Goal: Task Accomplishment & Management: Complete application form

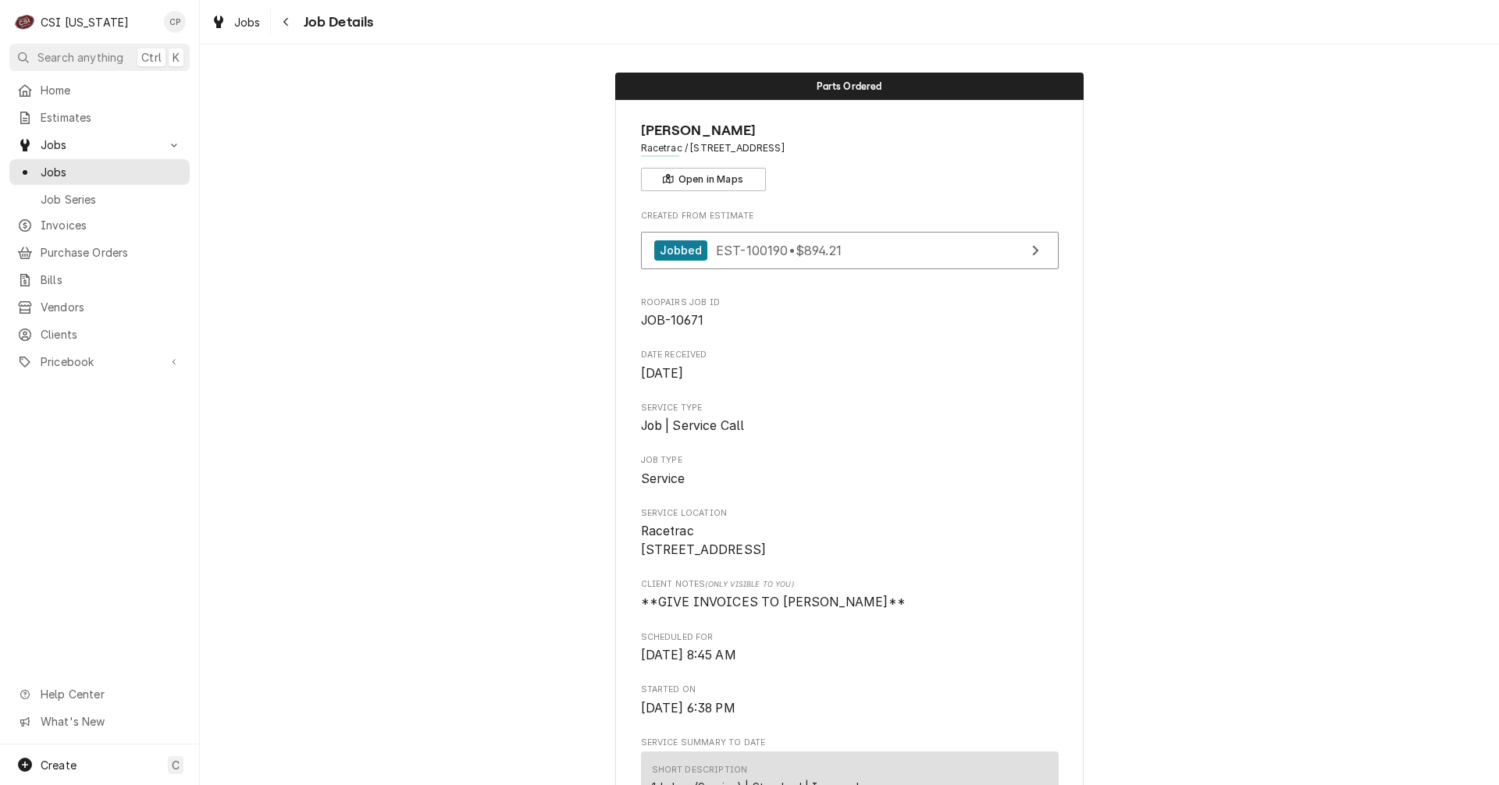
scroll to position [1951, 0]
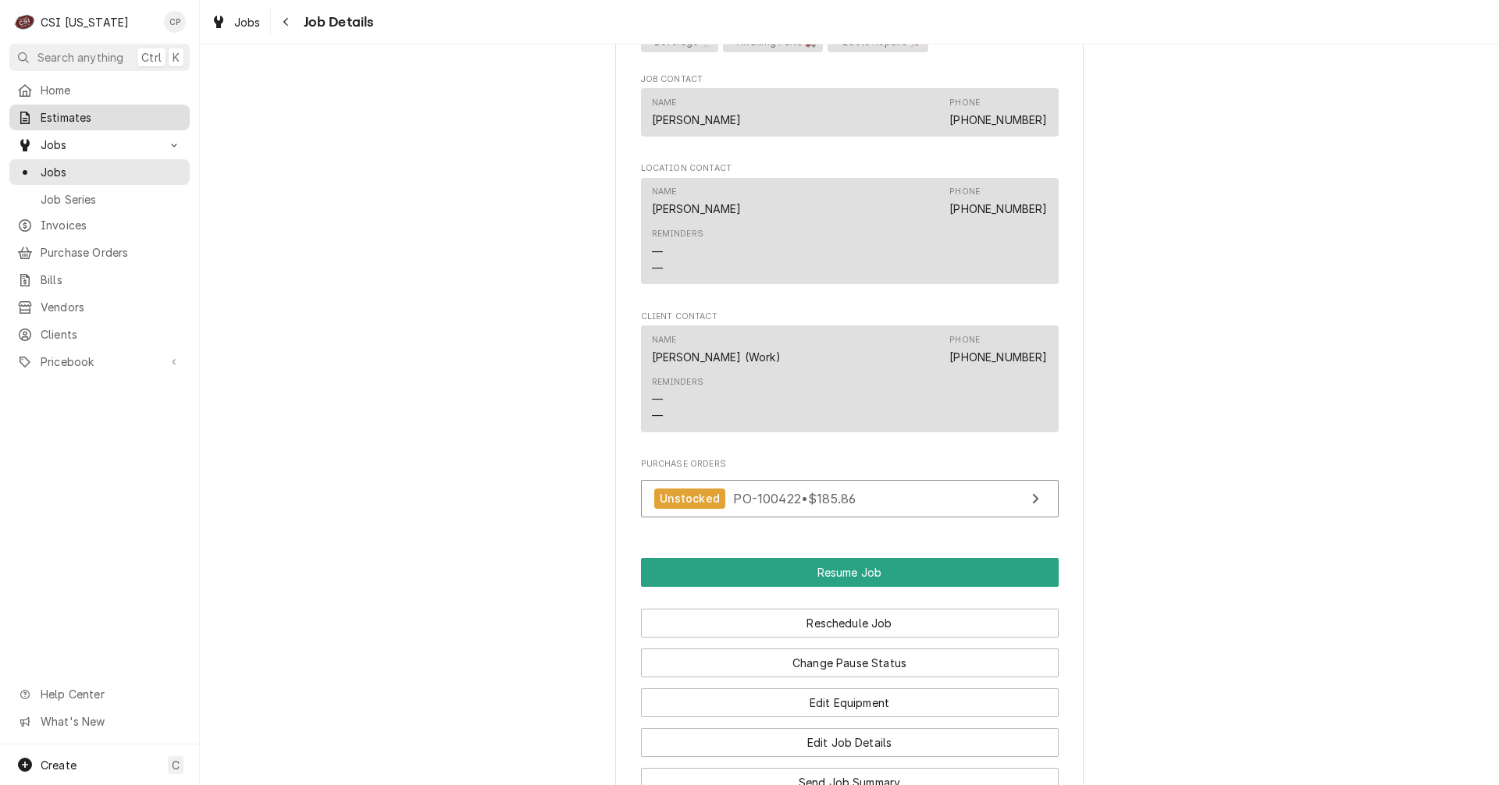
click at [80, 109] on span "Estimates" at bounding box center [111, 117] width 141 height 16
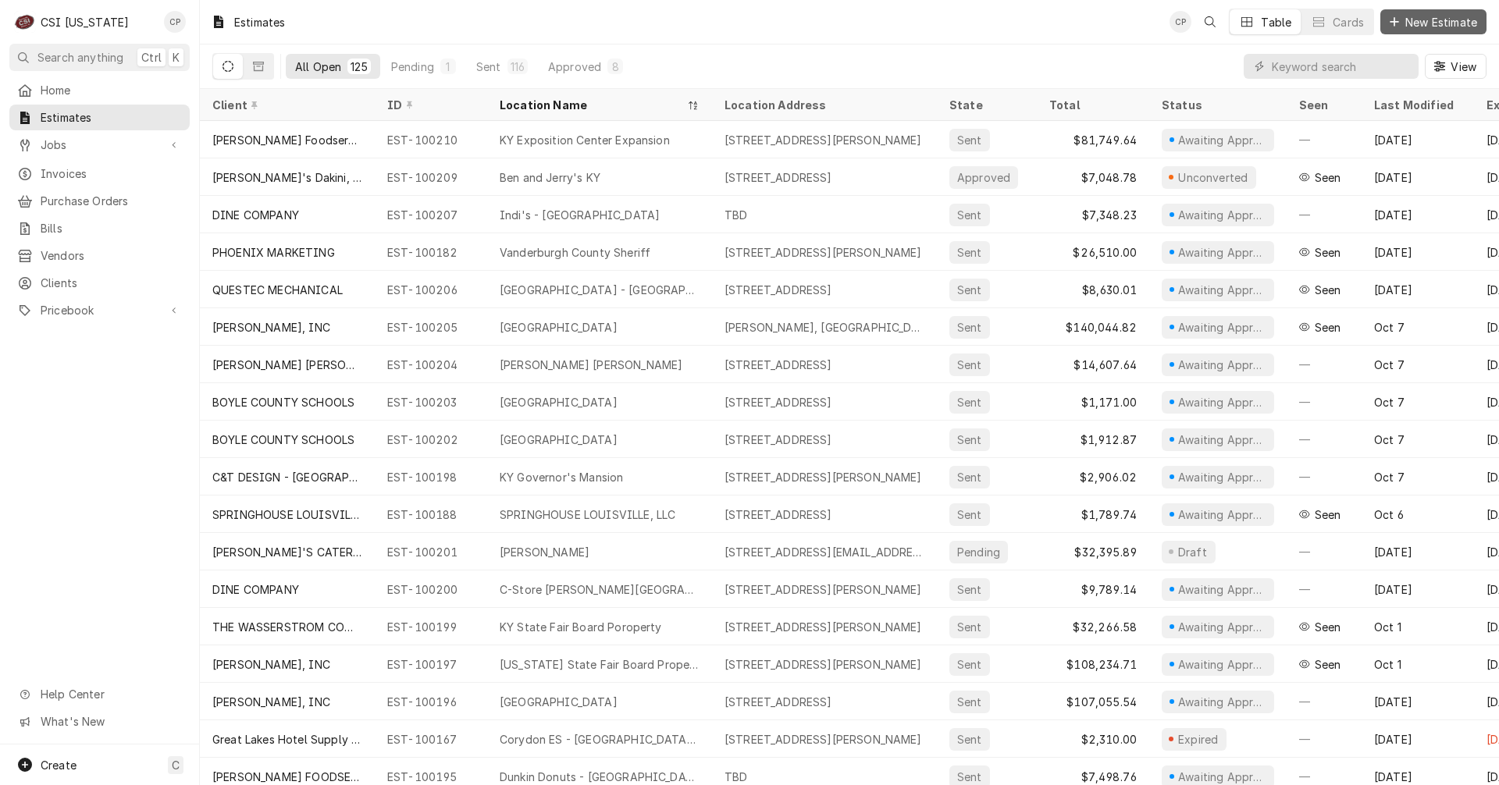
click at [1461, 21] on span "New Estimate" at bounding box center [1441, 22] width 78 height 16
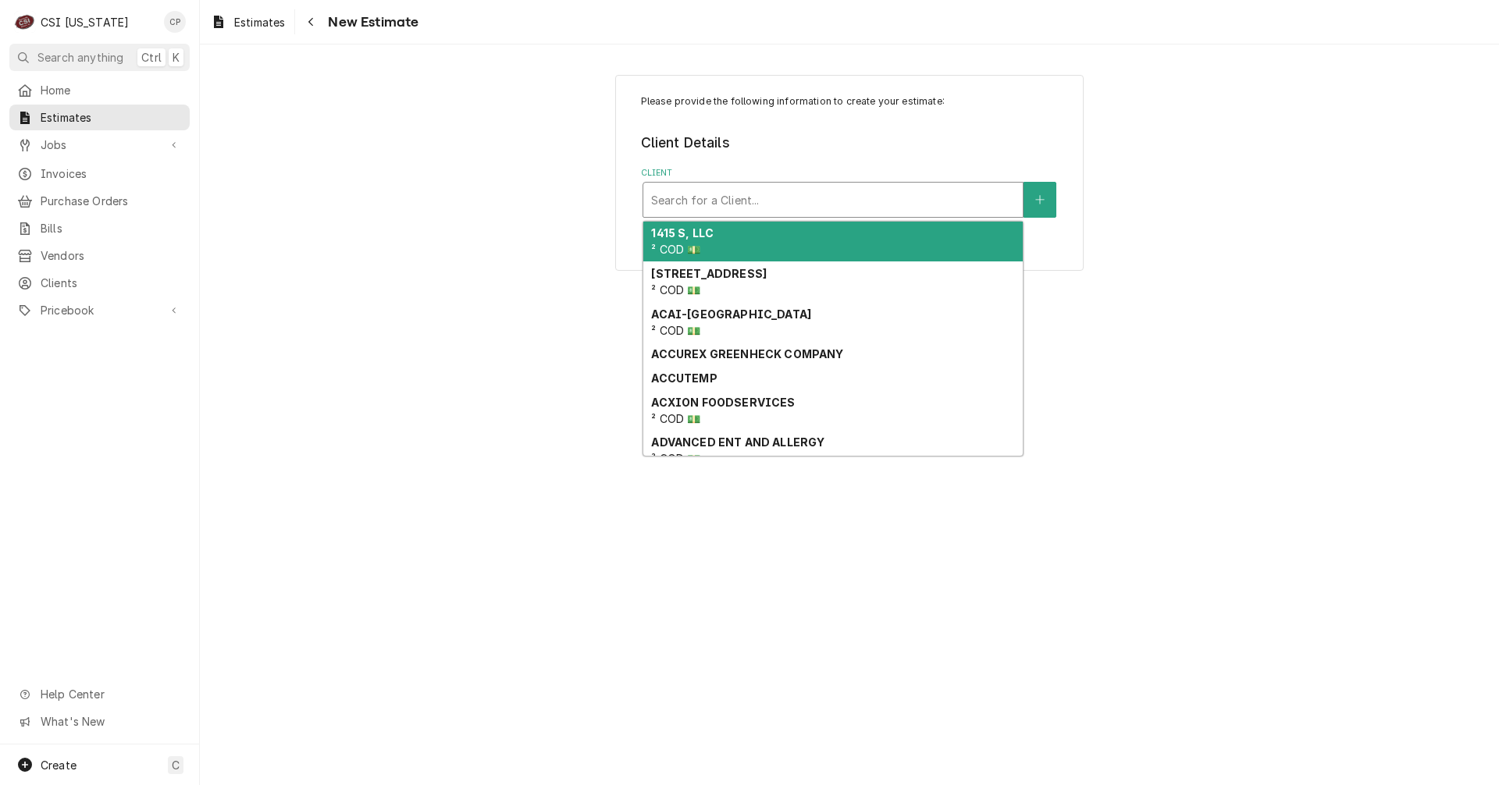
click at [685, 200] on div "Client" at bounding box center [833, 200] width 364 height 28
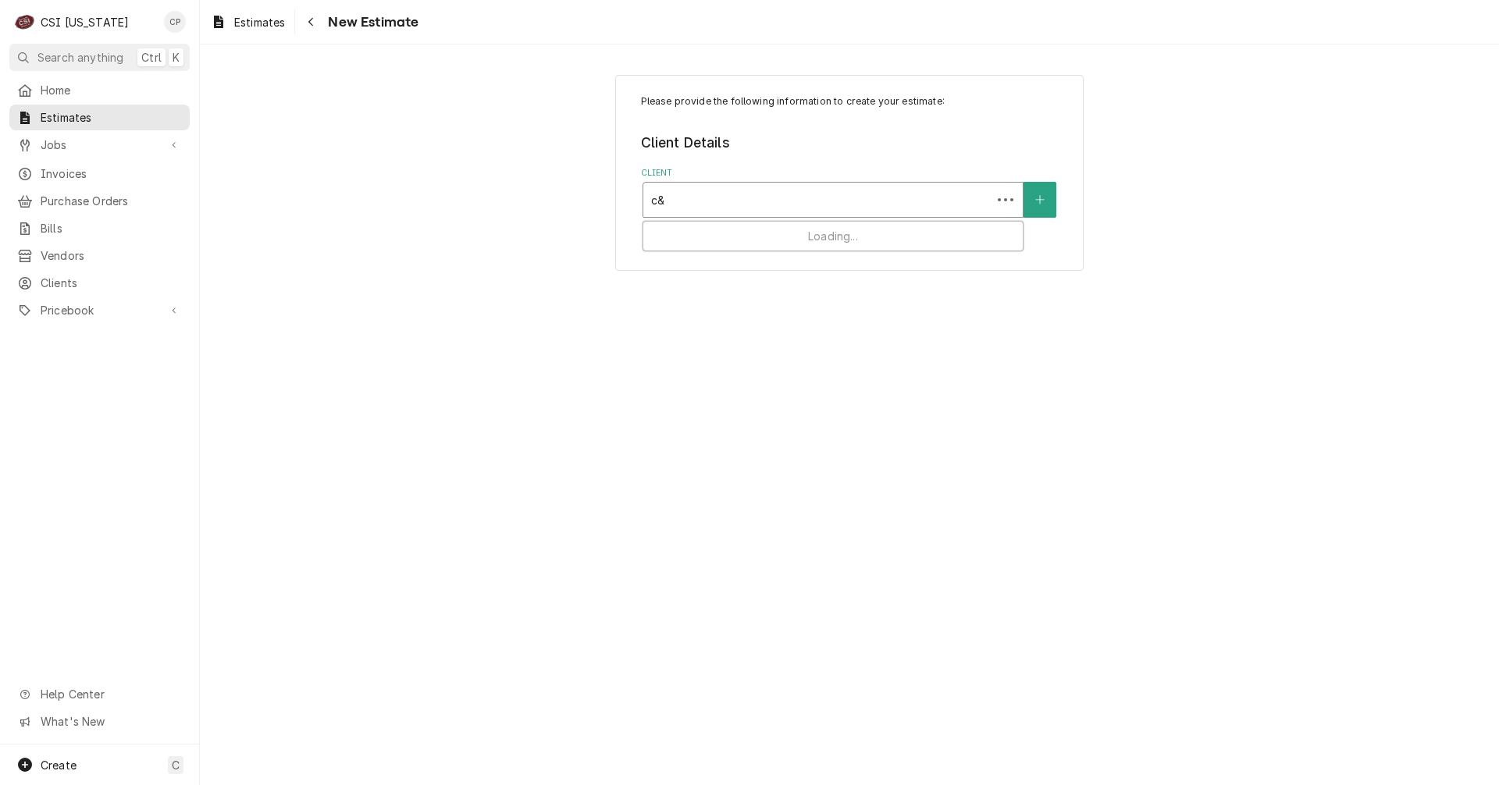
type input "c&t"
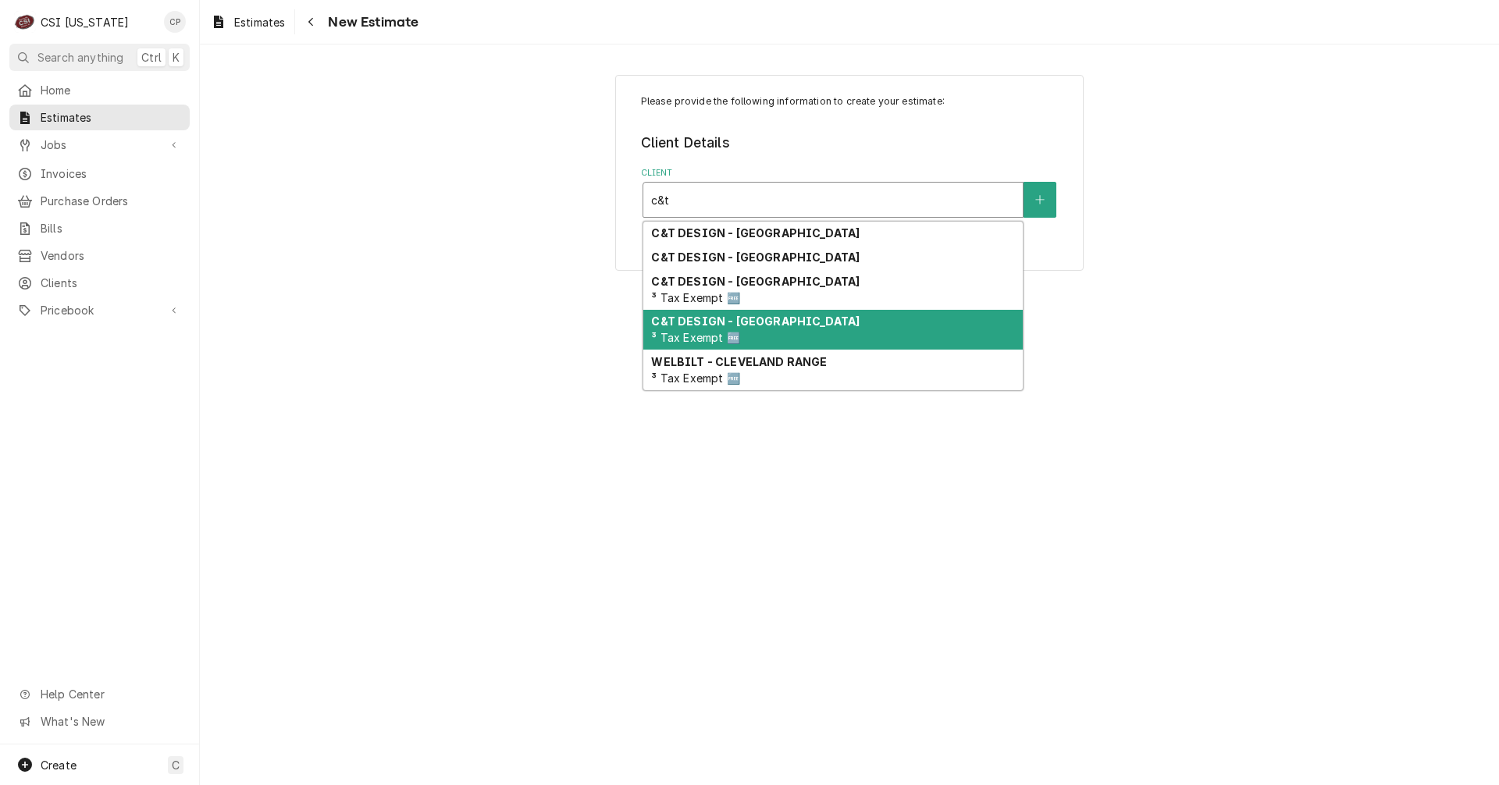
click at [806, 327] on strong "C&T DESIGN - SHELBYVILLE" at bounding box center [755, 321] width 208 height 13
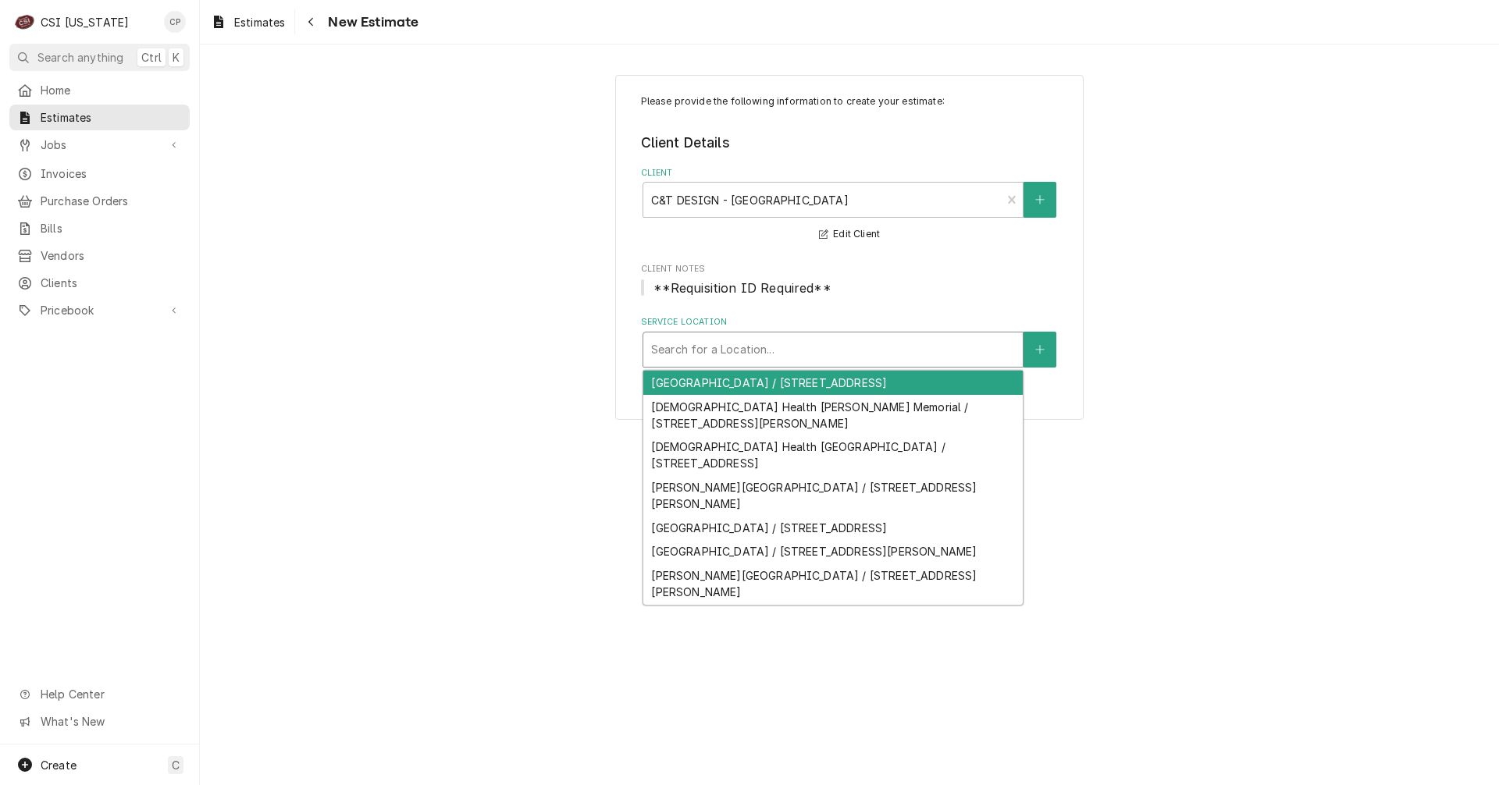
click at [815, 350] on div "Service Location" at bounding box center [833, 350] width 364 height 28
click at [1030, 346] on button "Service Location" at bounding box center [1039, 350] width 33 height 36
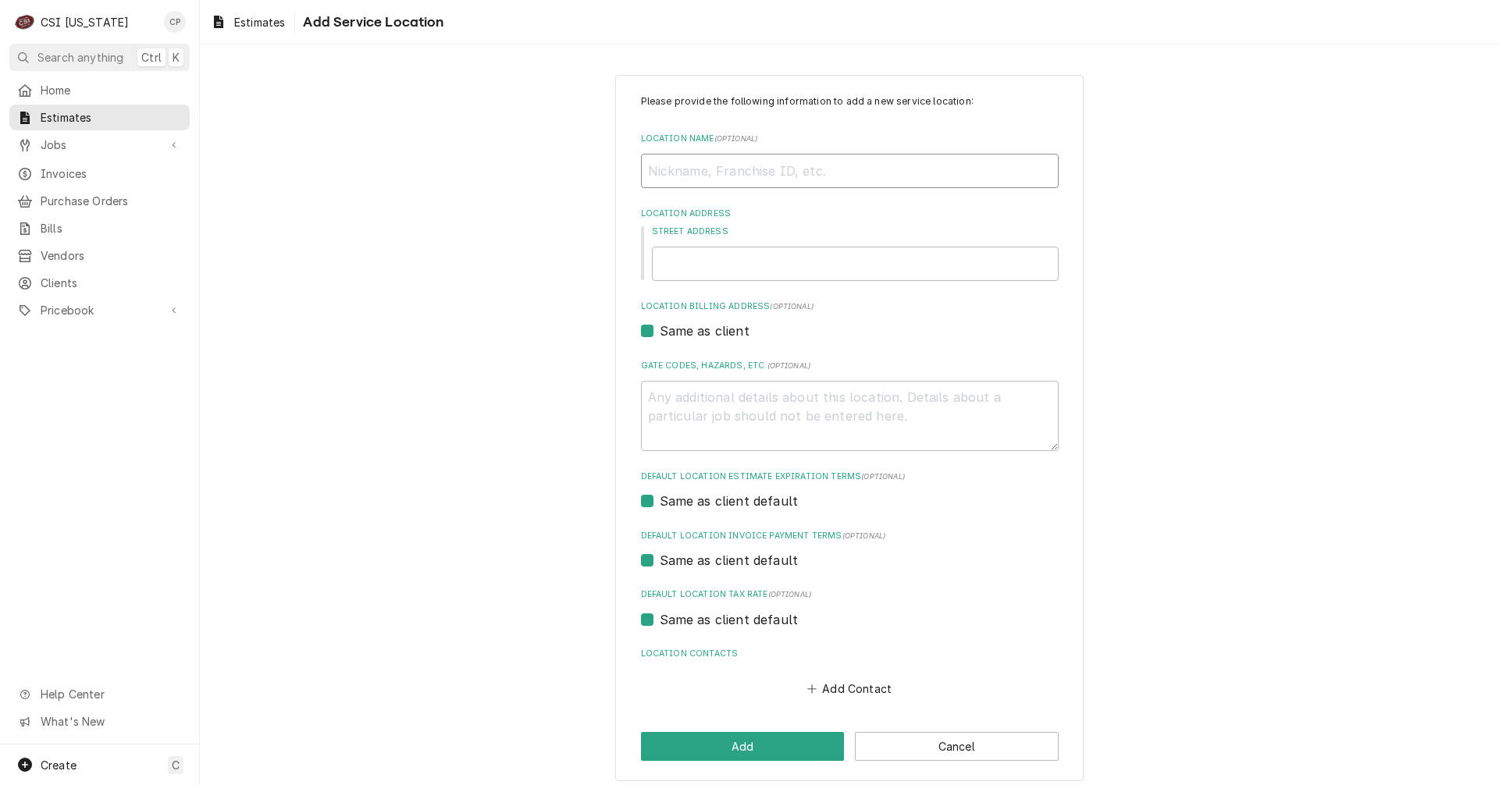
click at [730, 167] on input "Location Name ( optional )" at bounding box center [850, 171] width 418 height 34
type textarea "x"
type input "K"
type textarea "x"
type input "KY"
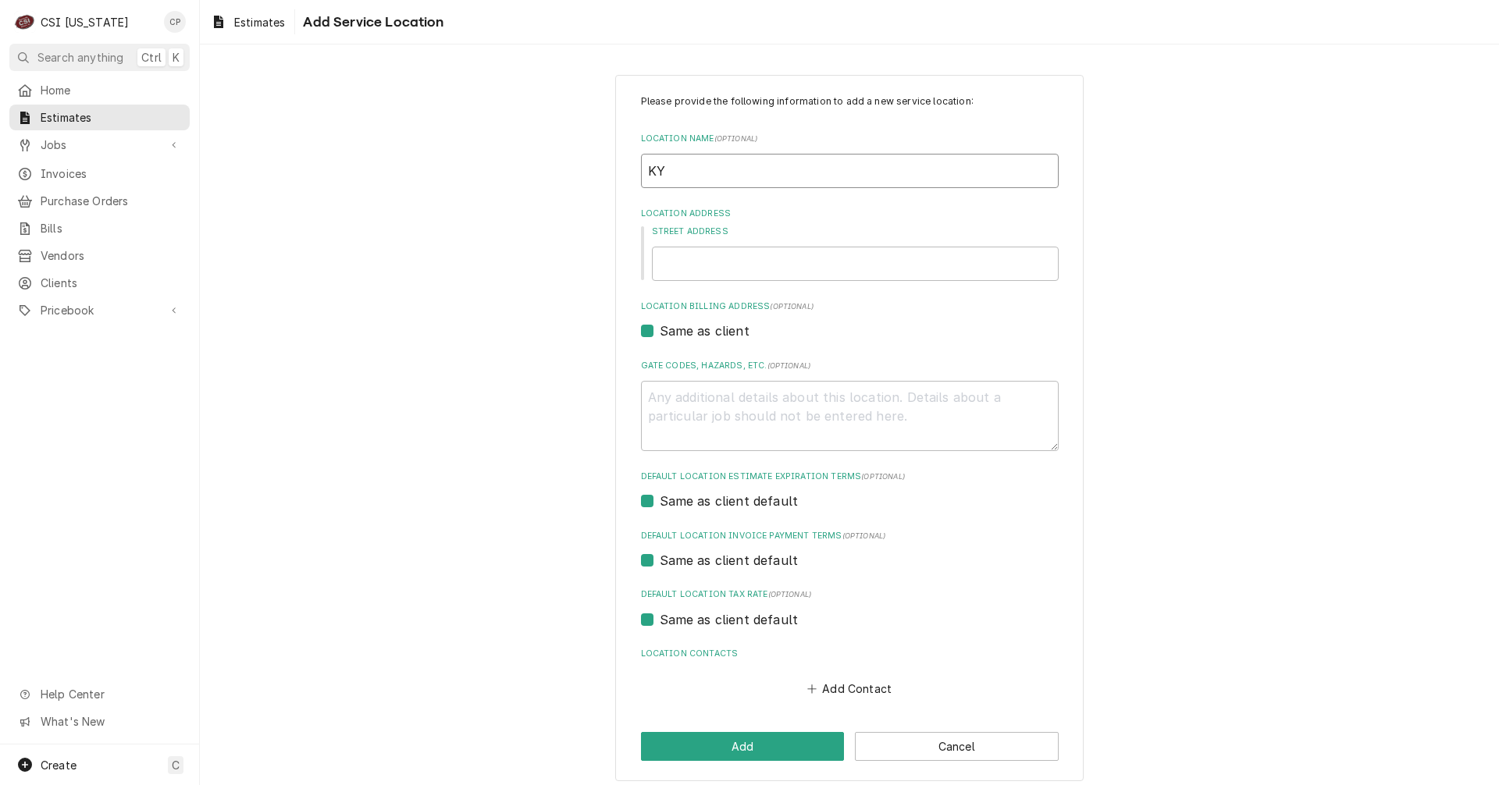
type textarea "x"
type input "KY"
type textarea "x"
type input "KY f"
type textarea "x"
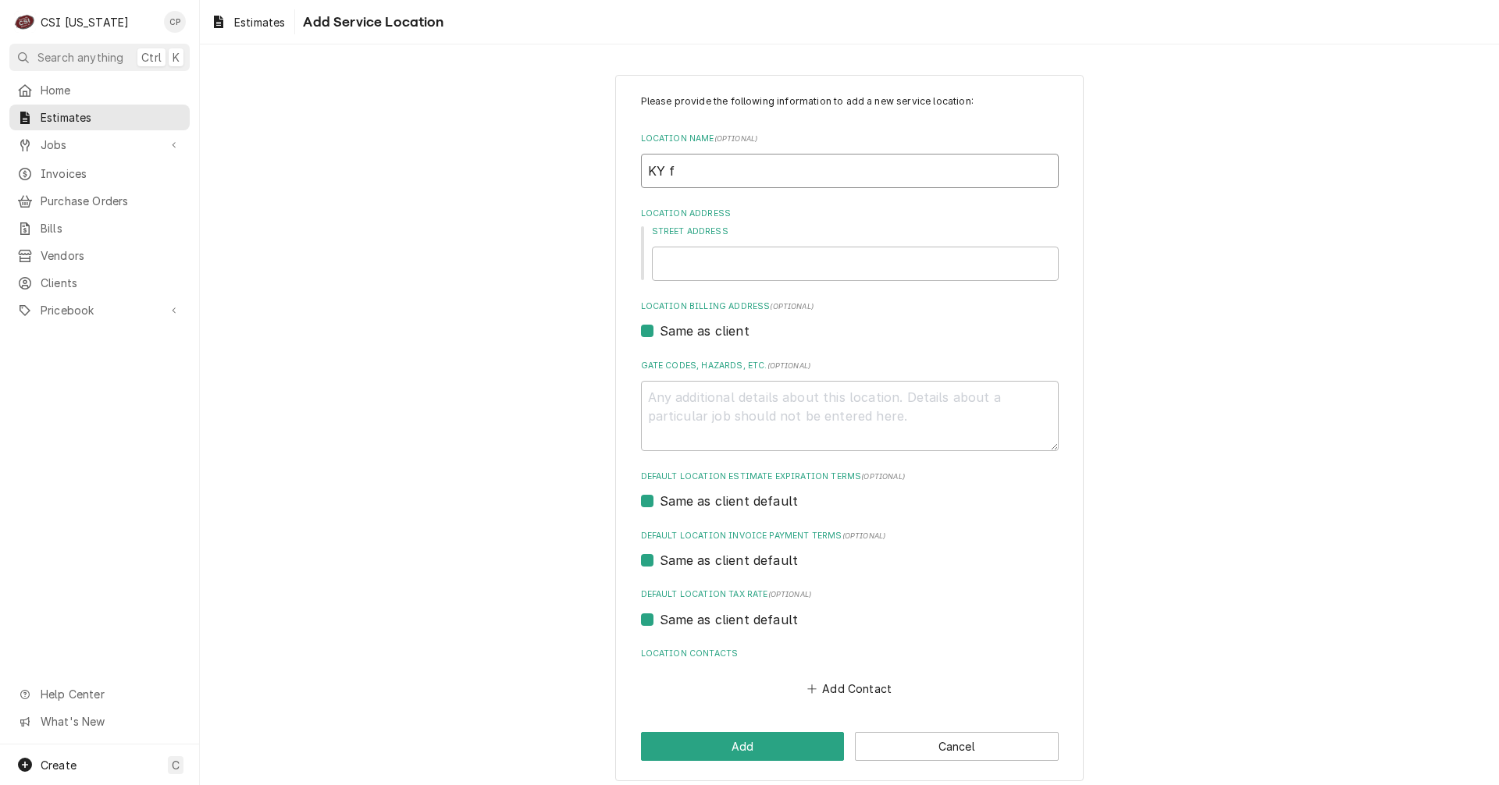
type input "KY"
type textarea "x"
type input "KY f"
type textarea "x"
type input "KY fa"
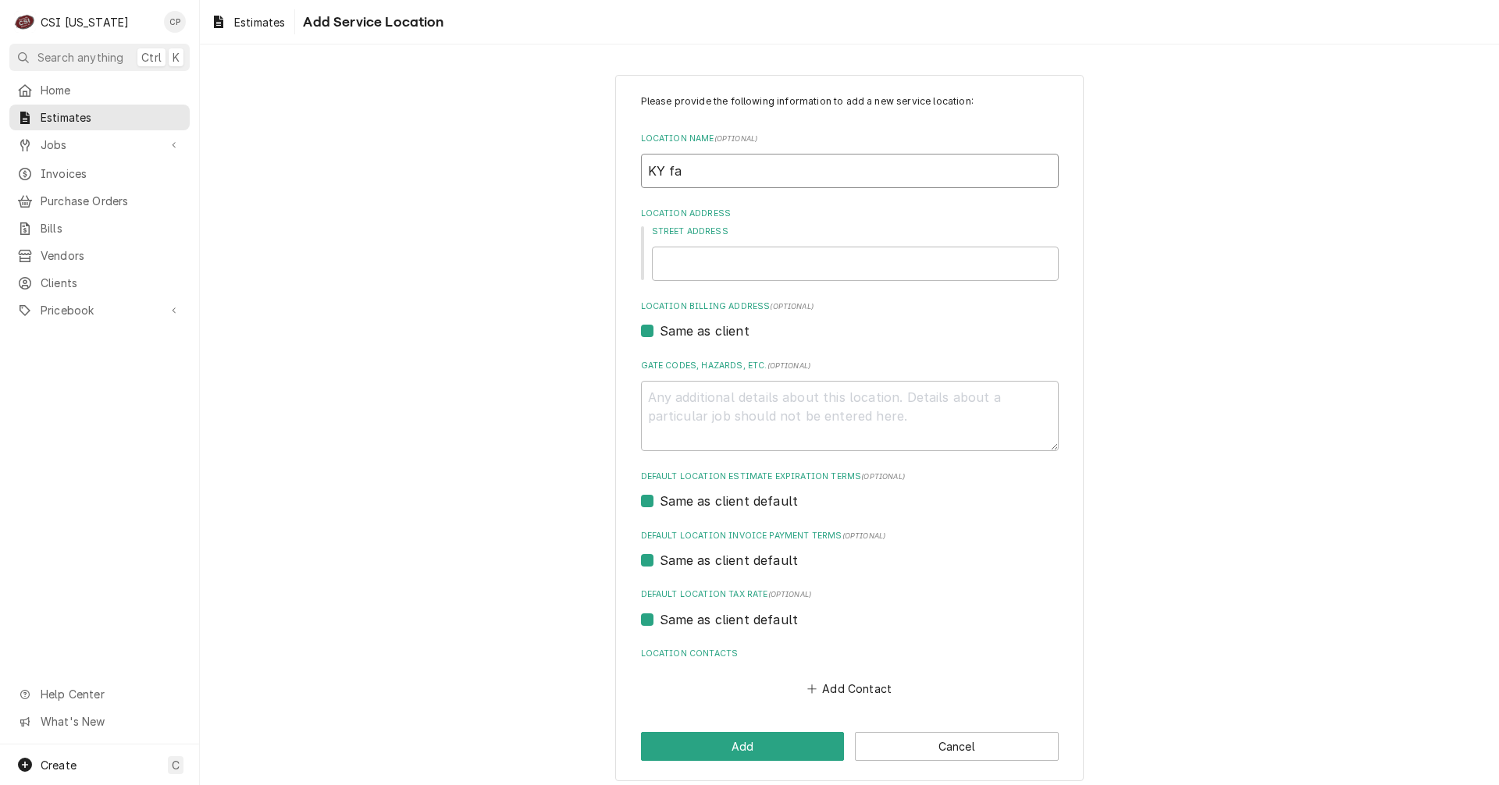
type textarea "x"
type input "KY f"
type textarea "x"
type input "KY"
type textarea "x"
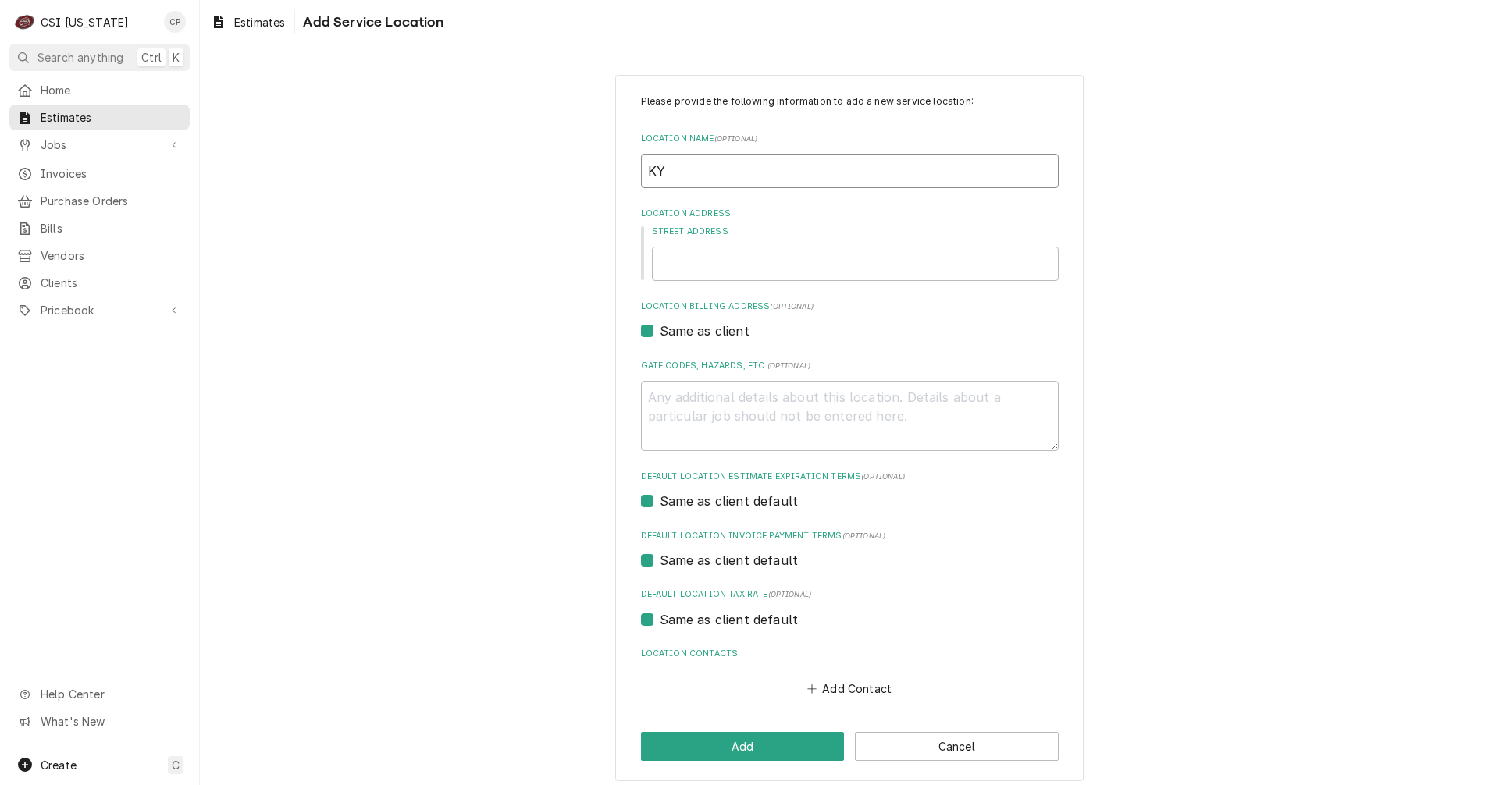
type input "KY F"
type textarea "x"
type input "KY Fa"
type textarea "x"
type input "KY Far"
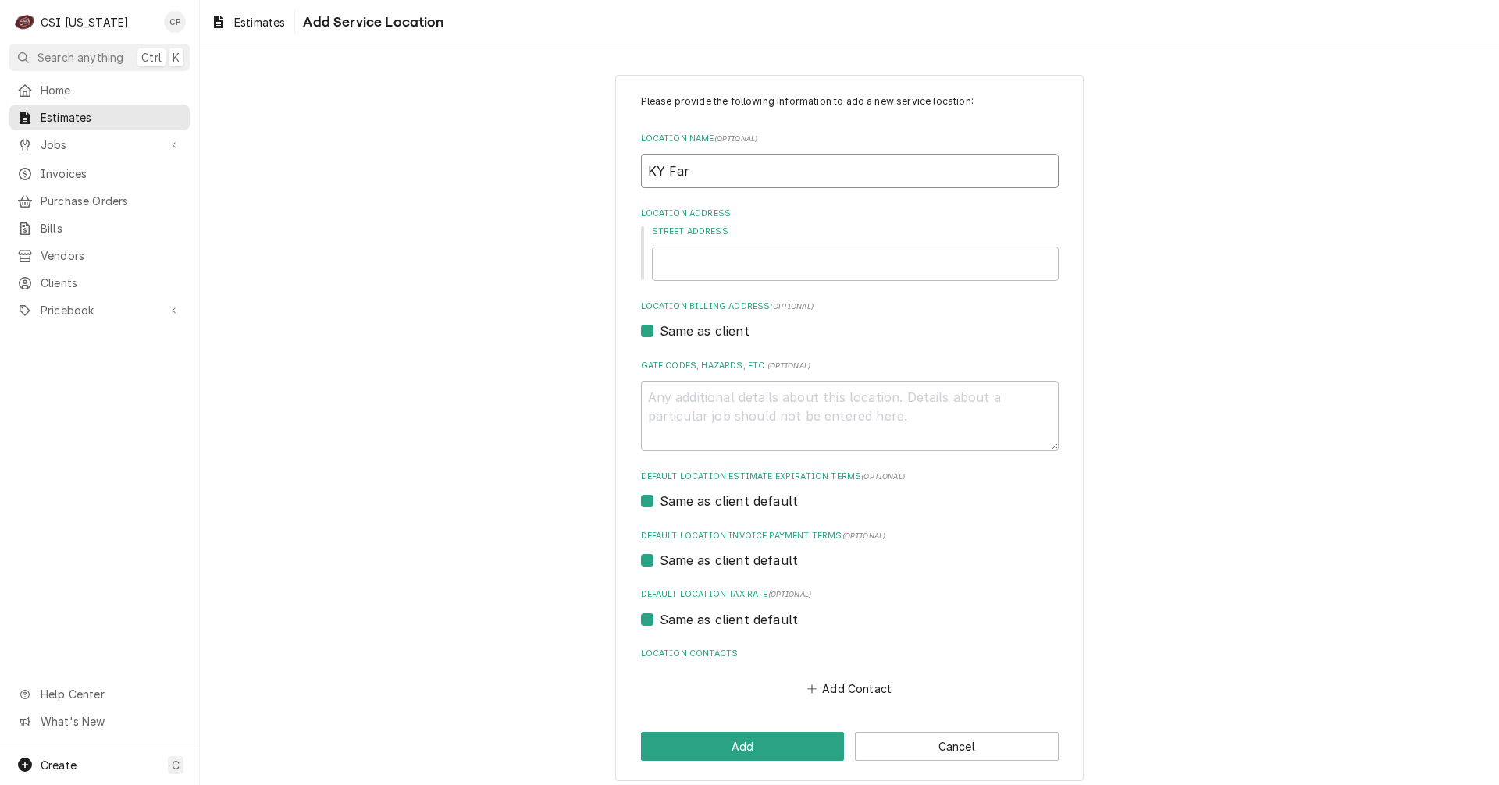
type textarea "x"
type input "KY Fari"
type textarea "x"
type input "KY Far"
type textarea "x"
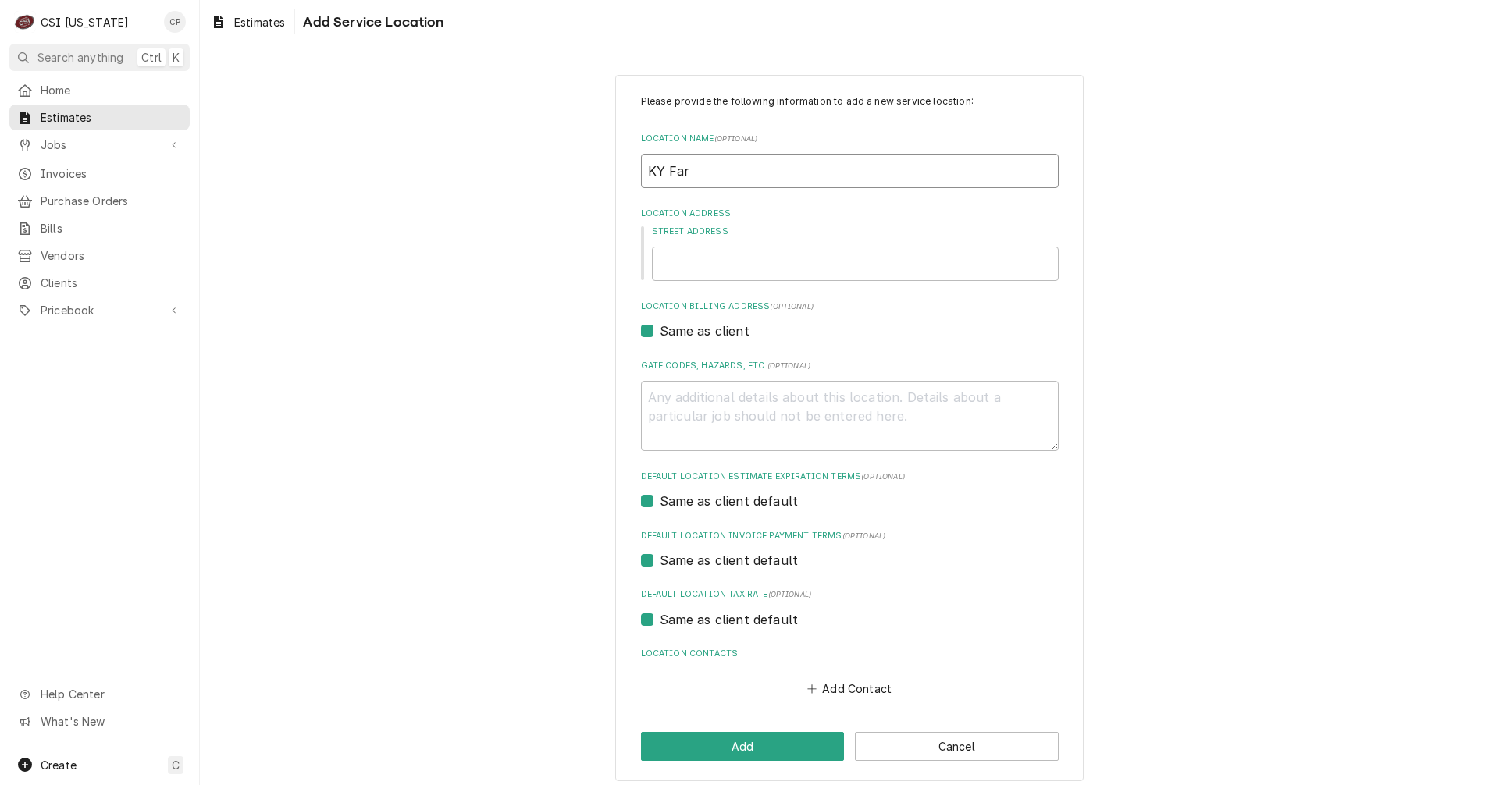
type input "KY Fa"
type textarea "x"
type input "KY Far"
type textarea "x"
type input "KY Fari"
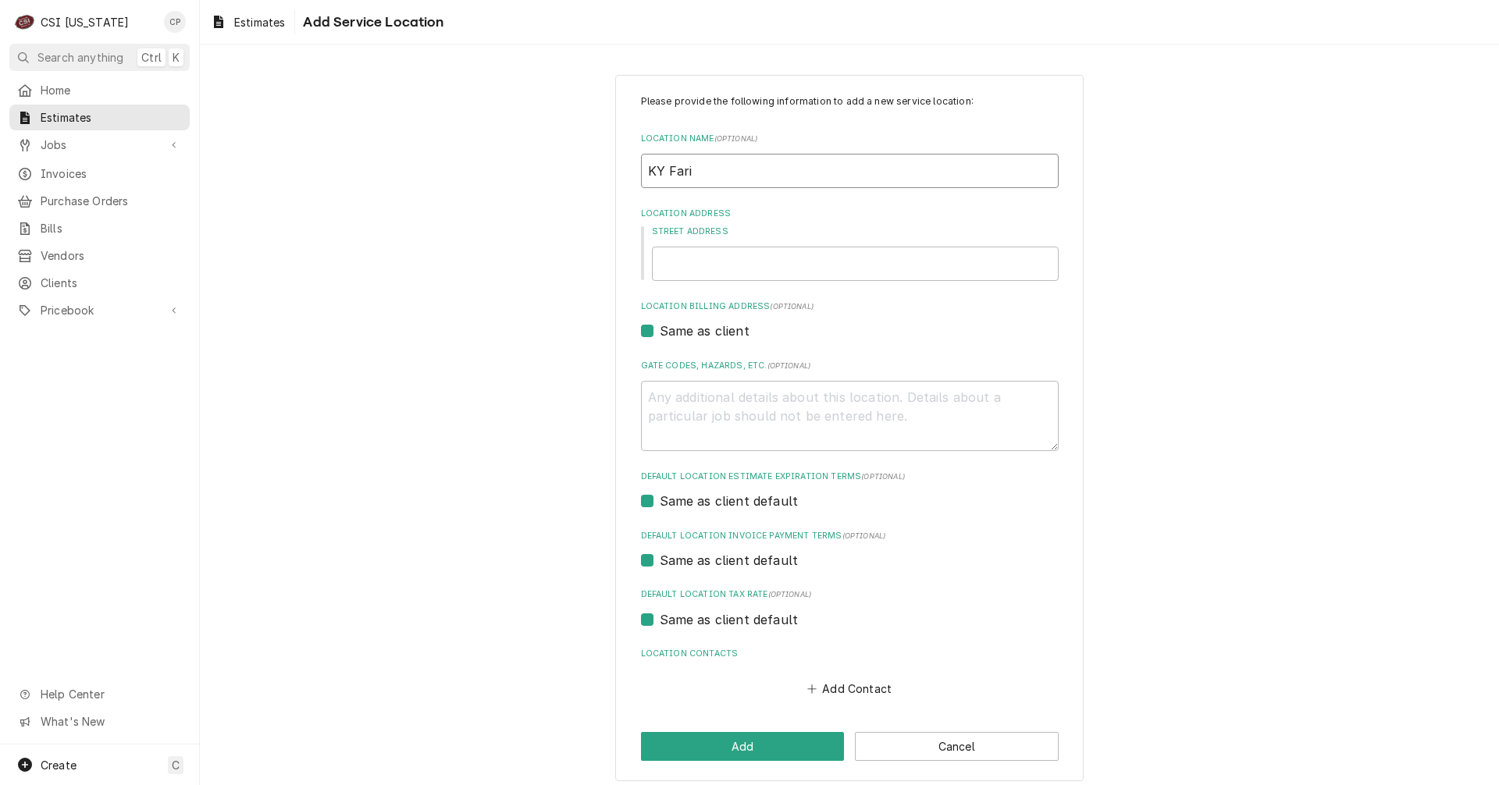
type textarea "x"
type input "KY Far"
type textarea "x"
type input "KY Fa"
type textarea "x"
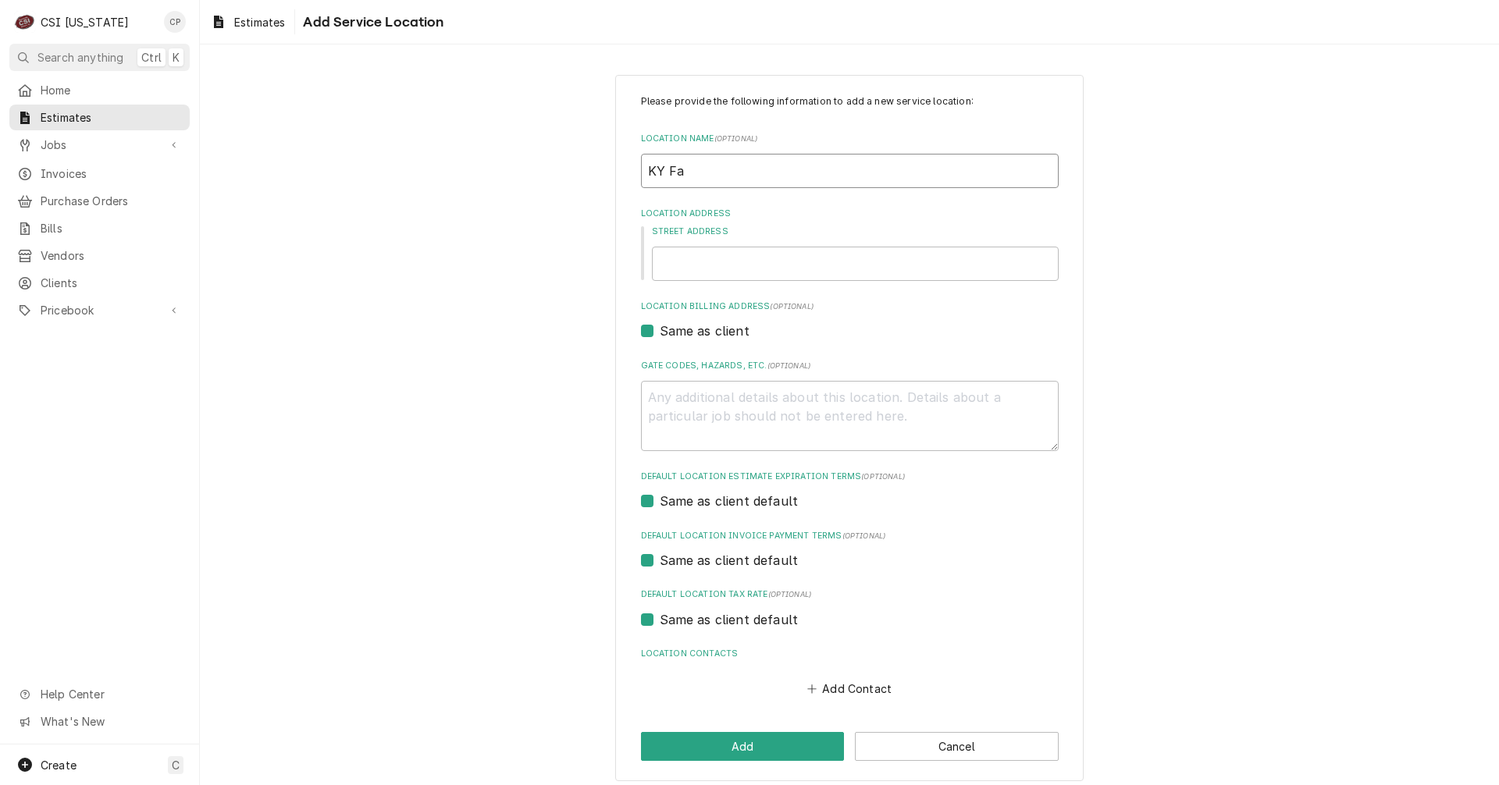
type input "KY Fai"
type textarea "x"
type input "KY Fair"
type textarea "x"
type input "KY Fair"
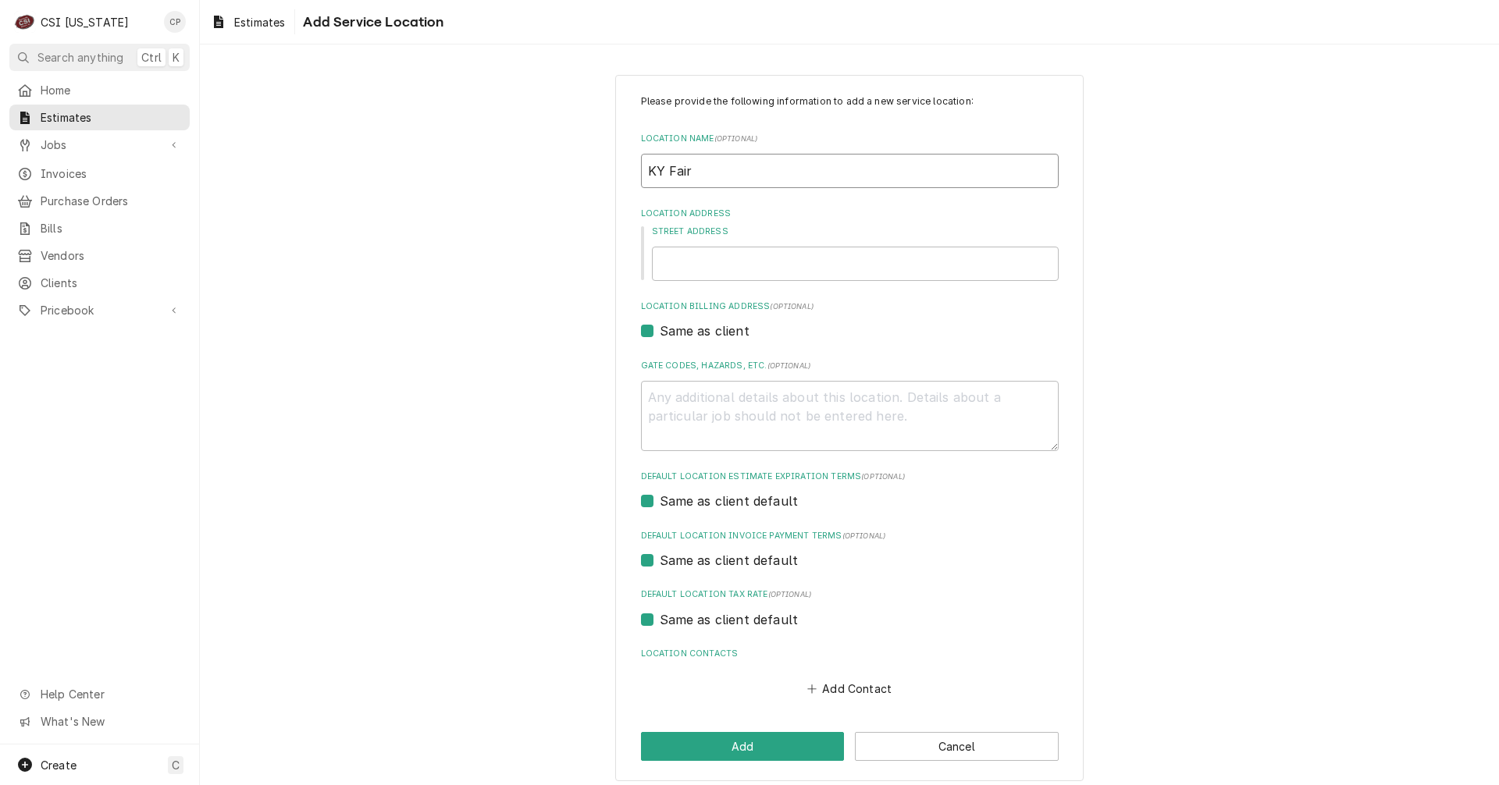
type textarea "x"
type input "KY Fair a"
type textarea "x"
type input "KY Fair an"
type textarea "x"
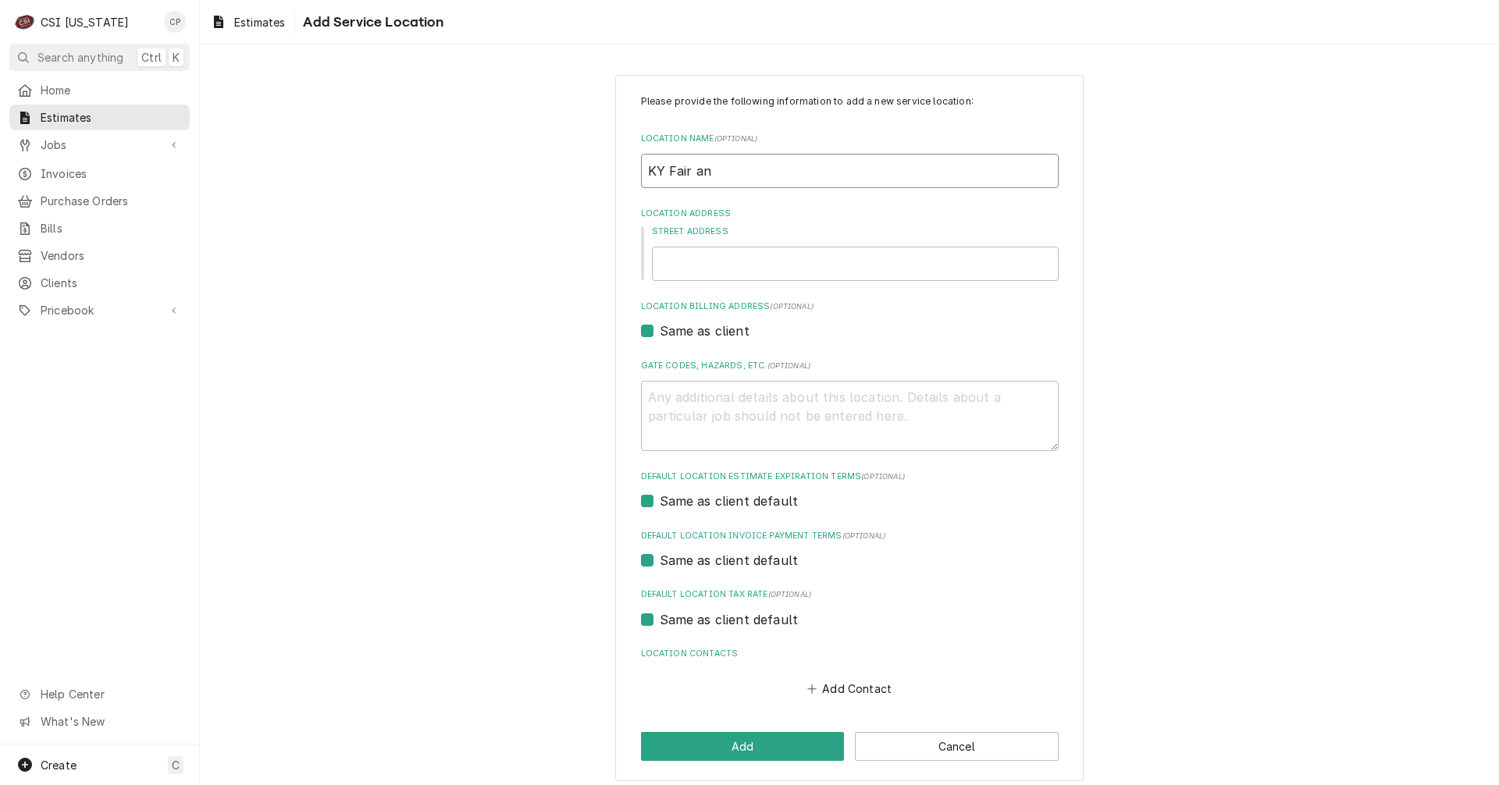
type input "KY Fair and"
type textarea "x"
type input "KY Fair and"
type textarea "x"
type input "KY Fair and E"
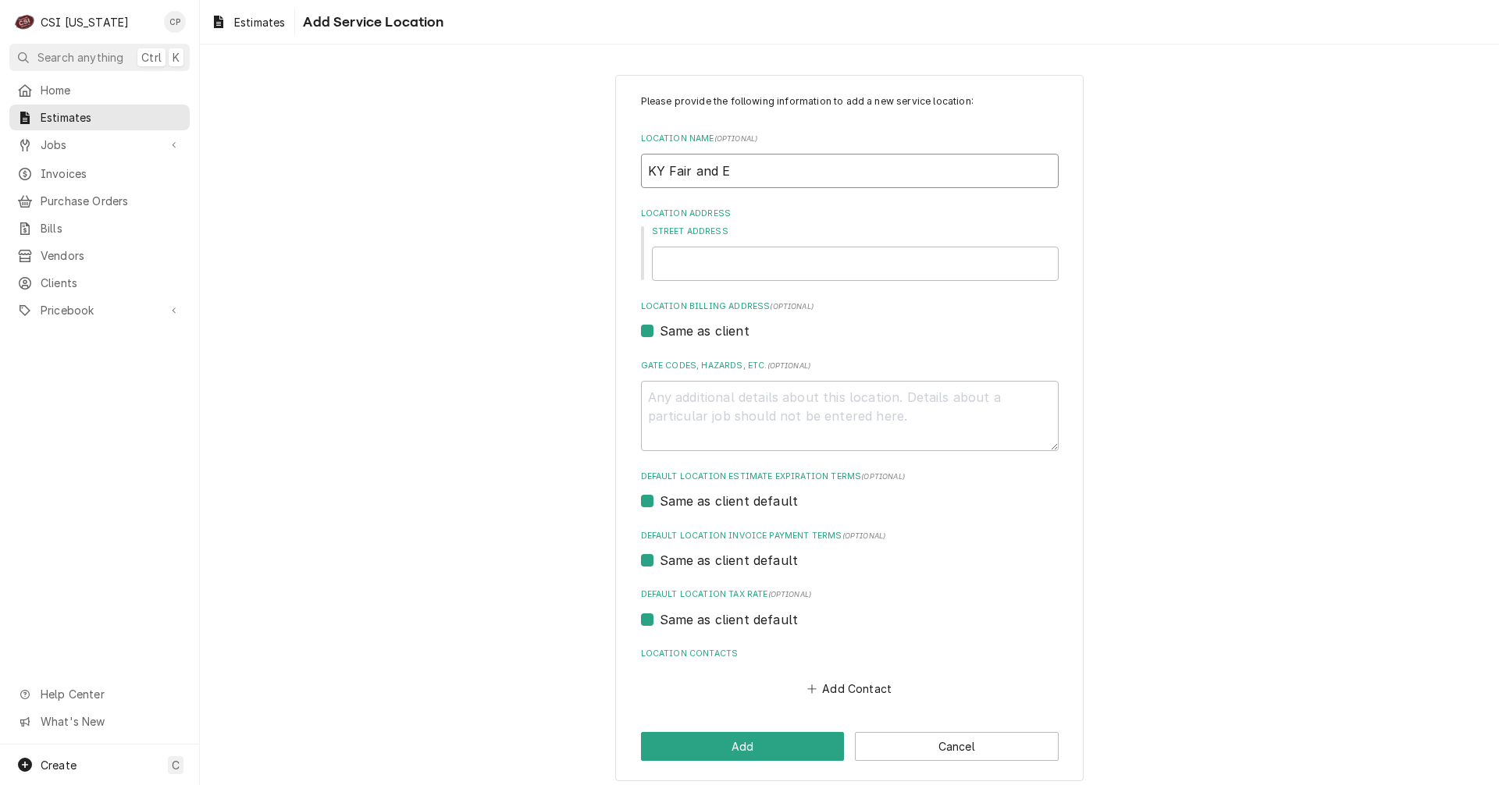
type textarea "x"
type input "KY Fair and Ex"
type textarea "x"
type input "KY Fair and Exp"
type textarea "x"
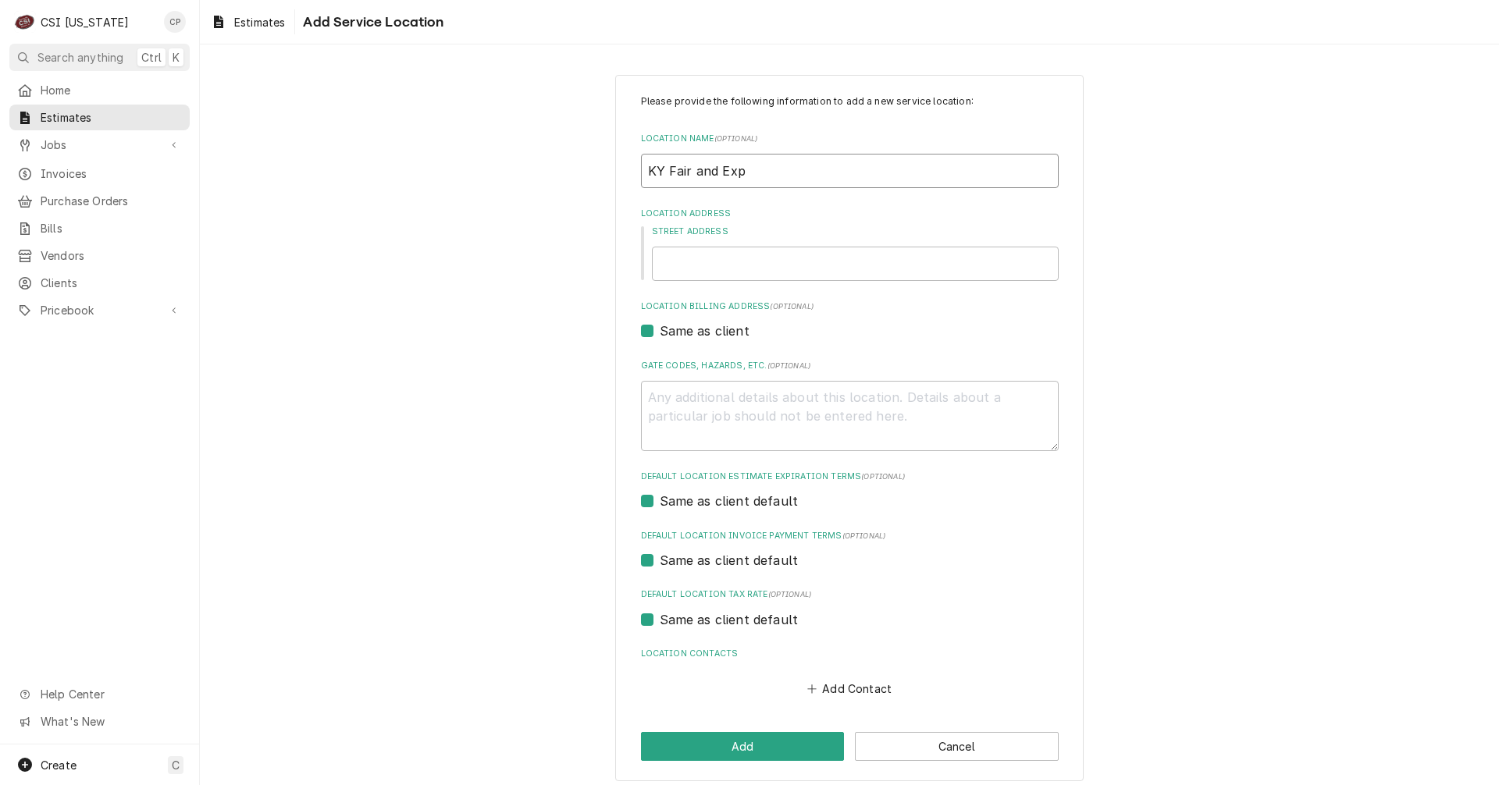
type input "KY Fair and Exp["
type textarea "x"
type input "KY Fair and Exp[o"
type textarea "x"
type input "KY Fair and Exp[o"
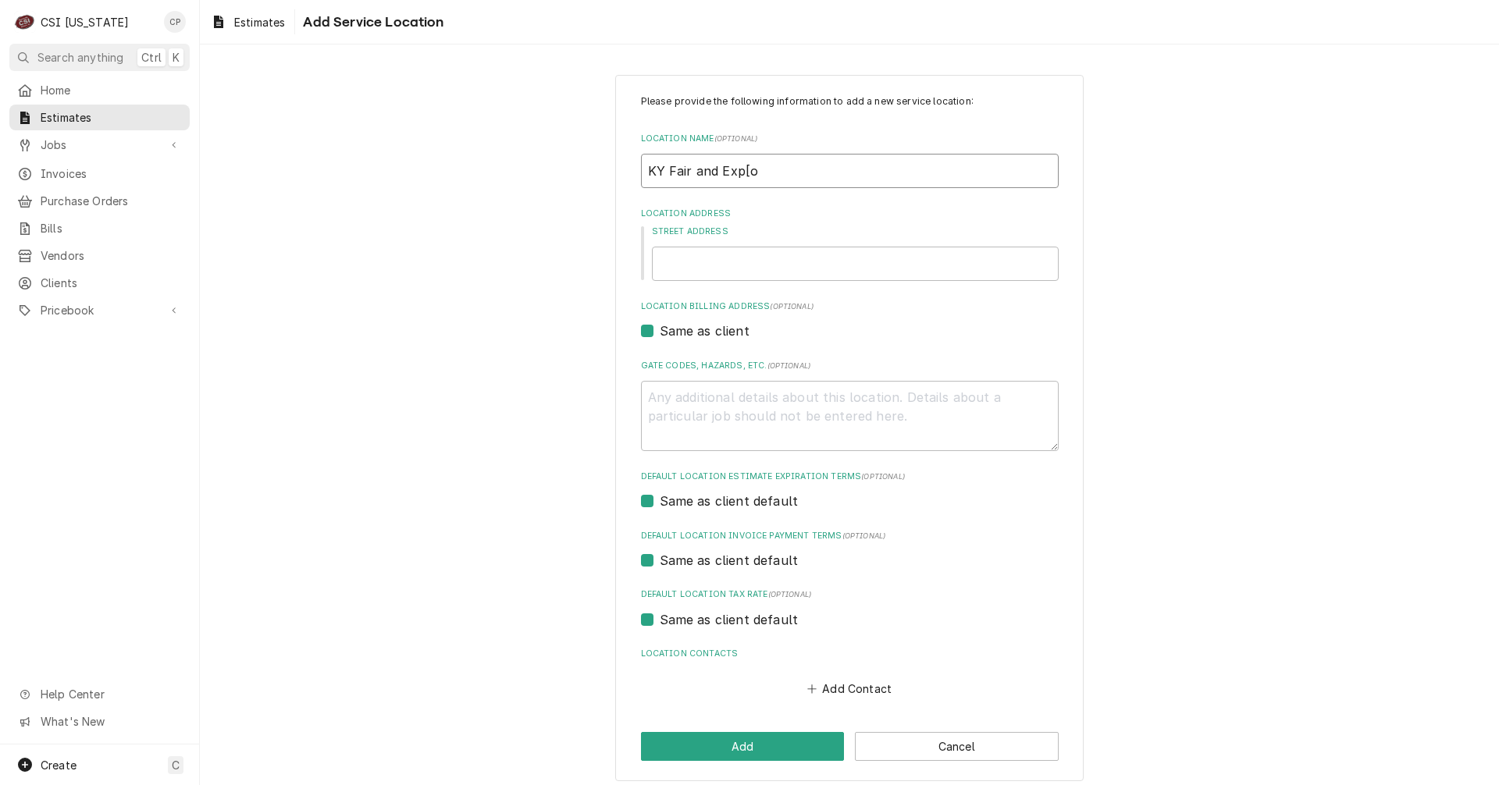
type textarea "x"
type input "KY Fair and Exp[o"
type textarea "x"
type input "KY Fair and Exp["
type textarea "x"
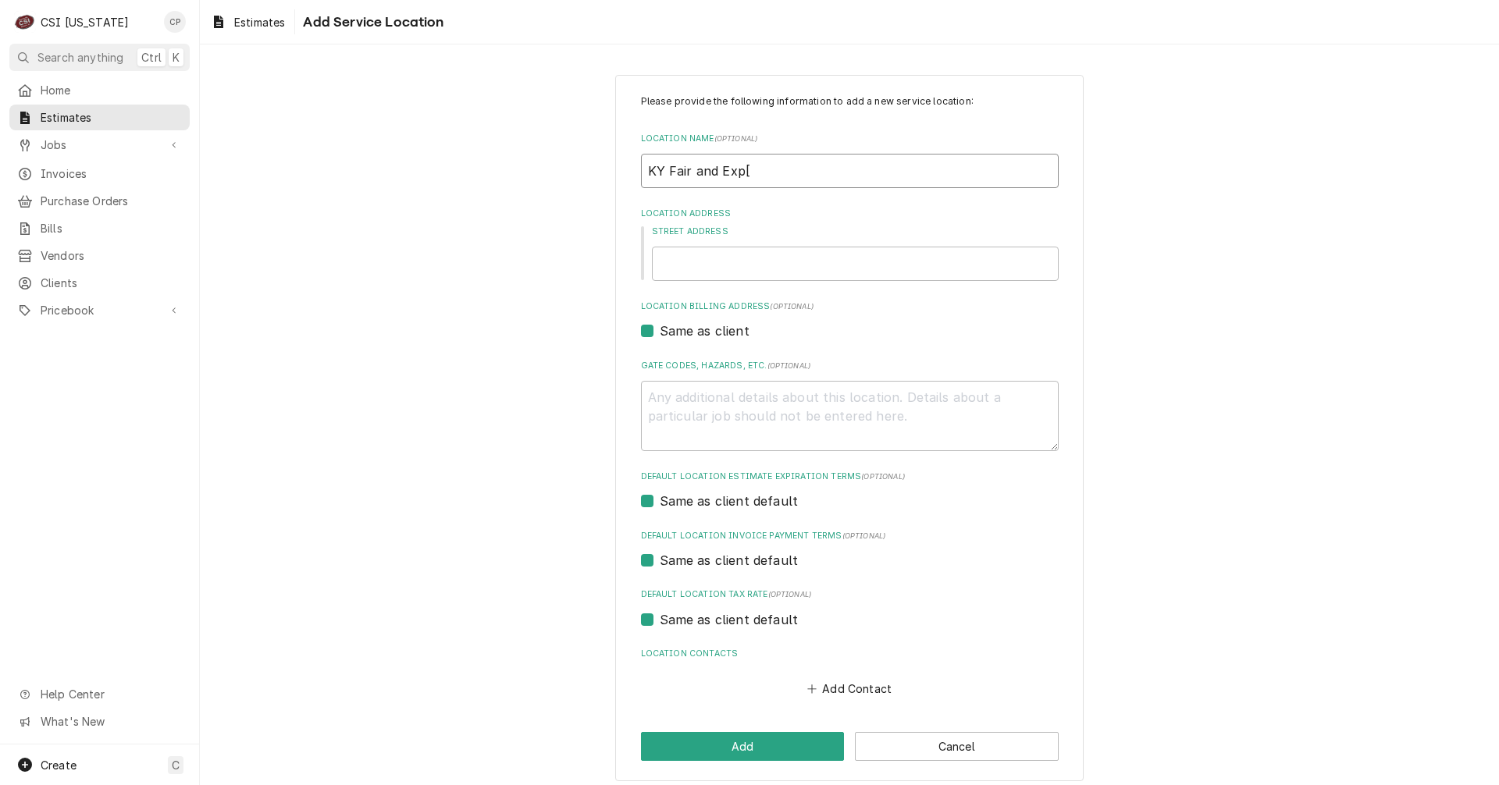
type input "KY Fair and Exp"
type textarea "x"
type input "KY Fair and Expo"
type textarea "x"
type input "KY Fair and Expo"
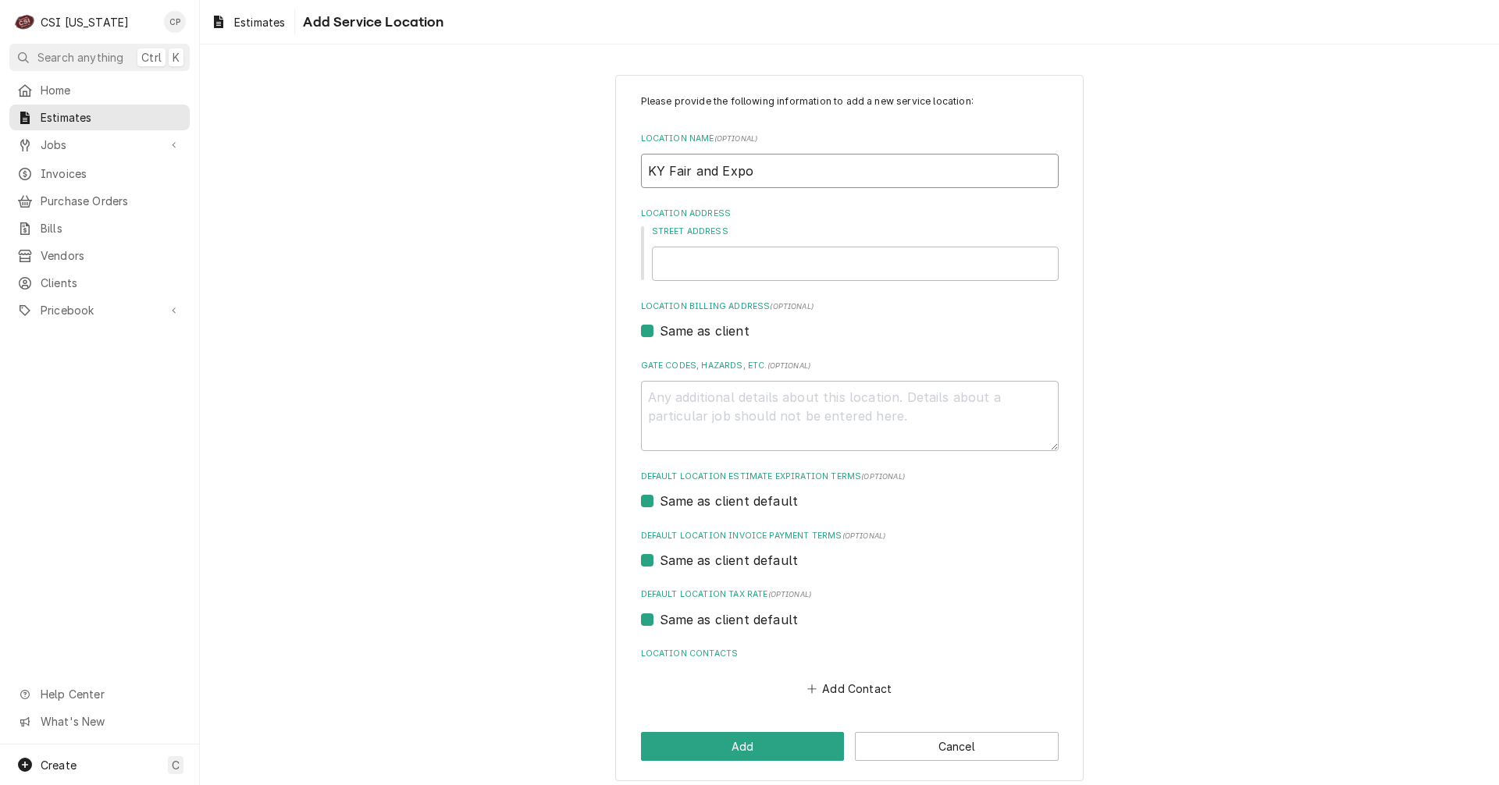
type textarea "x"
type input "KY Fair and Expo C"
type textarea "x"
type input "KY Fair and Expo Ce"
type textarea "x"
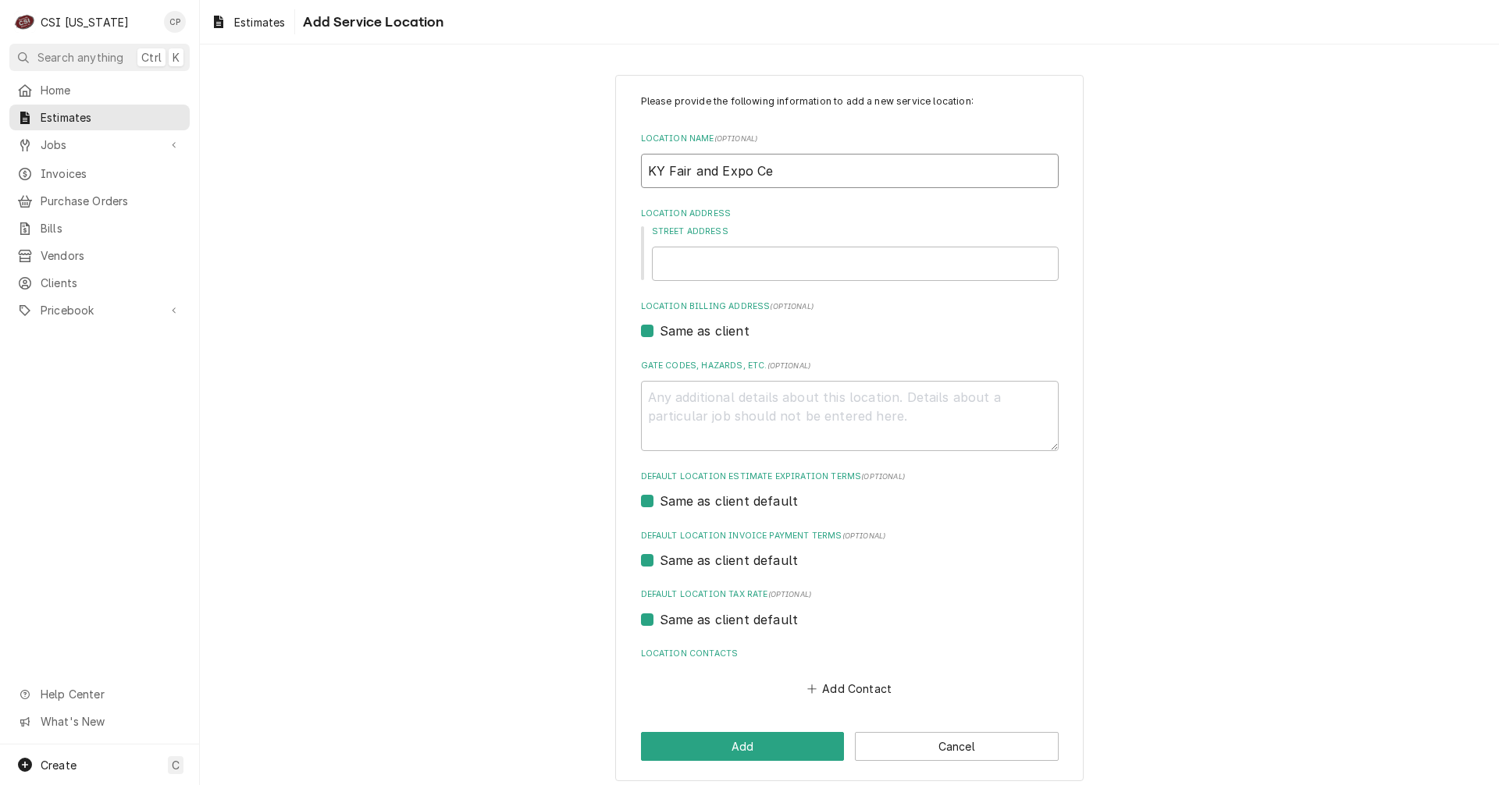
type input "KY Fair and Expo Cen"
type textarea "x"
type input "KY Fair and Expo Cent"
type textarea "x"
type input "KY Fair and Expo Cente"
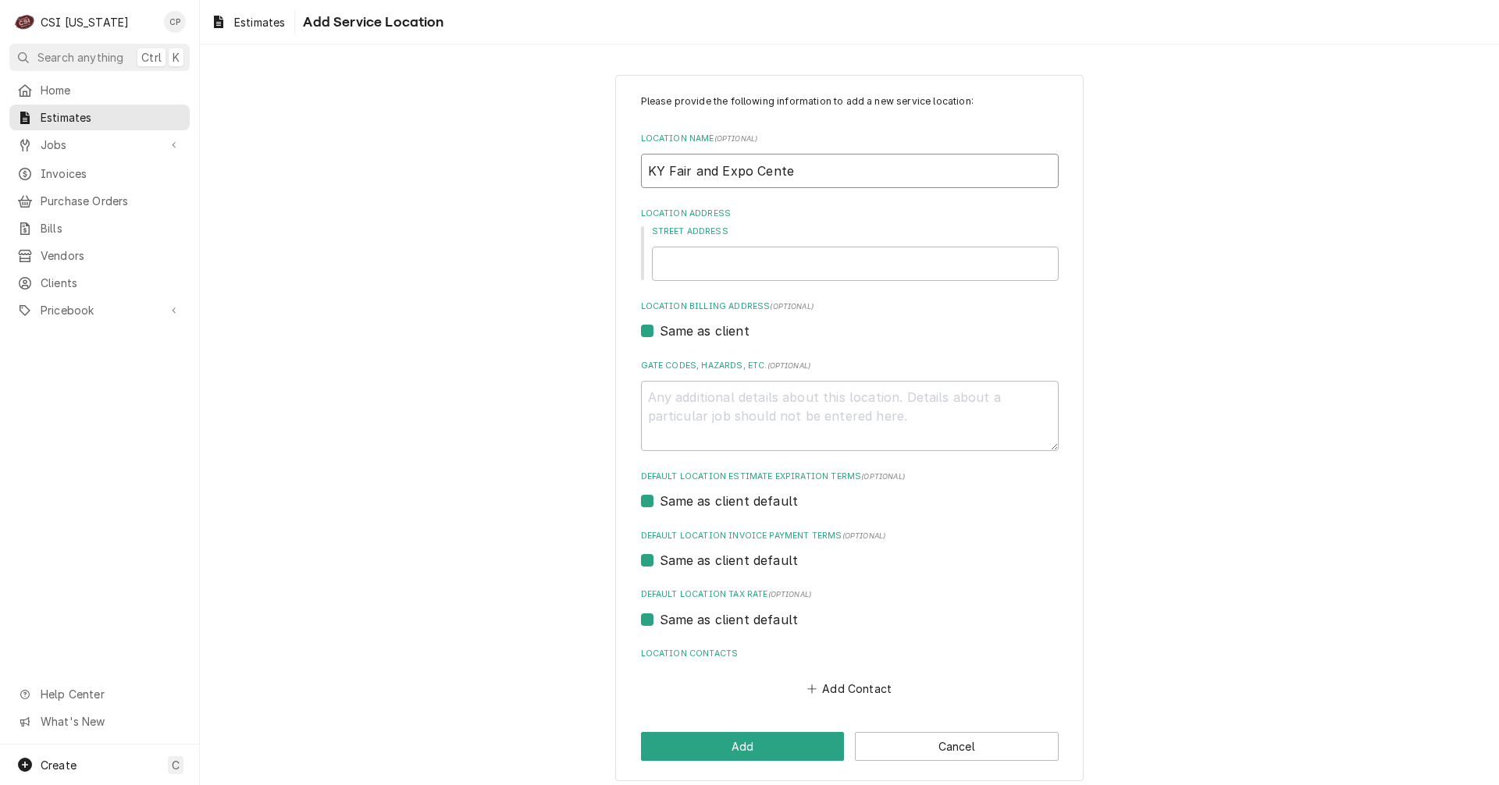
type textarea "x"
type input "KY Fair and [GEOGRAPHIC_DATA]"
click at [831, 169] on input "KY Fair and [GEOGRAPHIC_DATA]" at bounding box center [850, 171] width 418 height 34
click at [740, 274] on input "Street Address" at bounding box center [855, 264] width 407 height 34
type textarea "x"
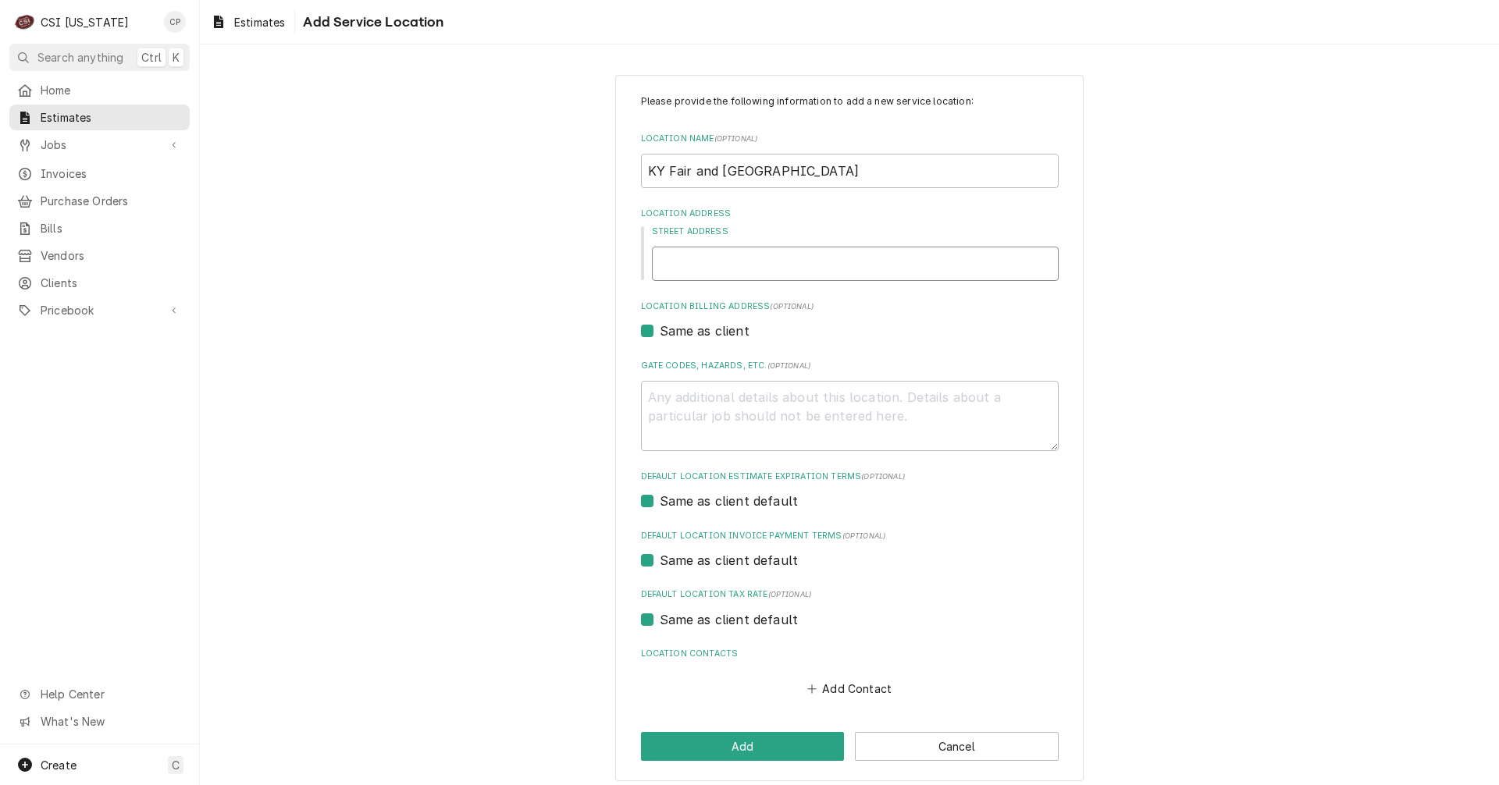
type input "9"
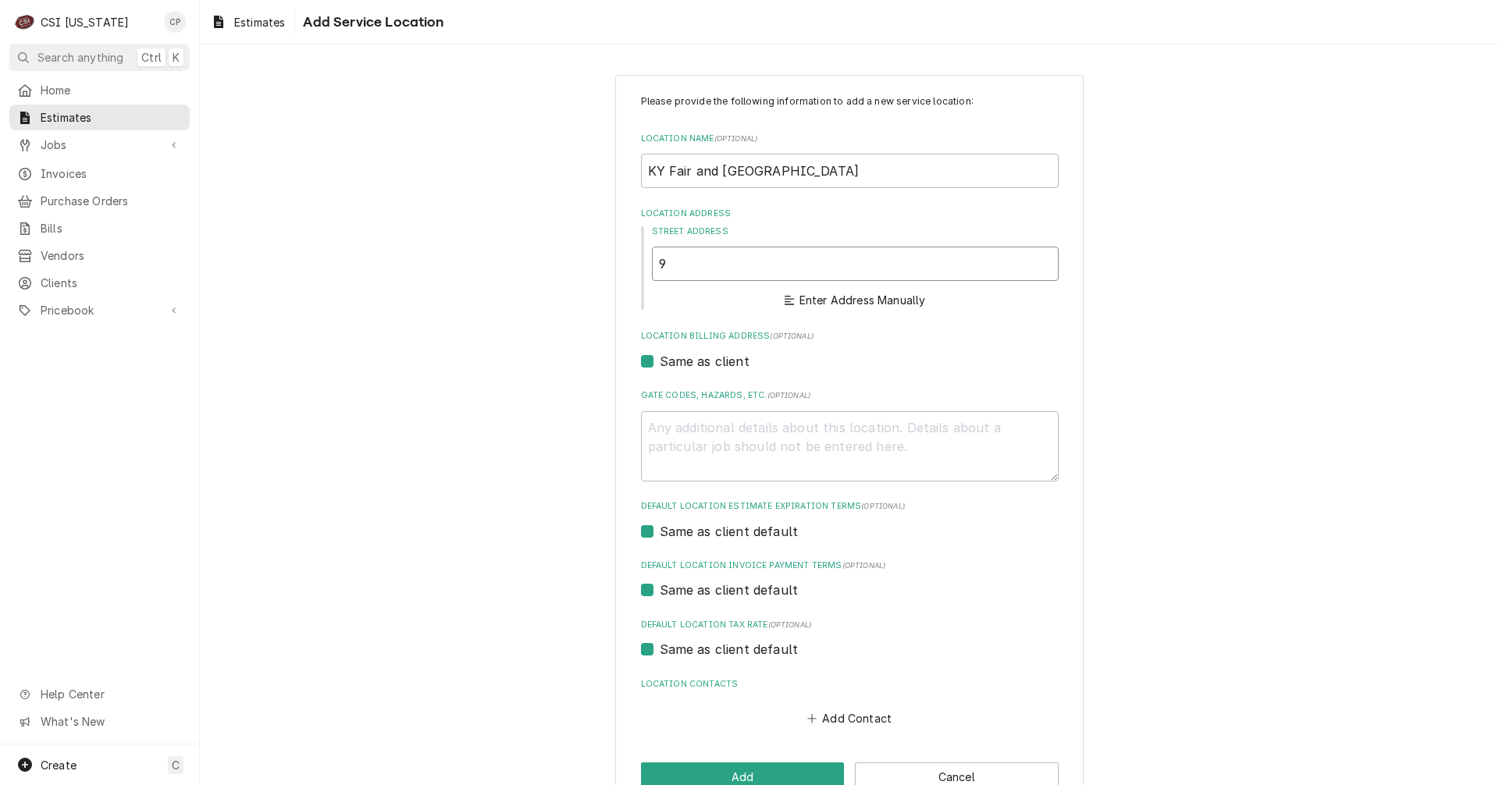
type textarea "x"
type input "93"
type textarea "x"
type input "937"
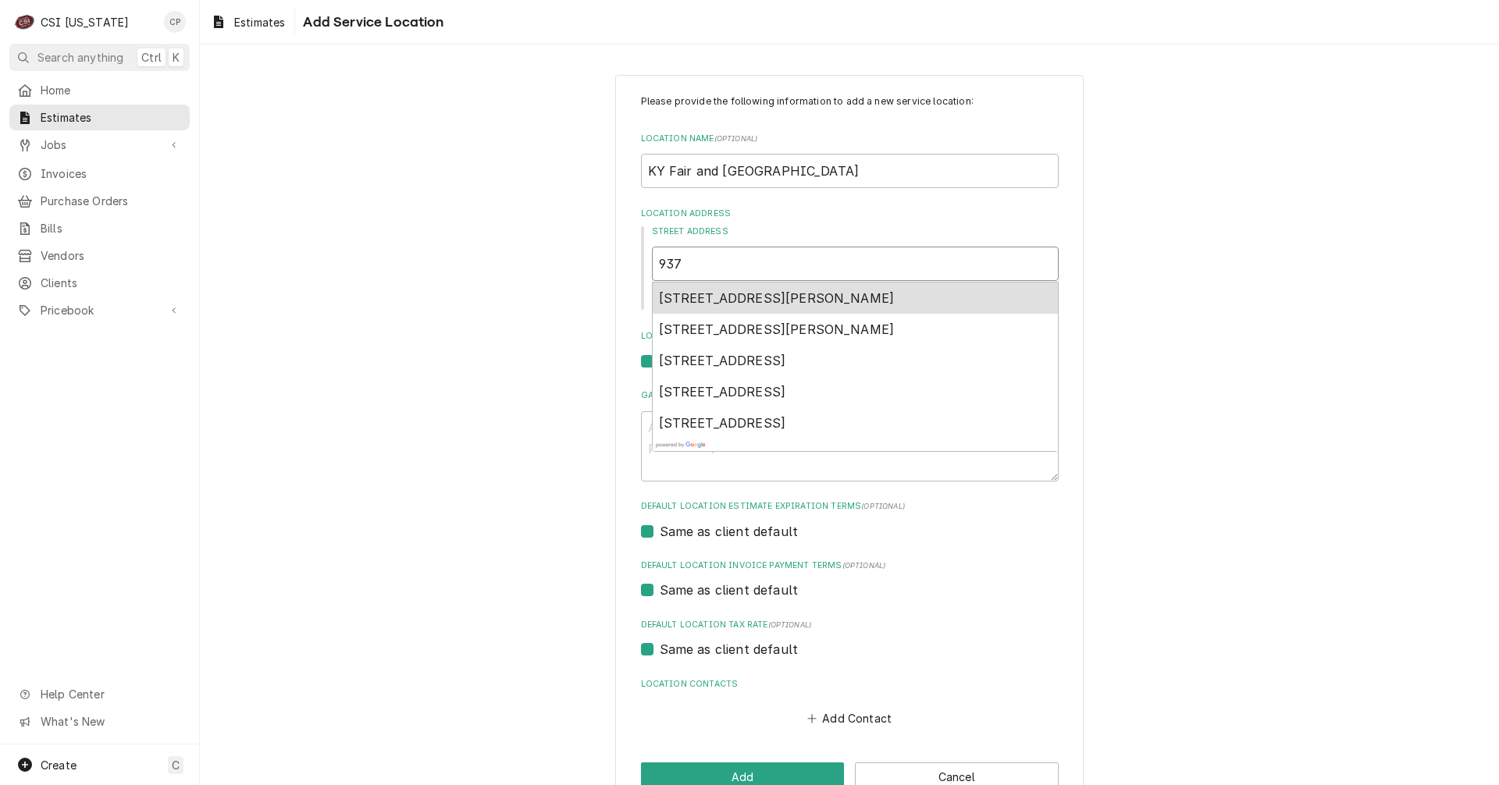
click at [719, 294] on span "937 Phillips Lane, Louisville, KY, USA" at bounding box center [777, 298] width 236 height 16
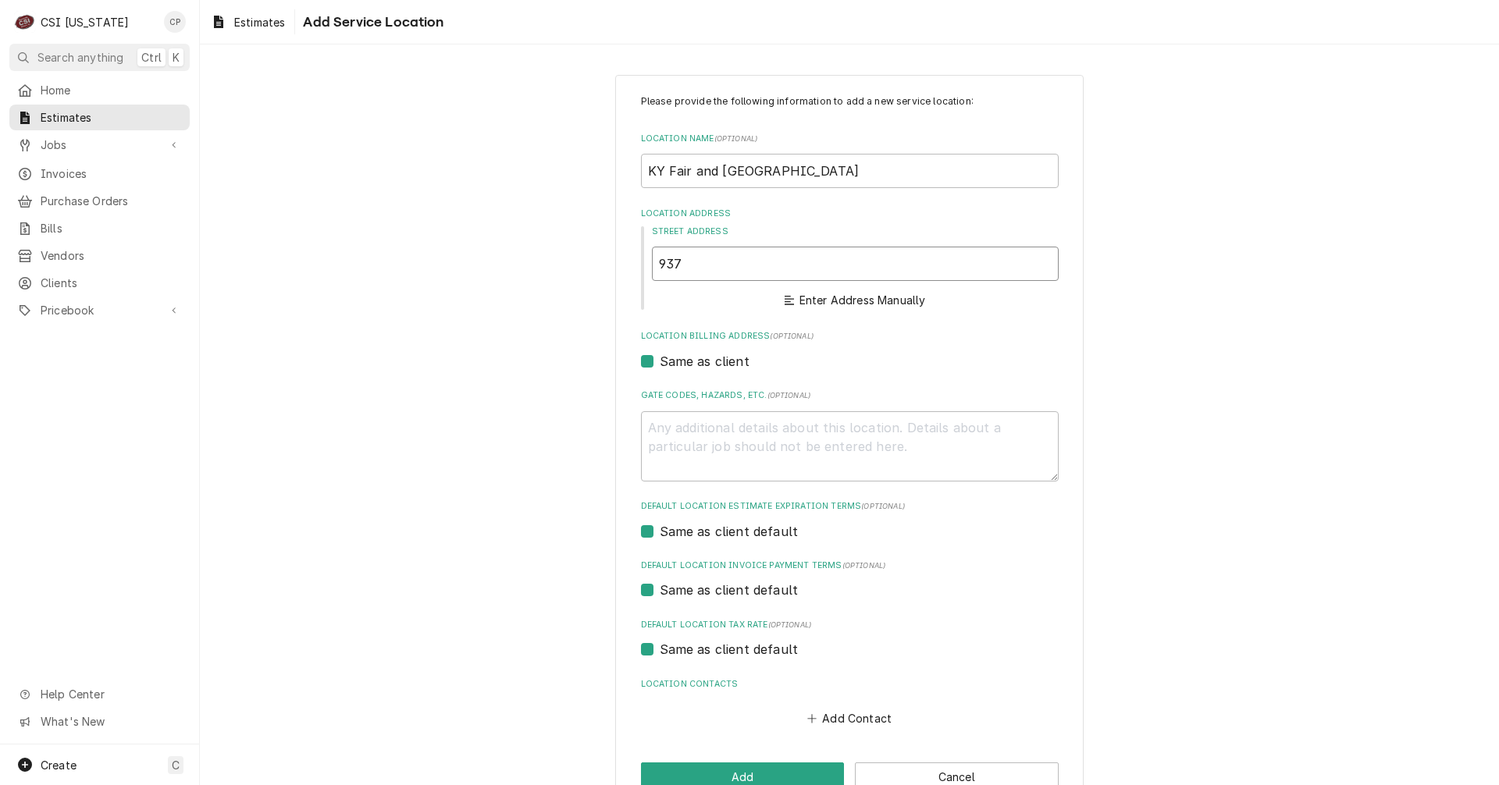
type textarea "x"
type input "937 Phillips Ln"
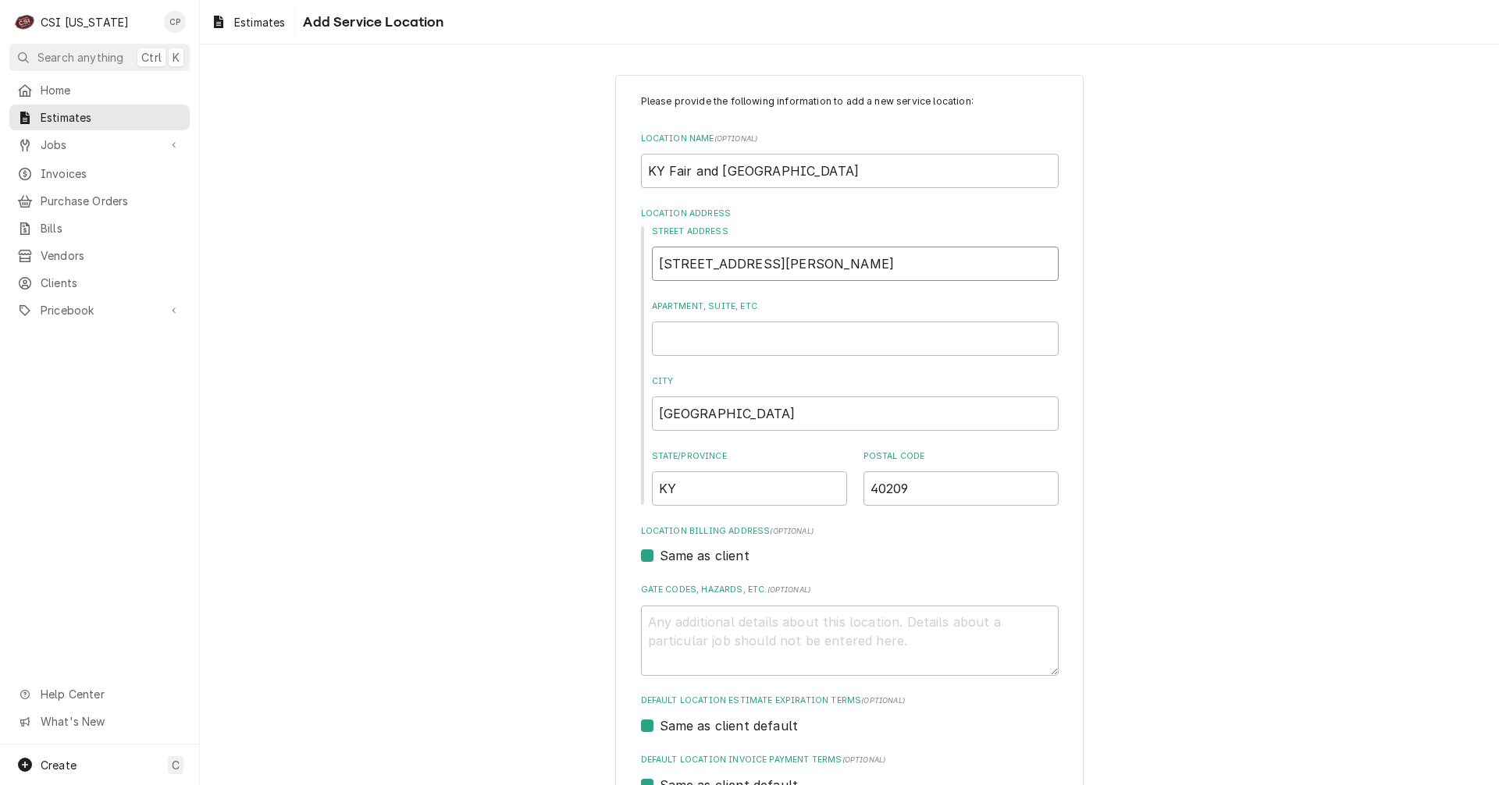
type textarea "x"
type input "937 Phillips Ln"
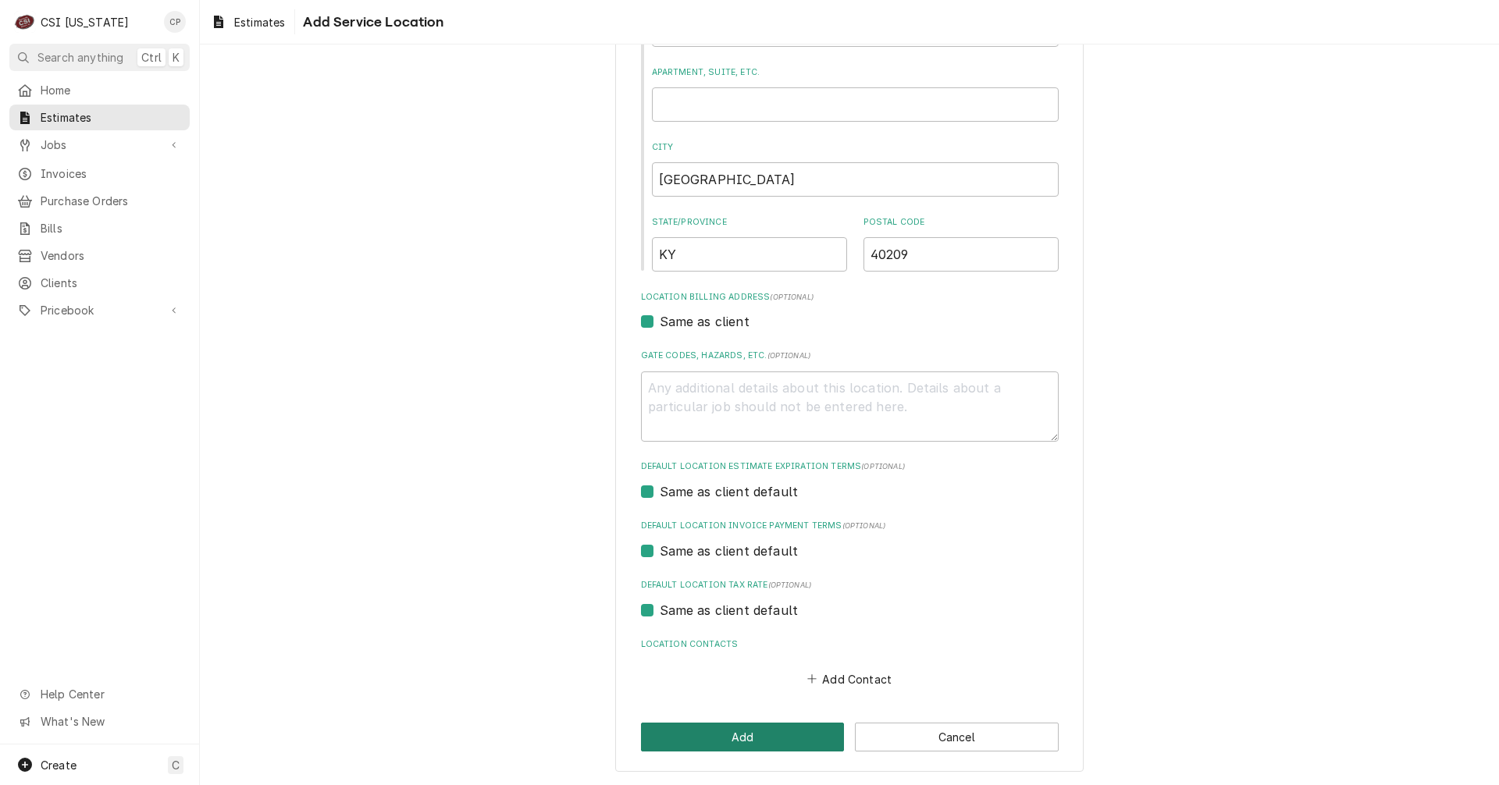
click at [752, 736] on button "Add" at bounding box center [743, 737] width 204 height 29
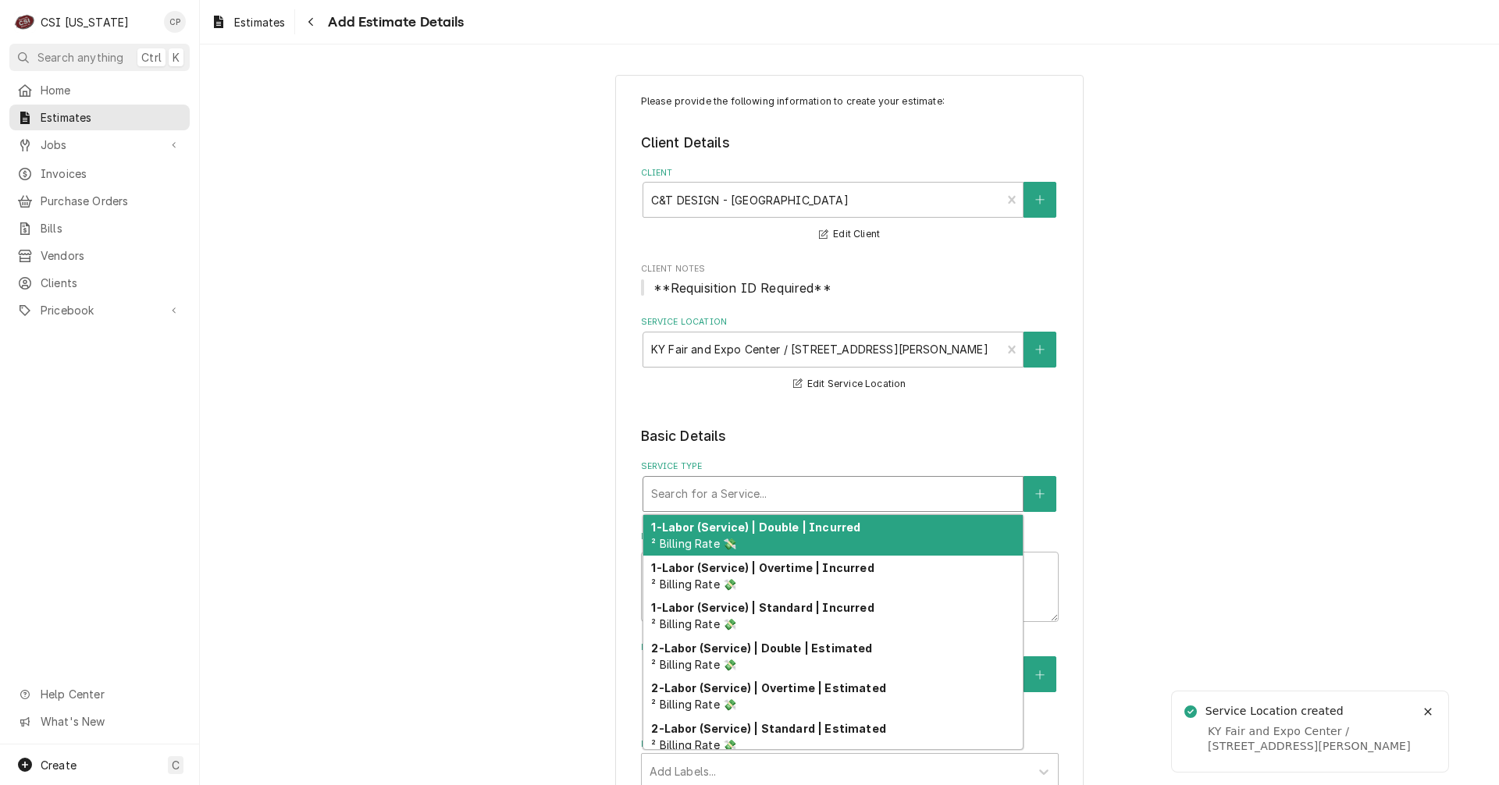
click at [713, 486] on div "Service Type" at bounding box center [833, 494] width 364 height 28
type textarea "x"
type input "s"
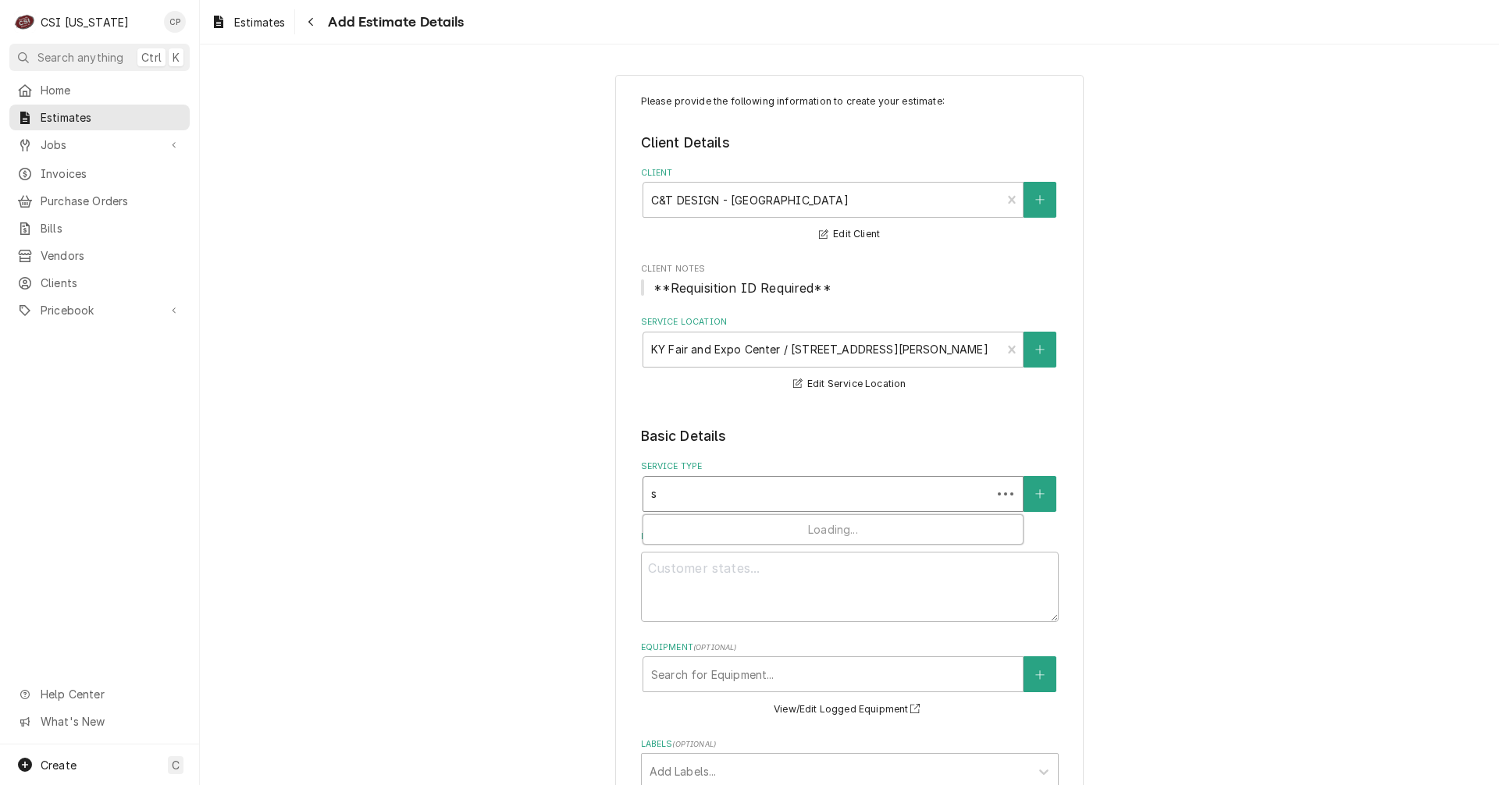
type textarea "x"
type input "se"
type textarea "x"
type input "set"
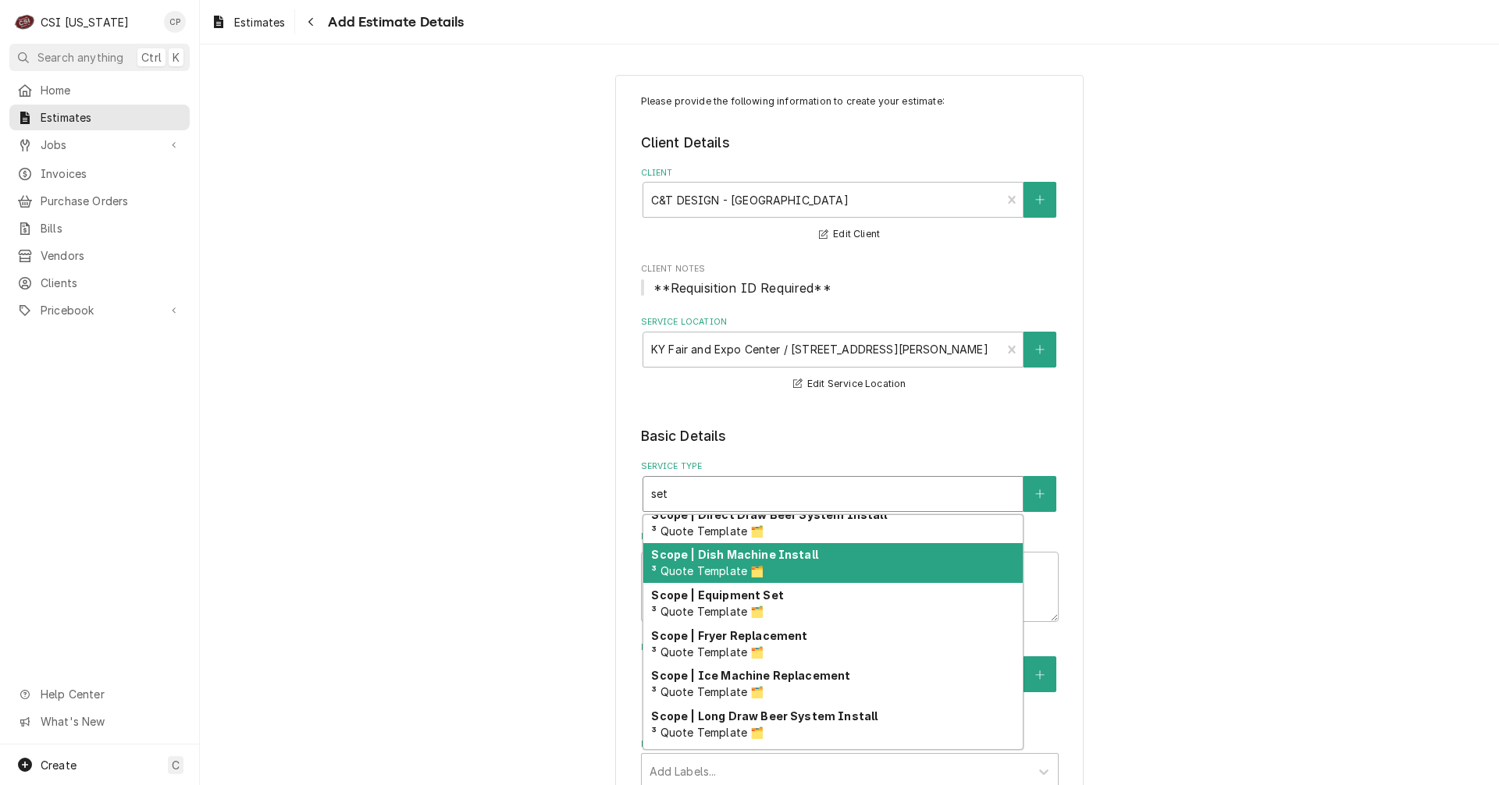
scroll to position [156, 0]
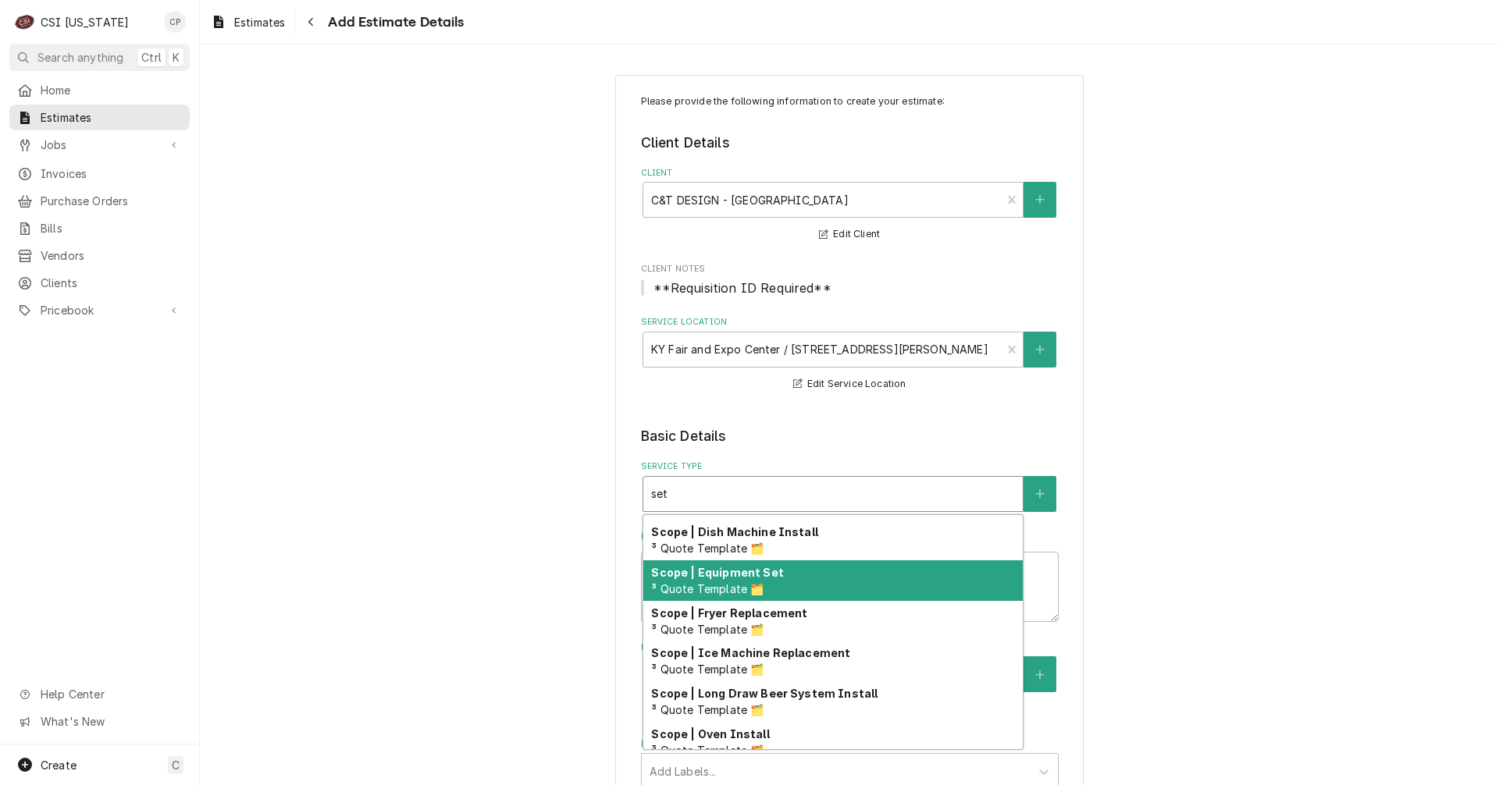
click at [735, 578] on strong "Scope | Equipment Set" at bounding box center [717, 572] width 132 height 13
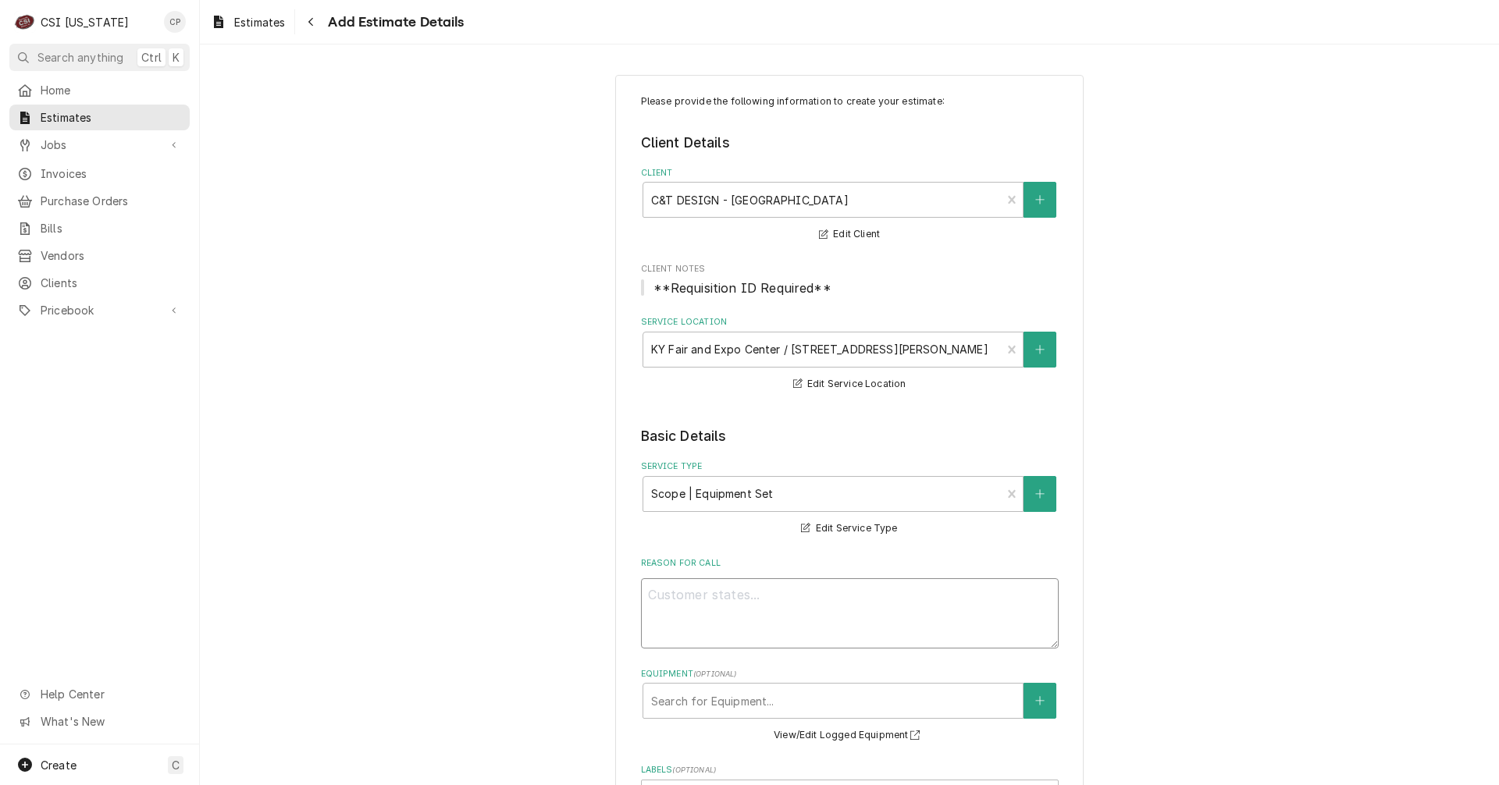
click at [677, 598] on textarea "Reason For Call" at bounding box center [850, 613] width 418 height 70
type textarea "x"
type textarea "E"
type textarea "x"
type textarea "Eq"
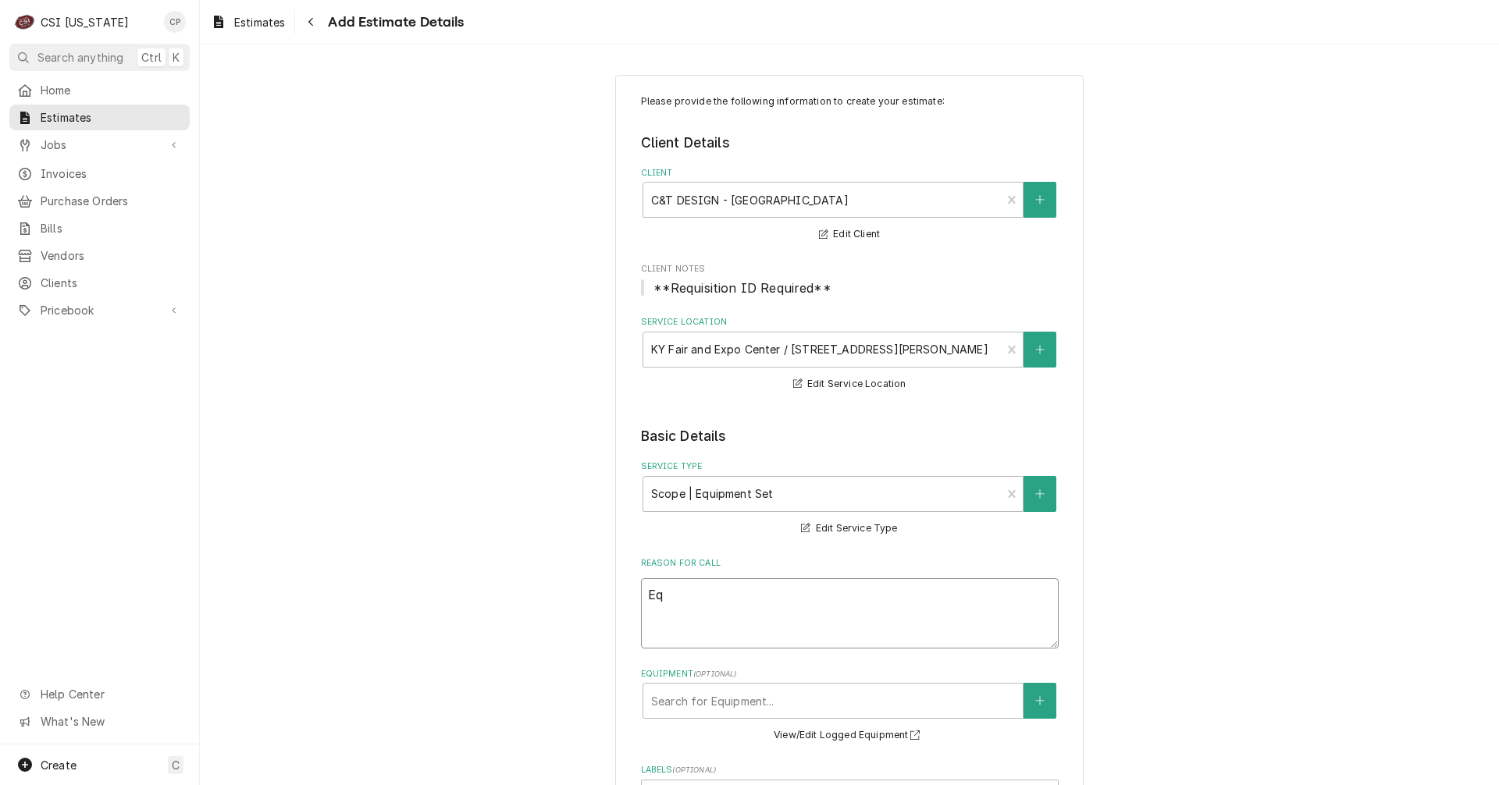
type textarea "x"
type textarea "Equ"
type textarea "x"
type textarea "Equi"
type textarea "x"
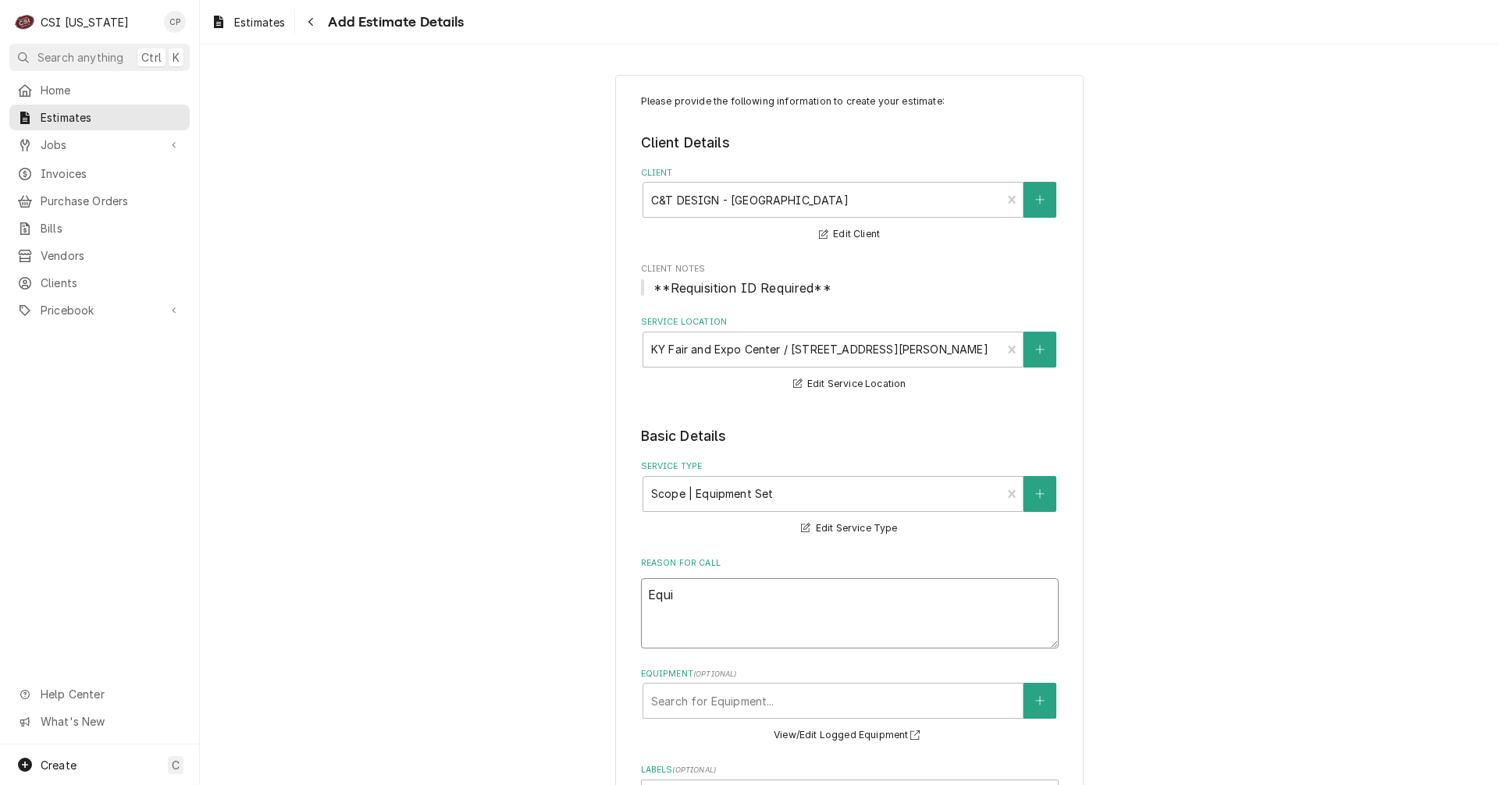
type textarea "Equip"
type textarea "x"
type textarea "Equipe"
type textarea "x"
type textarea "Equip"
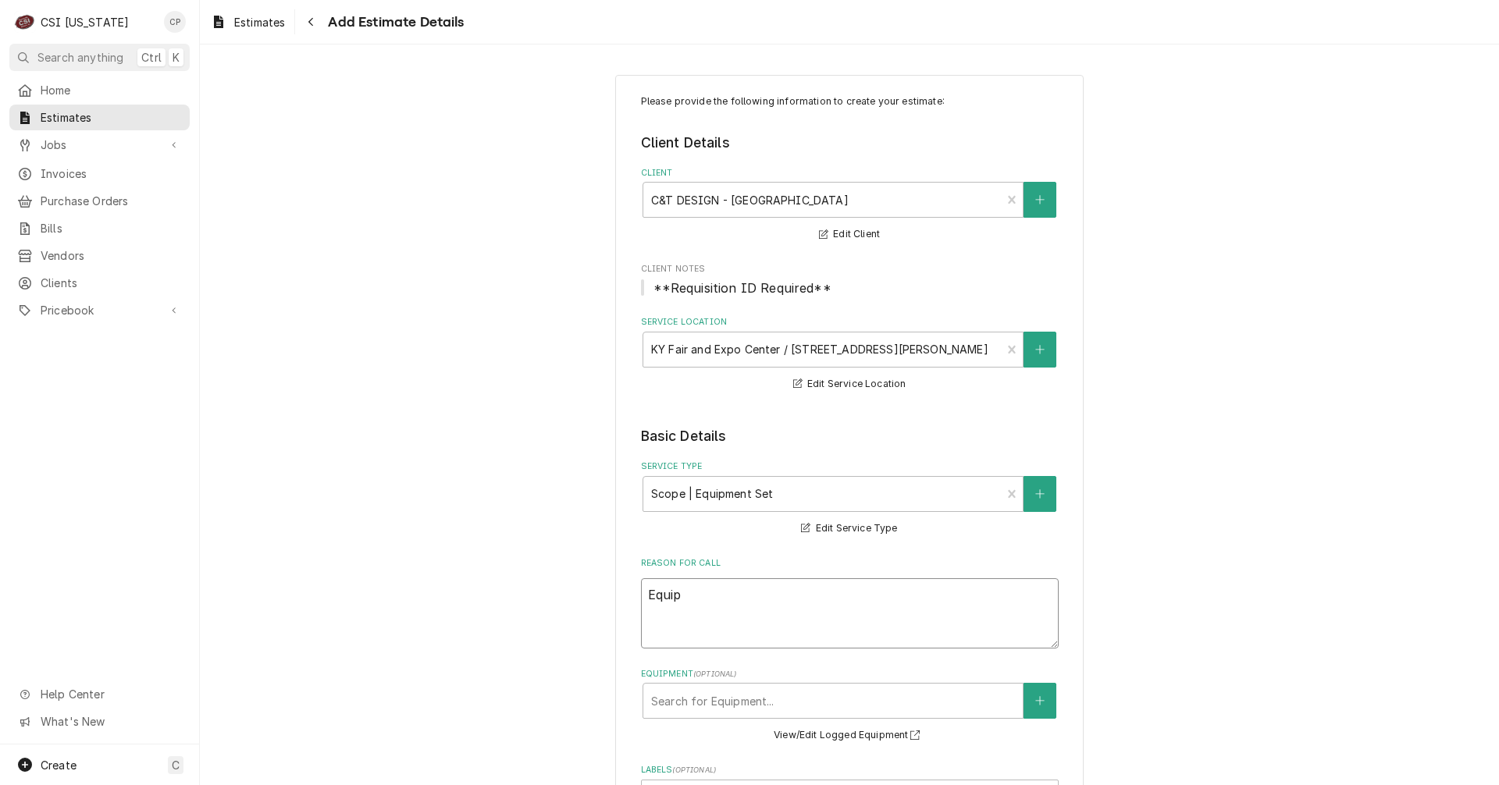
type textarea "x"
type textarea "Equipm"
type textarea "x"
type textarea "Equipme"
type textarea "x"
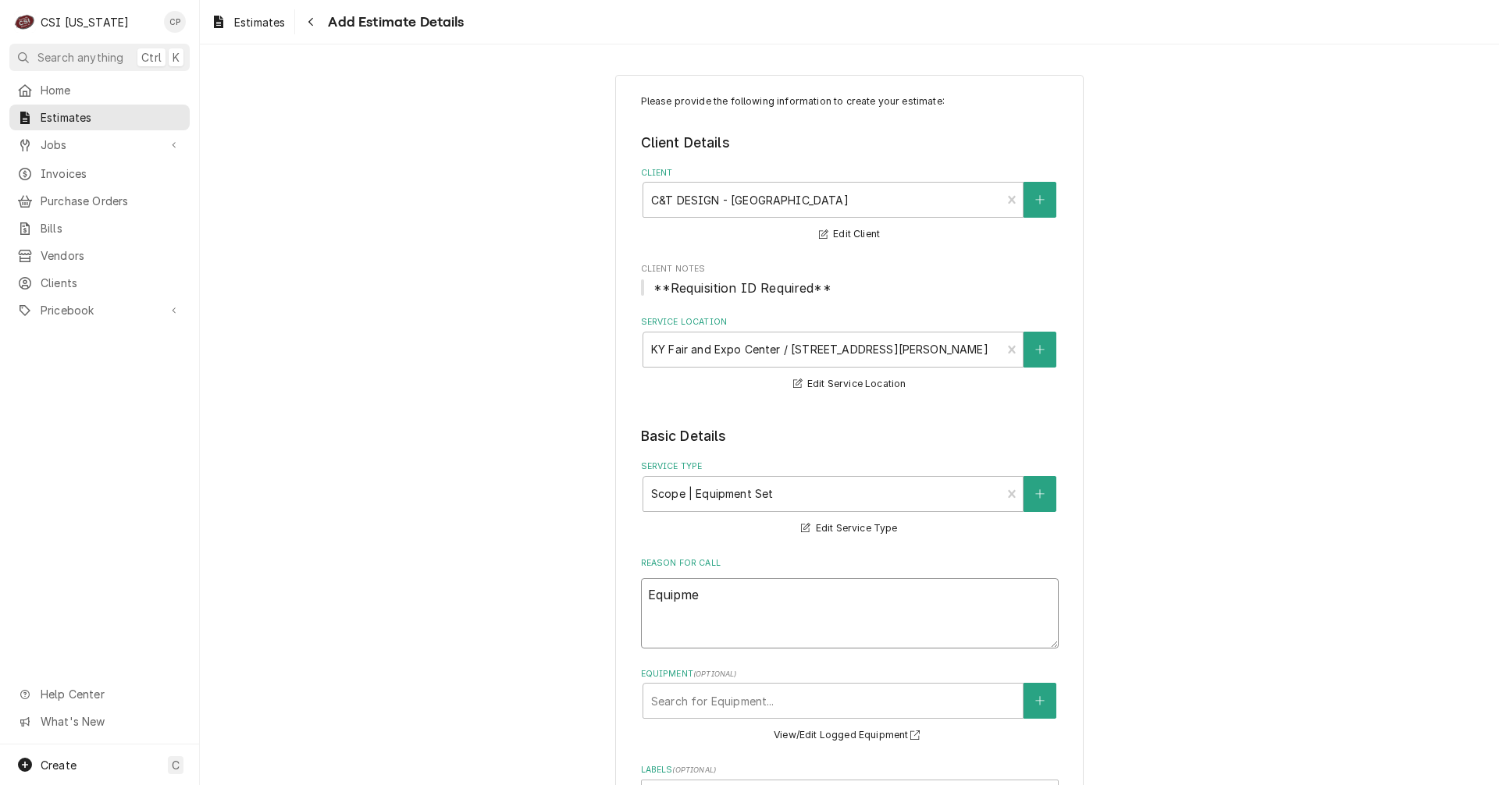
type textarea "Equipmen"
type textarea "x"
type textarea "Equipment"
type textarea "x"
type textarea "Equipment"
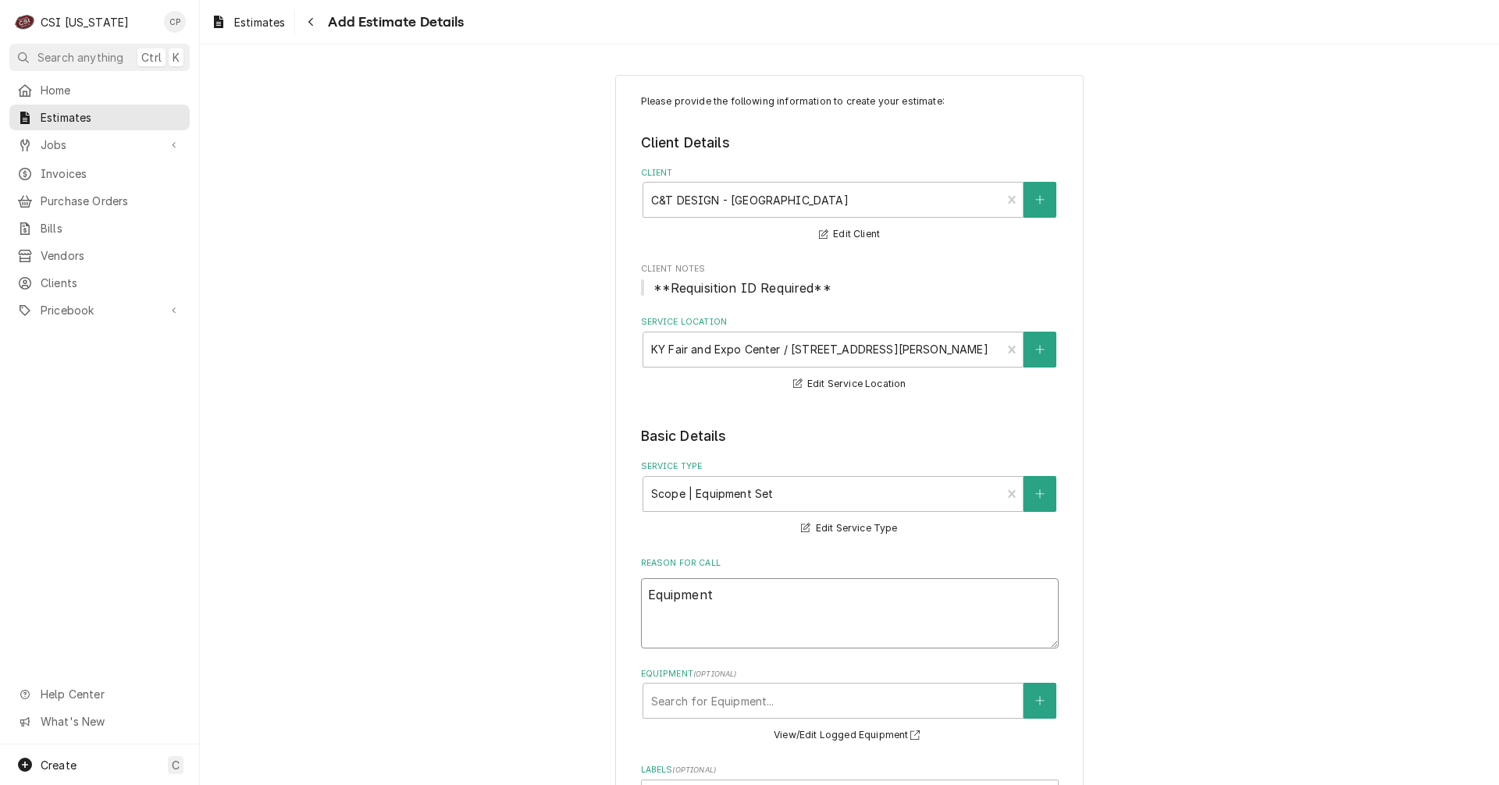
type textarea "x"
type textarea "Equipment s"
type textarea "x"
type textarea "Equipment se"
type textarea "x"
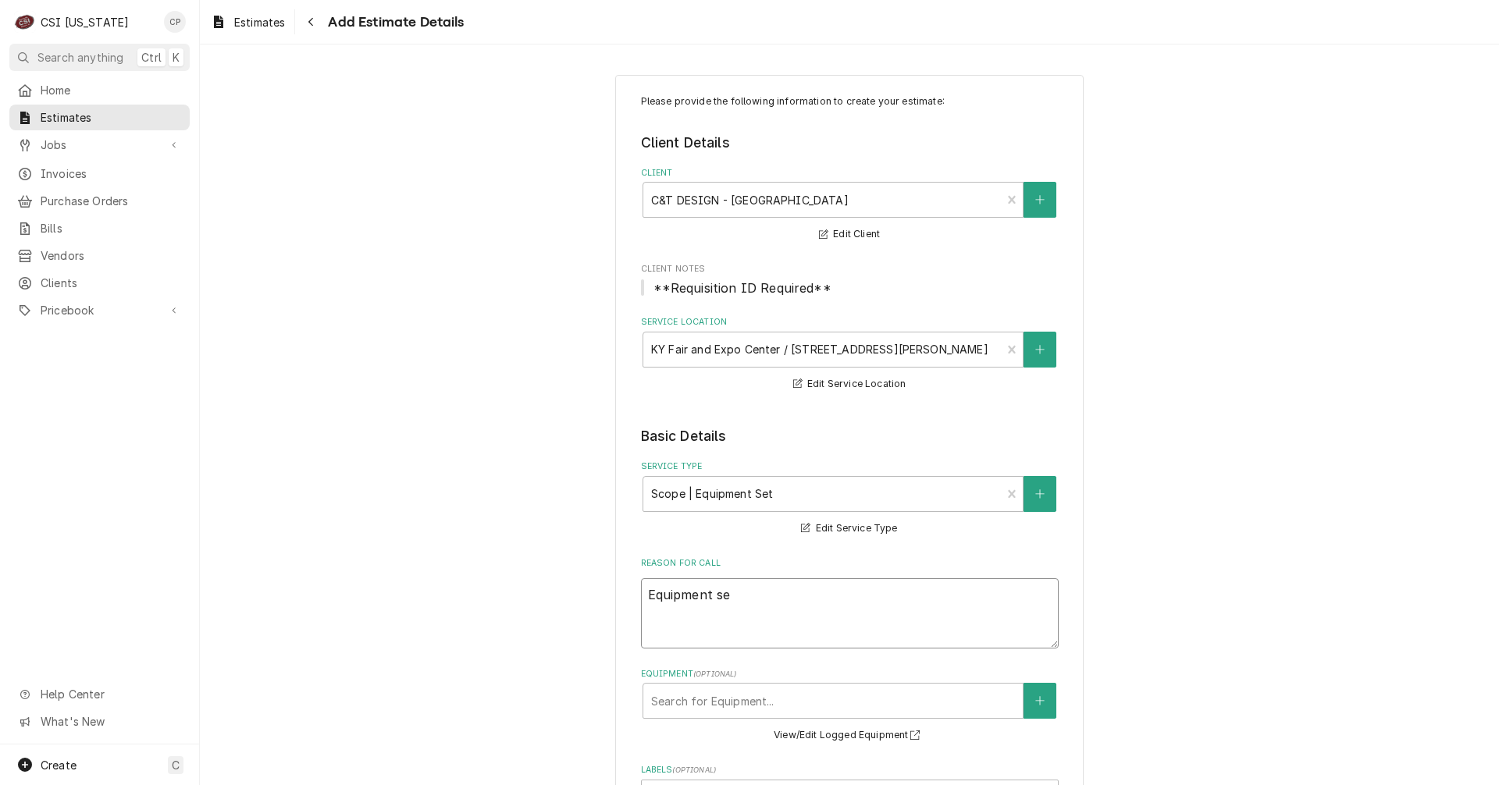
type textarea "Equipment set"
type textarea "x"
type textarea "Equipment set"
type textarea "x"
type textarea "Equipment set i"
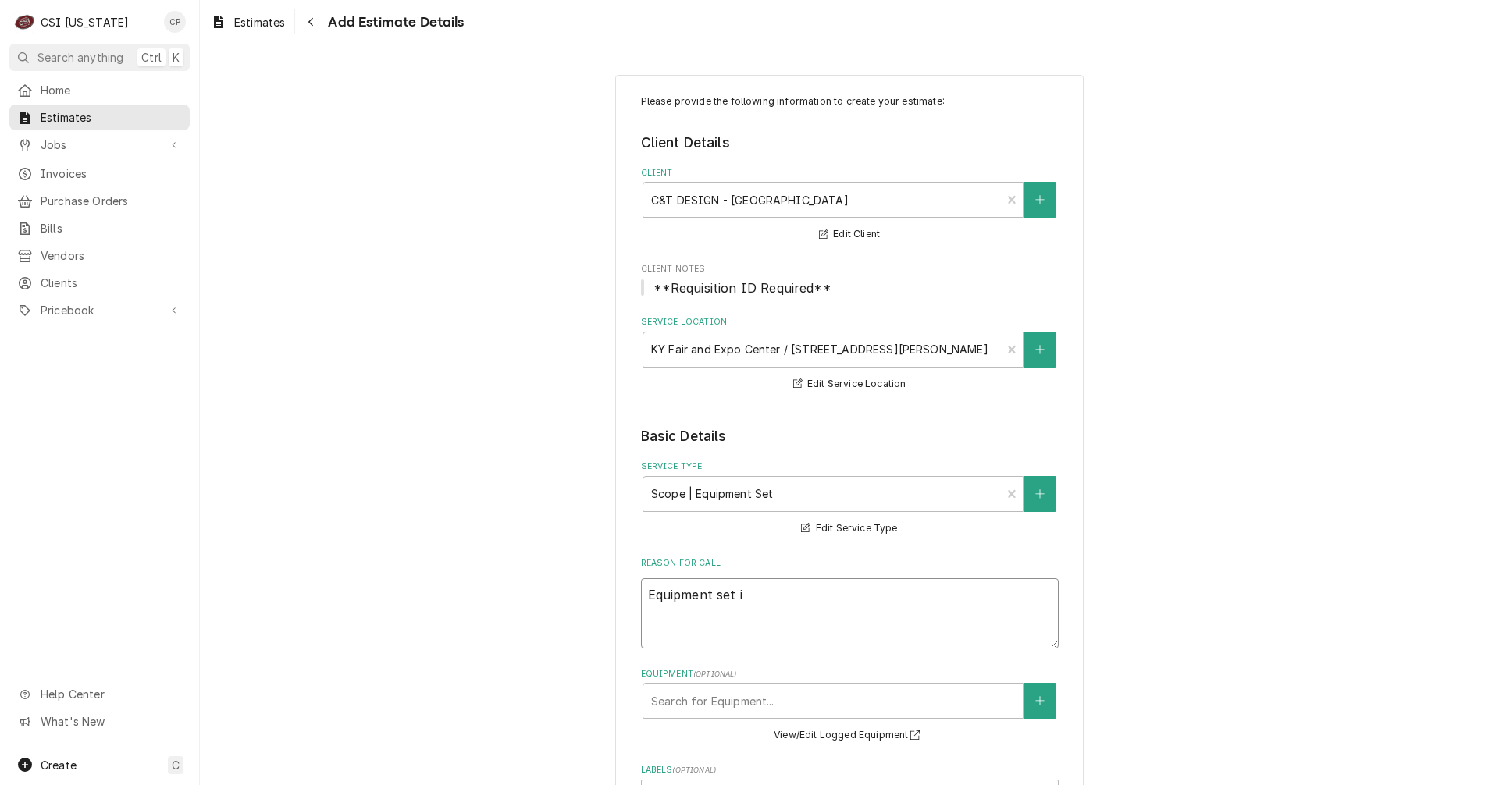
type textarea "x"
type textarea "Equipment set in"
type textarea "x"
type textarea "Equipment set in"
type textarea "x"
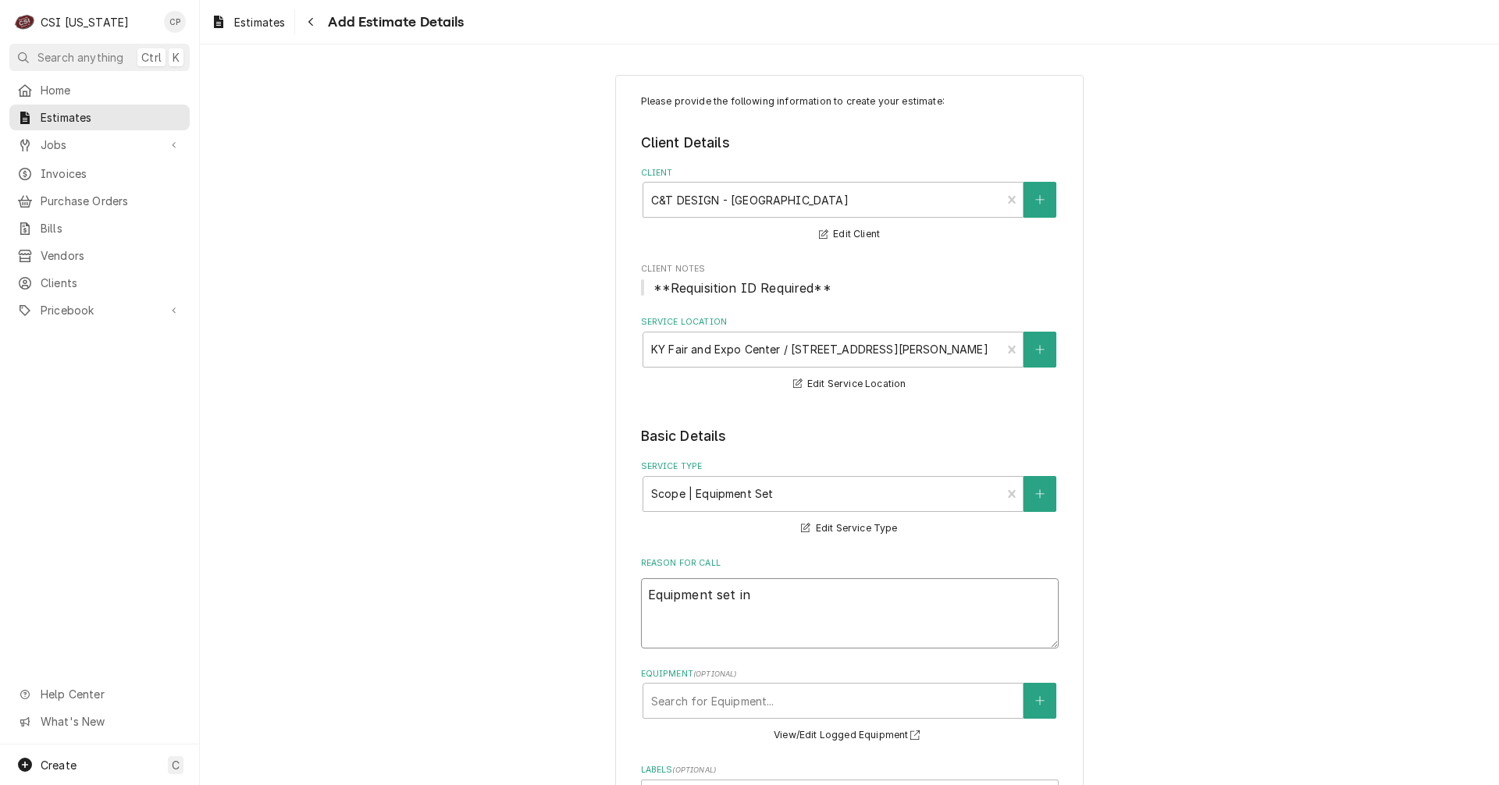
type textarea "Equipment set in p"
type textarea "x"
type textarea "Equipment set in pl"
type textarea "x"
type textarea "Equipment set in pla"
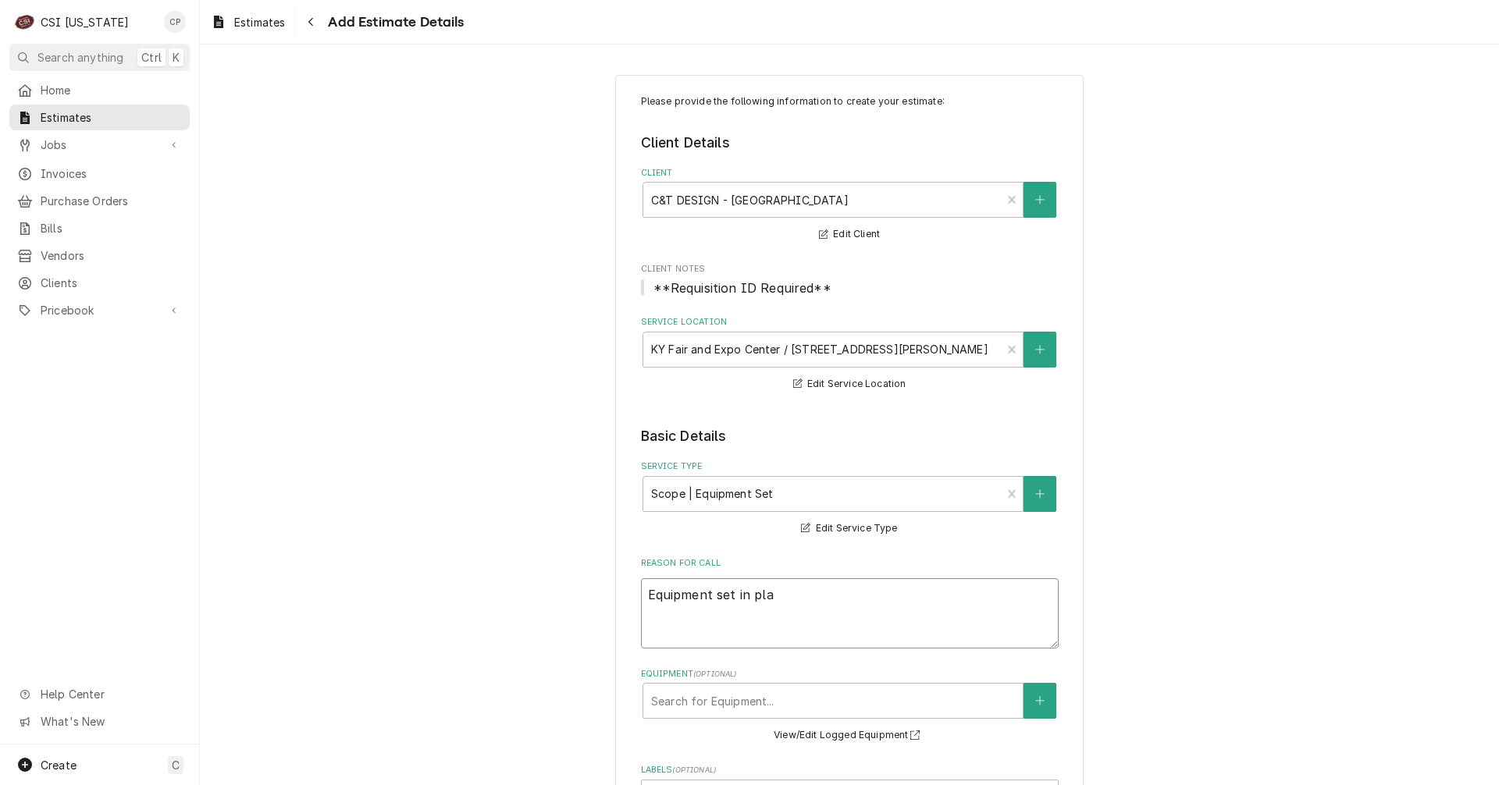
type textarea "x"
type textarea "Equipment set in plac"
type textarea "x"
type textarea "Equipment set in place"
type textarea "x"
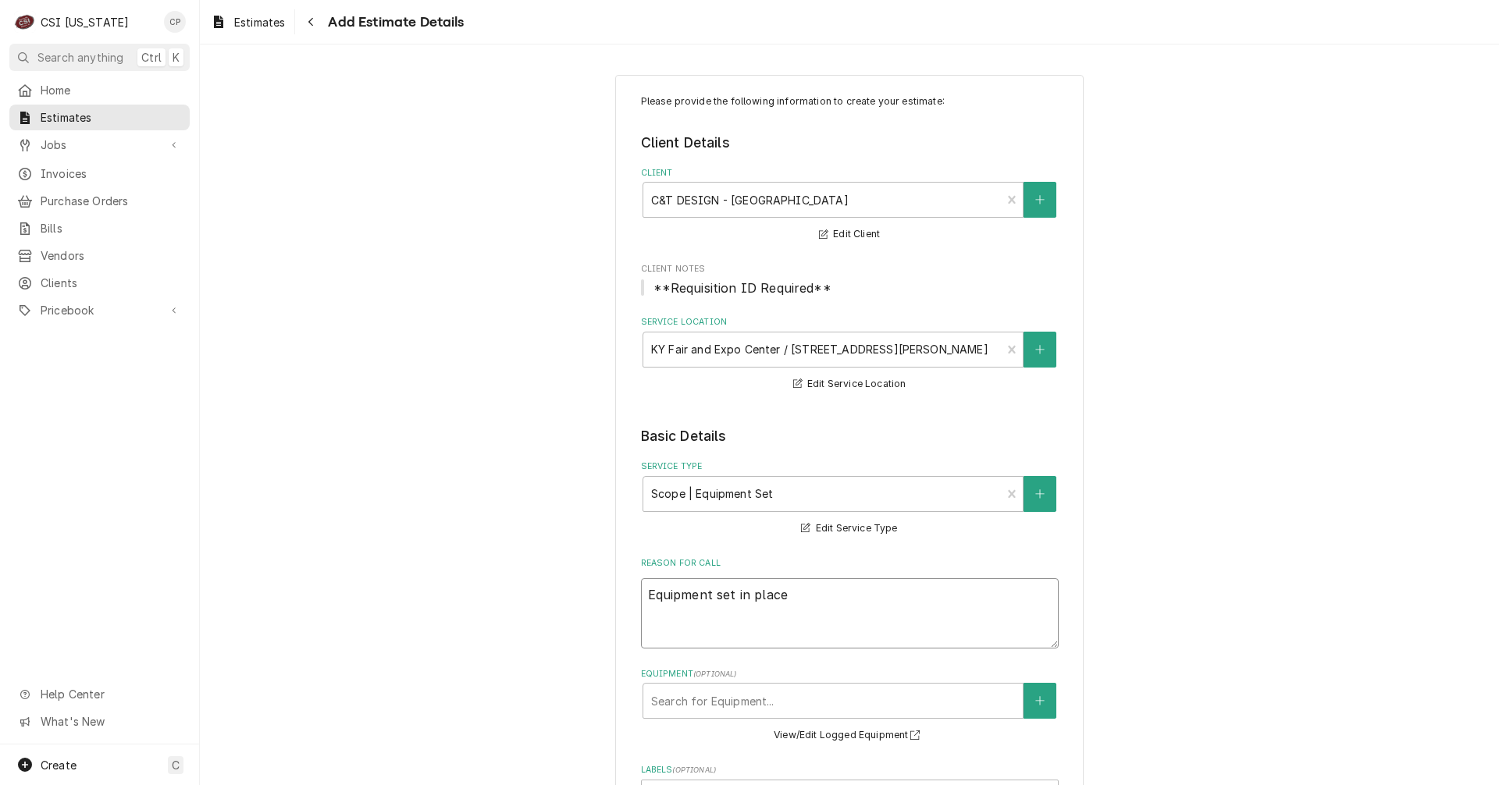
type textarea "Equipment set in place"
type textarea "x"
type textarea "Equipment set in place a"
type textarea "x"
type textarea "Equipment set in place as"
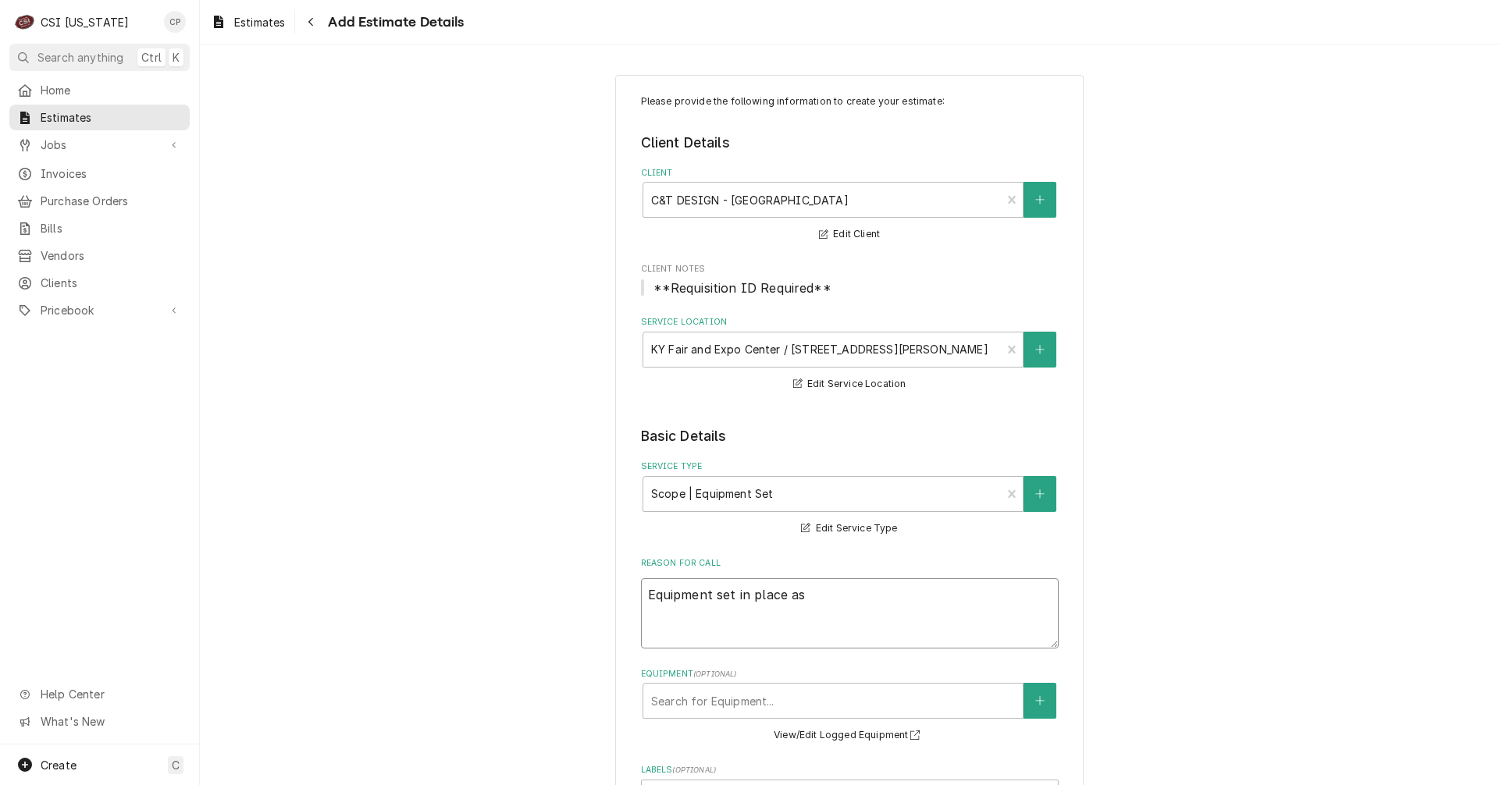
type textarea "x"
type textarea "Equipment set in place as"
type textarea "x"
type textarea "Equipment set in place as w"
type textarea "x"
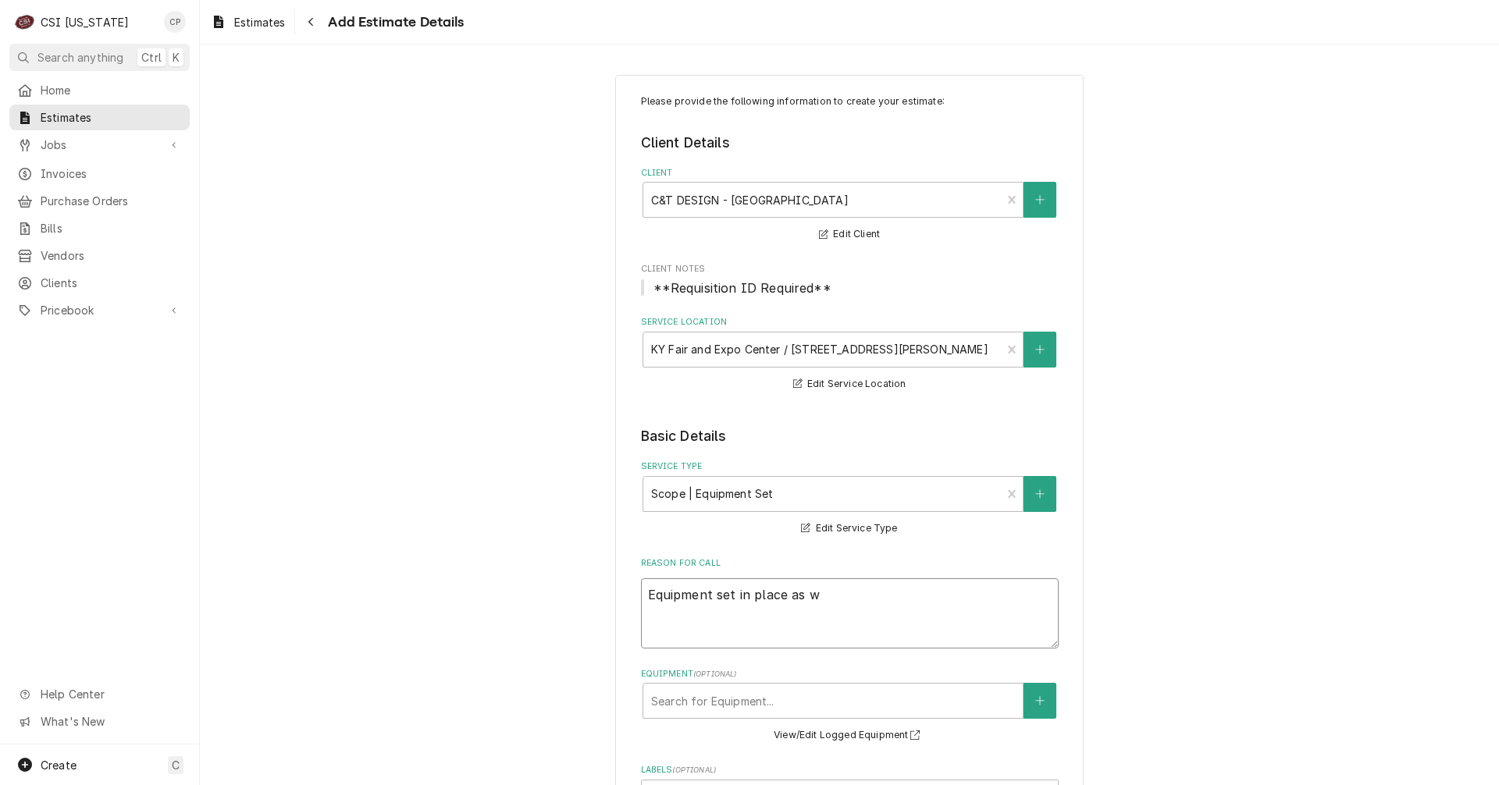
type textarea "Equipment set in place as we"
type textarea "x"
type textarea "Equipment set in place as wel"
type textarea "x"
type textarea "Equipment set in place as well"
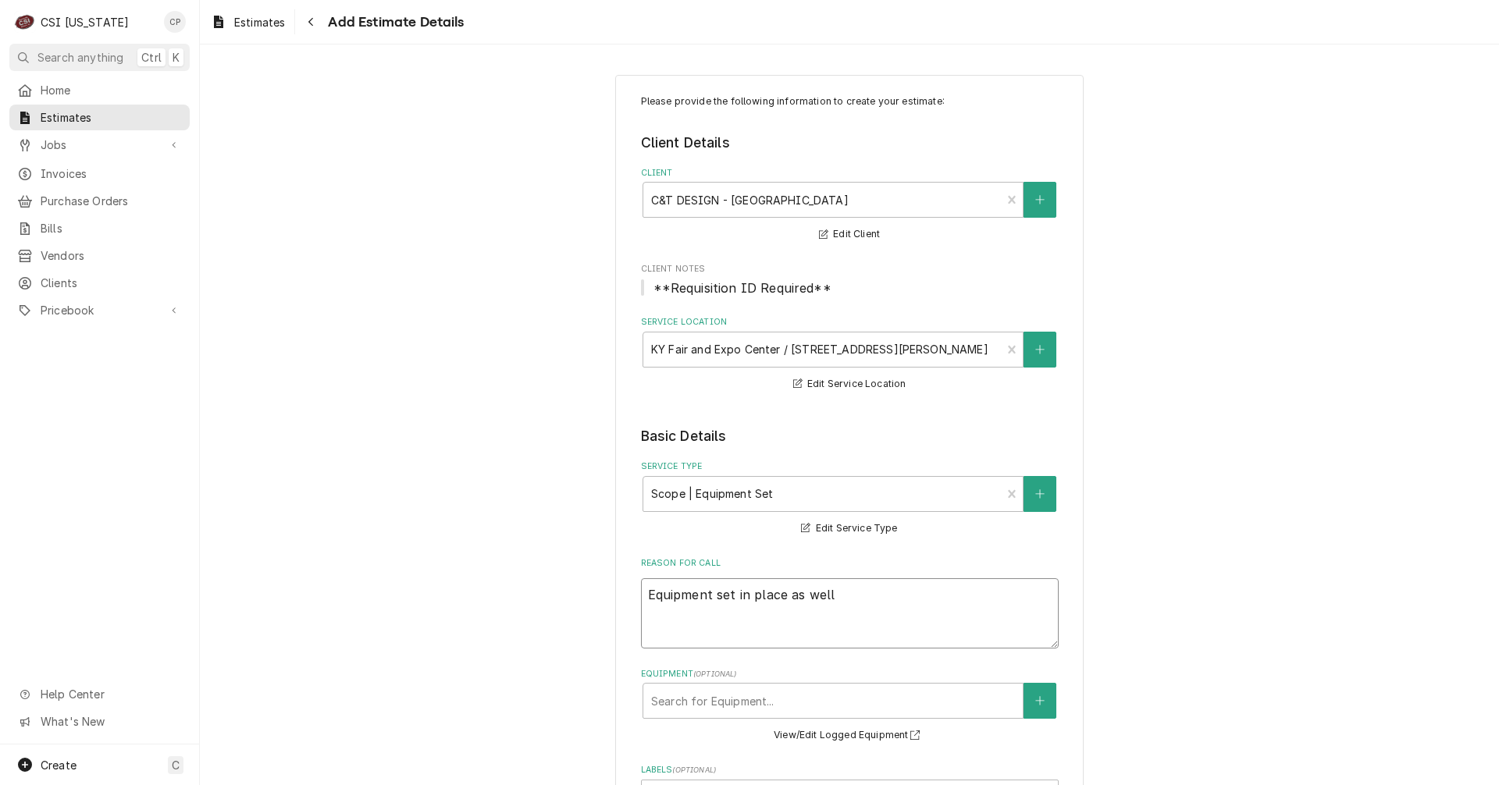
type textarea "x"
type textarea "Equipment set in place as well"
type textarea "x"
type textarea "Equipment set in place as well a"
type textarea "x"
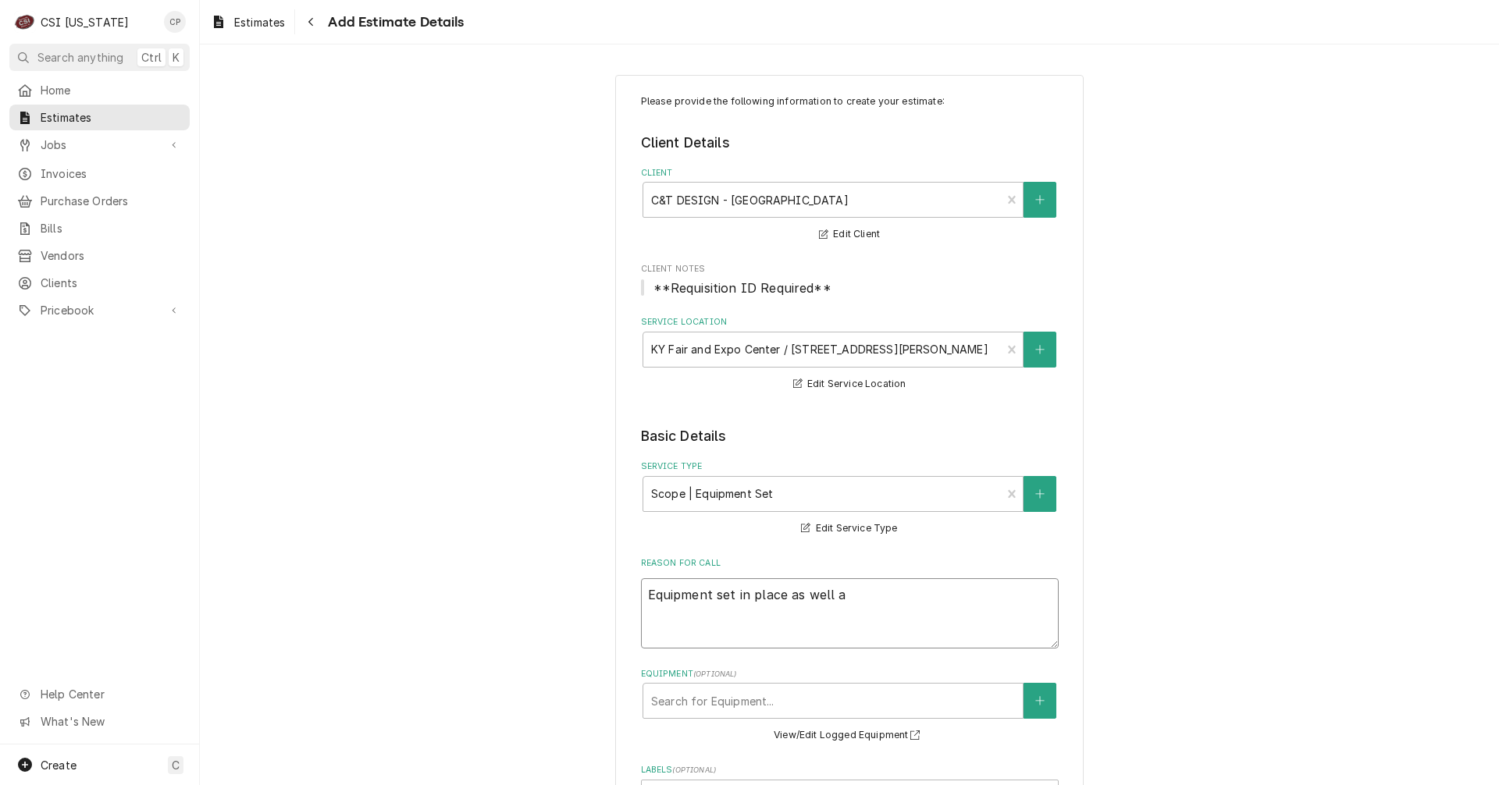
type textarea "Equipment set in place as well as"
type textarea "x"
type textarea "Equipment set in place as well as"
type textarea "x"
type textarea "Equipment set in place as well as t"
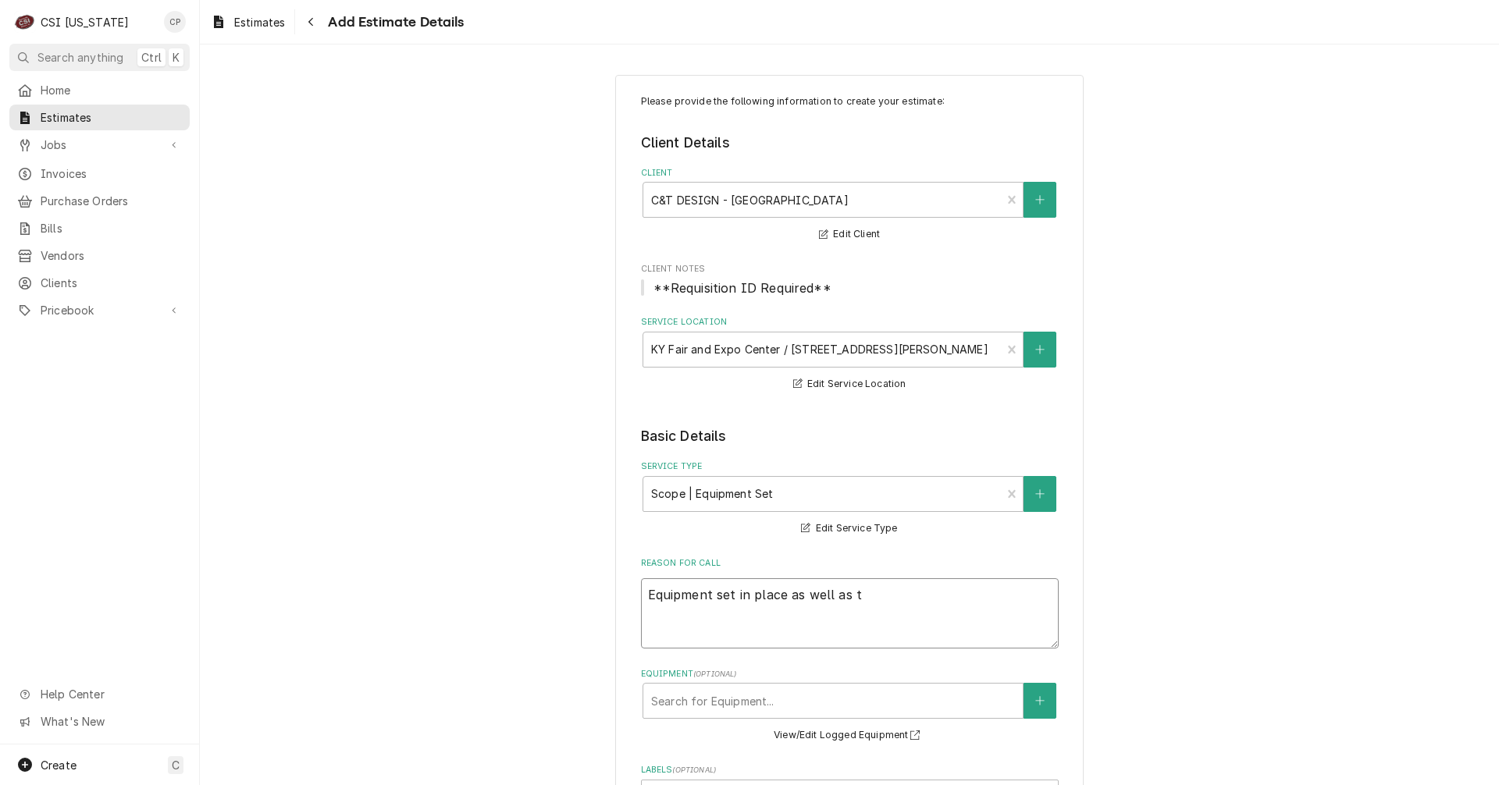
type textarea "x"
type textarea "Equipment set in place as well as tw"
type textarea "x"
type textarea "Equipment set in place as well as two"
type textarea "x"
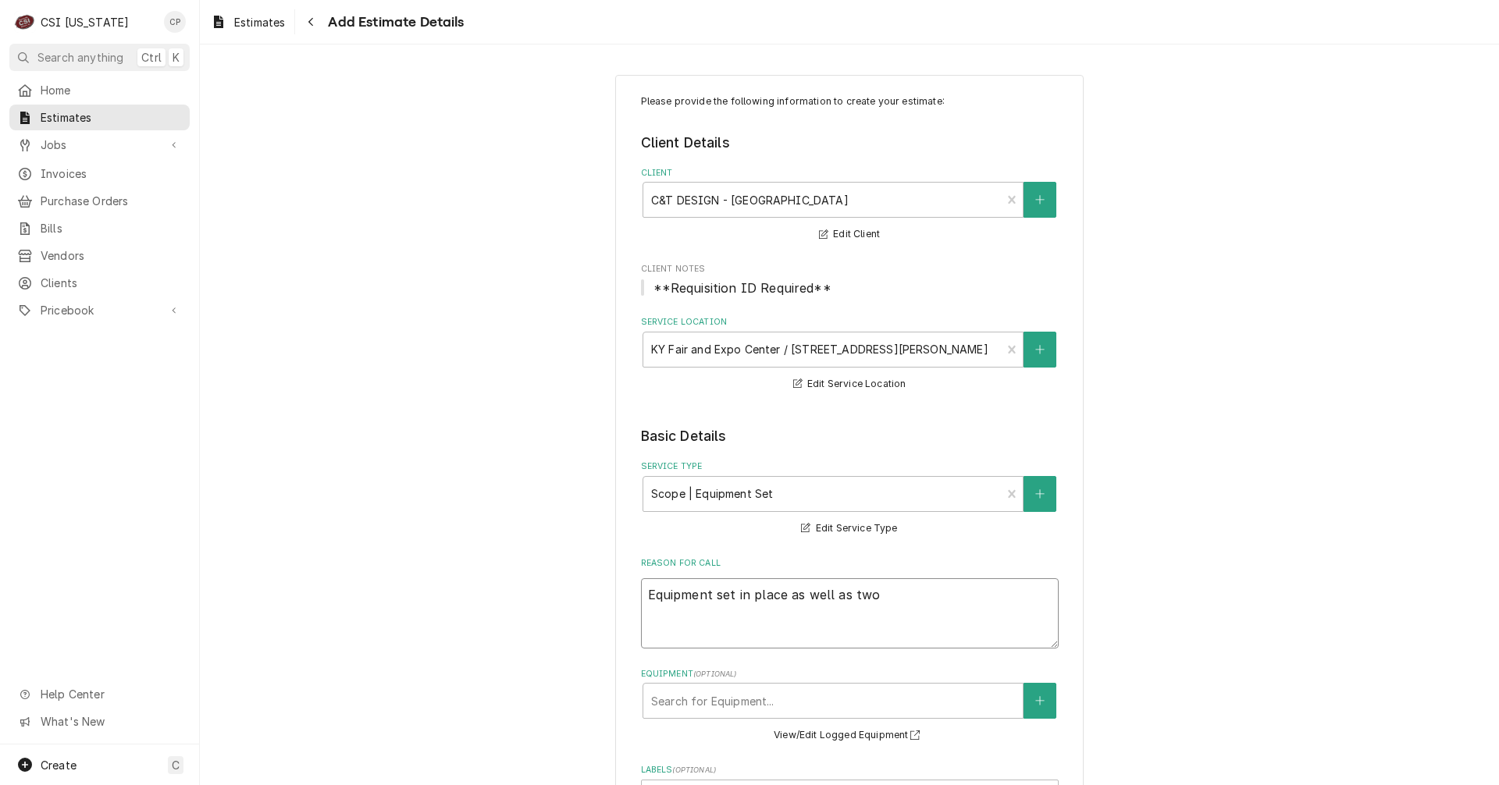
type textarea "Equipment set in place as well as two"
type textarea "x"
type textarea "Equipment set in place as well as two w"
type textarea "x"
type textarea "Equipment set in place as well as two wa"
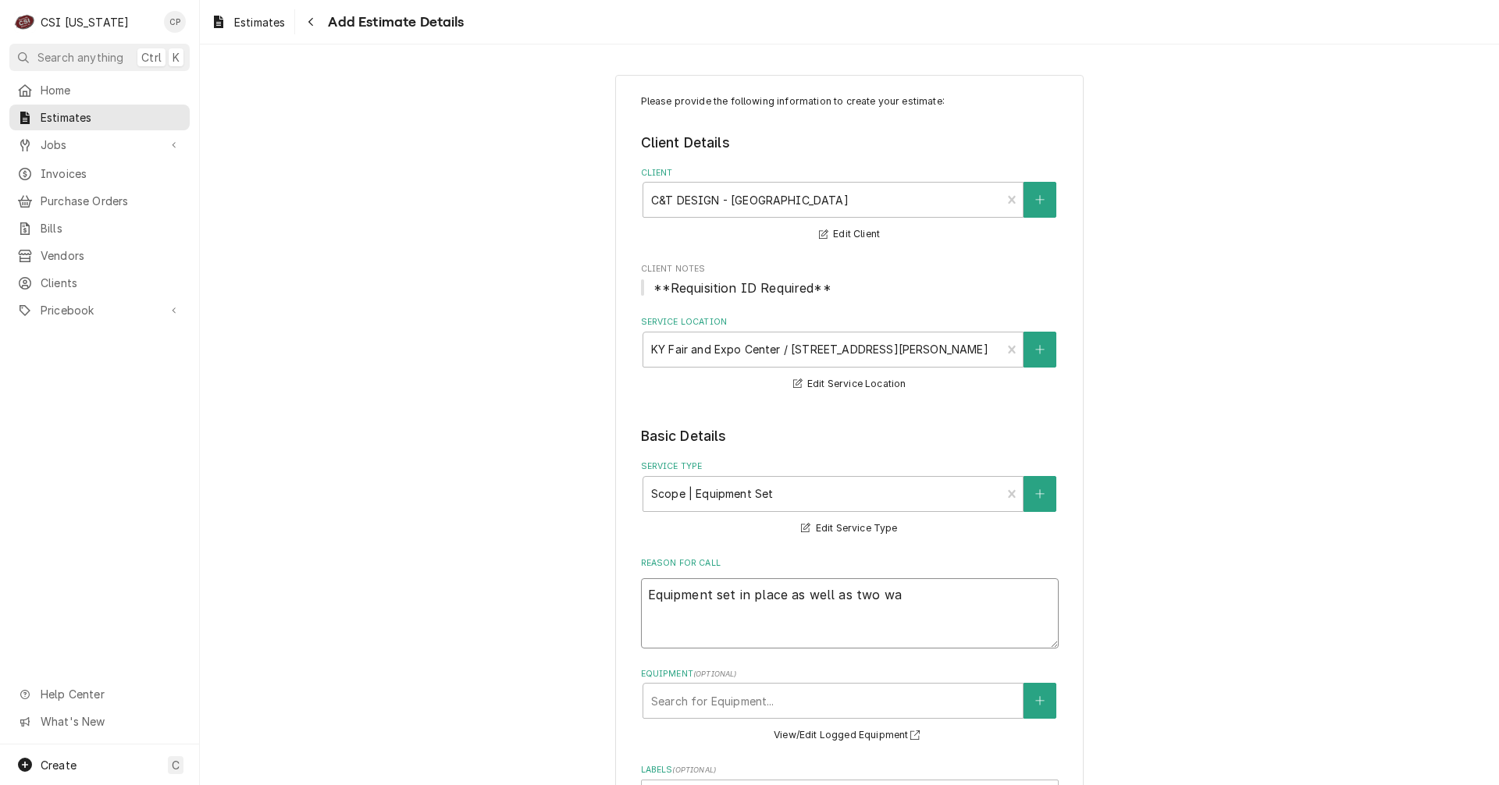
type textarea "x"
type textarea "Equipment set in place as well as two wal"
type textarea "x"
type textarea "Equipment set in place as well as two walk"
type textarea "x"
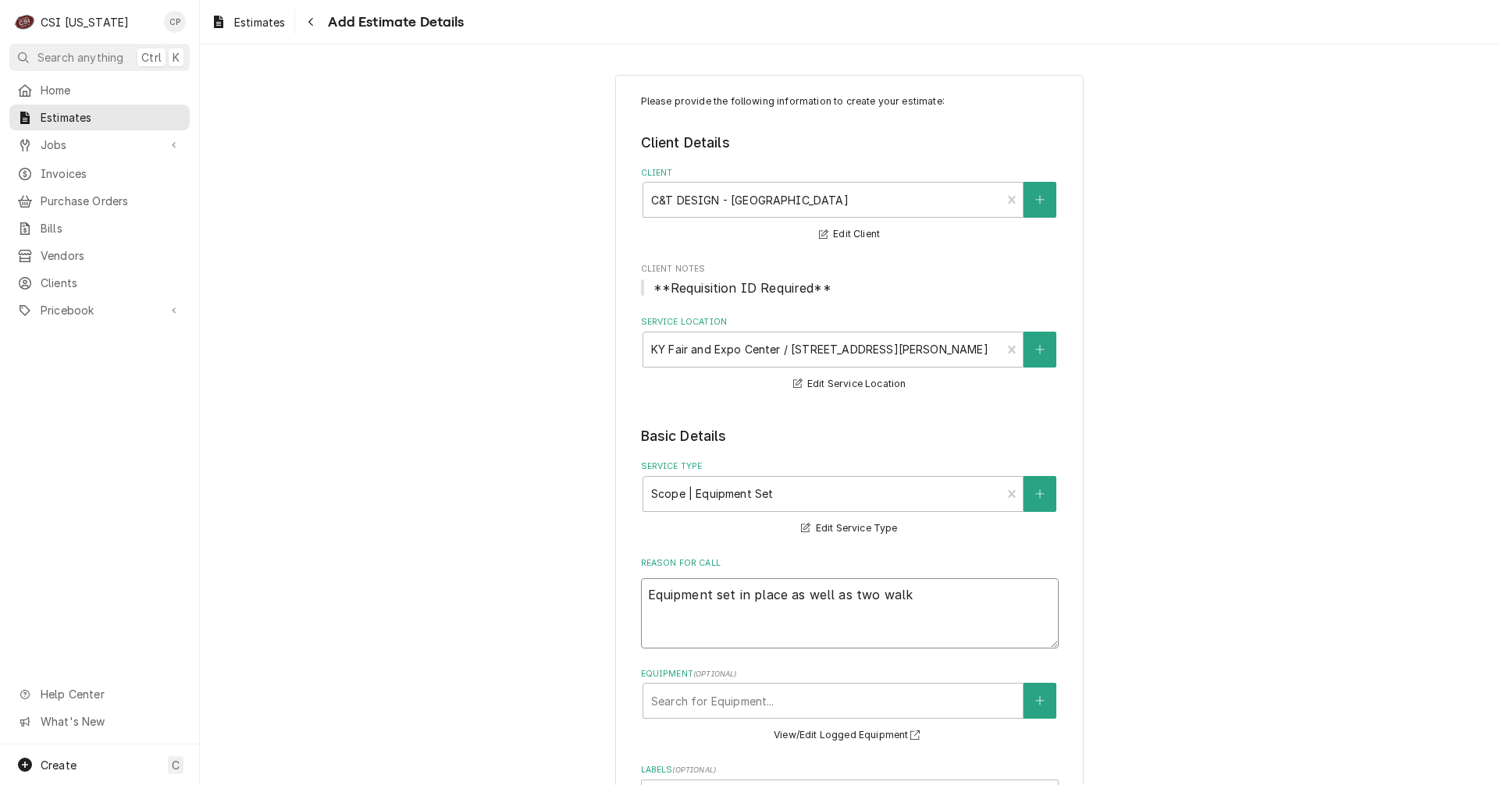
type textarea "Equipment set in place as well as two walk-"
type textarea "x"
type textarea "Equipment set in place as well as two walk-i"
type textarea "x"
type textarea "Equipment set in place as well as two walk-in"
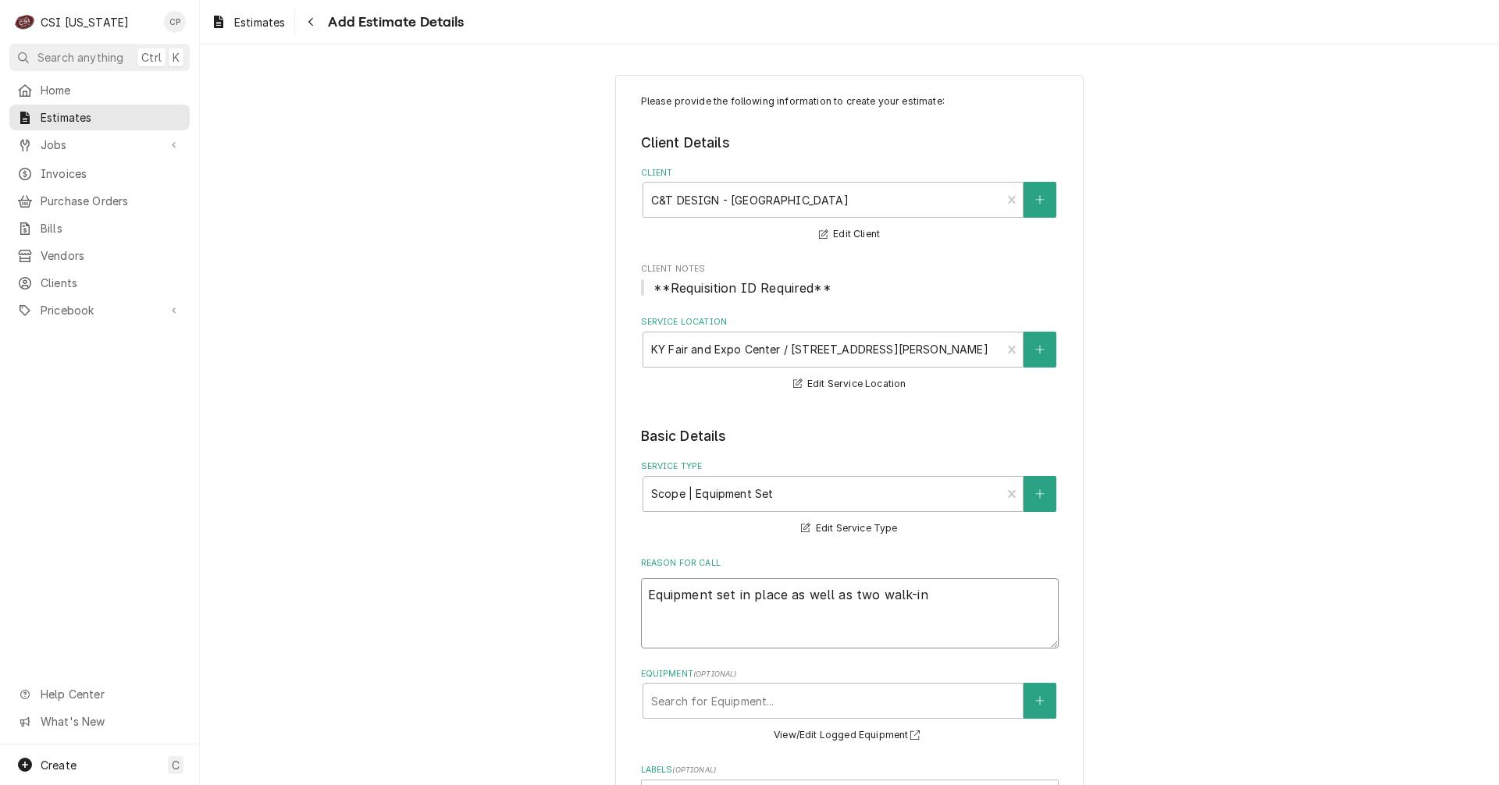
type textarea "x"
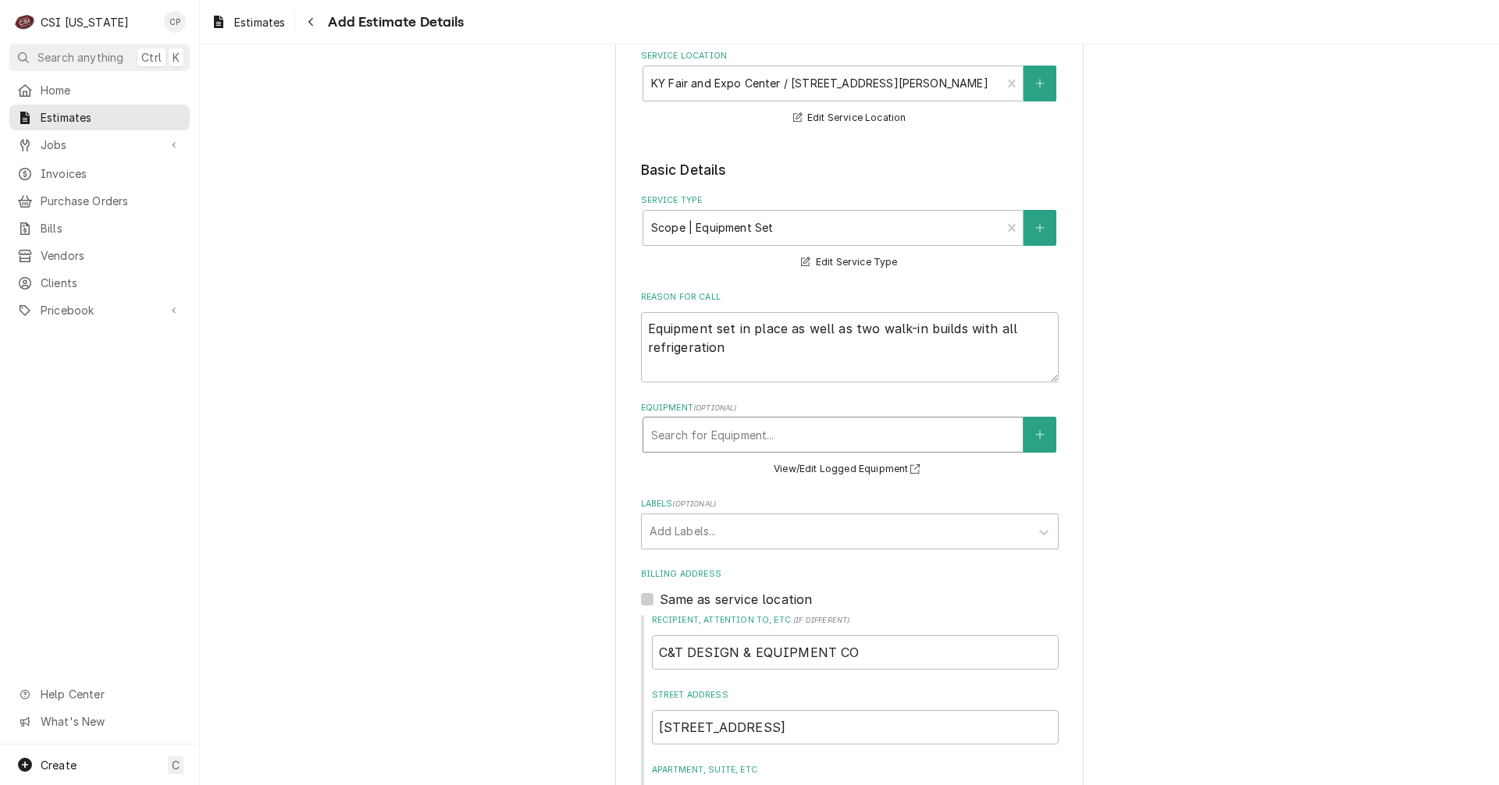
scroll to position [312, 0]
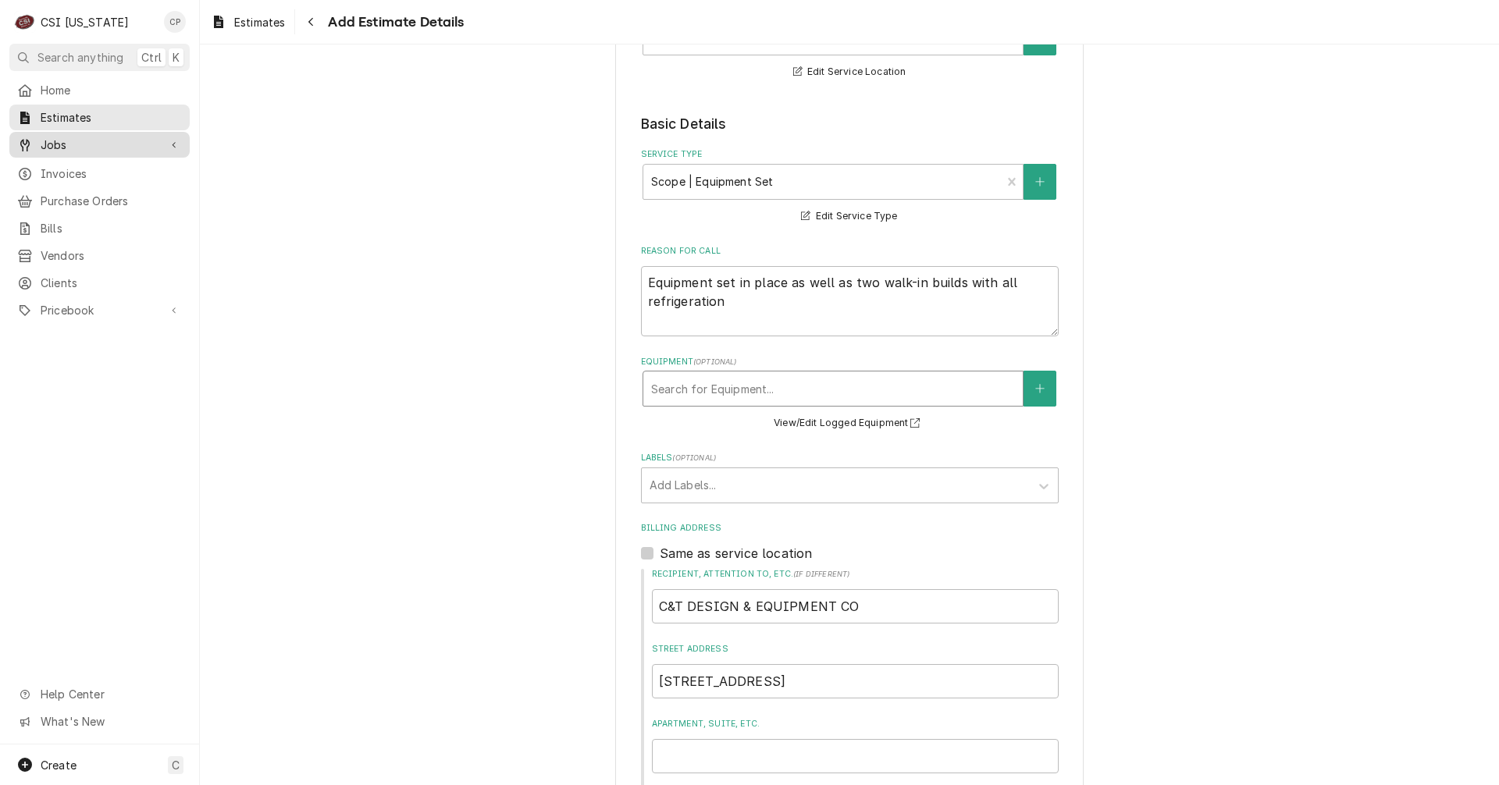
click at [60, 141] on span "Jobs" at bounding box center [100, 145] width 118 height 16
click at [66, 111] on span "Estimates" at bounding box center [111, 117] width 141 height 16
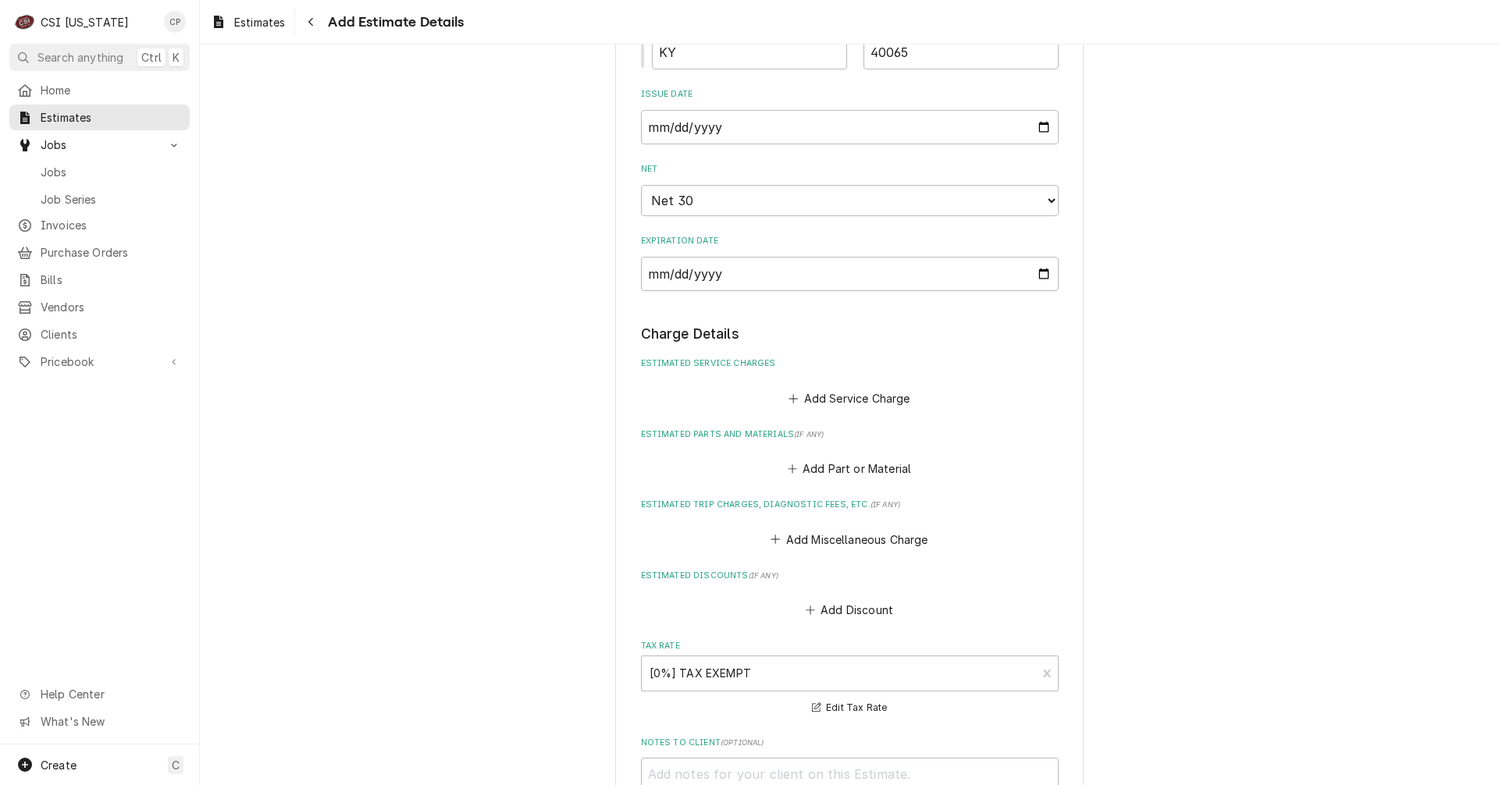
scroll to position [1171, 0]
click at [854, 397] on button "Add Service Charge" at bounding box center [849, 393] width 126 height 22
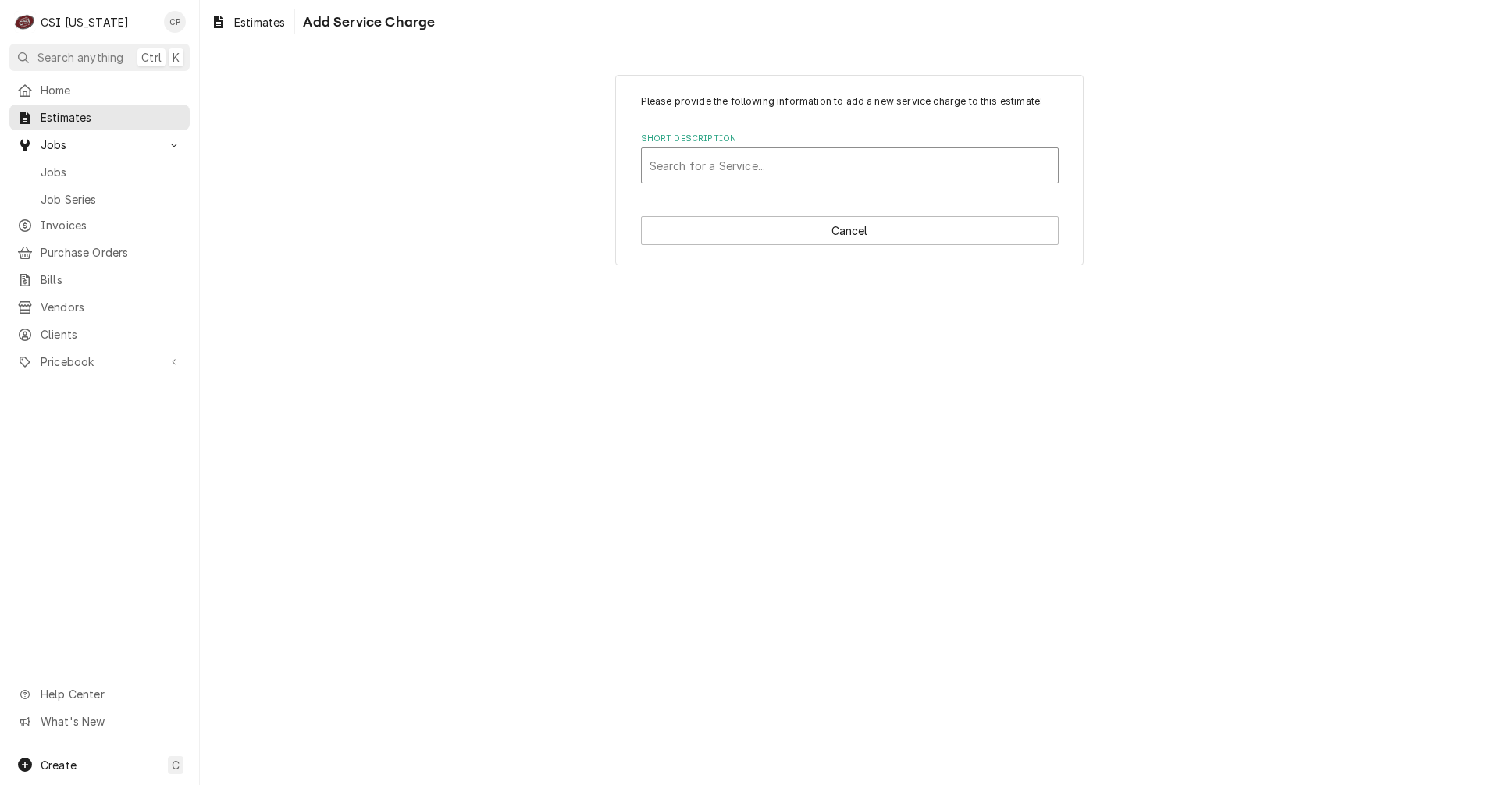
click at [732, 165] on div "Short Description" at bounding box center [849, 165] width 400 height 28
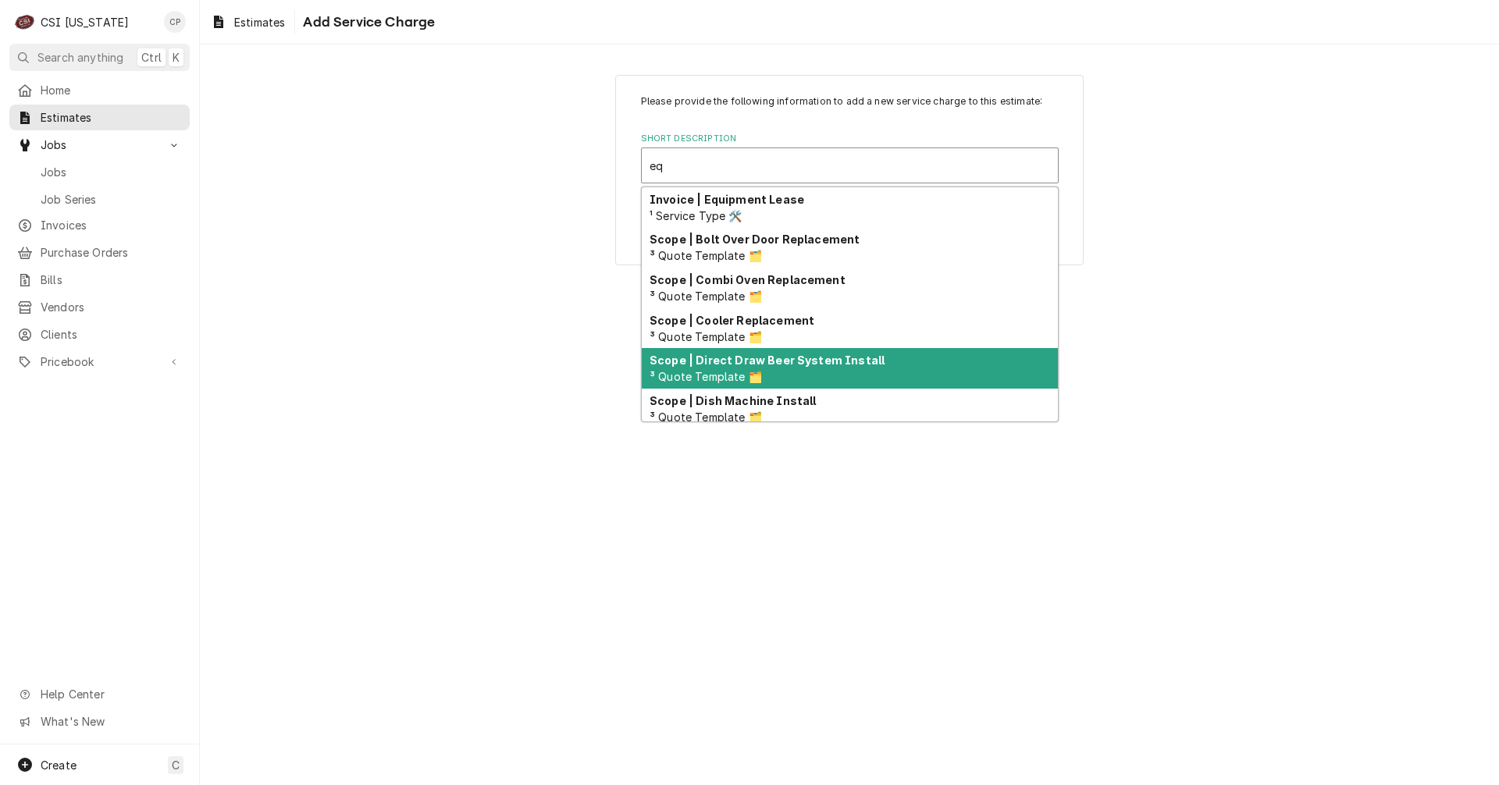
scroll to position [78, 0]
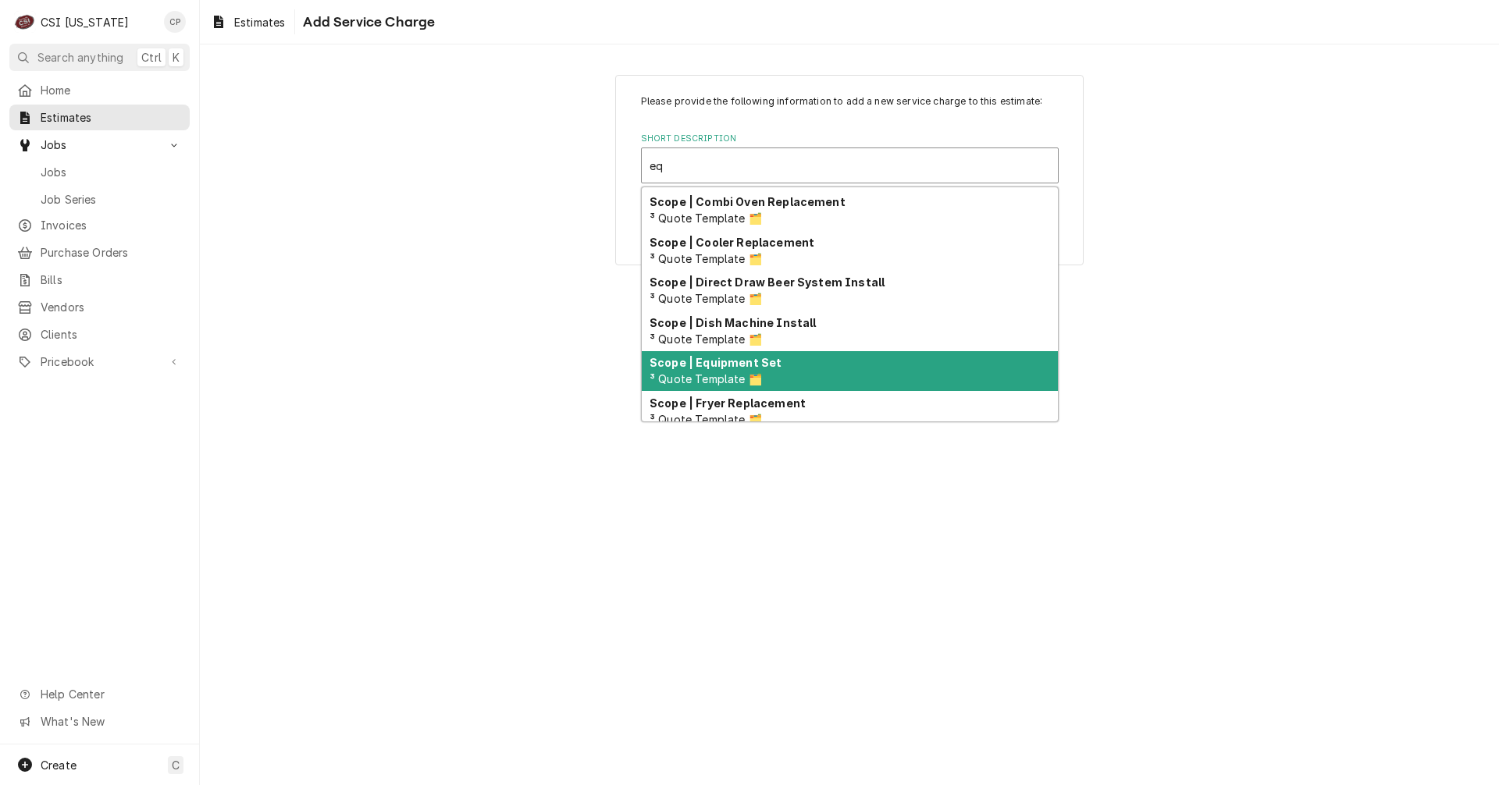
click at [774, 362] on div "Scope | Equipment Set ³ Quote Template 🗂️" at bounding box center [850, 371] width 416 height 41
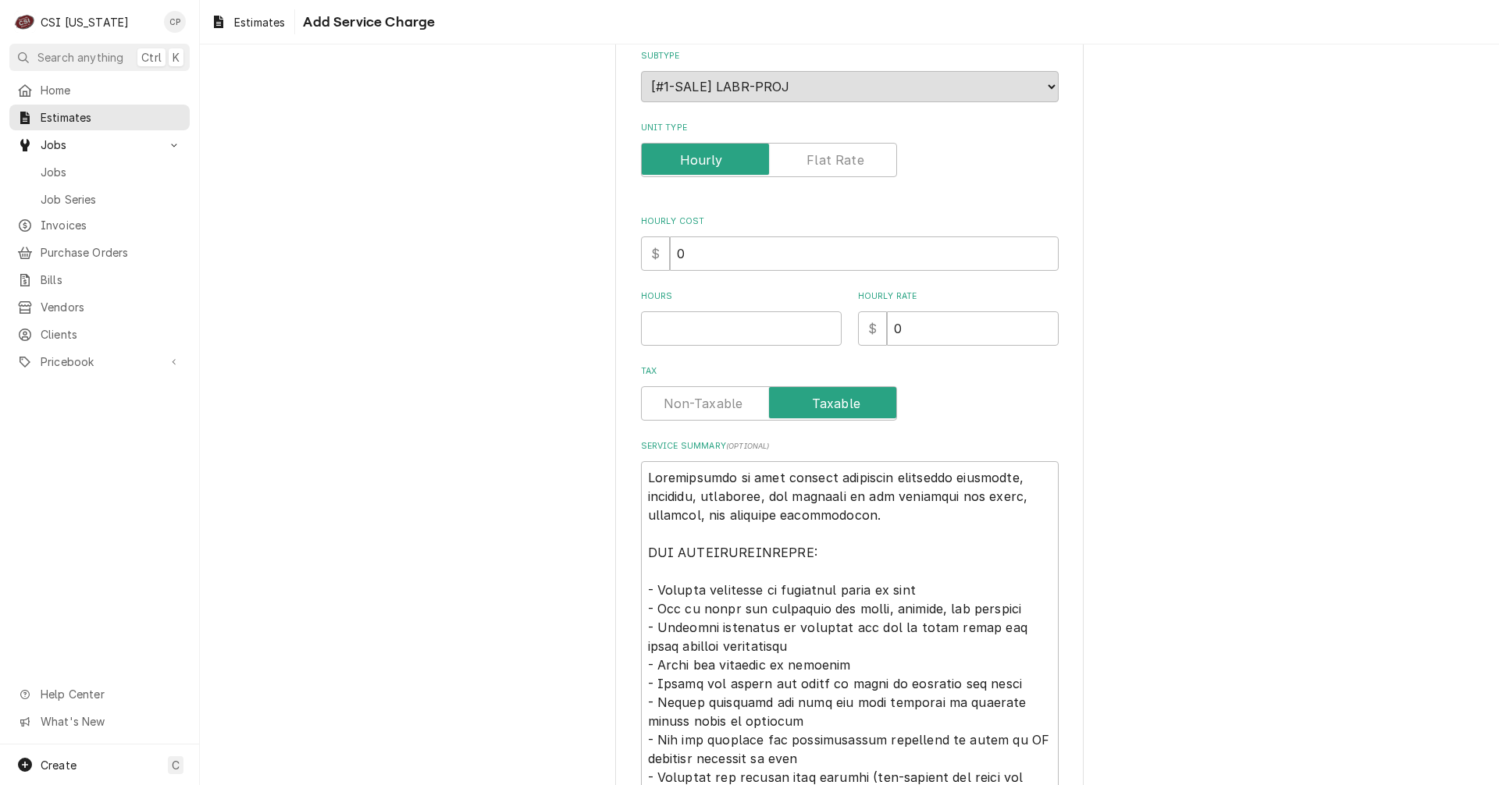
scroll to position [312, 0]
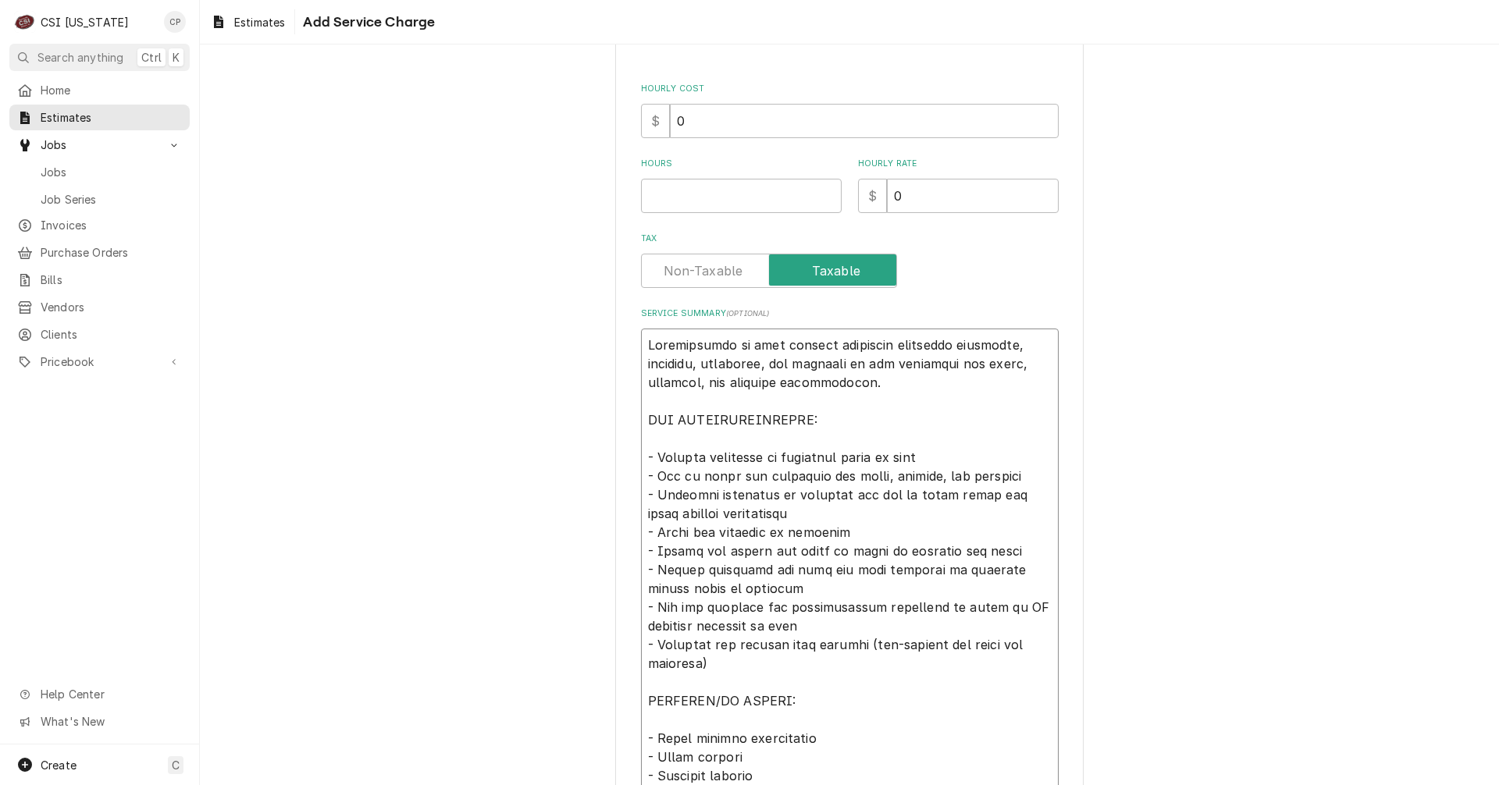
click at [710, 384] on textarea "Service Summary ( optional )" at bounding box center [850, 682] width 418 height 707
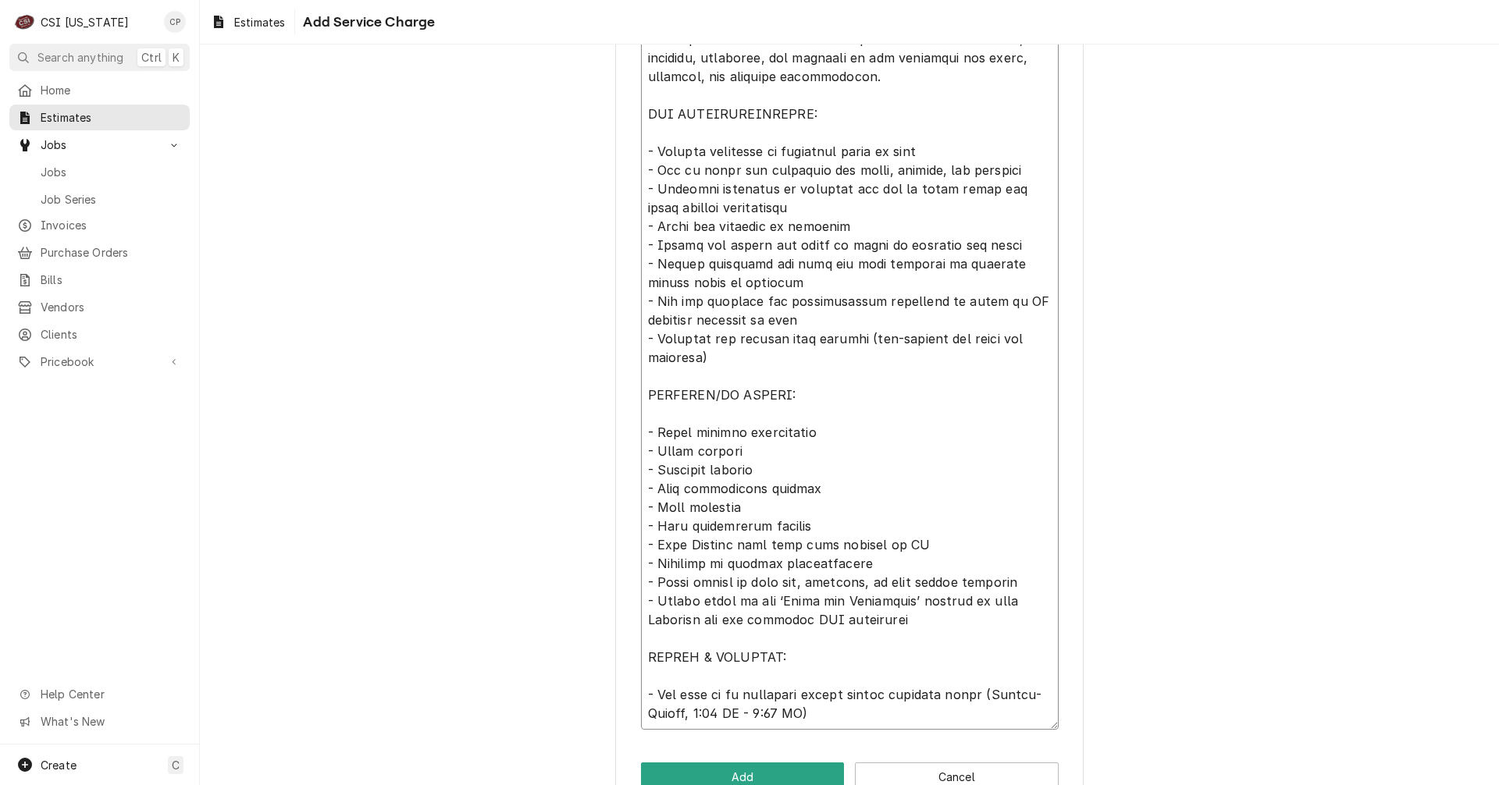
scroll to position [658, 0]
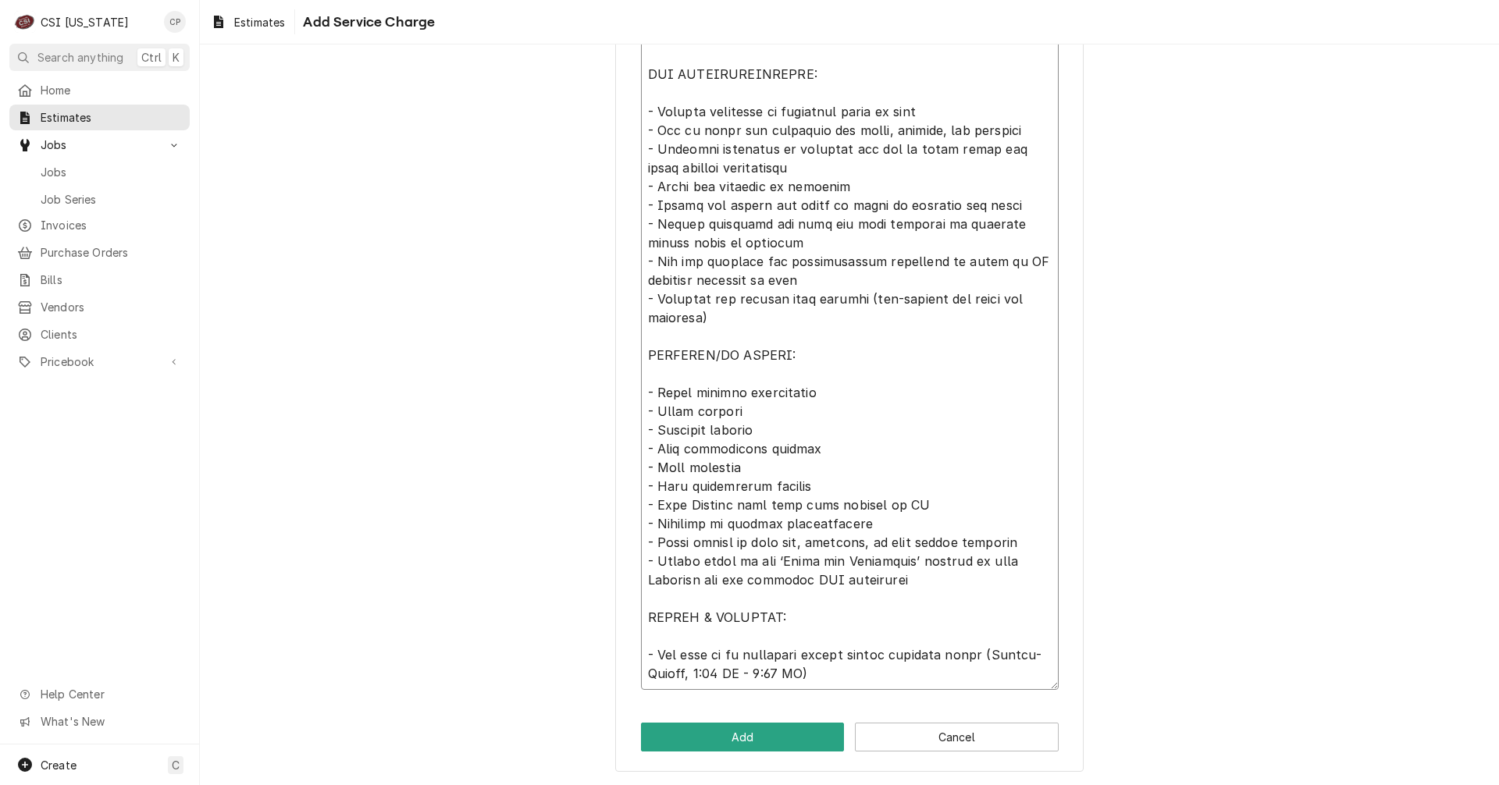
drag, startPoint x: 642, startPoint y: 342, endPoint x: 999, endPoint y: 797, distance: 578.2
click at [999, 784] on html "C CSI Kentucky CP Search anything Ctrl K Home Estimates Jobs Jobs Job Series In…" at bounding box center [749, 392] width 1499 height 785
paste textarea "by others"
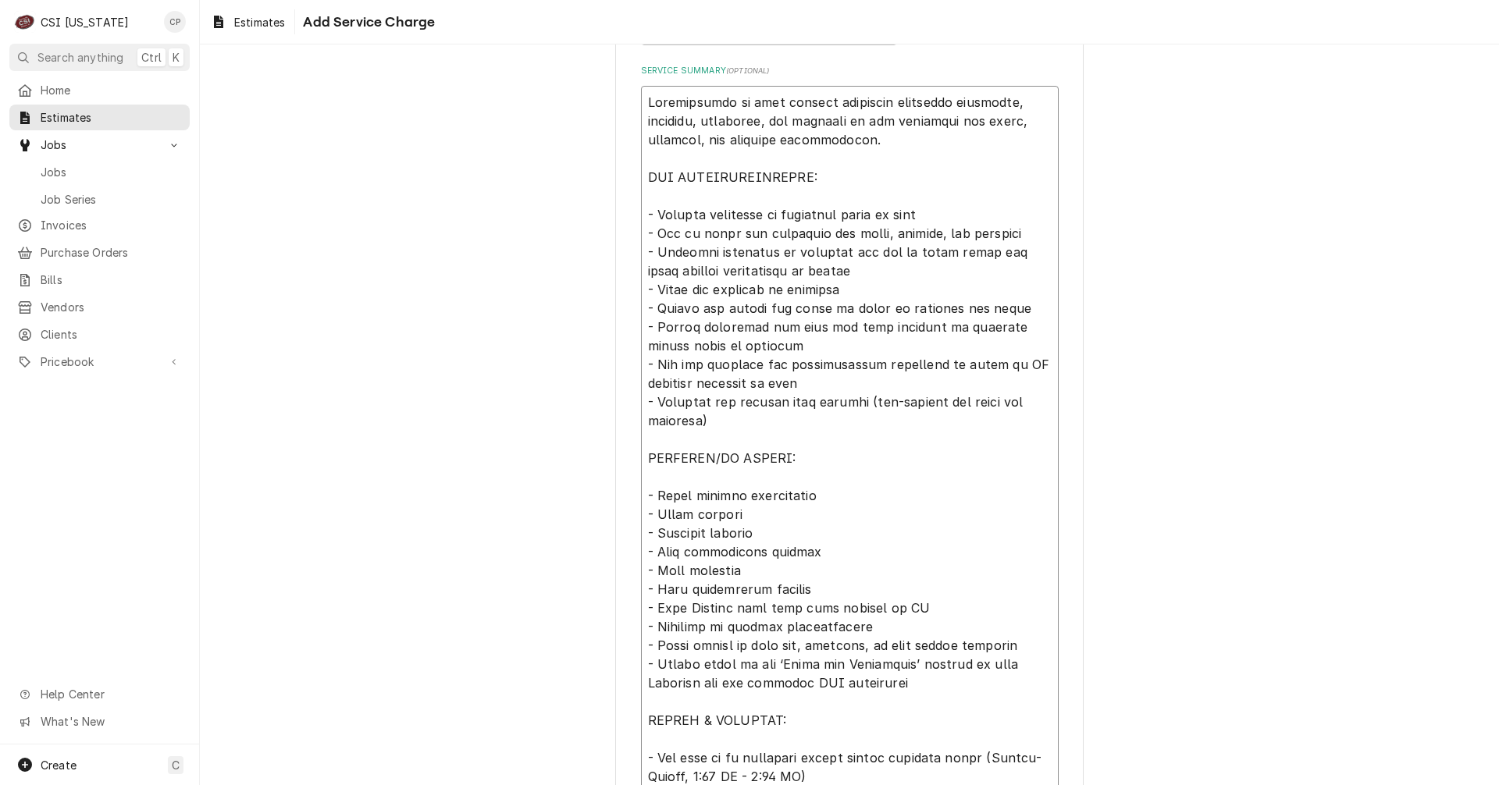
scroll to position [9, 0]
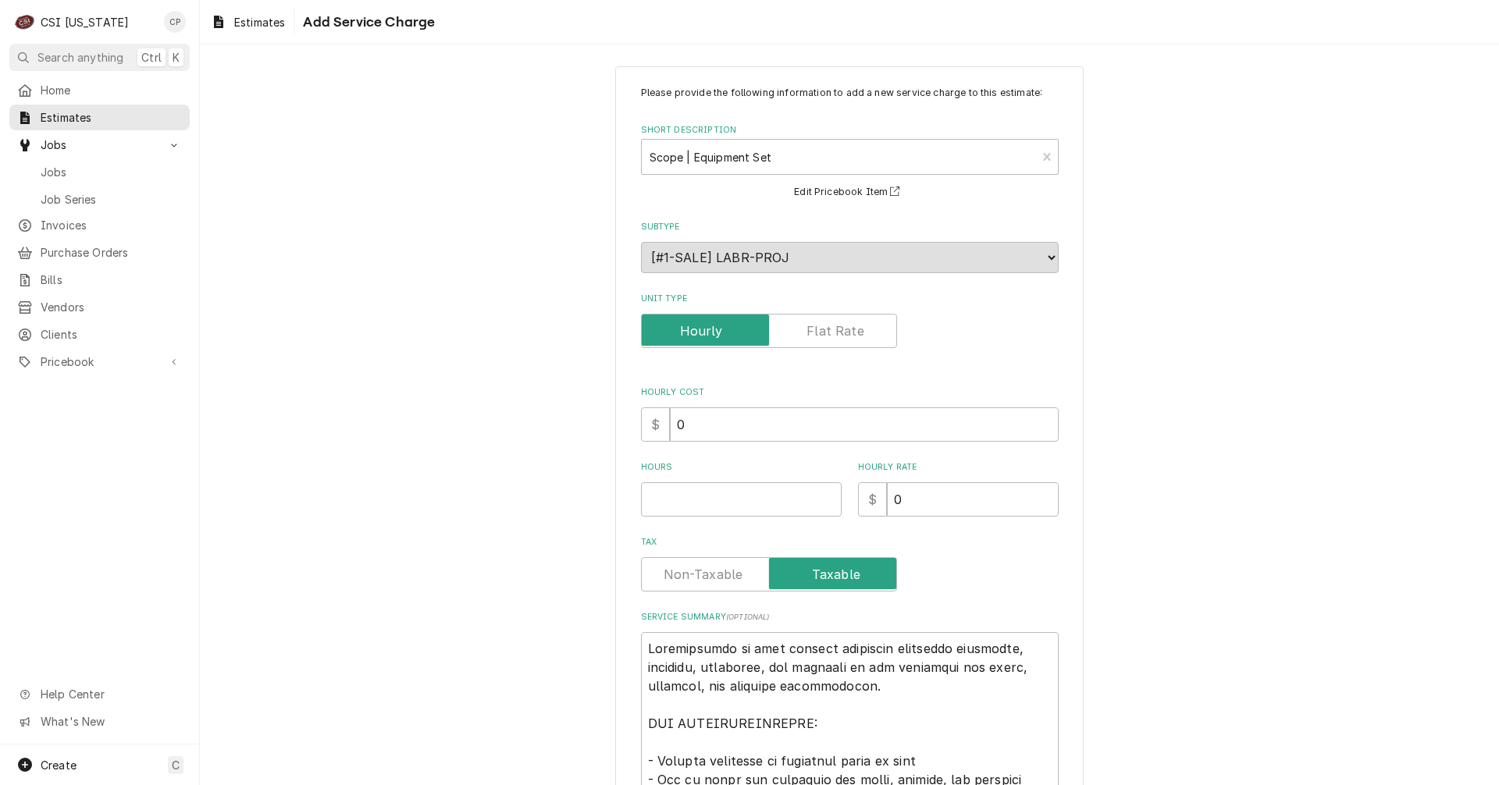
click at [838, 329] on label "Unit Type" at bounding box center [769, 331] width 256 height 34
click at [838, 329] on input "Unit Type" at bounding box center [769, 331] width 242 height 34
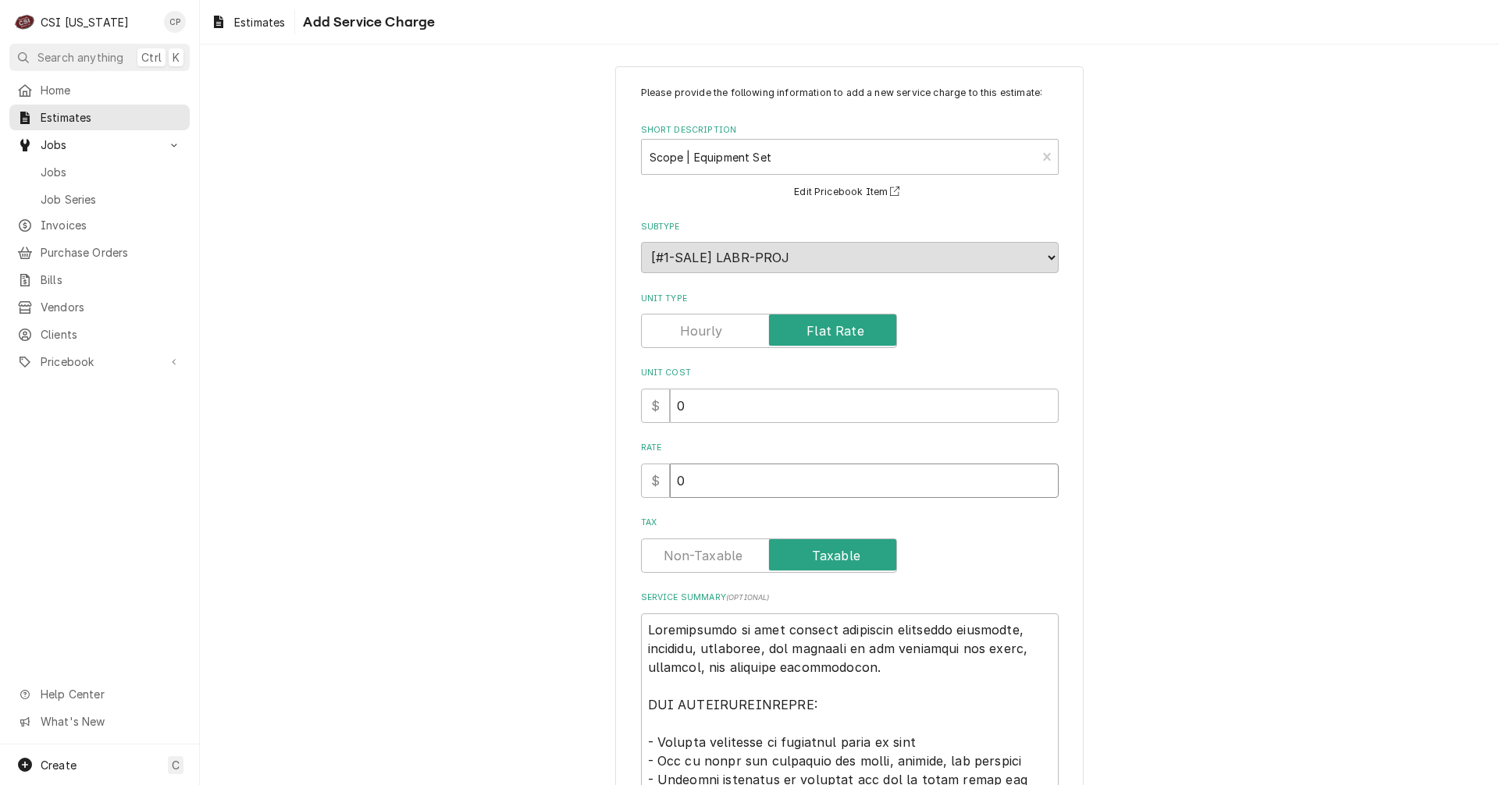
drag, startPoint x: 696, startPoint y: 479, endPoint x: 595, endPoint y: 484, distance: 100.8
click at [595, 484] on div "Please provide the following information to add a new service charge to this es…" at bounding box center [849, 734] width 1299 height 1364
click at [679, 550] on label "Tax" at bounding box center [769, 556] width 256 height 34
click at [679, 550] on input "Tax" at bounding box center [769, 556] width 242 height 34
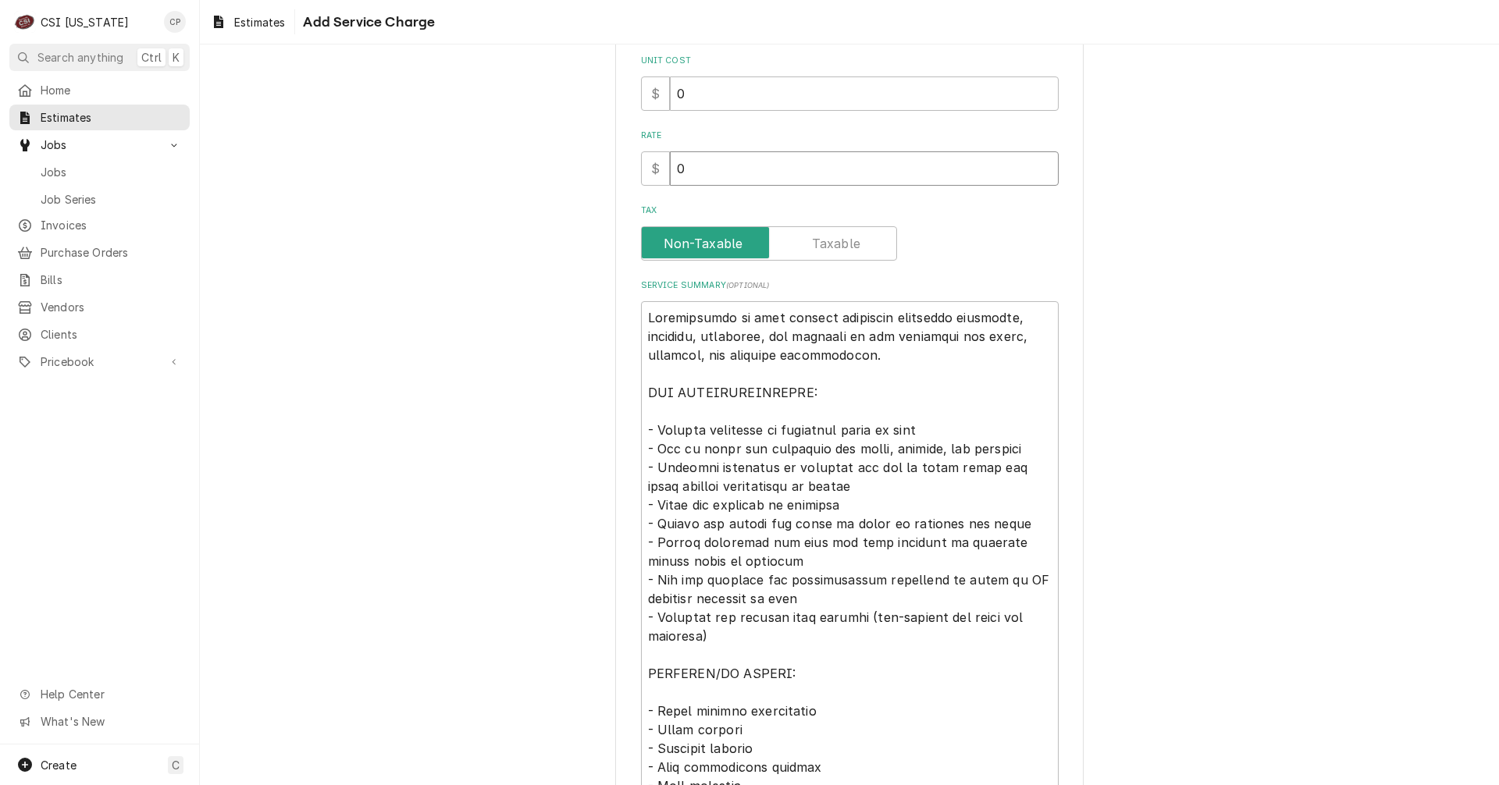
drag, startPoint x: 703, startPoint y: 165, endPoint x: 598, endPoint y: 169, distance: 104.6
click at [598, 169] on div "Please provide the following information to add a new service charge to this es…" at bounding box center [849, 422] width 1299 height 1364
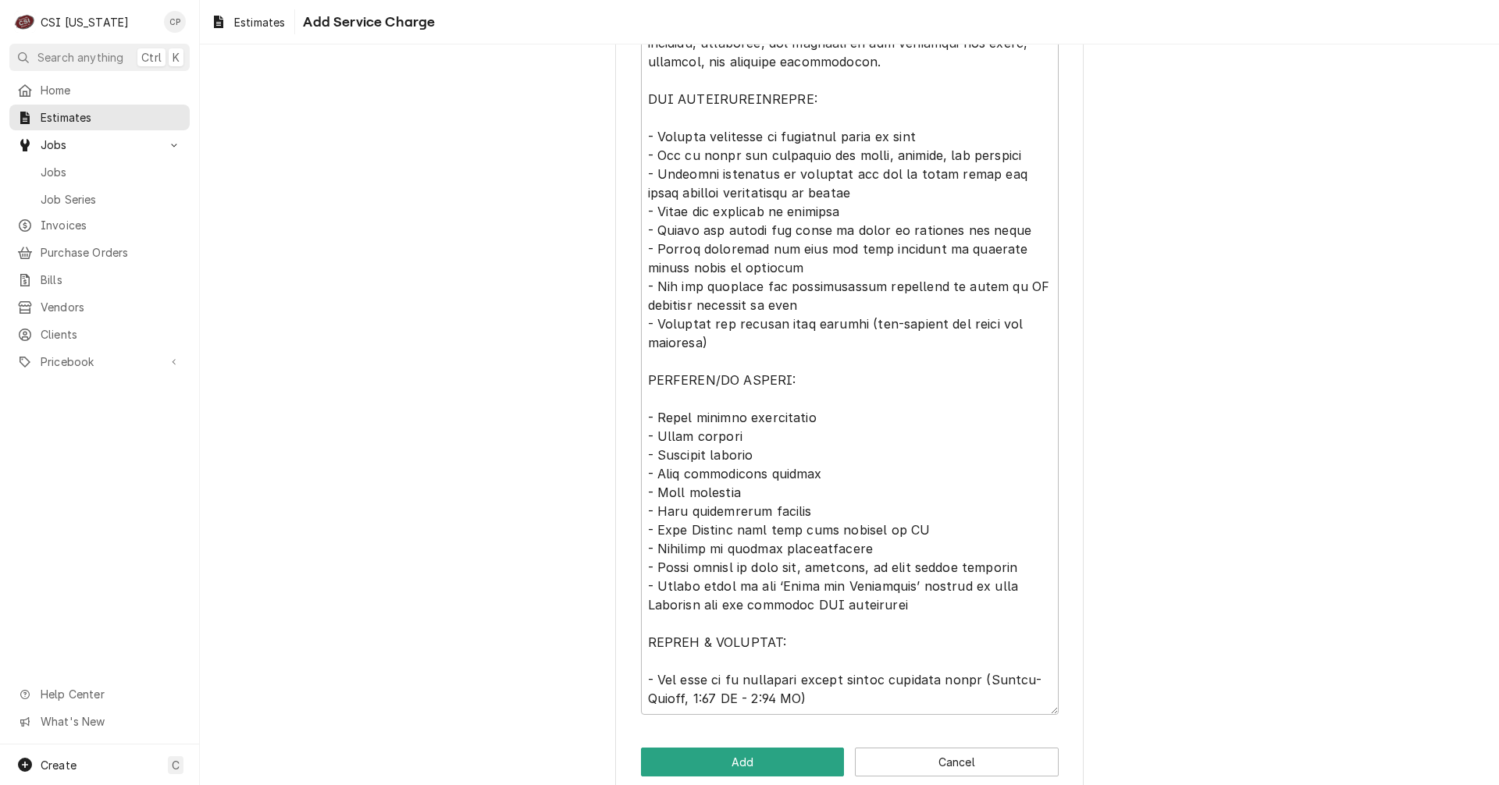
scroll to position [639, 0]
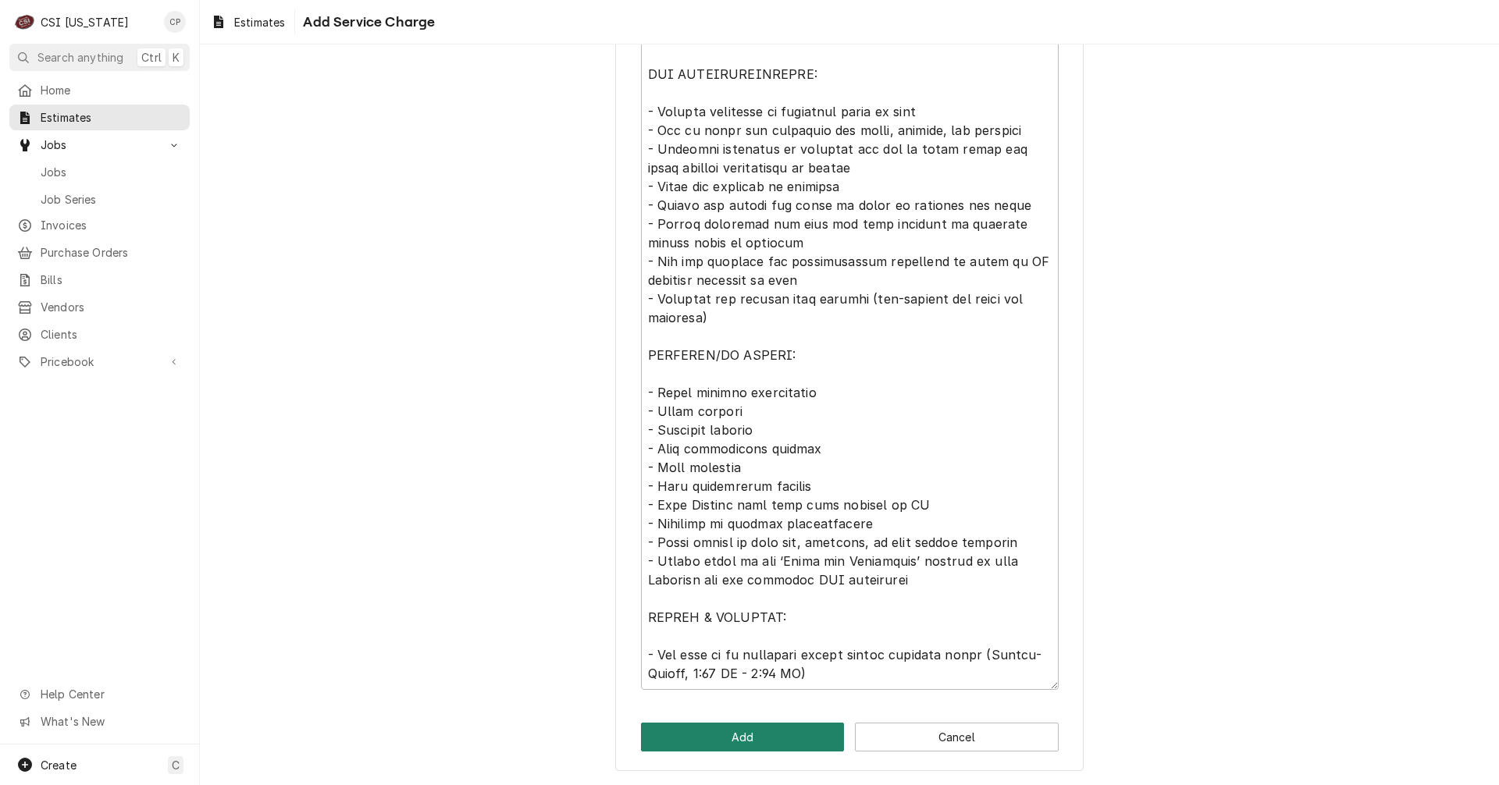
click at [726, 742] on button "Add" at bounding box center [743, 737] width 204 height 29
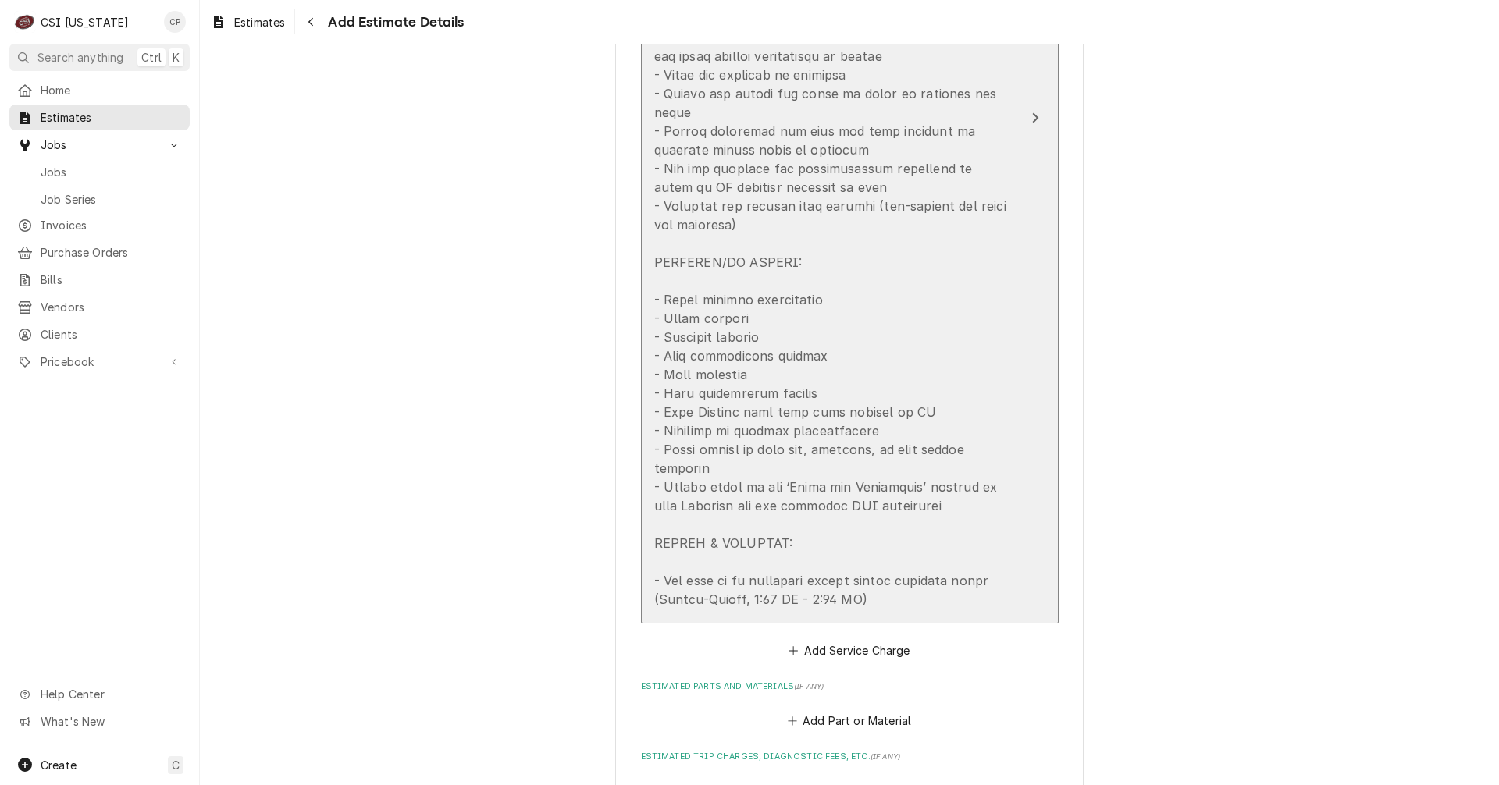
scroll to position [2089, 0]
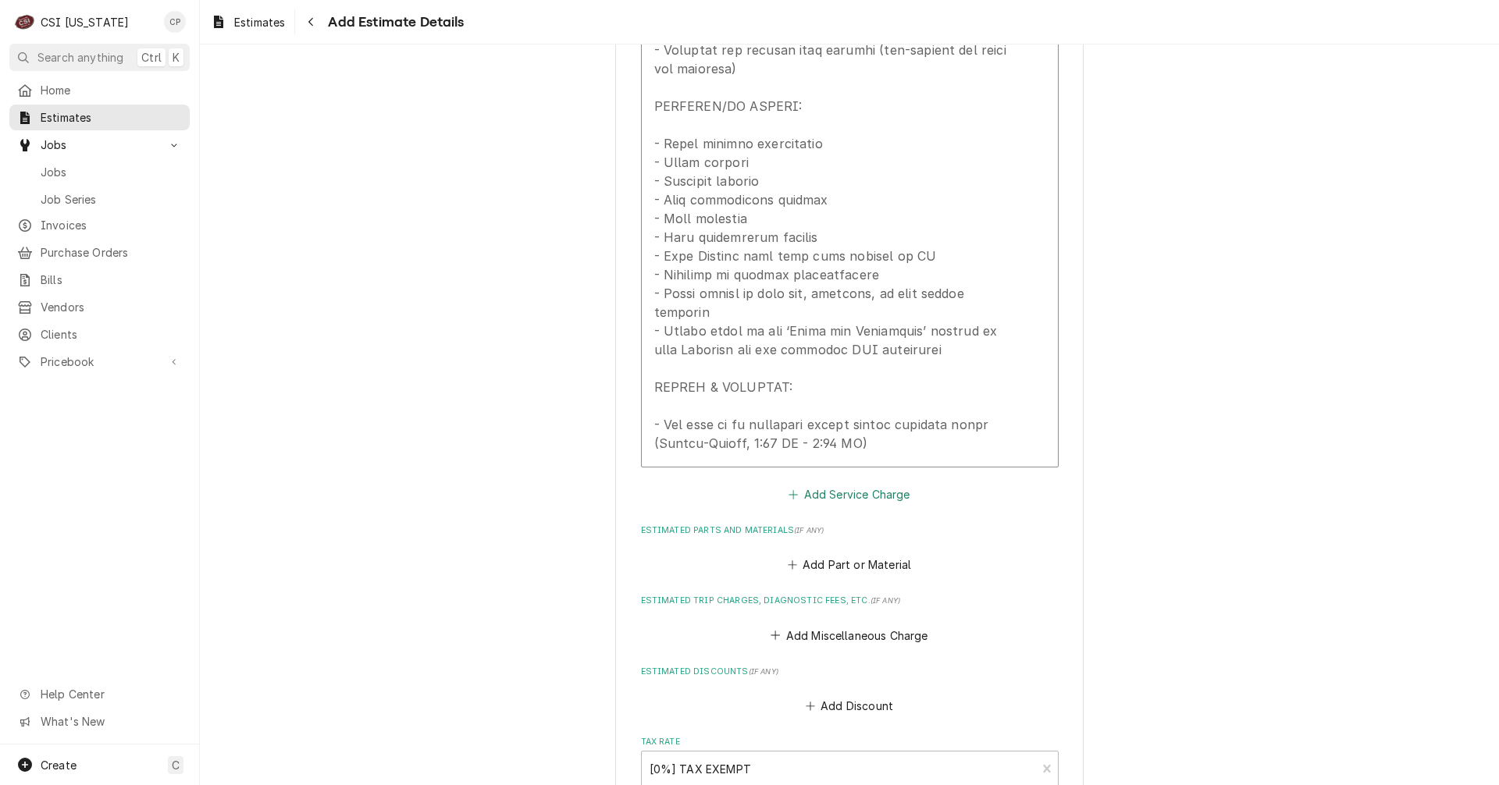
click at [837, 483] on button "Add Service Charge" at bounding box center [849, 494] width 126 height 22
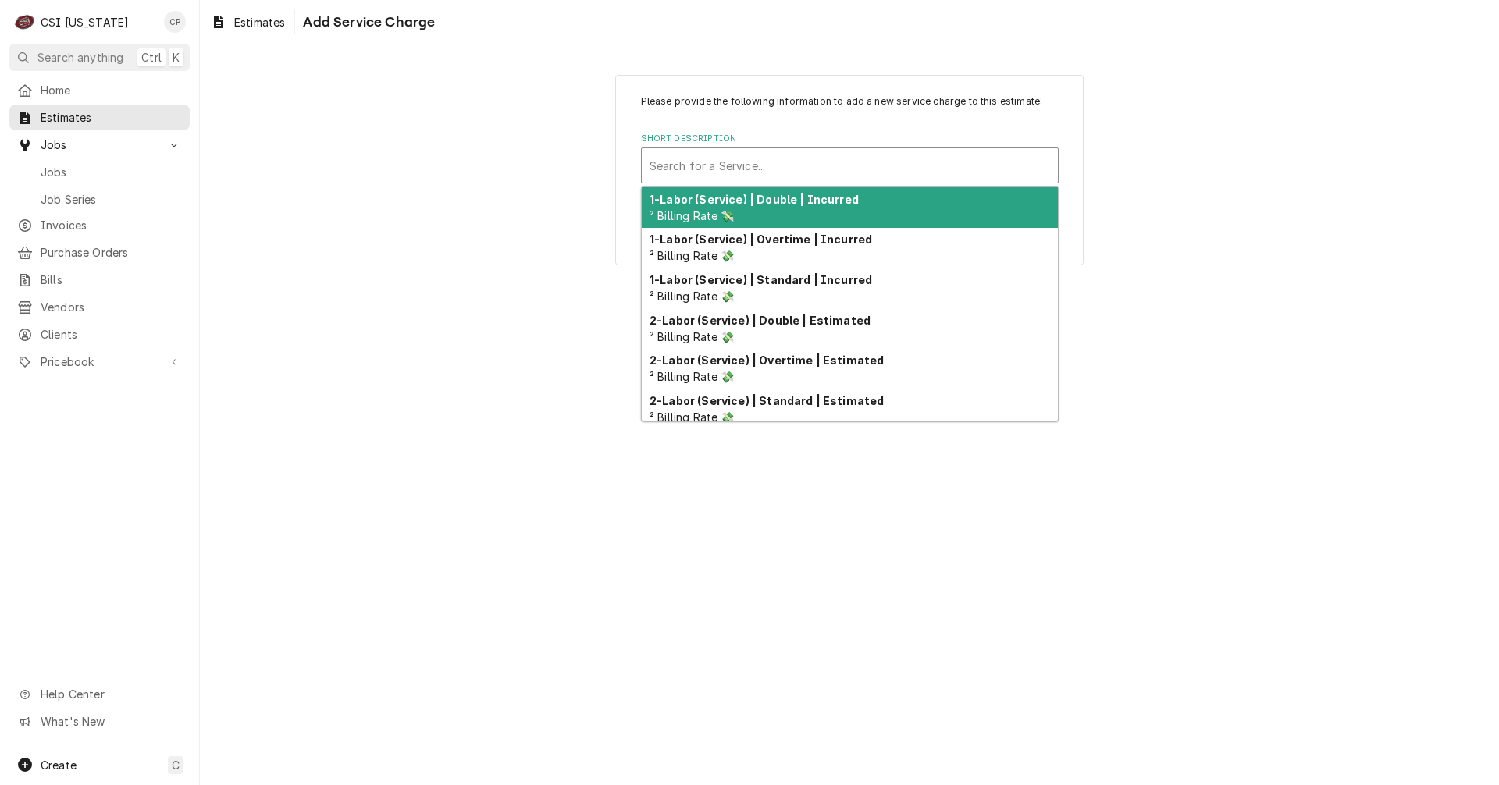
click at [759, 169] on div "Short Description" at bounding box center [849, 165] width 400 height 28
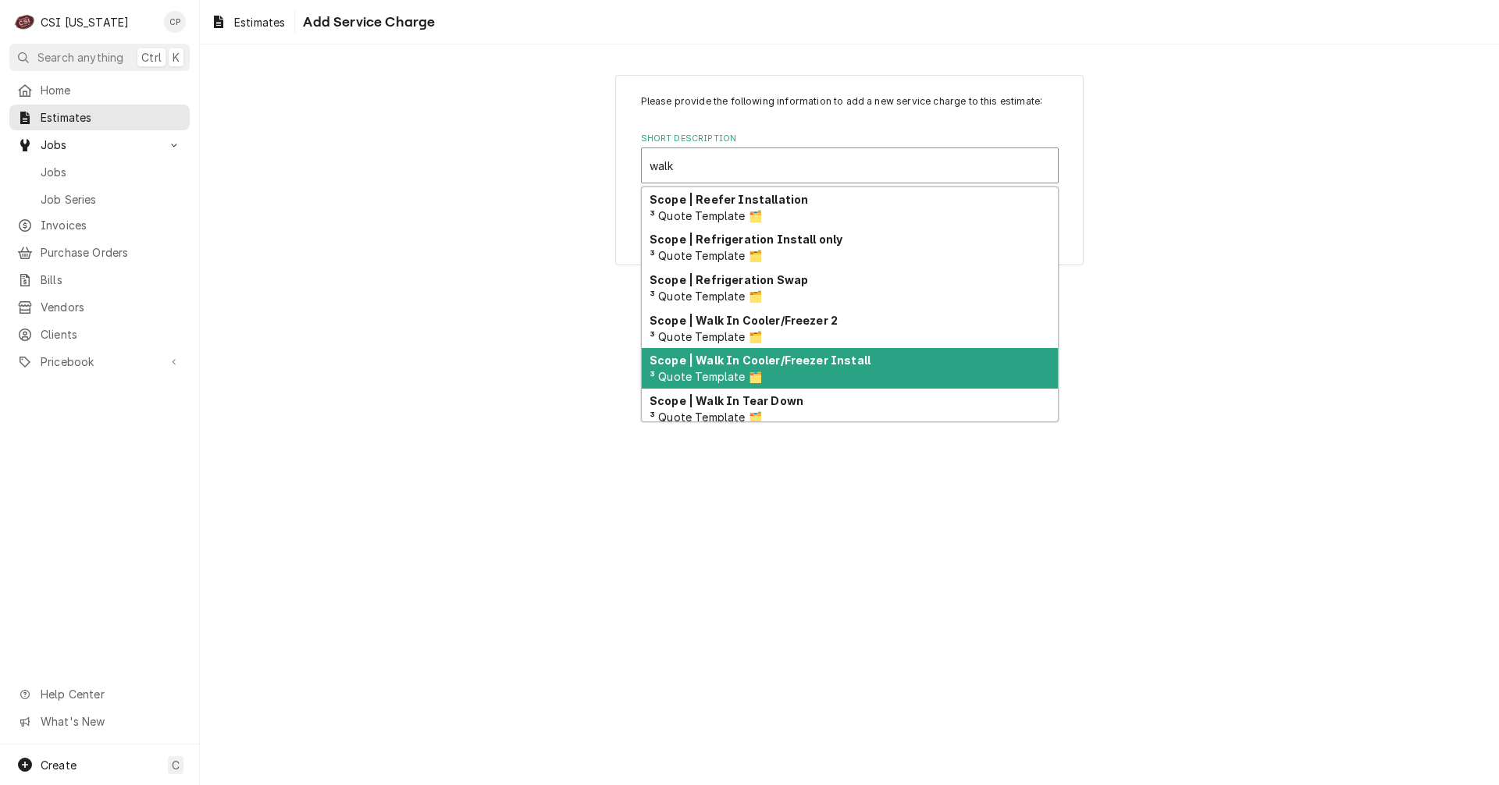
click at [749, 372] on span "³ Quote Template 🗂️" at bounding box center [705, 376] width 112 height 13
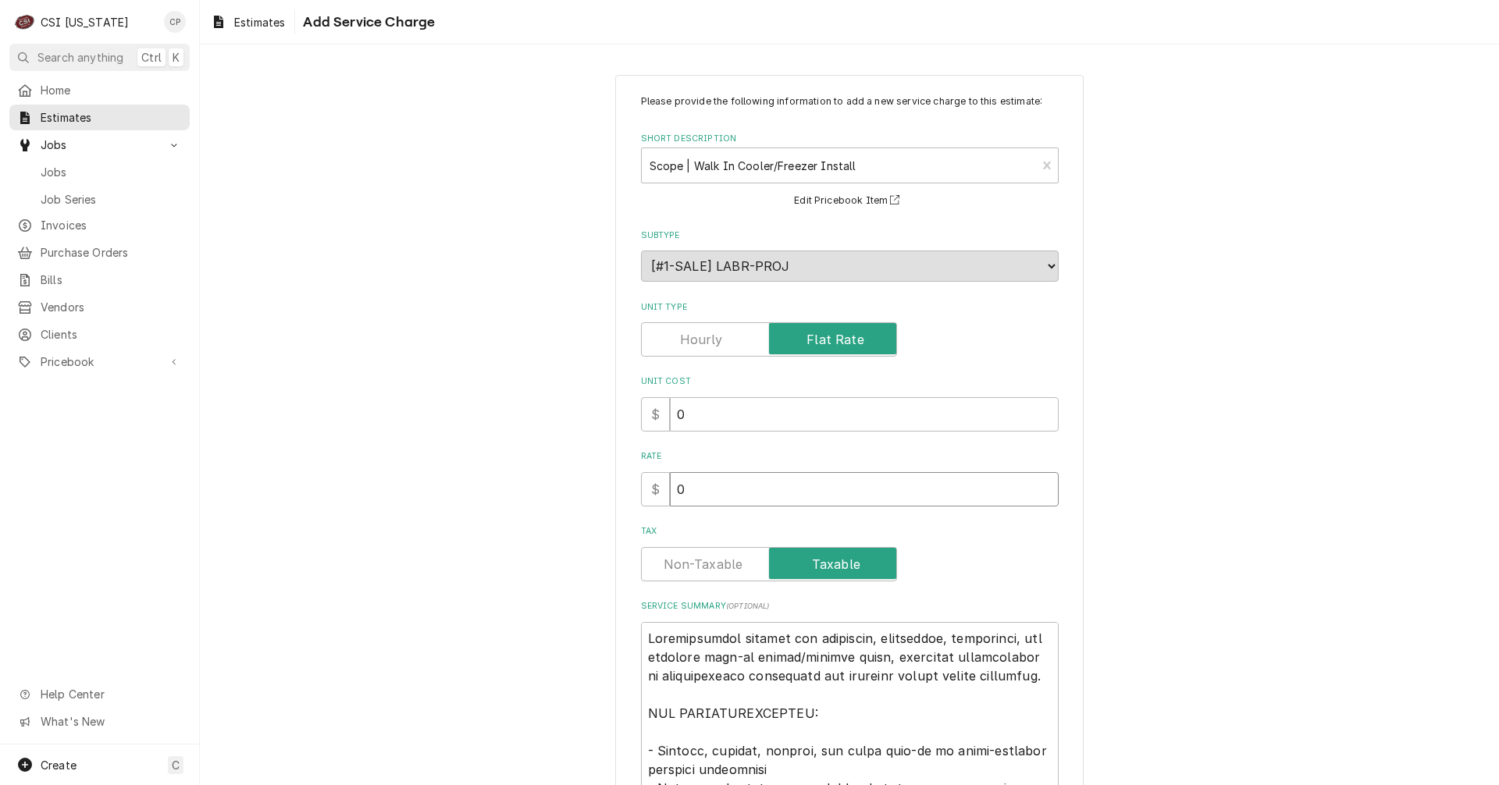
drag, startPoint x: 692, startPoint y: 483, endPoint x: 653, endPoint y: 489, distance: 40.3
click at [653, 489] on div "$ 0" at bounding box center [850, 489] width 418 height 34
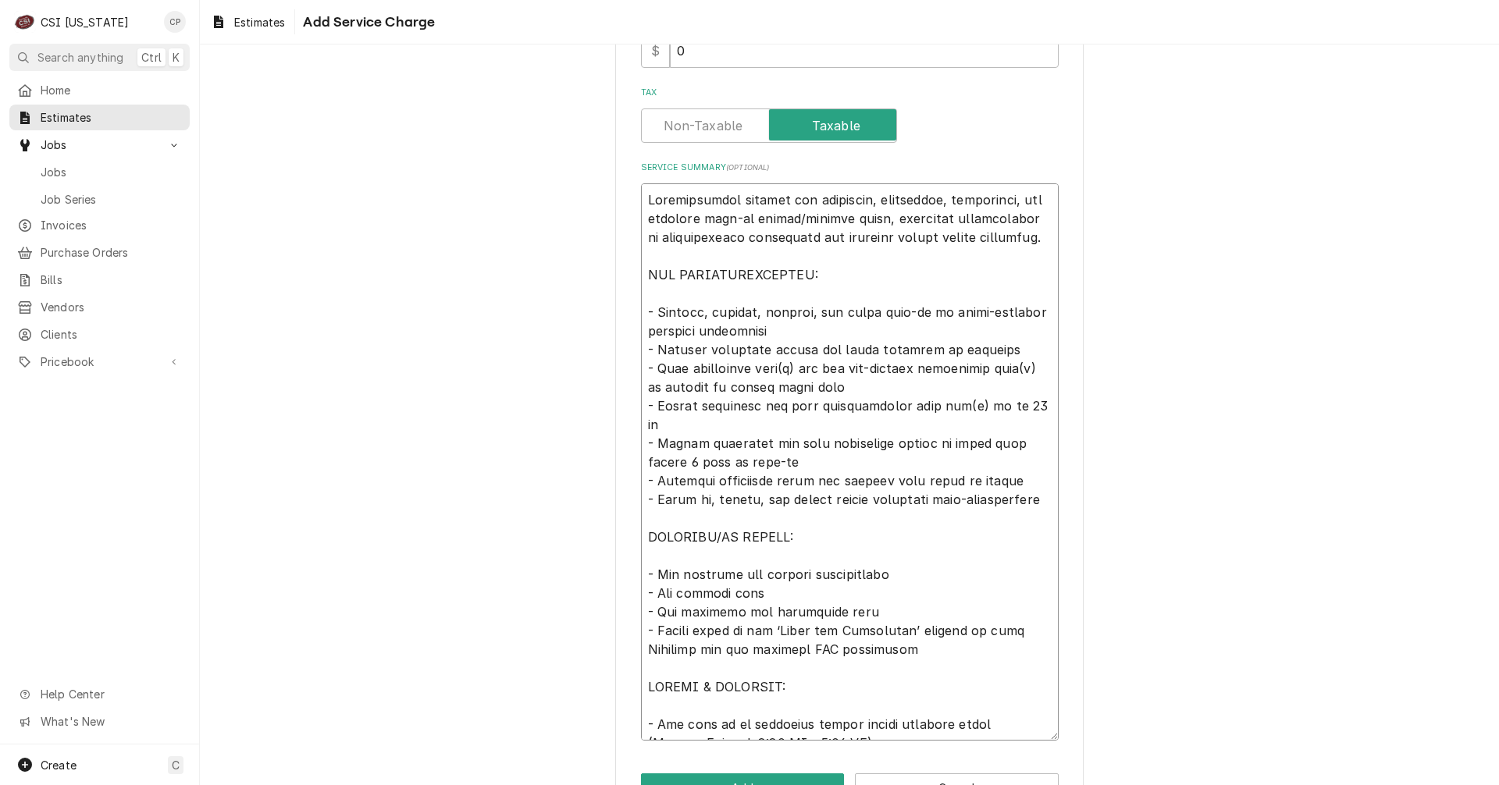
scroll to position [489, 0]
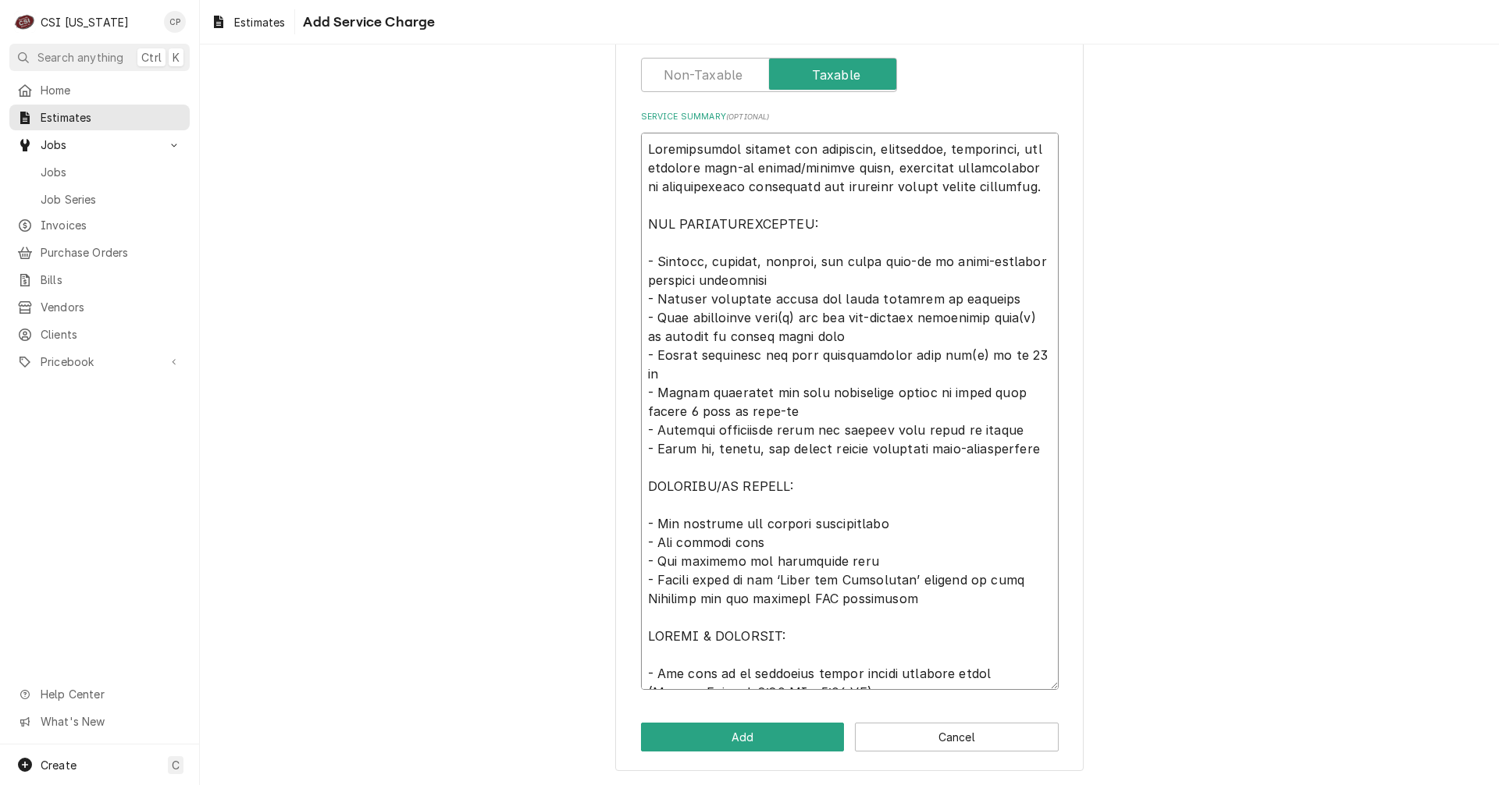
drag, startPoint x: 643, startPoint y: 637, endPoint x: 940, endPoint y: 817, distance: 347.1
click at [940, 784] on html "C CSI Kentucky CP Search anything Ctrl K Home Estimates Jobs Jobs Job Series In…" at bounding box center [749, 392] width 1499 height 785
paste textarea "on site, inspecting, and erecting walk-in cooler/freezer units, including insta…"
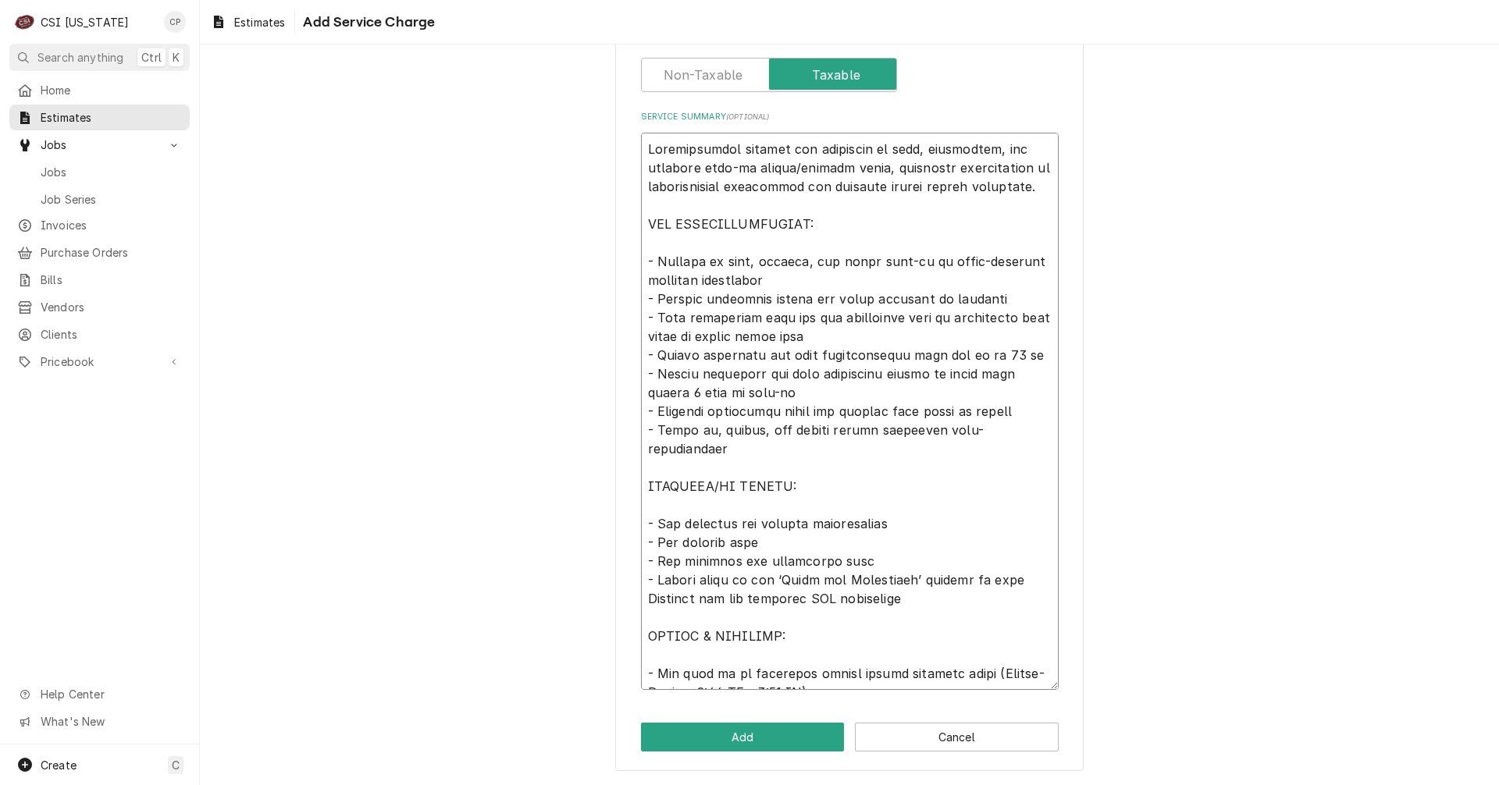
scroll to position [0, 0]
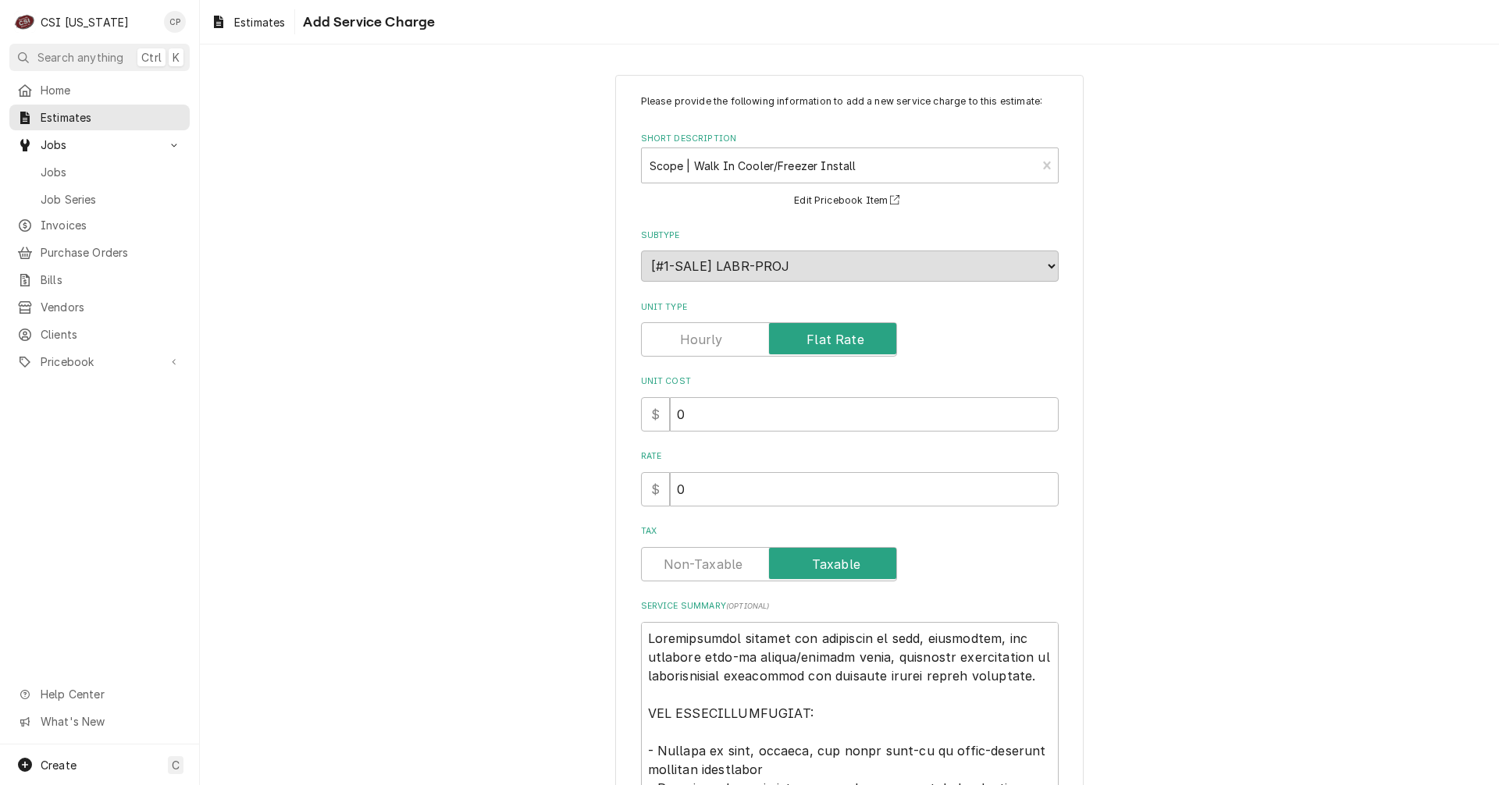
click at [707, 340] on label "Unit Type" at bounding box center [769, 339] width 256 height 34
click at [707, 340] on input "Unit Type" at bounding box center [769, 339] width 242 height 34
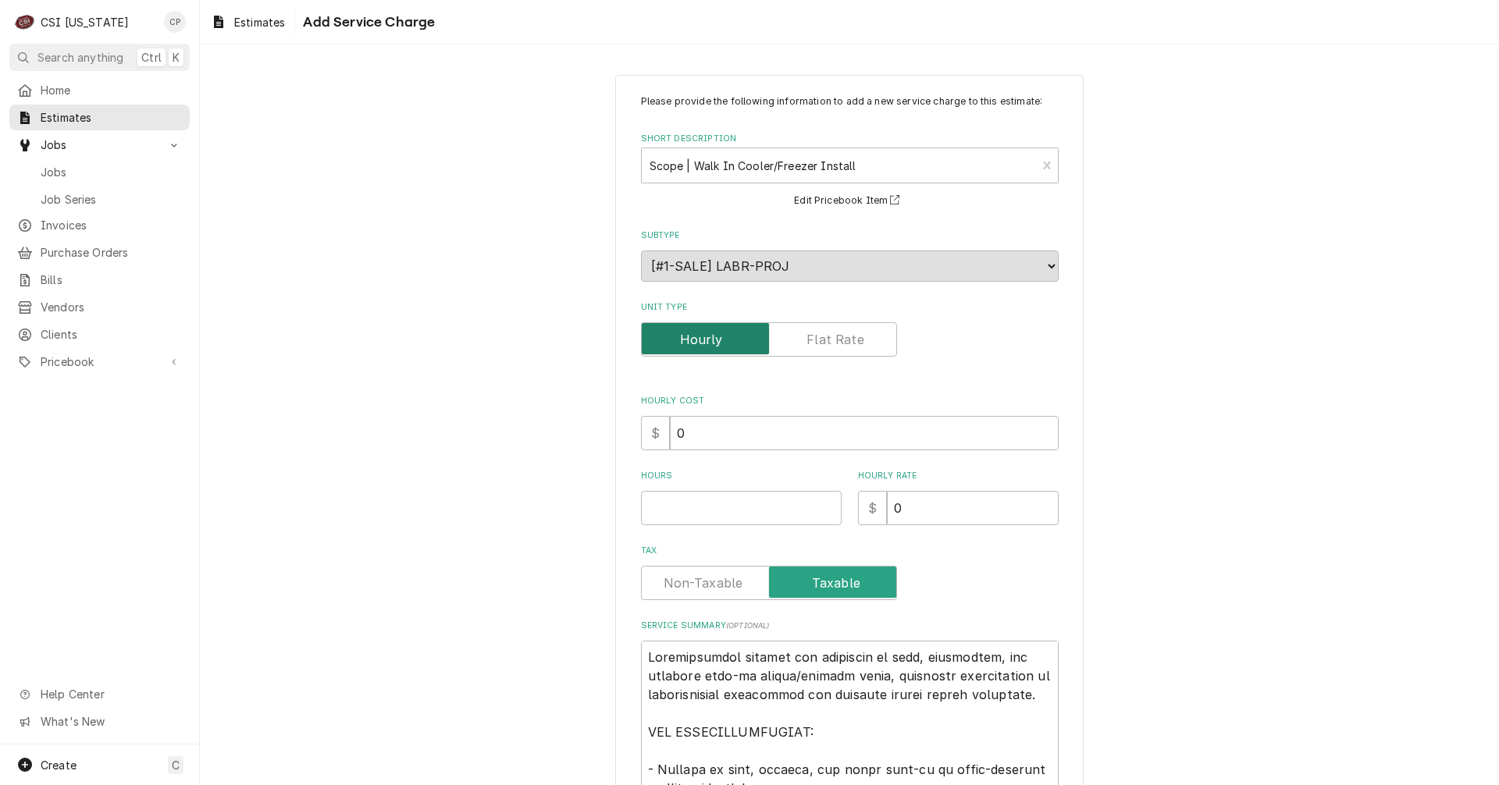
click at [796, 323] on input "Unit Type" at bounding box center [769, 339] width 242 height 34
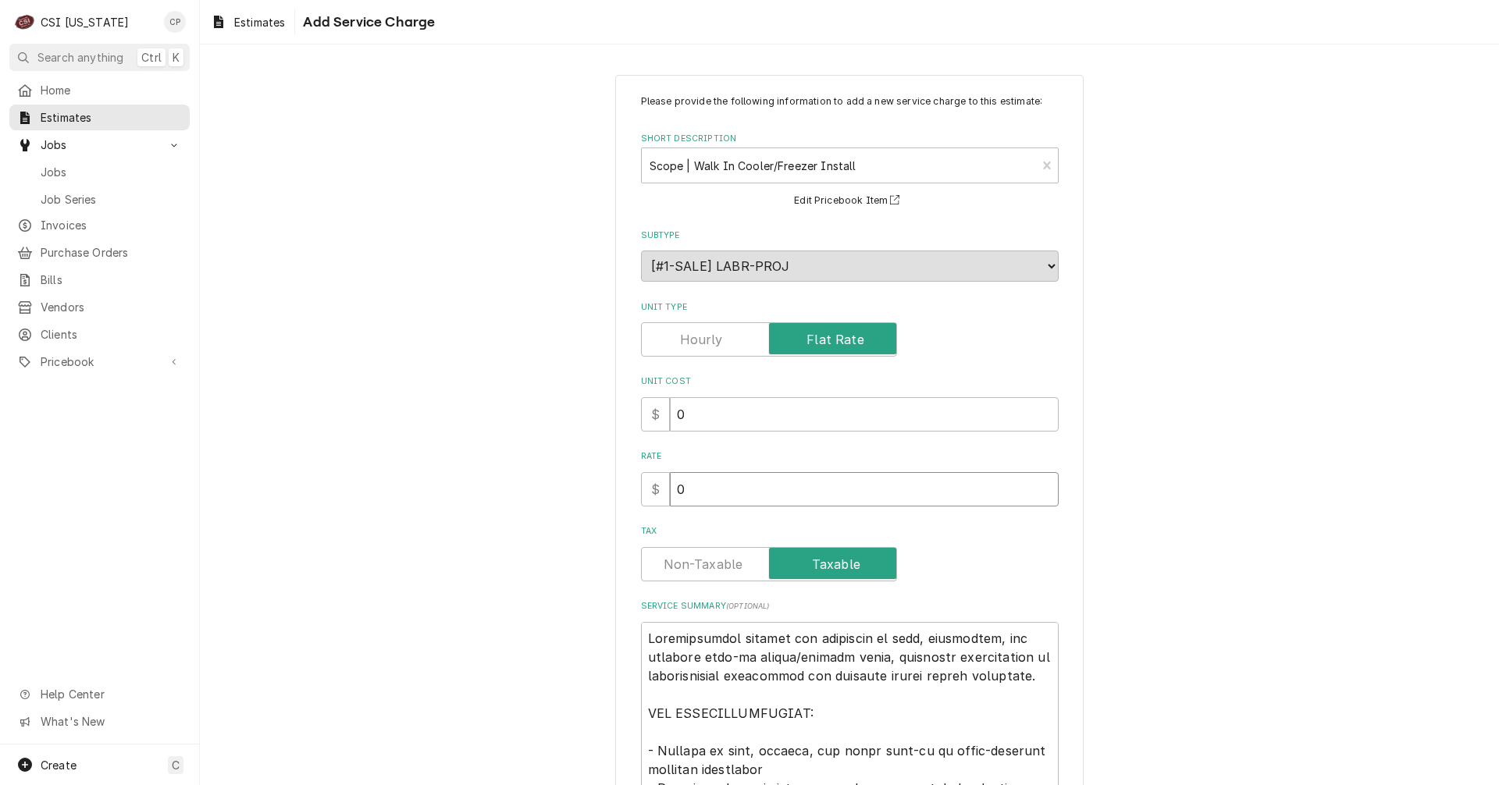
drag, startPoint x: 698, startPoint y: 487, endPoint x: 624, endPoint y: 497, distance: 74.1
click at [624, 497] on div "Please provide the following information to add a new service charge to this es…" at bounding box center [849, 668] width 468 height 1187
click at [721, 563] on label "Tax" at bounding box center [769, 564] width 256 height 34
click at [721, 563] on input "Tax" at bounding box center [769, 564] width 242 height 34
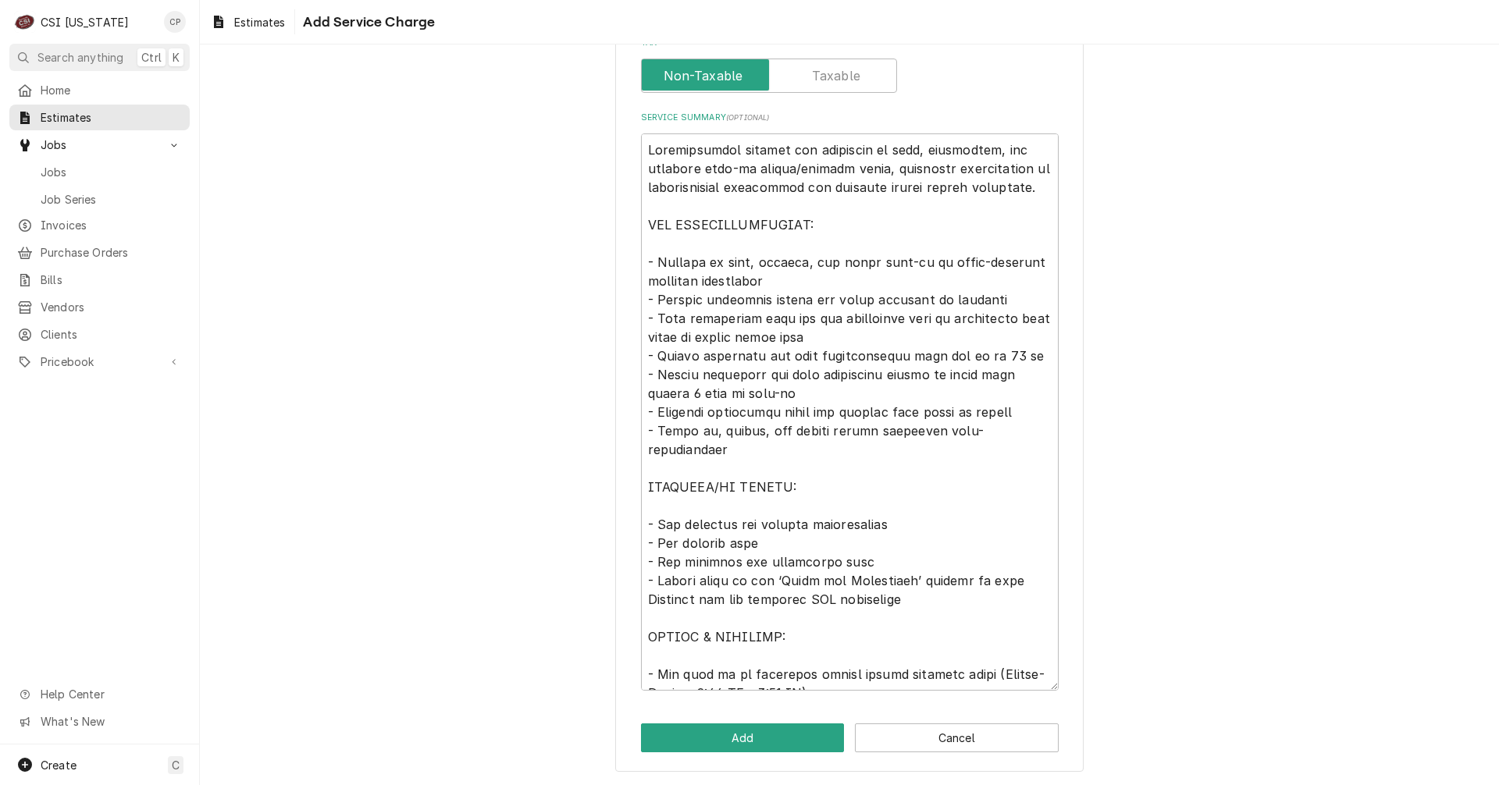
scroll to position [489, 0]
click at [773, 731] on button "Add" at bounding box center [743, 737] width 204 height 29
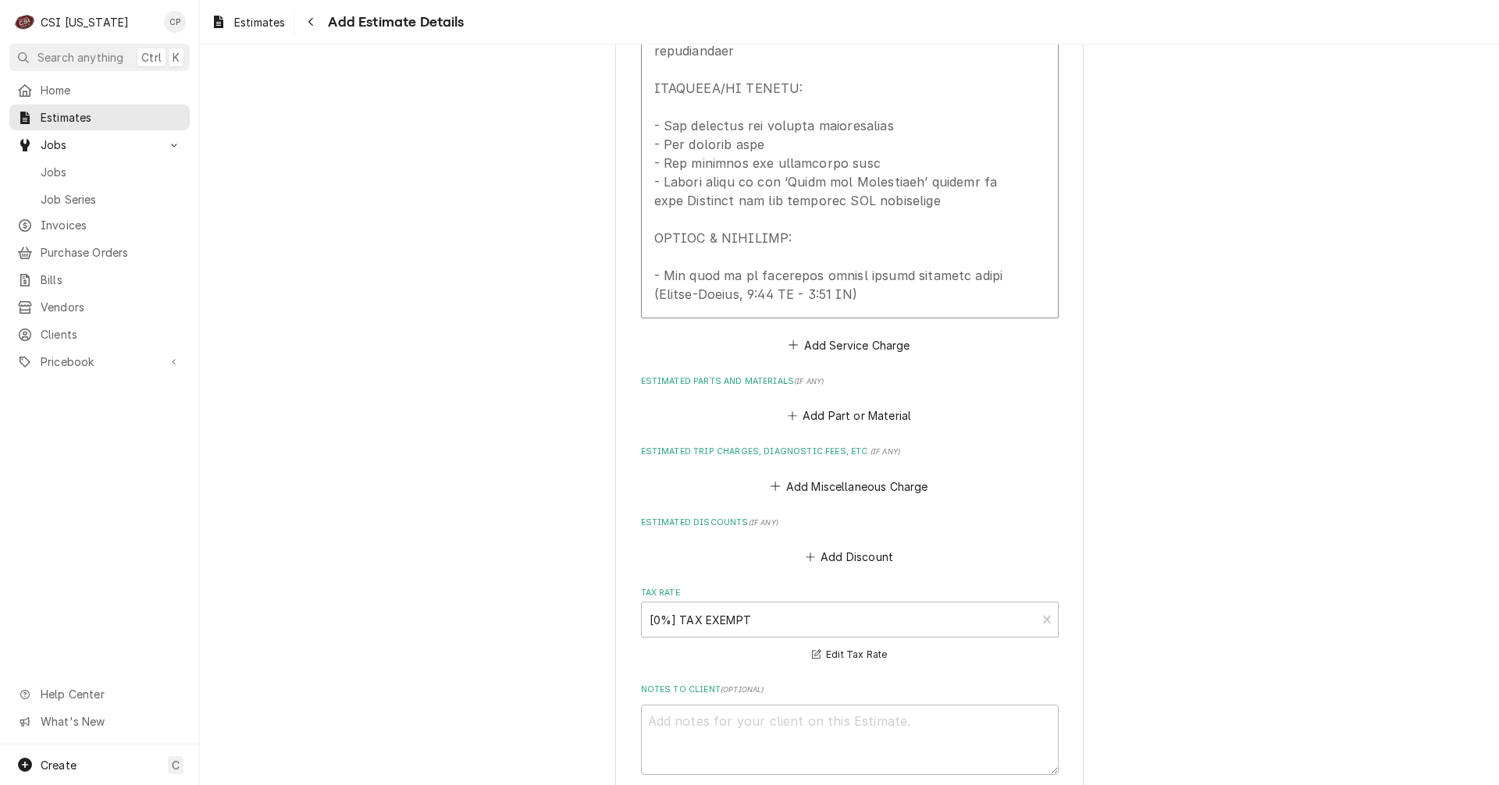
scroll to position [3133, 0]
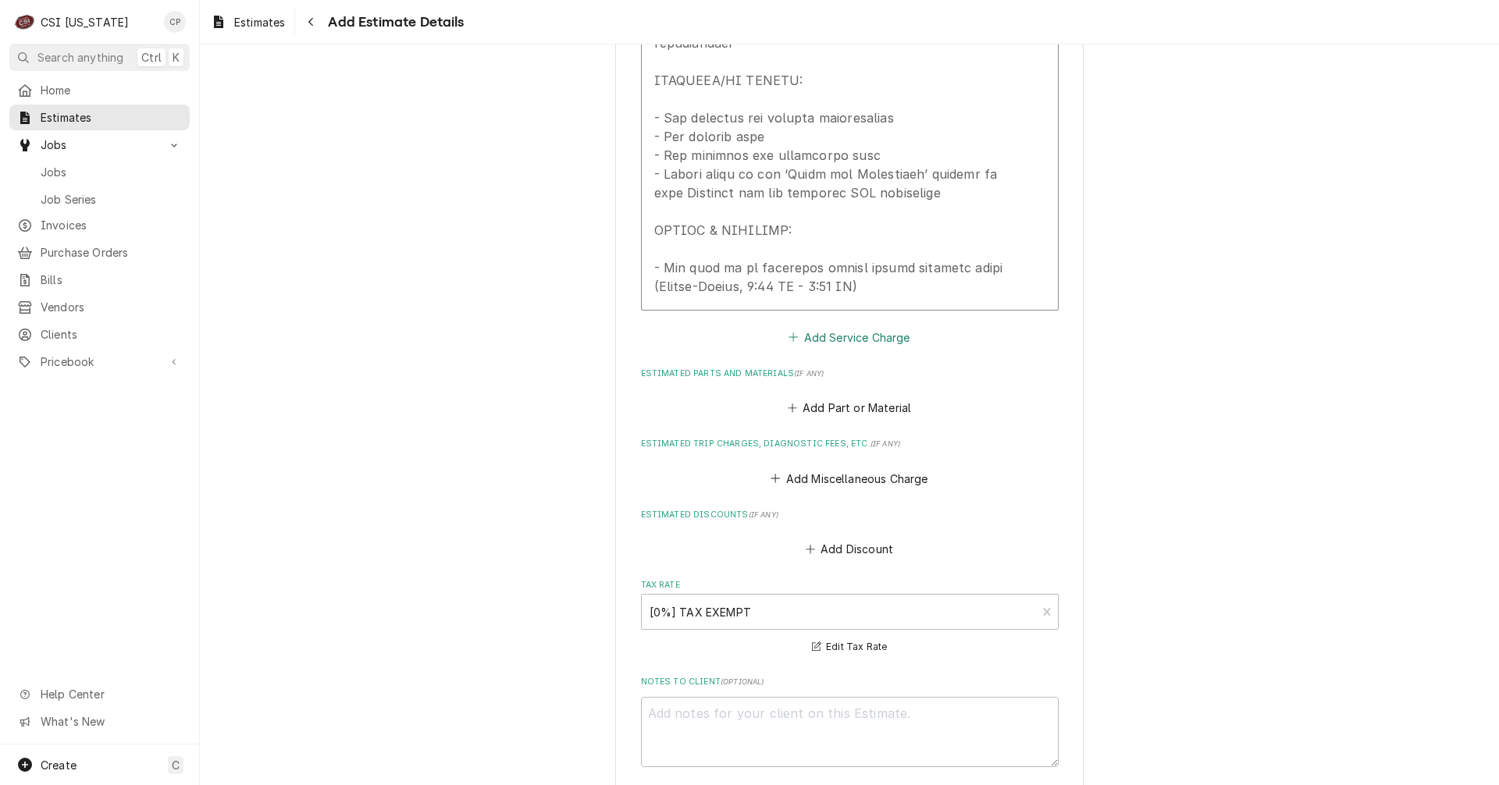
click at [856, 326] on button "Add Service Charge" at bounding box center [849, 337] width 126 height 22
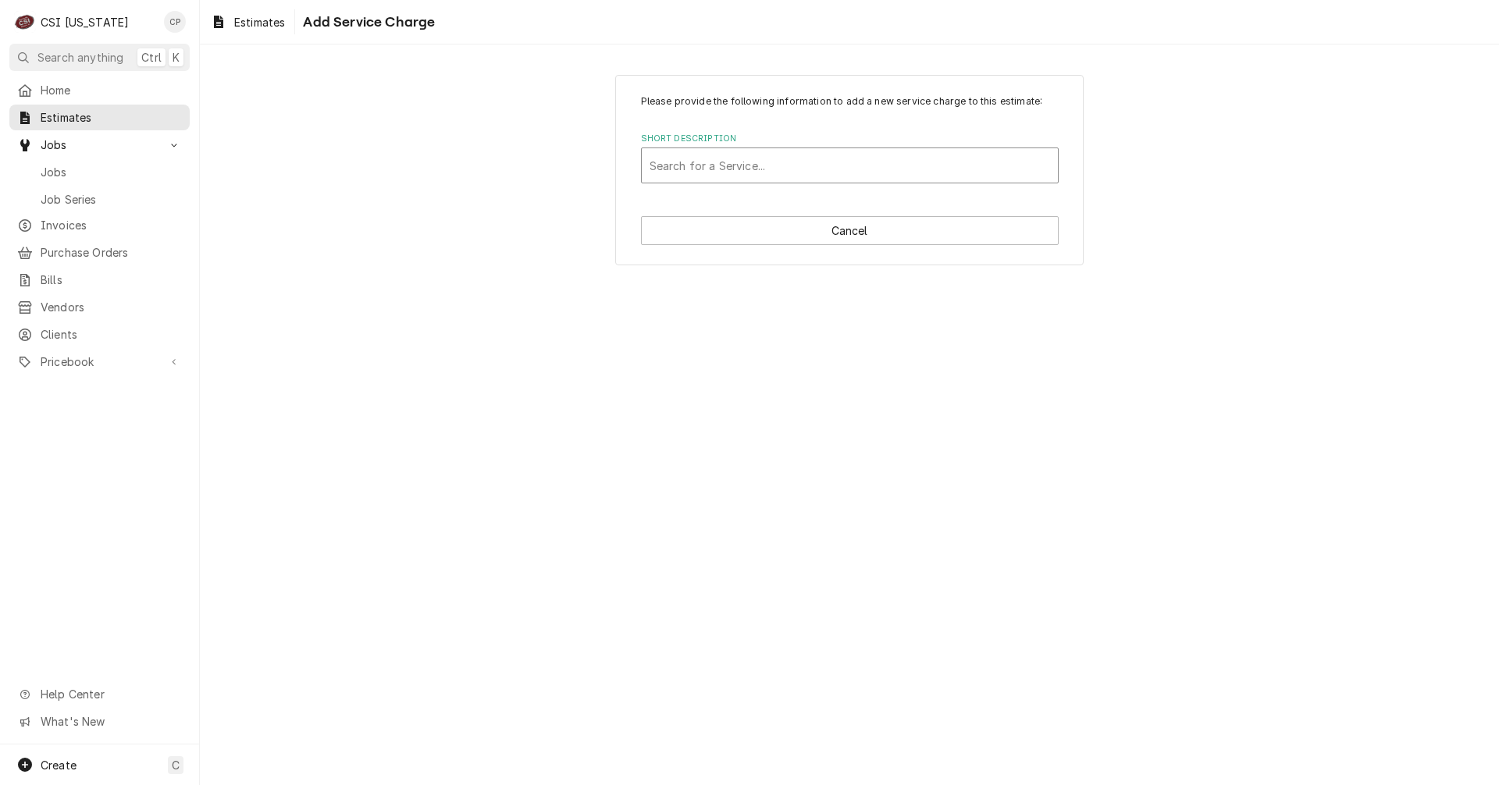
click at [809, 155] on div "Short Description" at bounding box center [849, 165] width 400 height 28
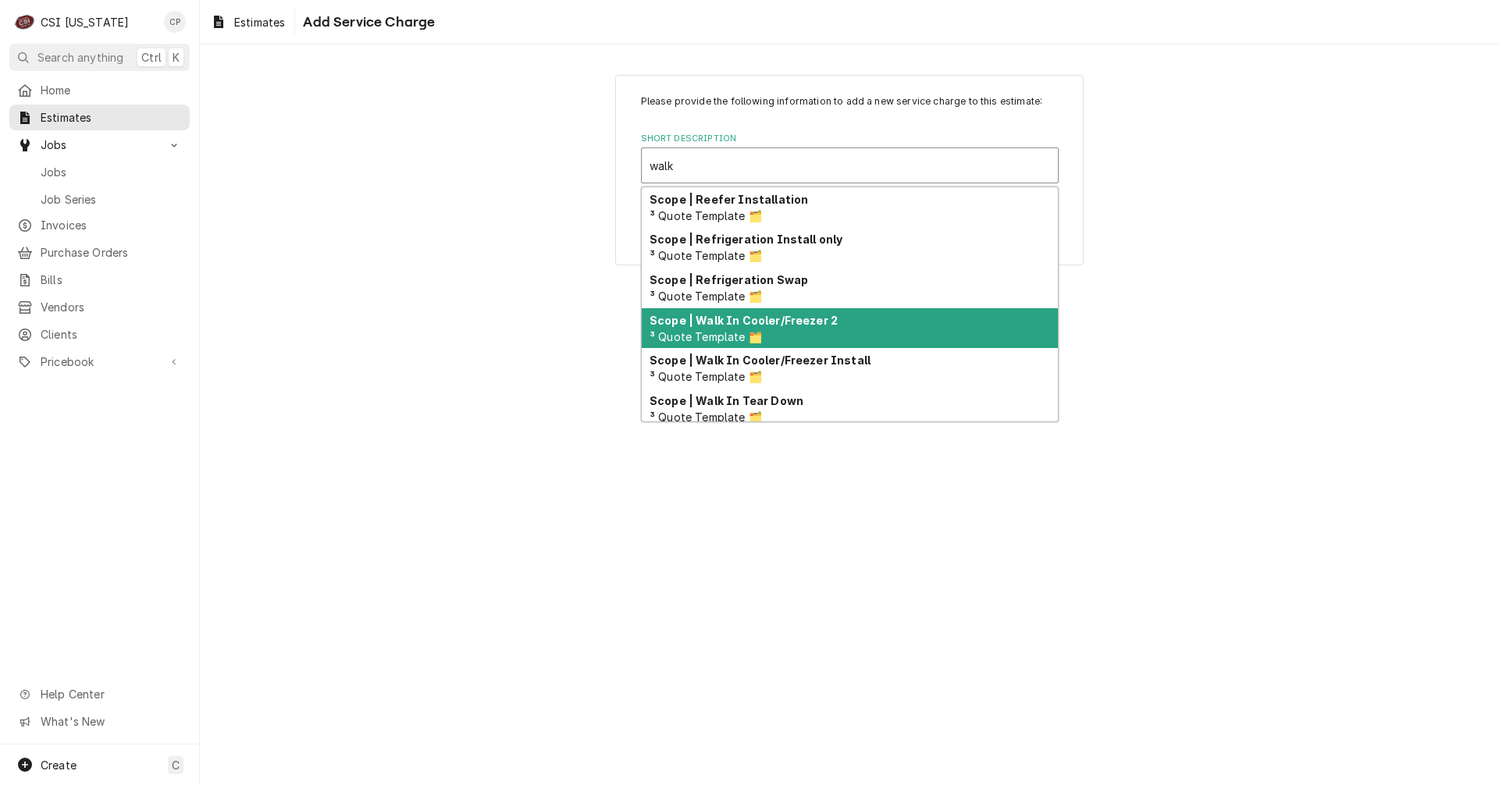
click at [802, 322] on strong "Scope | Walk In Cooler/Freezer 2" at bounding box center [743, 320] width 188 height 13
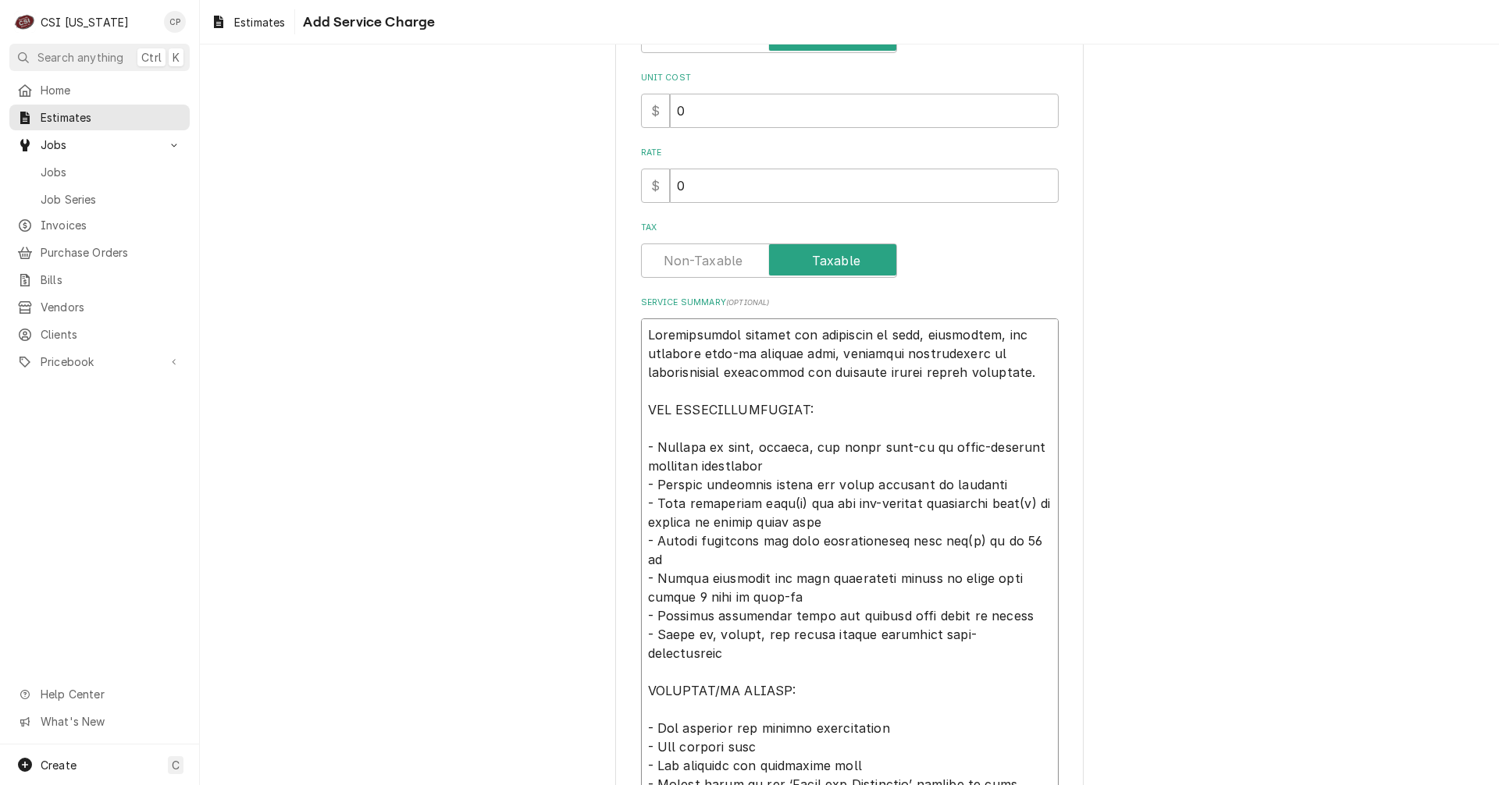
scroll to position [489, 0]
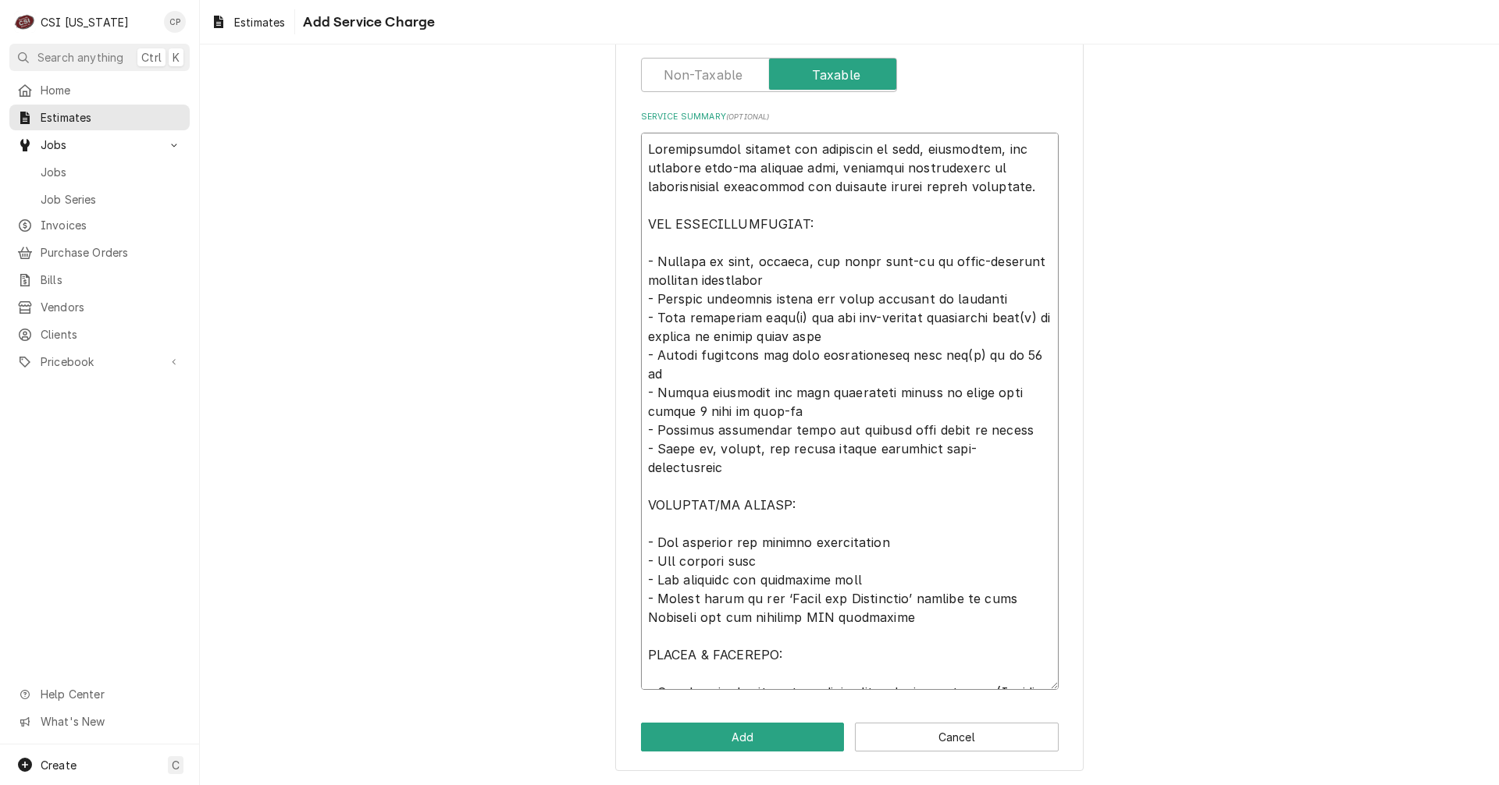
drag, startPoint x: 642, startPoint y: 642, endPoint x: 997, endPoint y: 820, distance: 396.6
click at [997, 784] on html "C CSI Kentucky CP Search anything Ctrl K Home Estimates Jobs Jobs Job Series In…" at bounding box center [749, 392] width 1499 height 785
paste textarea "cooler/freezer units, including installation of refrigeration components and en…"
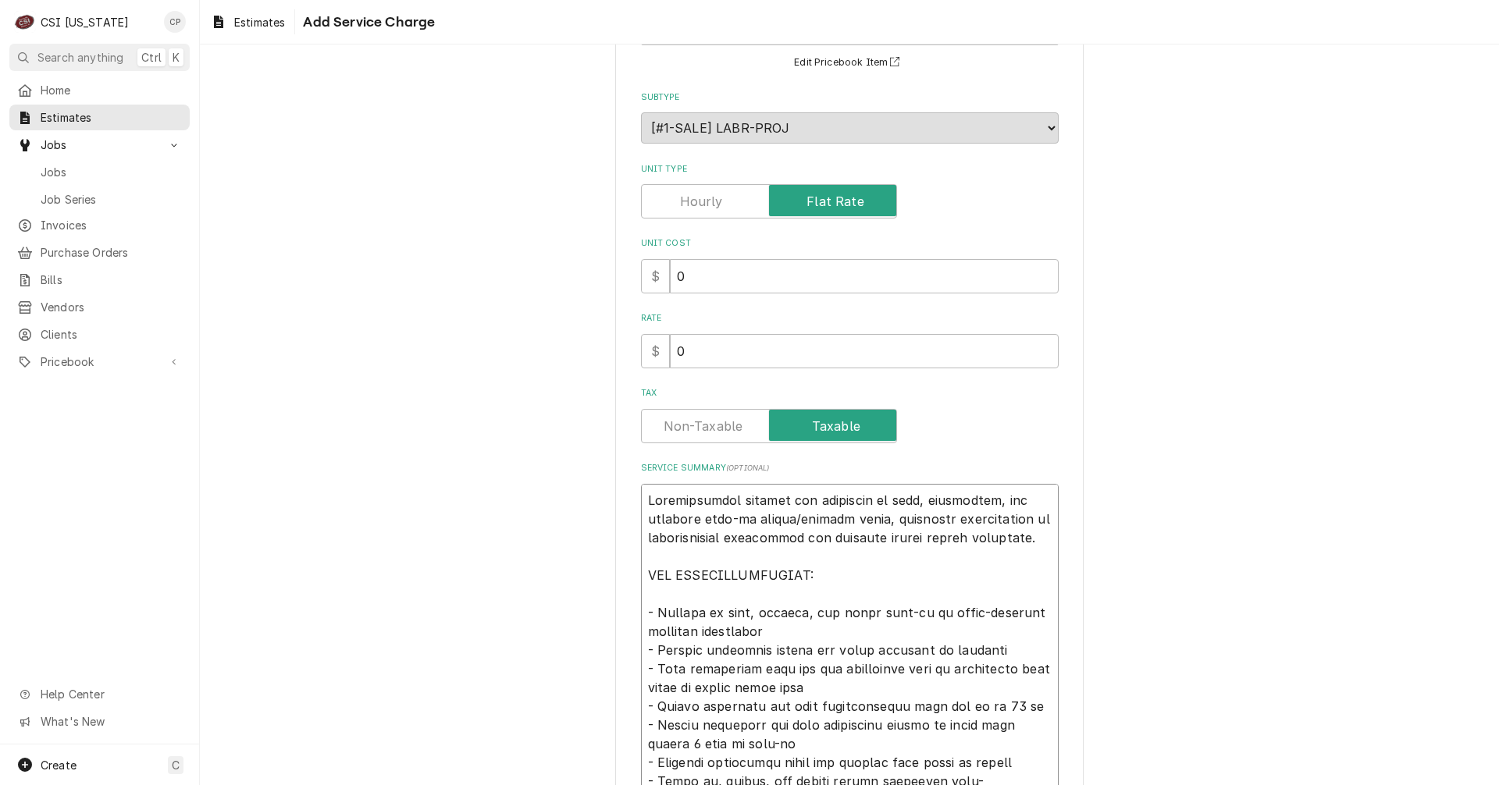
scroll to position [0, 0]
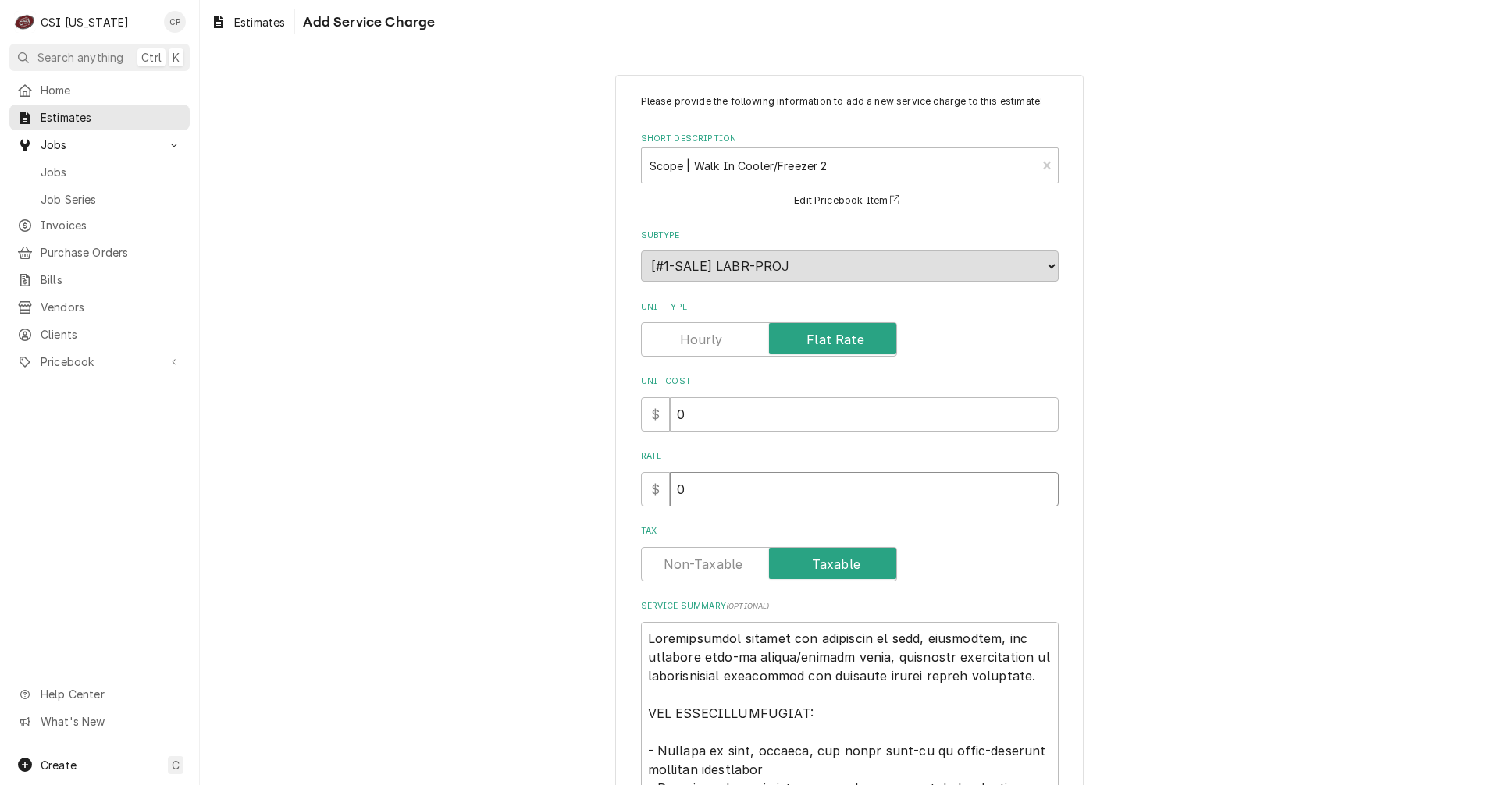
drag, startPoint x: 671, startPoint y: 489, endPoint x: 660, endPoint y: 491, distance: 11.2
click at [660, 491] on div "$ 0" at bounding box center [850, 489] width 418 height 34
click at [707, 556] on label "Tax" at bounding box center [769, 564] width 256 height 34
click at [707, 556] on input "Tax" at bounding box center [769, 564] width 242 height 34
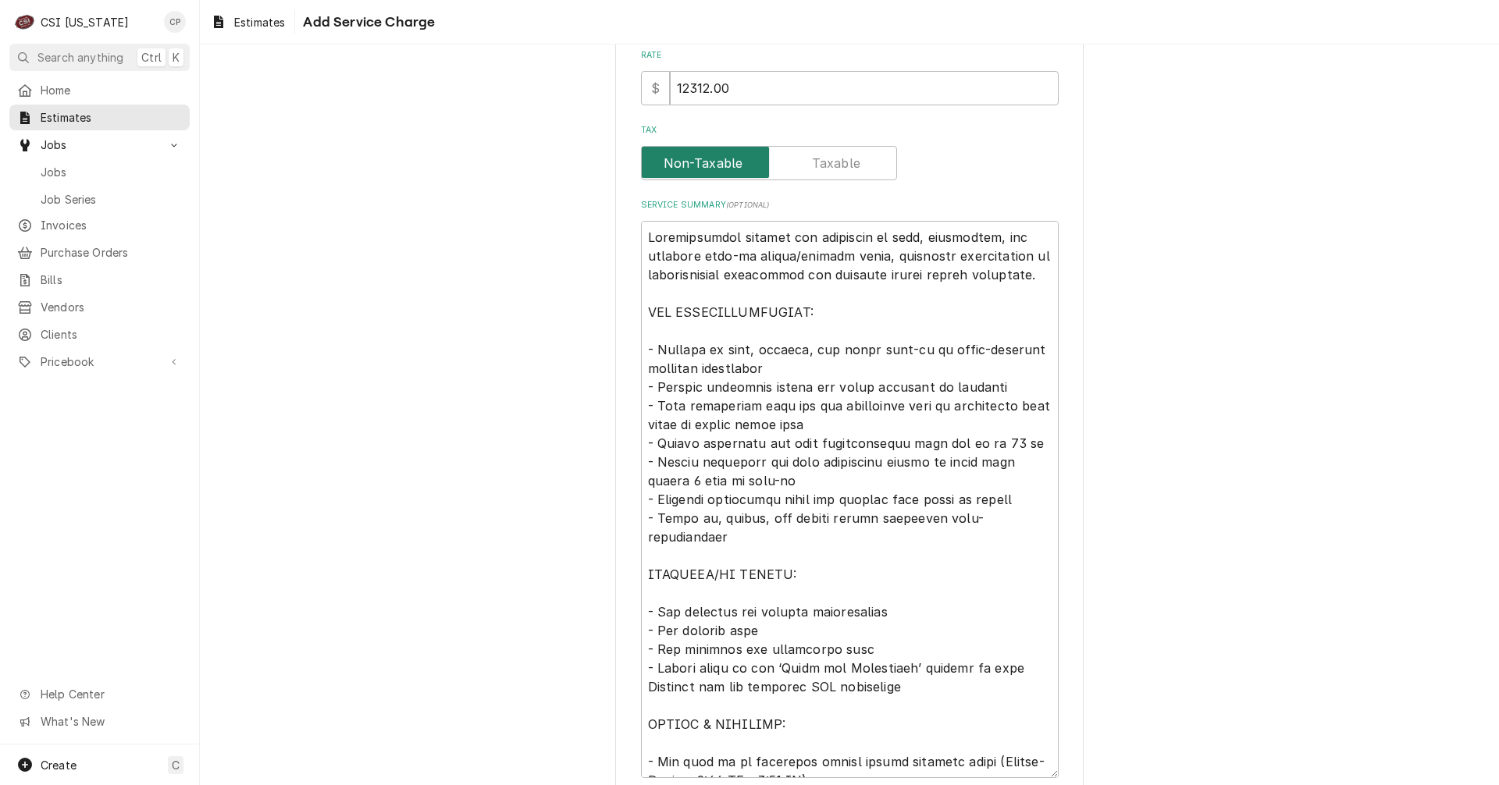
scroll to position [489, 0]
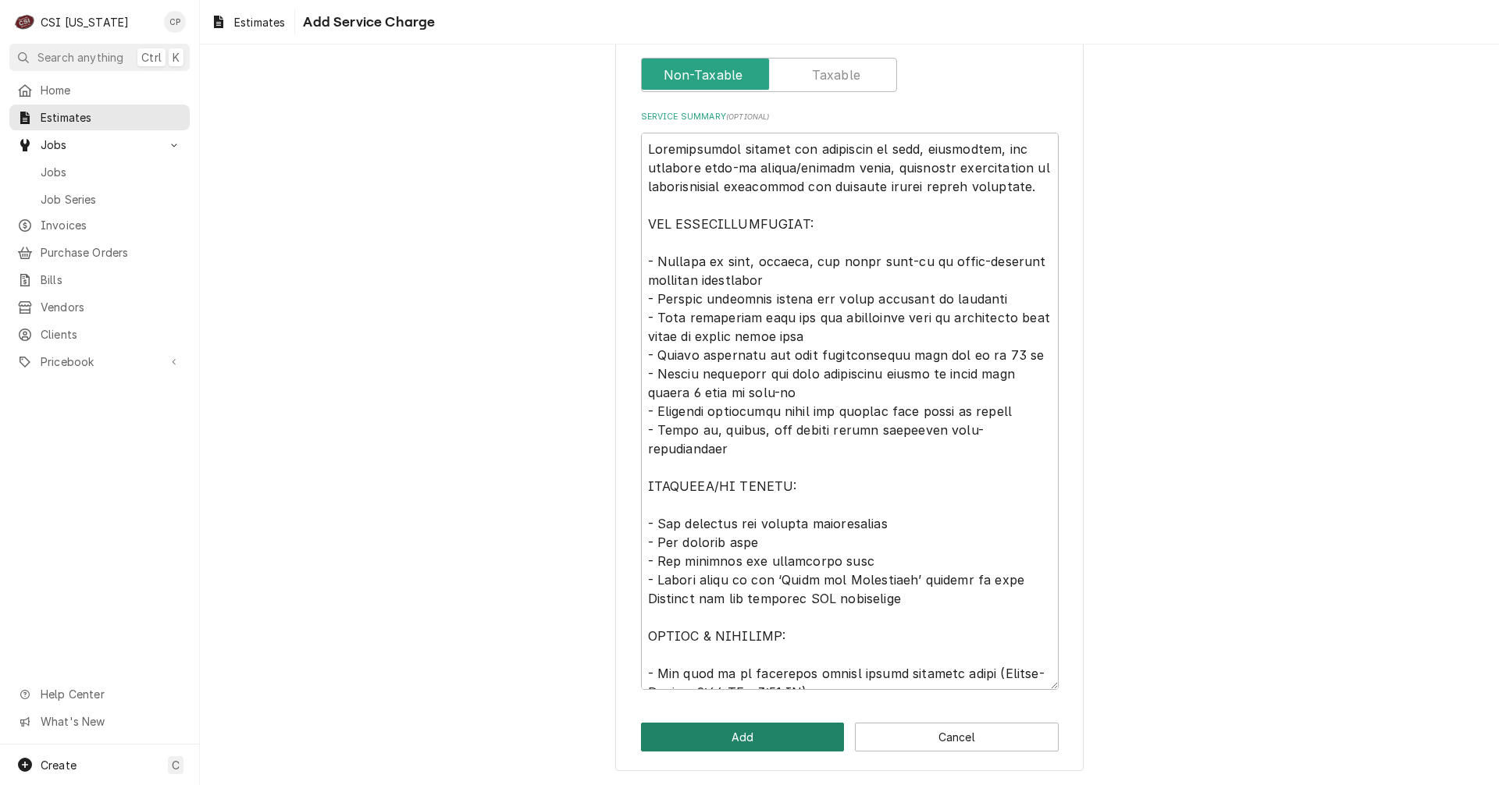
click at [748, 746] on button "Add" at bounding box center [743, 737] width 204 height 29
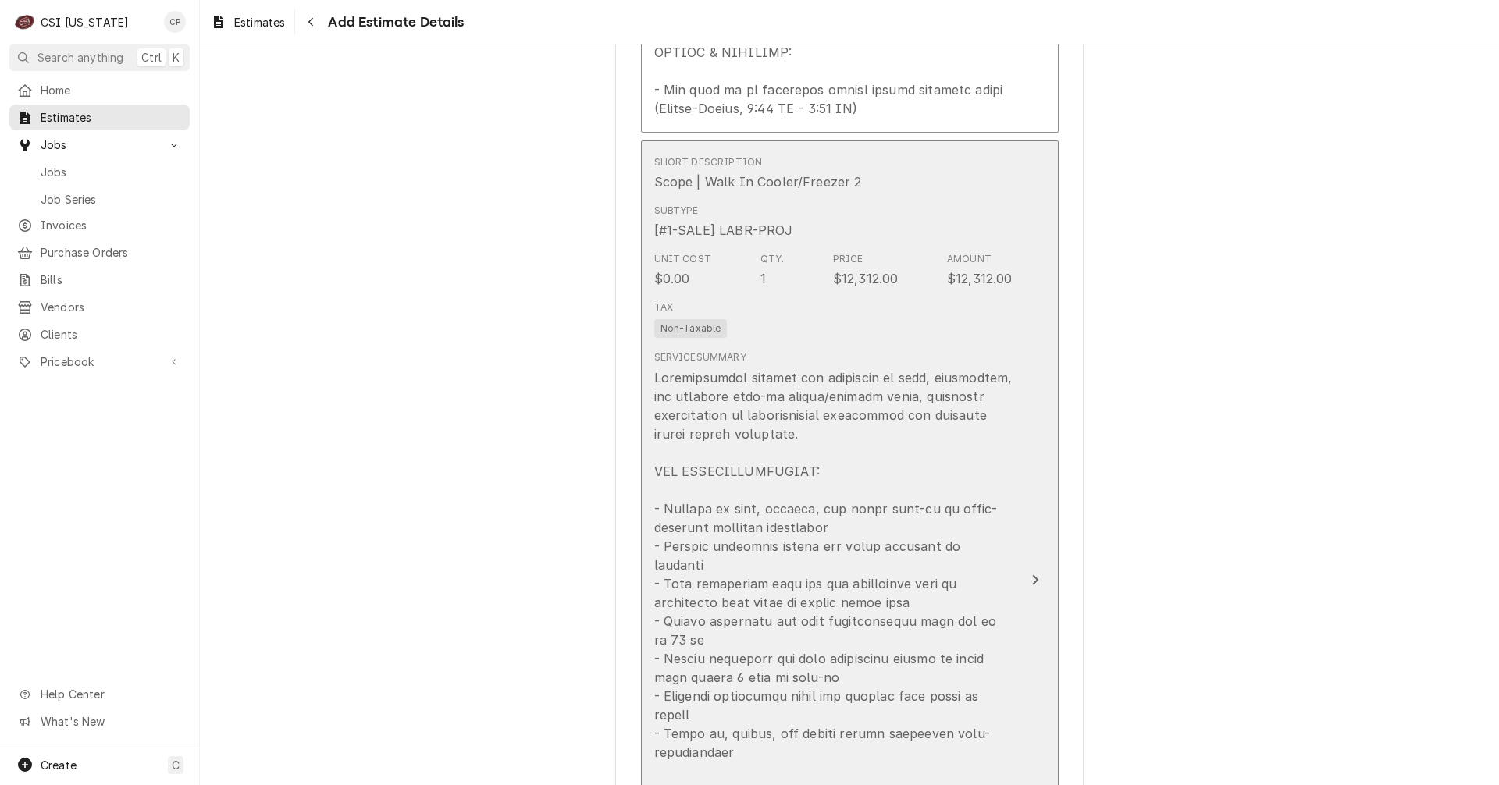
scroll to position [3621, 0]
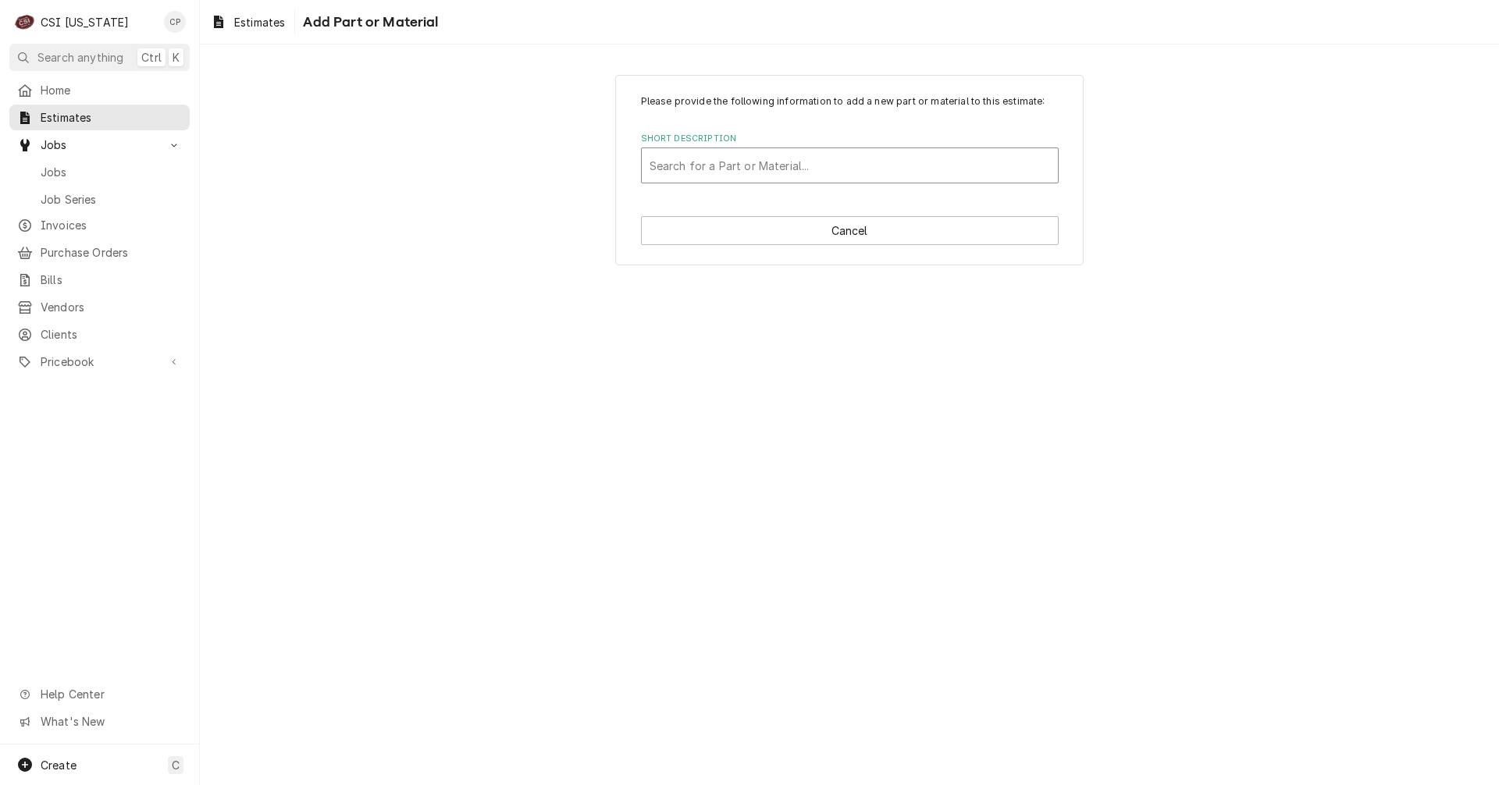
click at [820, 155] on div "Short Description" at bounding box center [849, 165] width 400 height 28
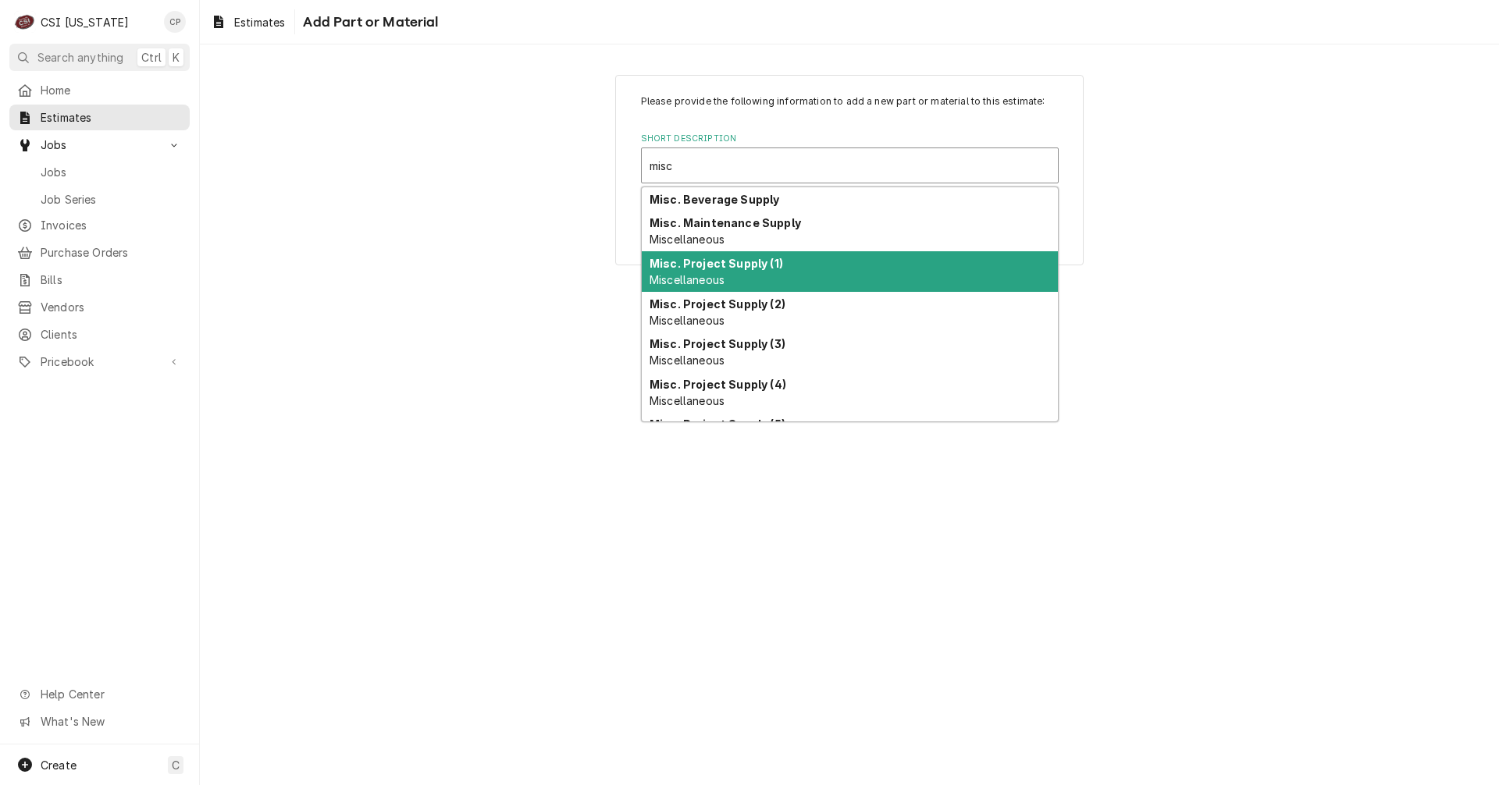
click at [758, 271] on div "Misc. Project Supply (1) Miscellaneous" at bounding box center [850, 271] width 416 height 41
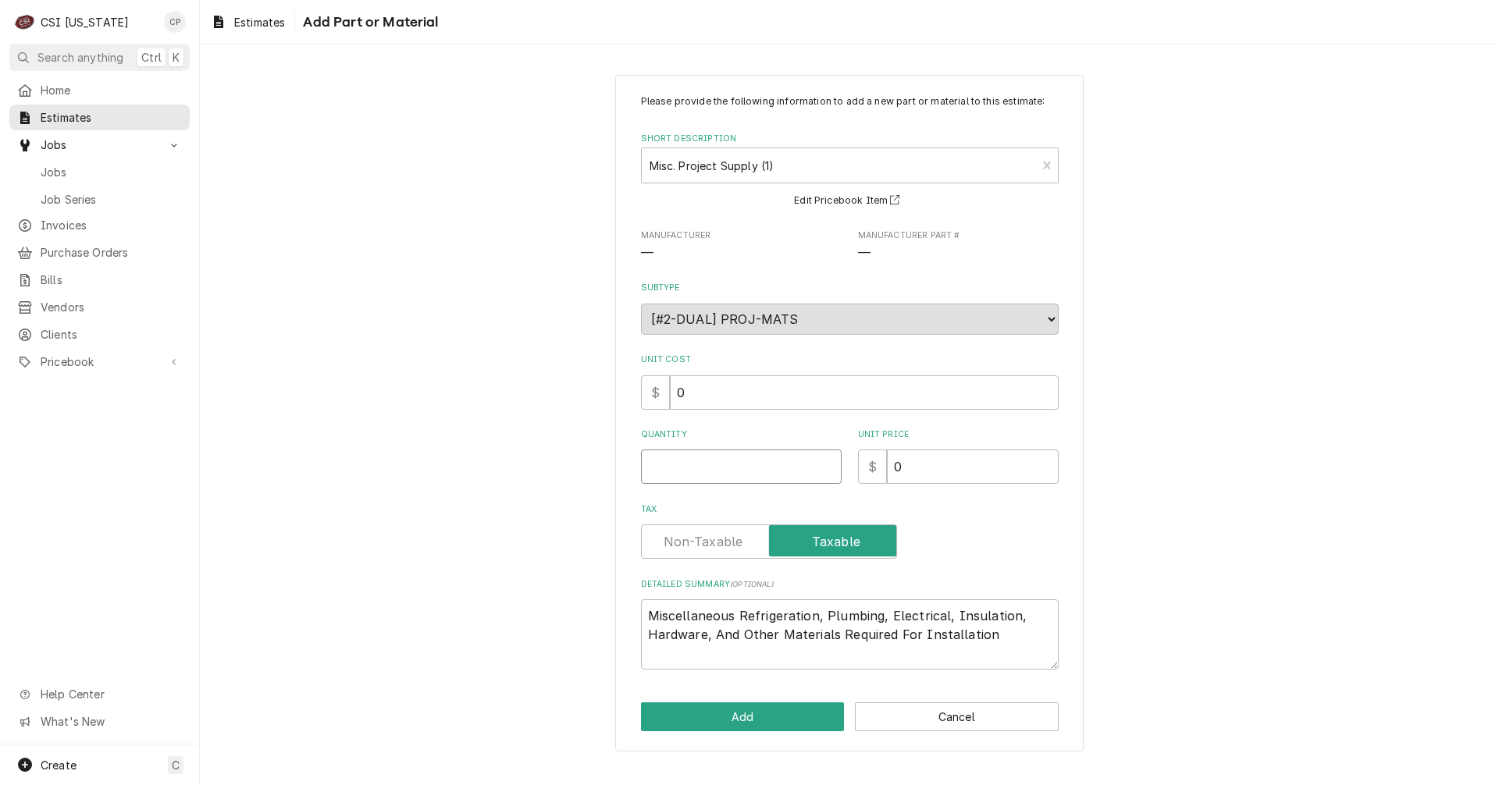
click at [723, 470] on input "Quantity" at bounding box center [741, 467] width 201 height 34
click at [693, 533] on label "Tax" at bounding box center [769, 542] width 256 height 34
click at [693, 533] on input "Tax" at bounding box center [769, 542] width 242 height 34
drag, startPoint x: 820, startPoint y: 617, endPoint x: 740, endPoint y: 616, distance: 79.6
click at [740, 616] on textarea "Miscellaneous Refrigeration, Plumbing, Electrical, Insulation, Hardware, And Ot…" at bounding box center [850, 634] width 418 height 70
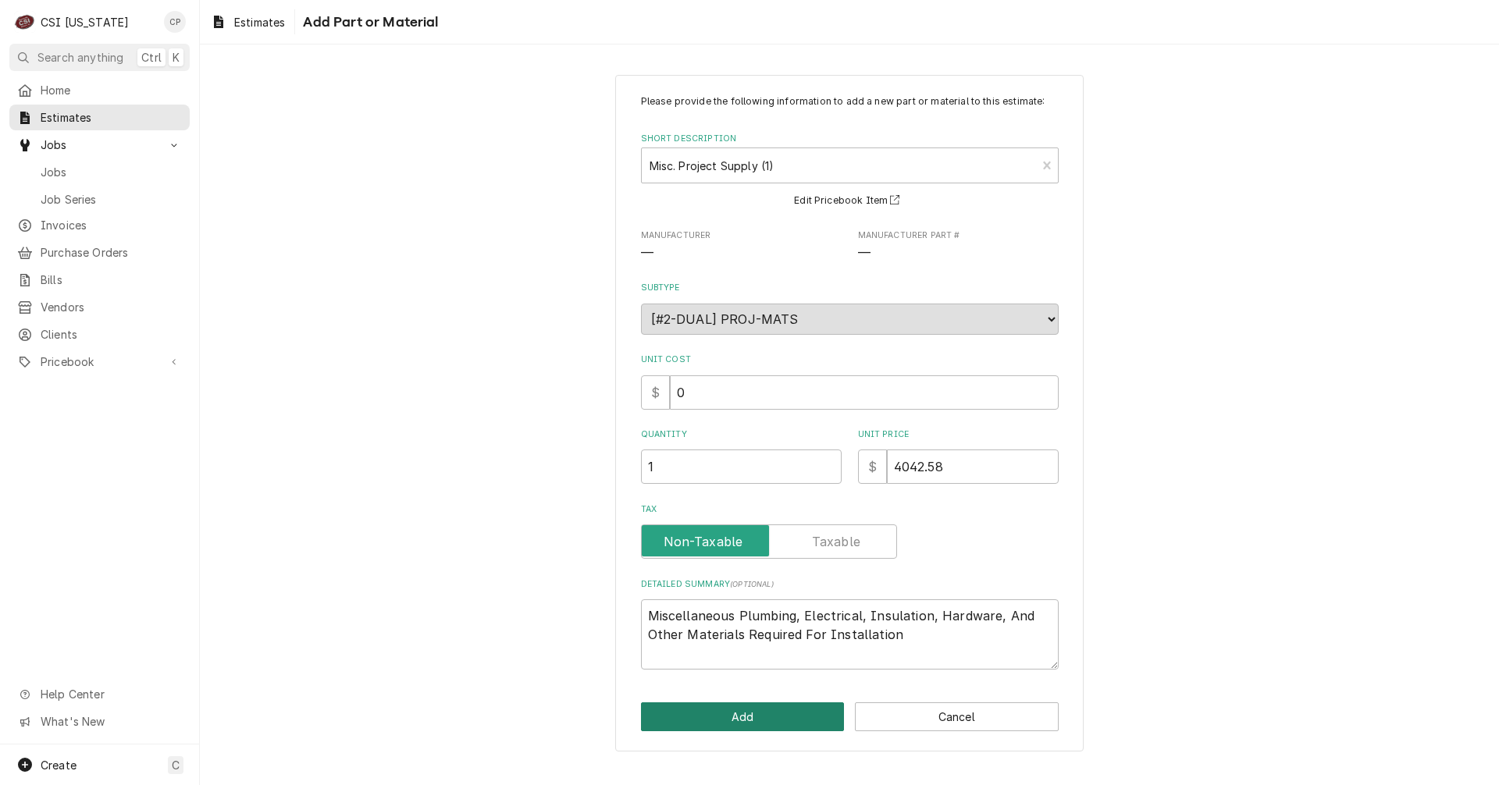
click at [748, 721] on button "Add" at bounding box center [743, 717] width 204 height 29
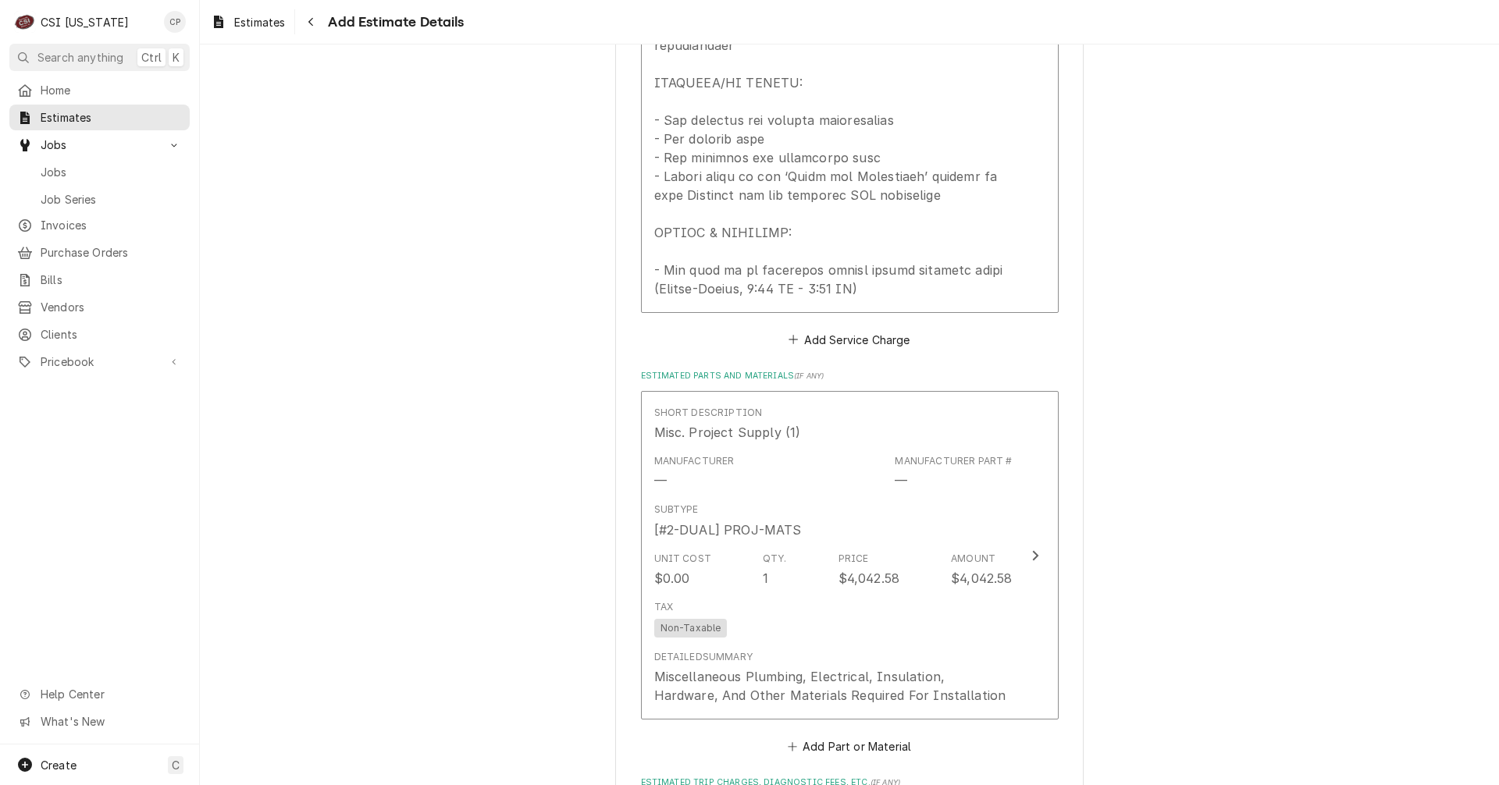
scroll to position [4020, 0]
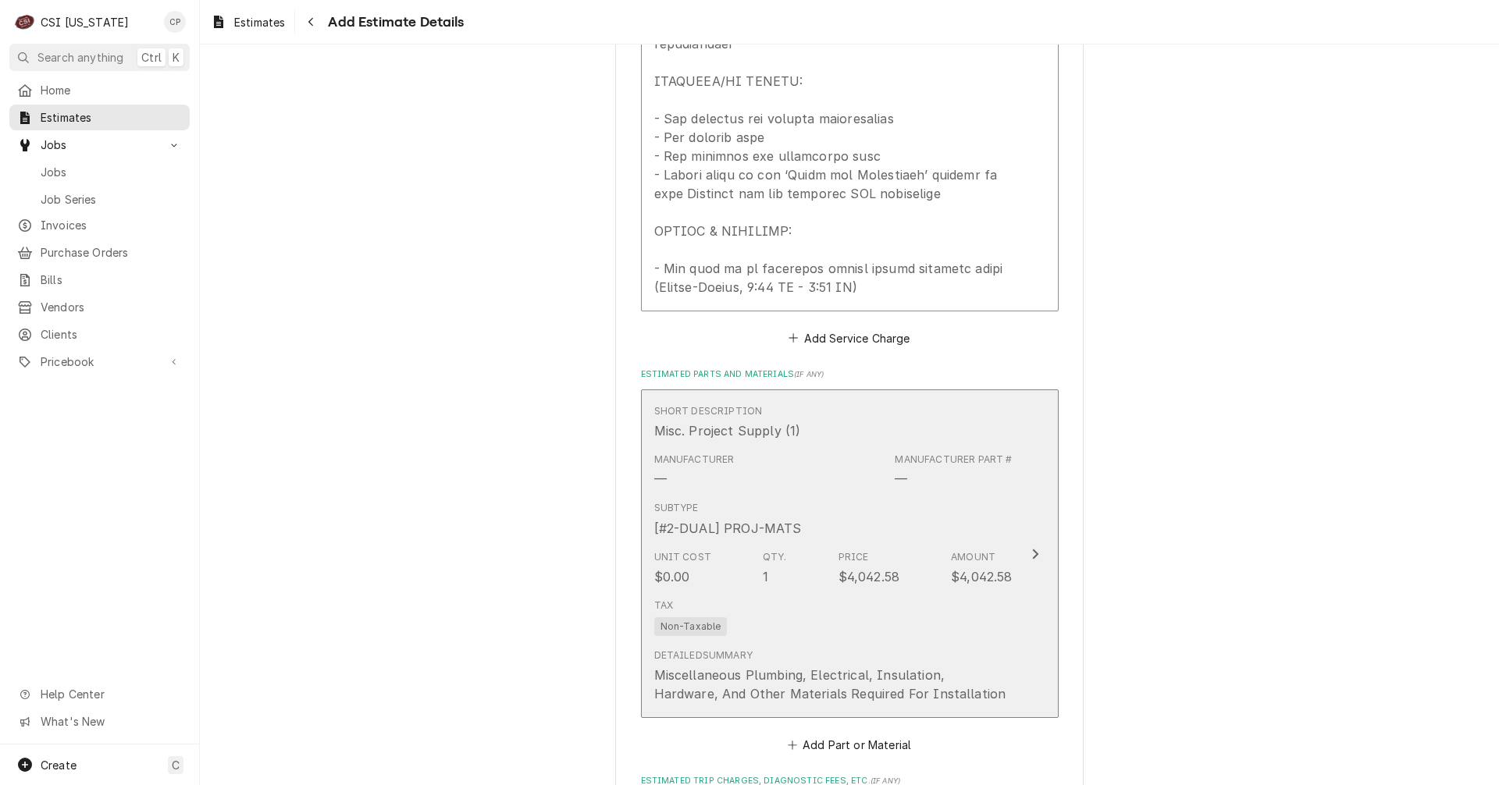
click at [1031, 548] on icon "Update Line Item" at bounding box center [1035, 554] width 8 height 12
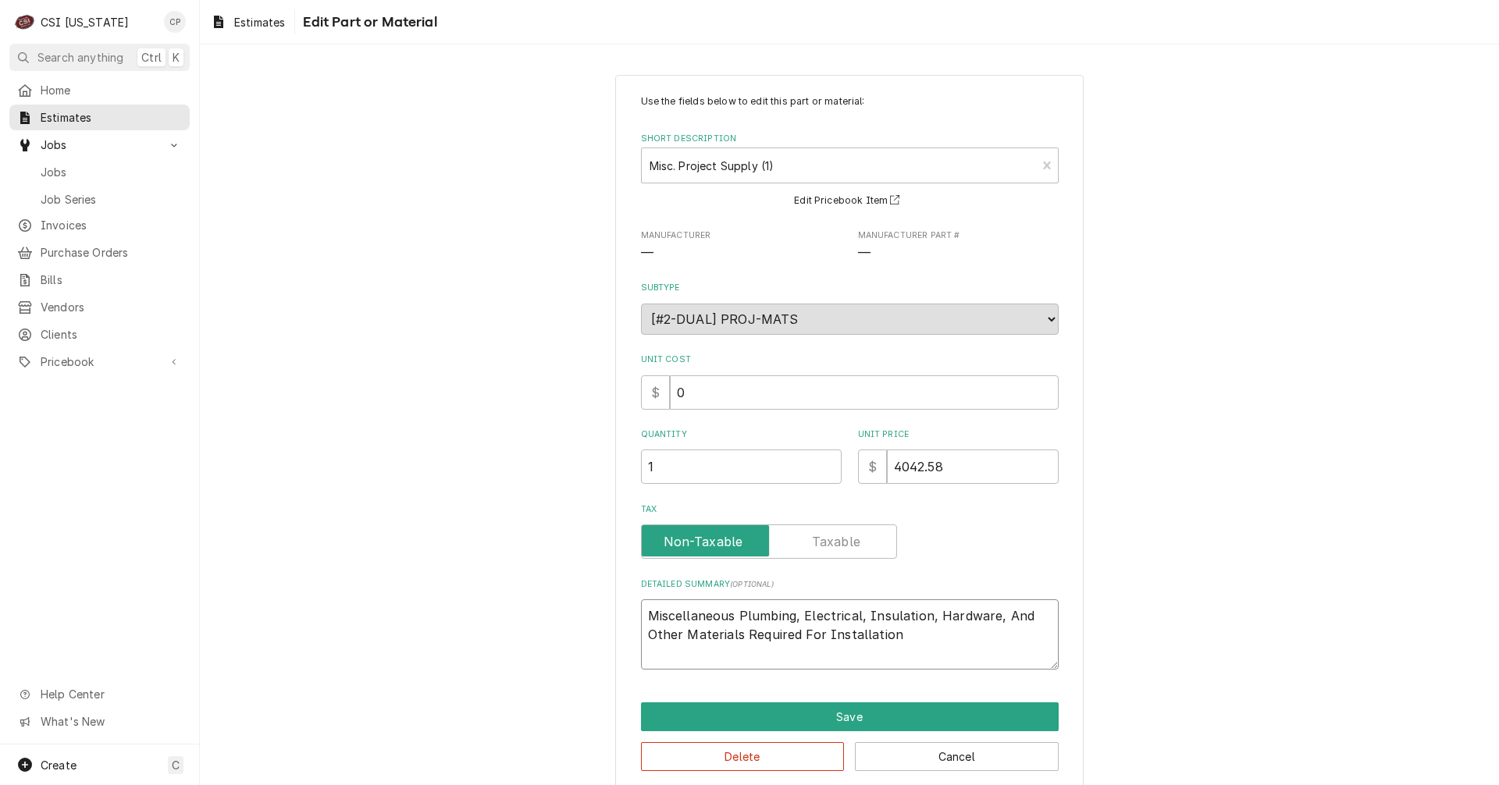
click at [921, 635] on textarea "Miscellaneous Plumbing, Electrical, Insulation, Hardware, And Other Materials R…" at bounding box center [850, 634] width 418 height 70
click at [876, 717] on button "Save" at bounding box center [850, 717] width 418 height 29
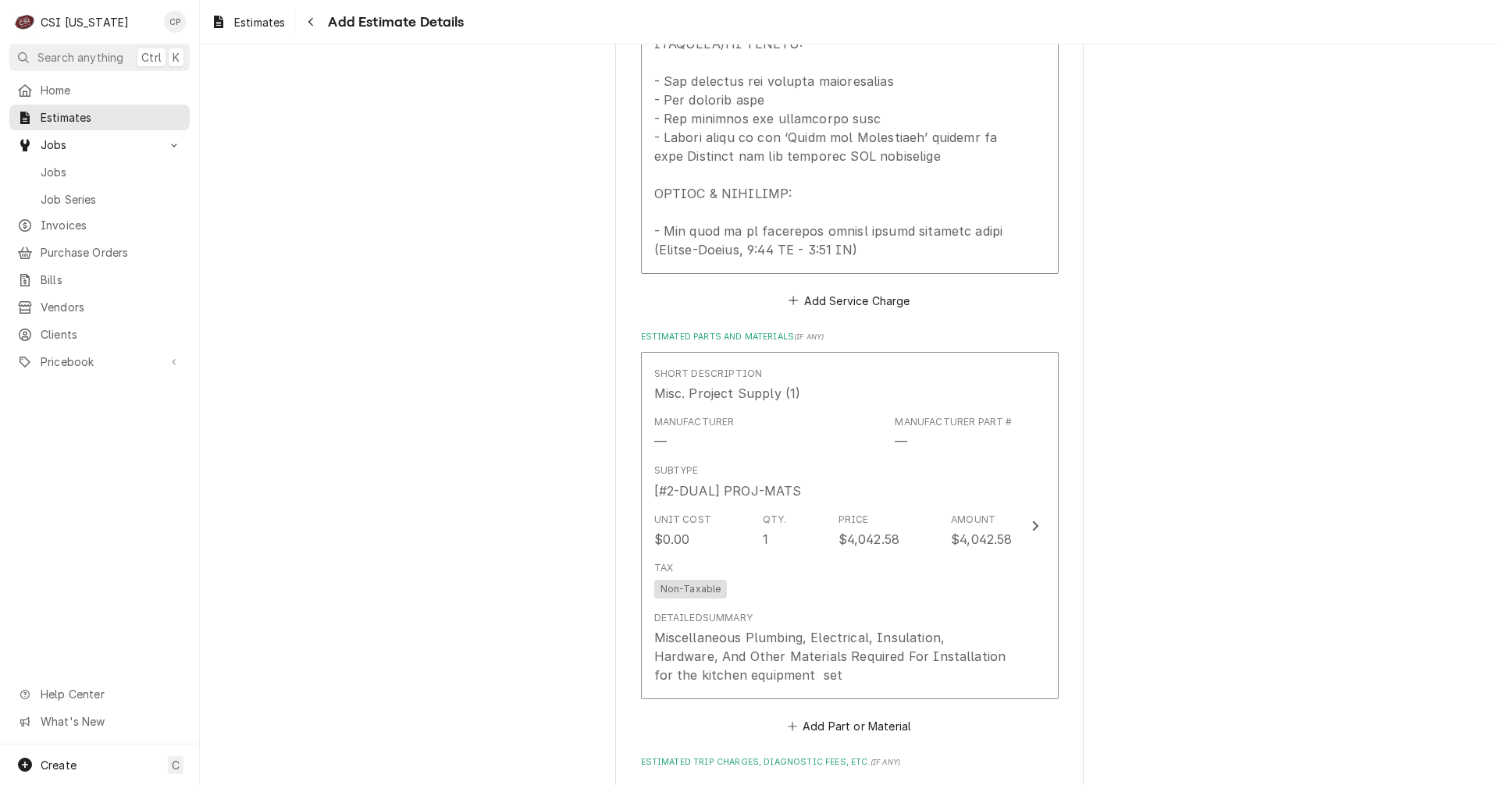
scroll to position [4204, 0]
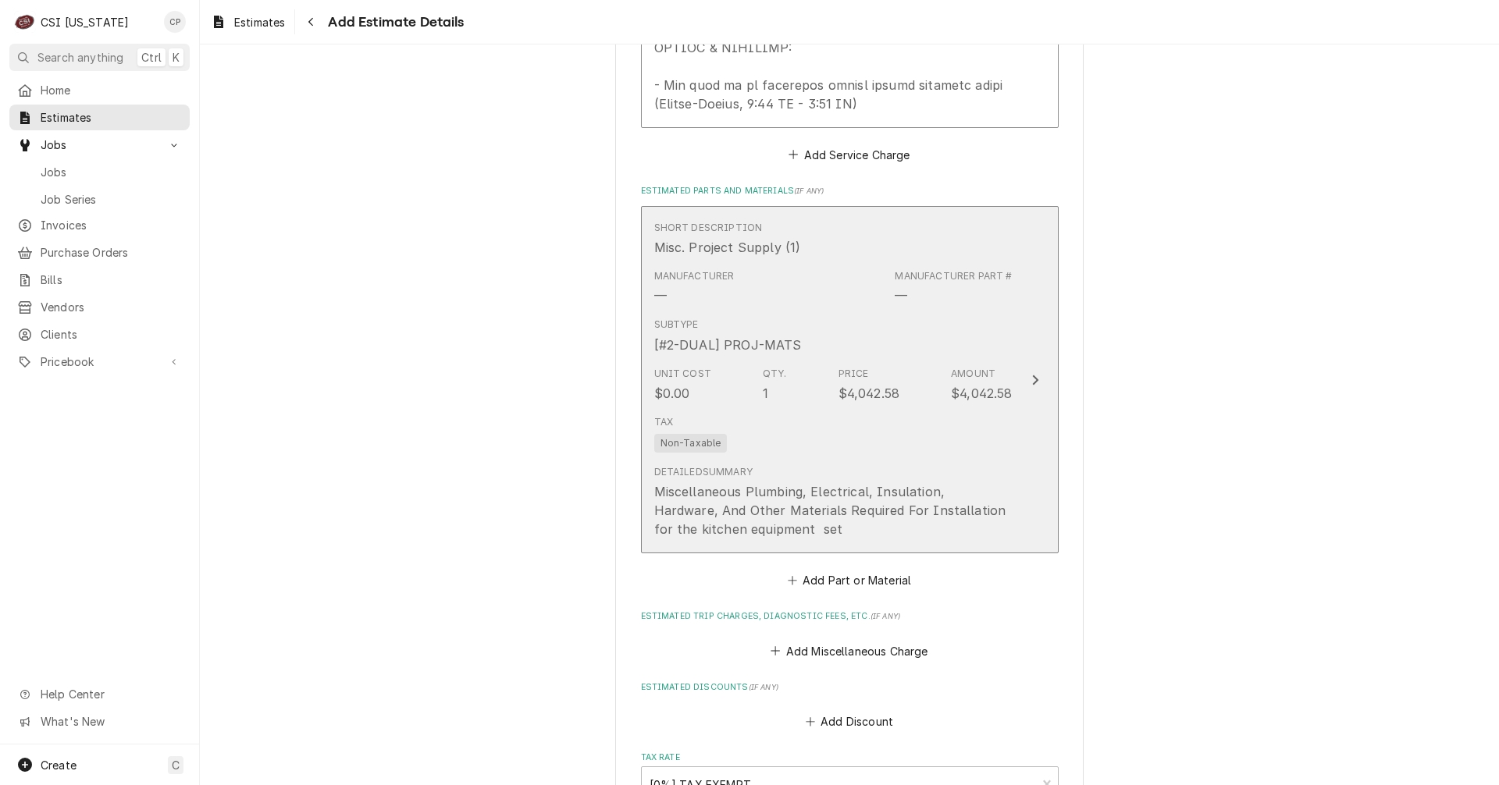
click at [1036, 295] on button "Short Description Misc. Project Supply (1) Manufacturer — Manufacturer Part # —…" at bounding box center [850, 379] width 418 height 347
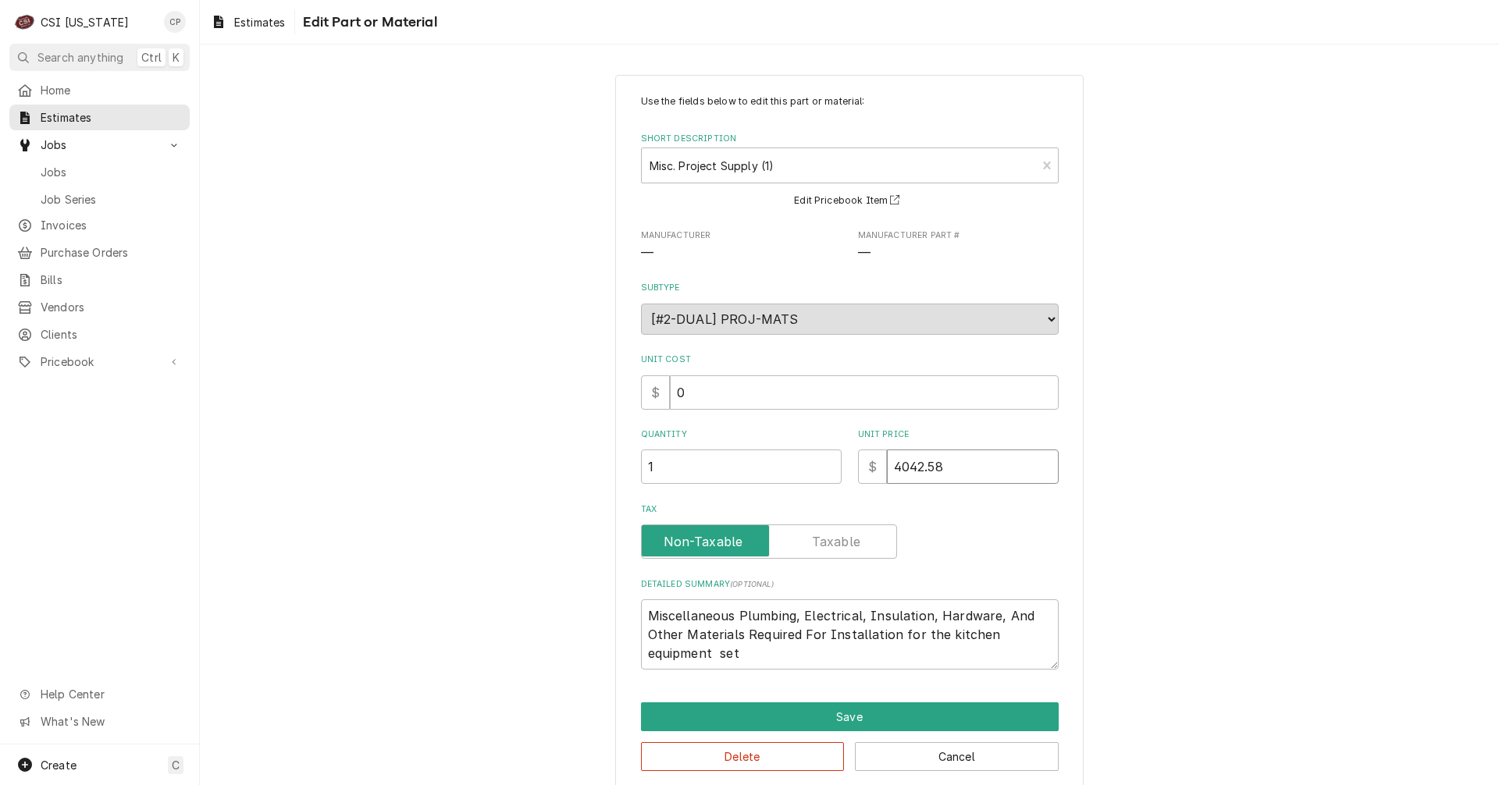
drag, startPoint x: 959, startPoint y: 471, endPoint x: 768, endPoint y: 475, distance: 190.5
click at [768, 475] on div "Quantity 1 Unit Price $ 4042.58" at bounding box center [850, 456] width 418 height 55
click at [830, 717] on button "Save" at bounding box center [850, 717] width 418 height 29
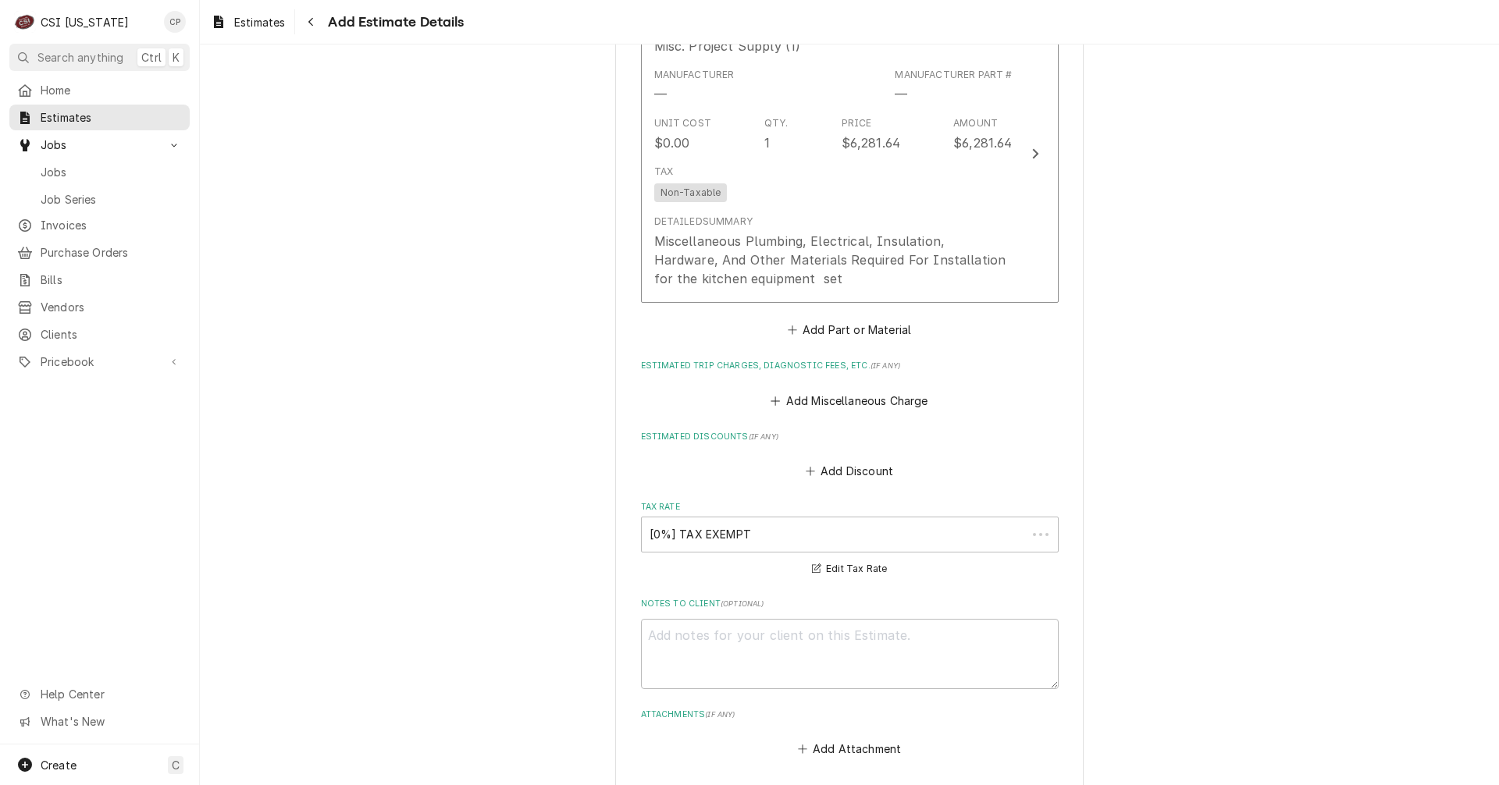
scroll to position [4435, 0]
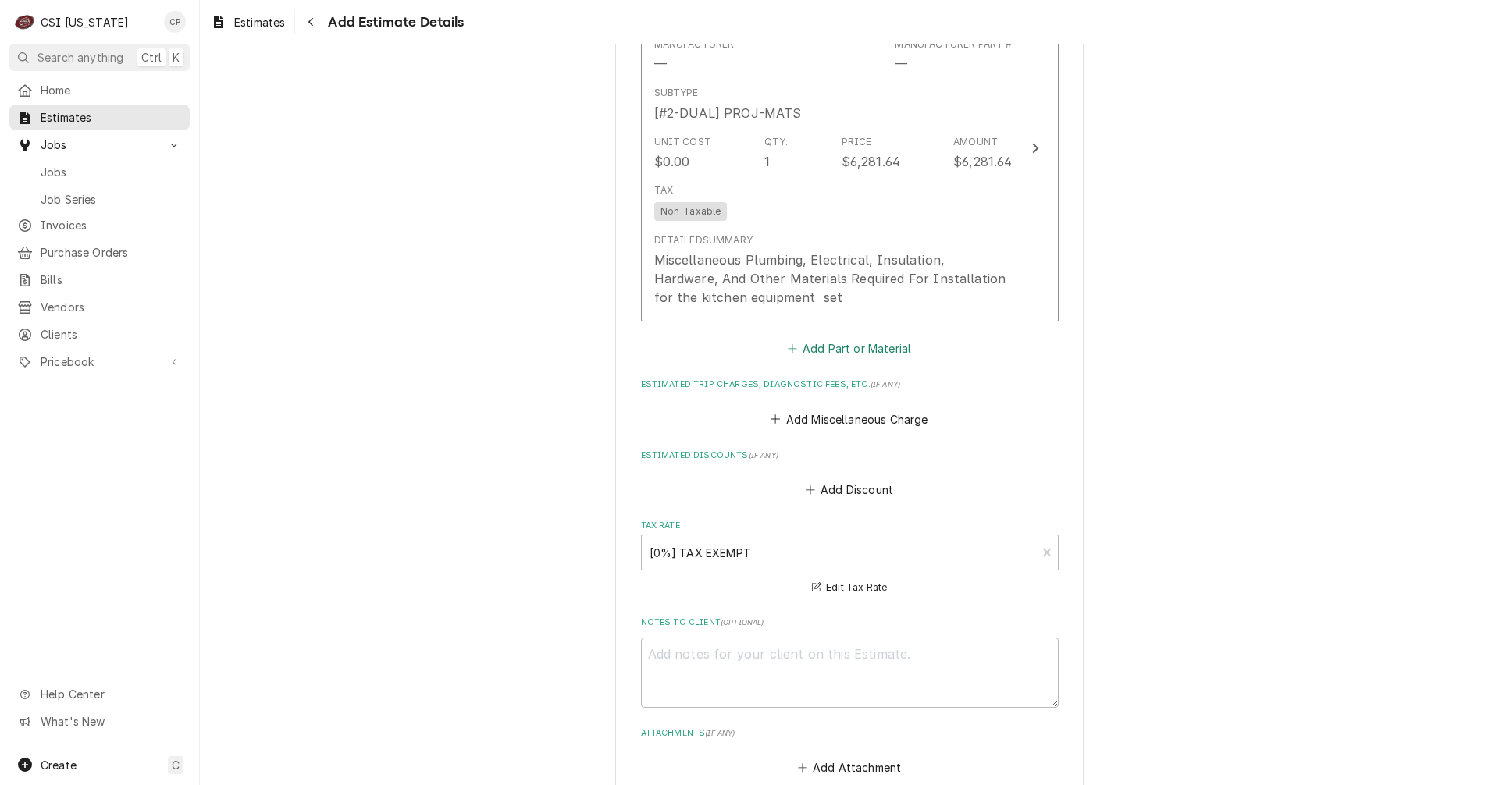
click at [859, 338] on button "Add Part or Material" at bounding box center [848, 349] width 129 height 22
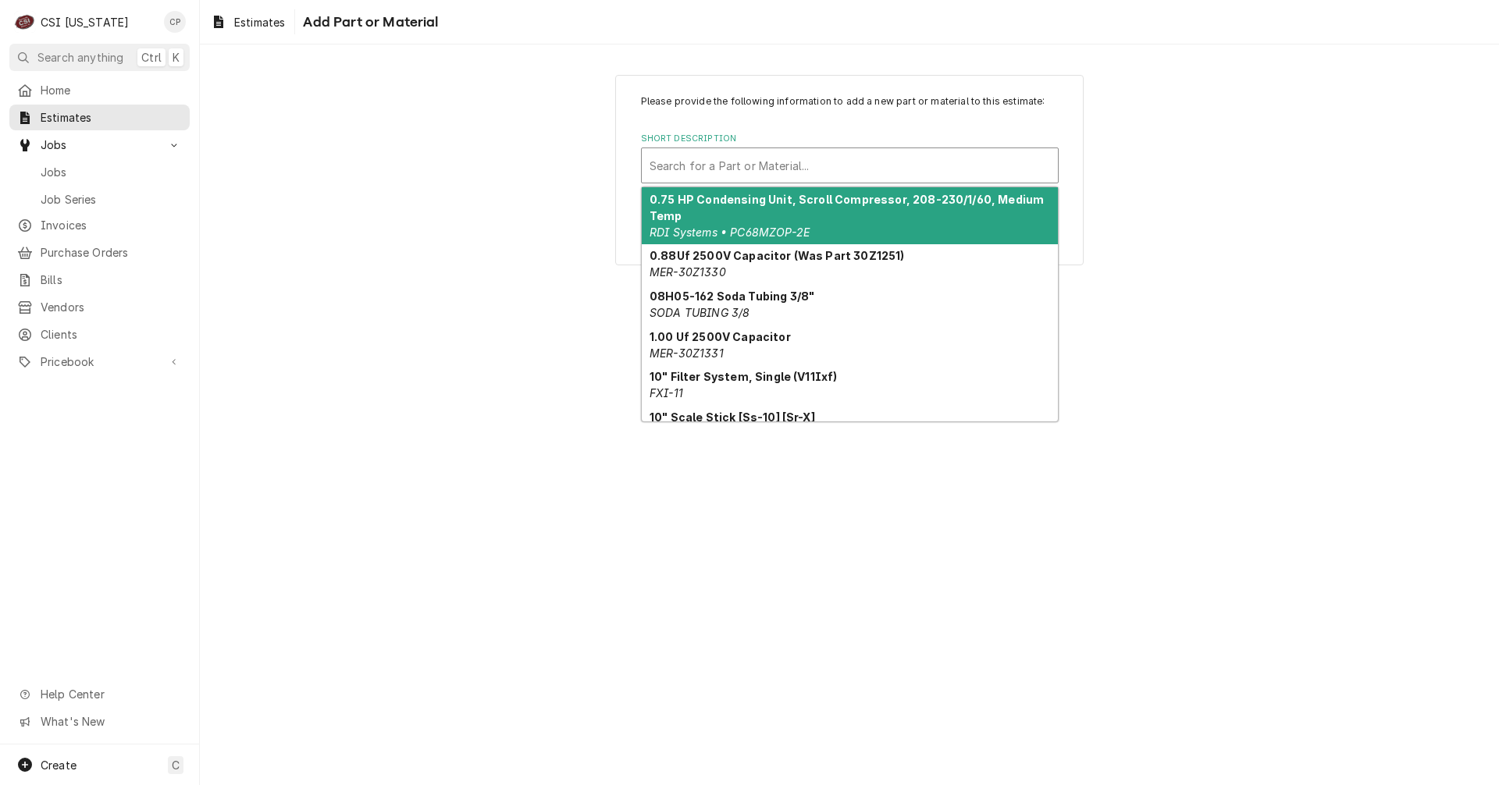
click at [814, 170] on div "Short Description" at bounding box center [849, 165] width 400 height 28
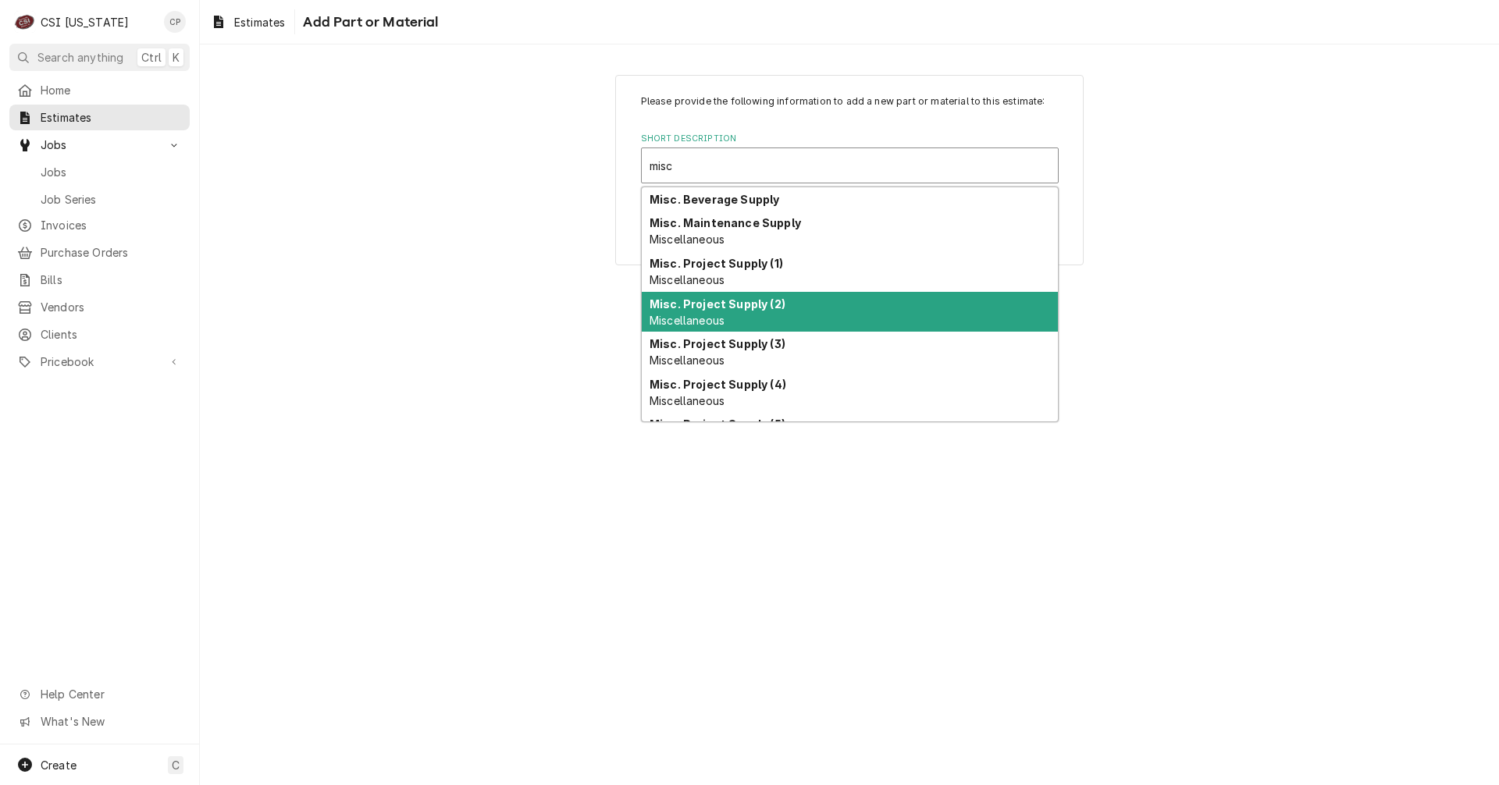
click at [769, 311] on div "Misc. Project Supply (2) Miscellaneous" at bounding box center [850, 312] width 416 height 41
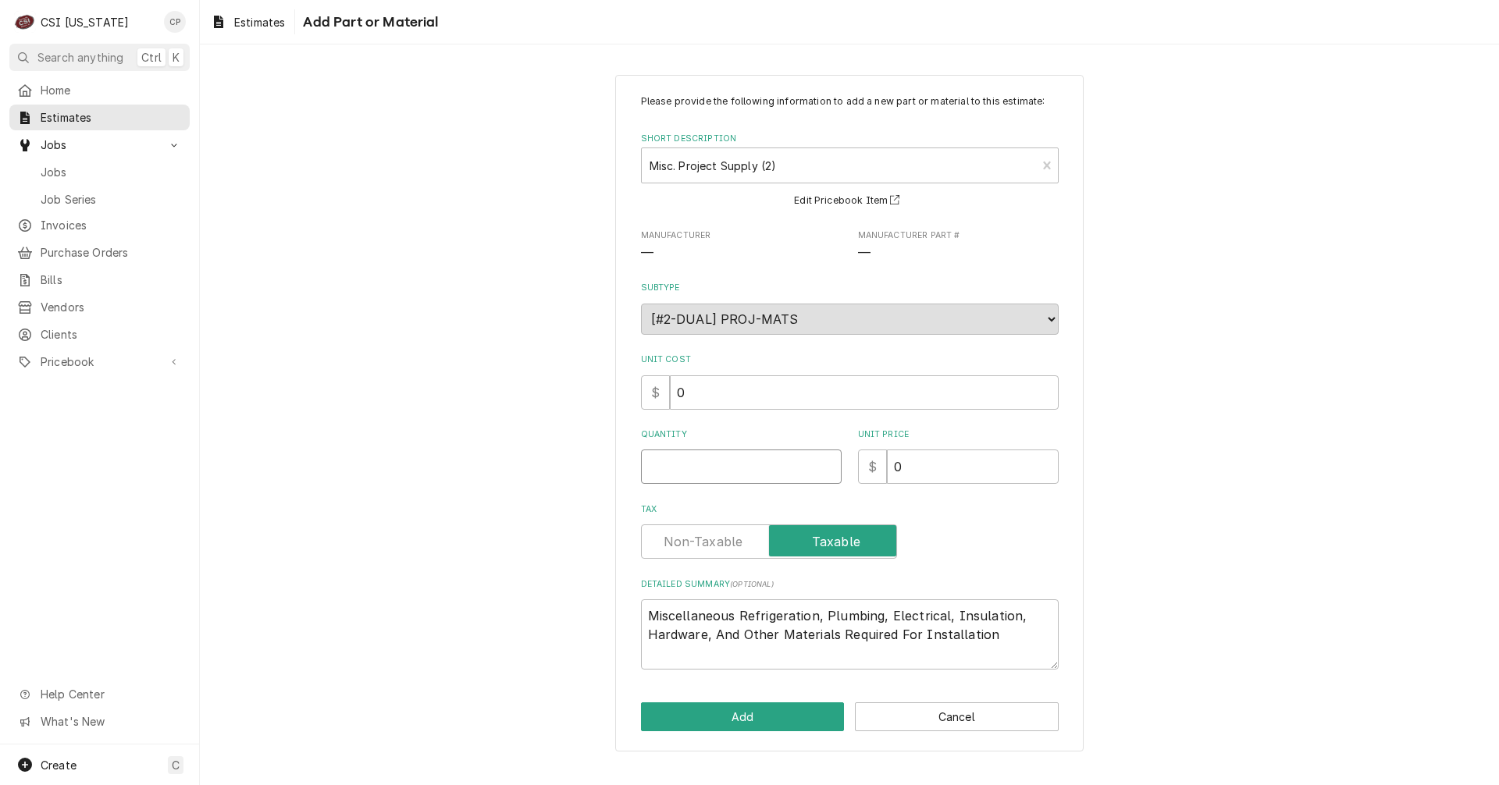
click at [751, 465] on input "Quantity" at bounding box center [741, 467] width 201 height 34
click at [717, 546] on label "Tax" at bounding box center [769, 542] width 256 height 34
click at [717, 546] on input "Tax" at bounding box center [769, 542] width 242 height 34
drag, startPoint x: 823, startPoint y: 617, endPoint x: 742, endPoint y: 611, distance: 81.4
click at [742, 611] on textarea "Miscellaneous Refrigeration, Plumbing, Electrical, Insulation, Hardware, And Ot…" at bounding box center [850, 634] width 418 height 70
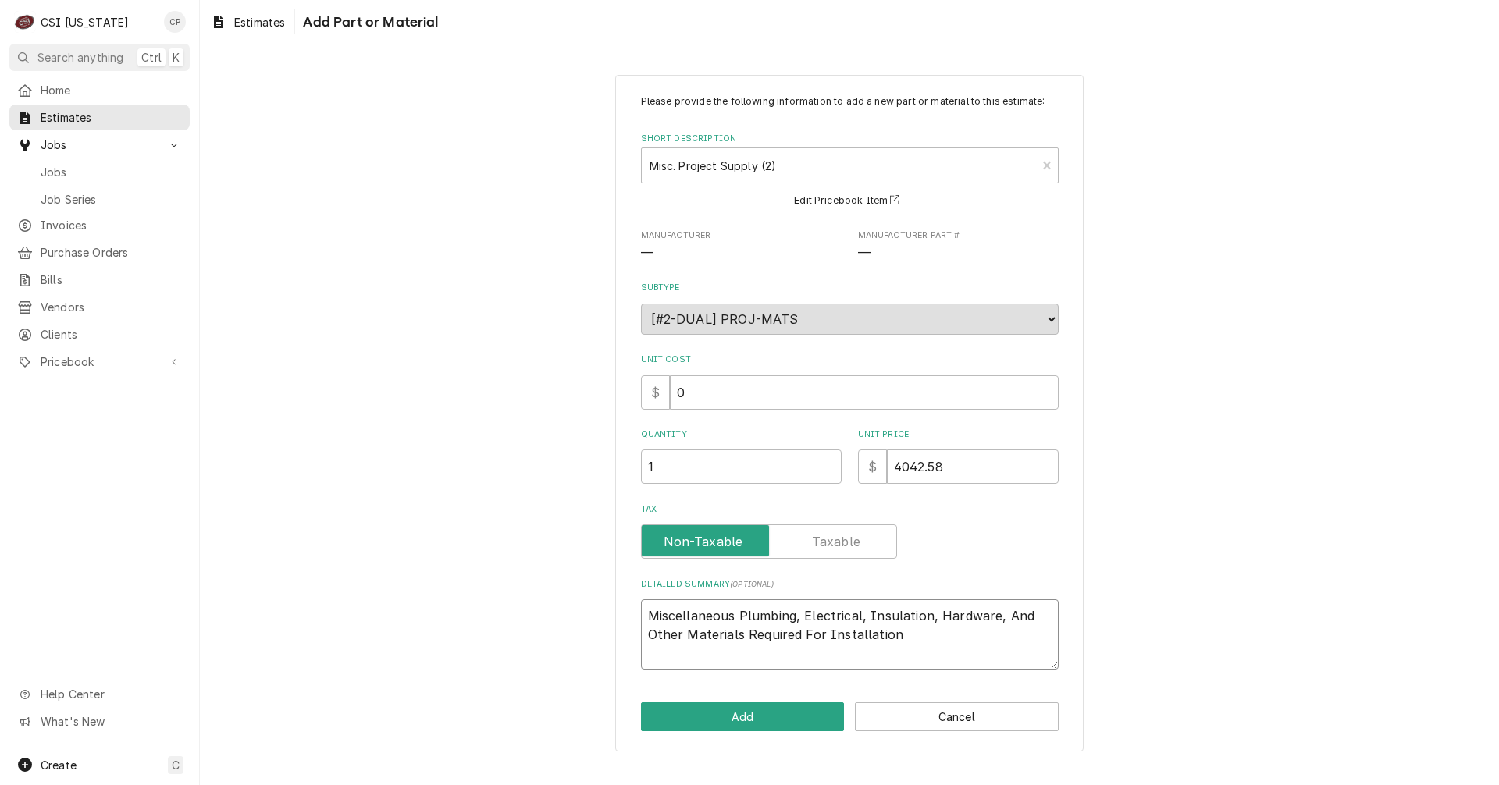
click at [906, 635] on textarea "Miscellaneous Plumbing, Electrical, Insulation, Hardware, And Other Materials R…" at bounding box center [850, 634] width 418 height 70
click at [1000, 635] on textarea "Miscellaneous Plumbing, Electrical, Insulation, Hardware, And Other Materials R…" at bounding box center [850, 634] width 418 height 70
click at [734, 728] on button "Add" at bounding box center [743, 717] width 204 height 29
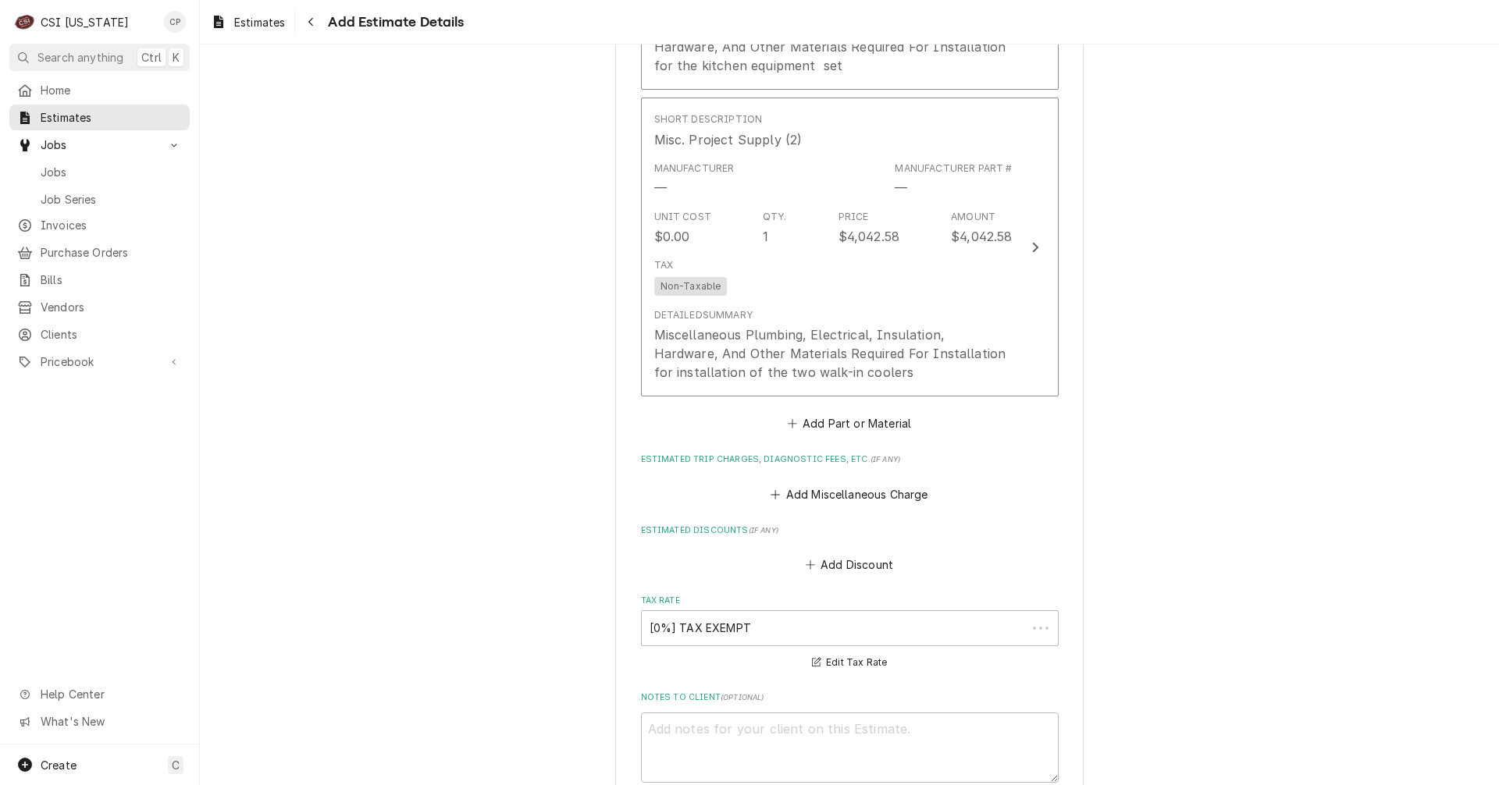
scroll to position [4667, 0]
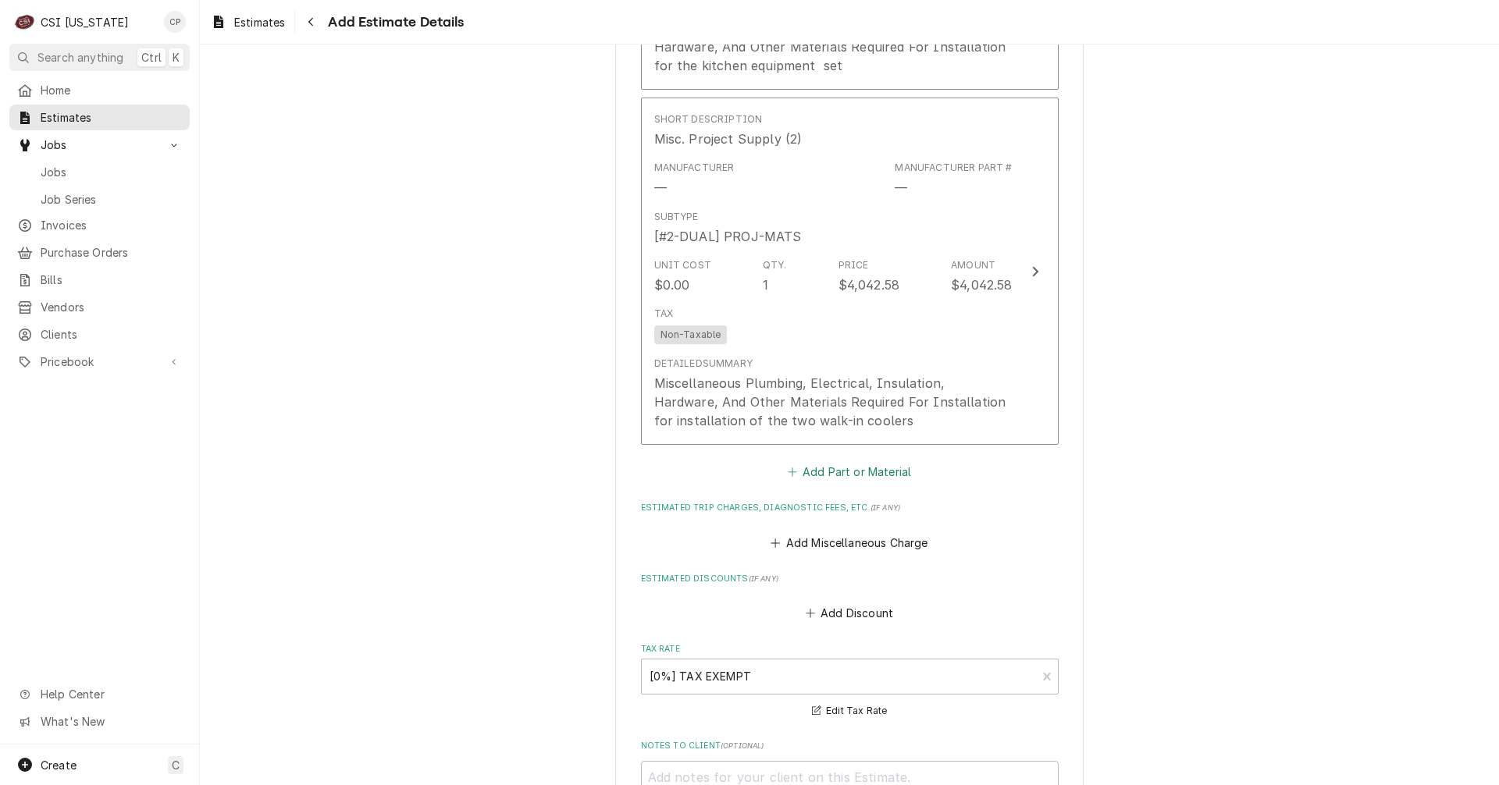
click at [865, 461] on button "Add Part or Material" at bounding box center [848, 472] width 129 height 22
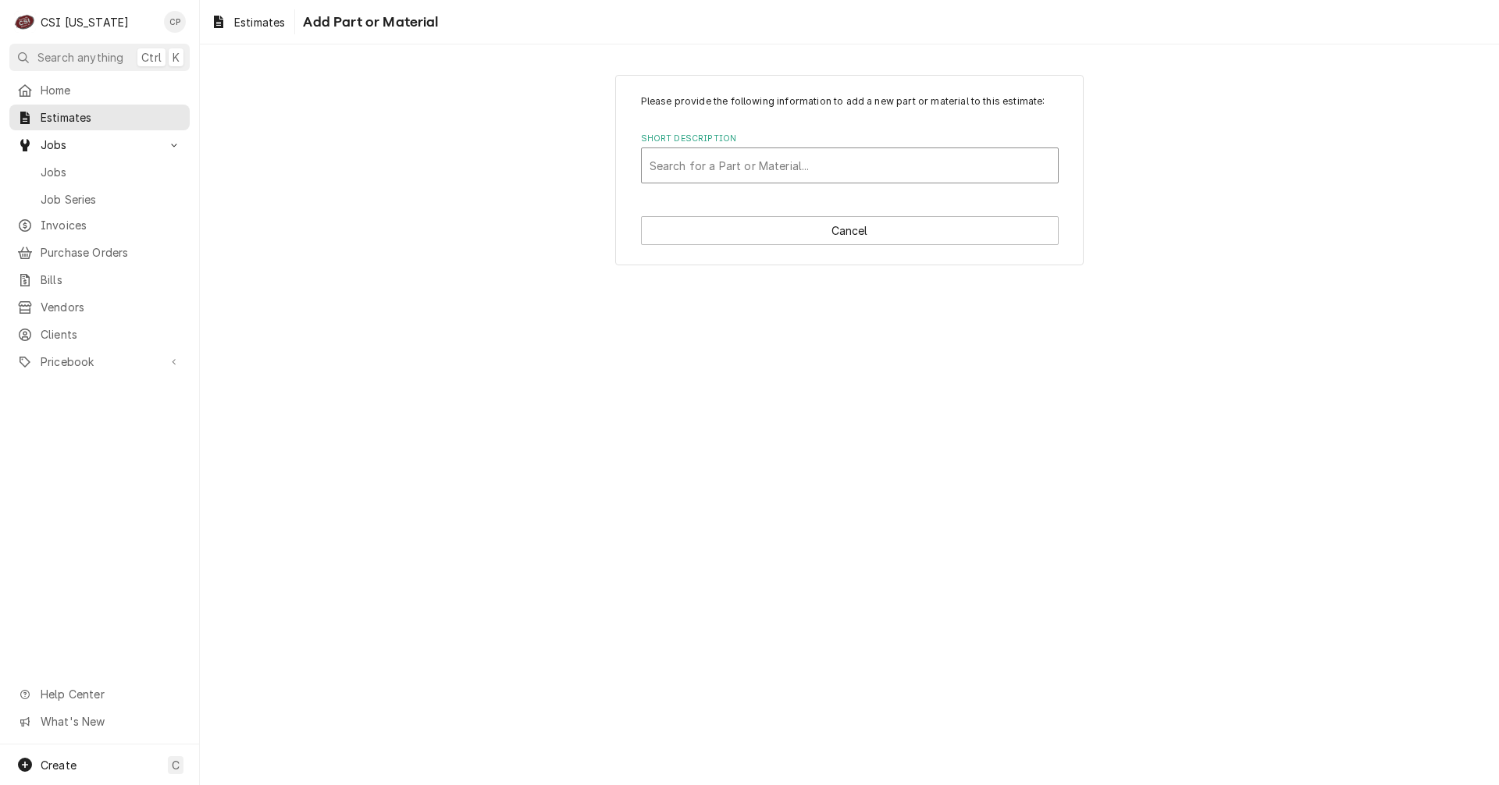
click at [768, 166] on div "Short Description" at bounding box center [849, 165] width 400 height 28
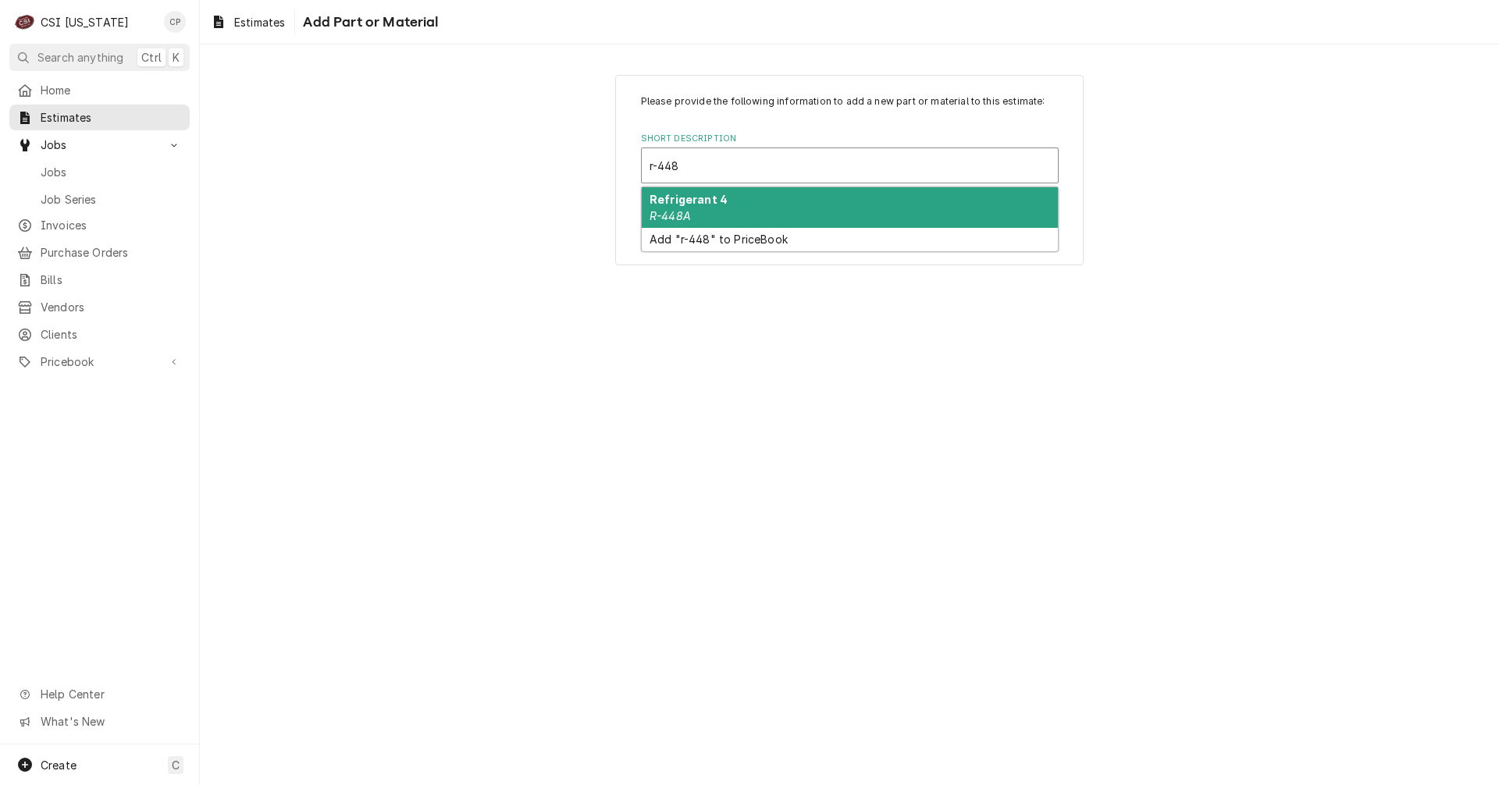
click at [733, 206] on div "Refrigerant 4 R-448A" at bounding box center [850, 207] width 416 height 41
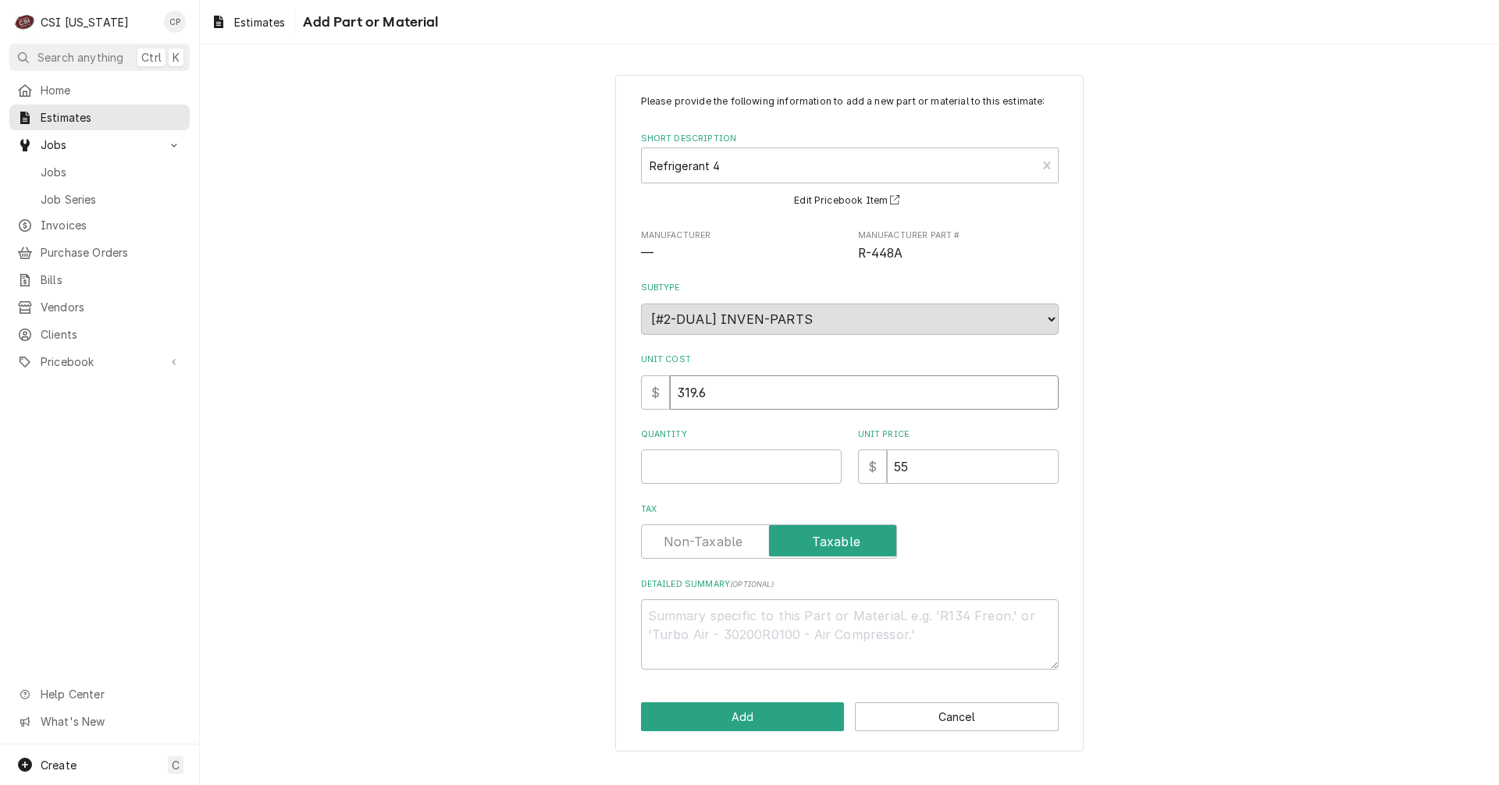
drag, startPoint x: 626, startPoint y: 400, endPoint x: 507, endPoint y: 398, distance: 119.5
click at [506, 403] on div "Please provide the following information to add a new part or material to this …" at bounding box center [849, 413] width 1299 height 704
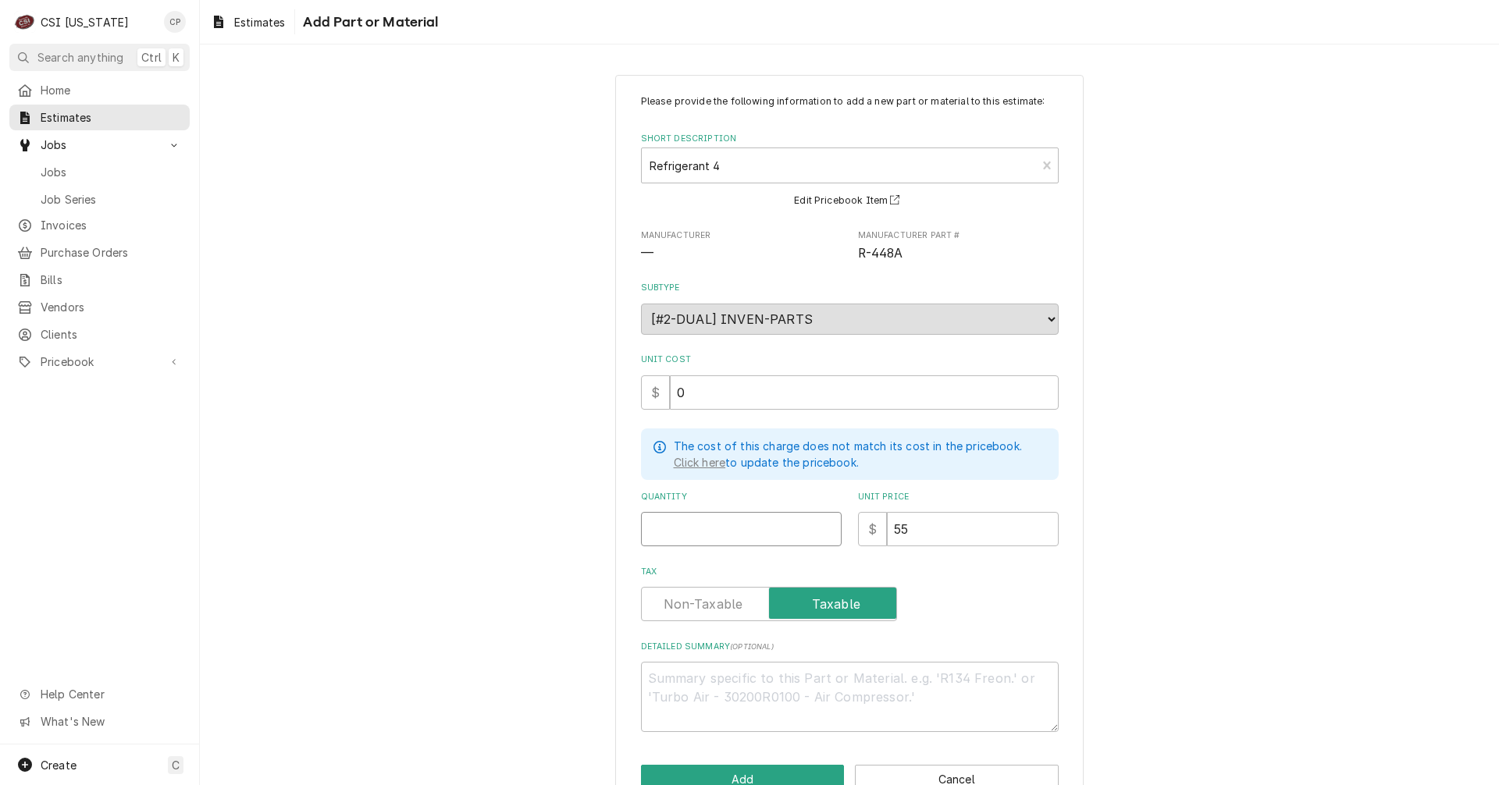
click at [703, 529] on input "Quantity" at bounding box center [741, 529] width 201 height 34
click at [717, 599] on label "Tax" at bounding box center [769, 604] width 256 height 34
click at [717, 599] on input "Tax" at bounding box center [769, 604] width 242 height 34
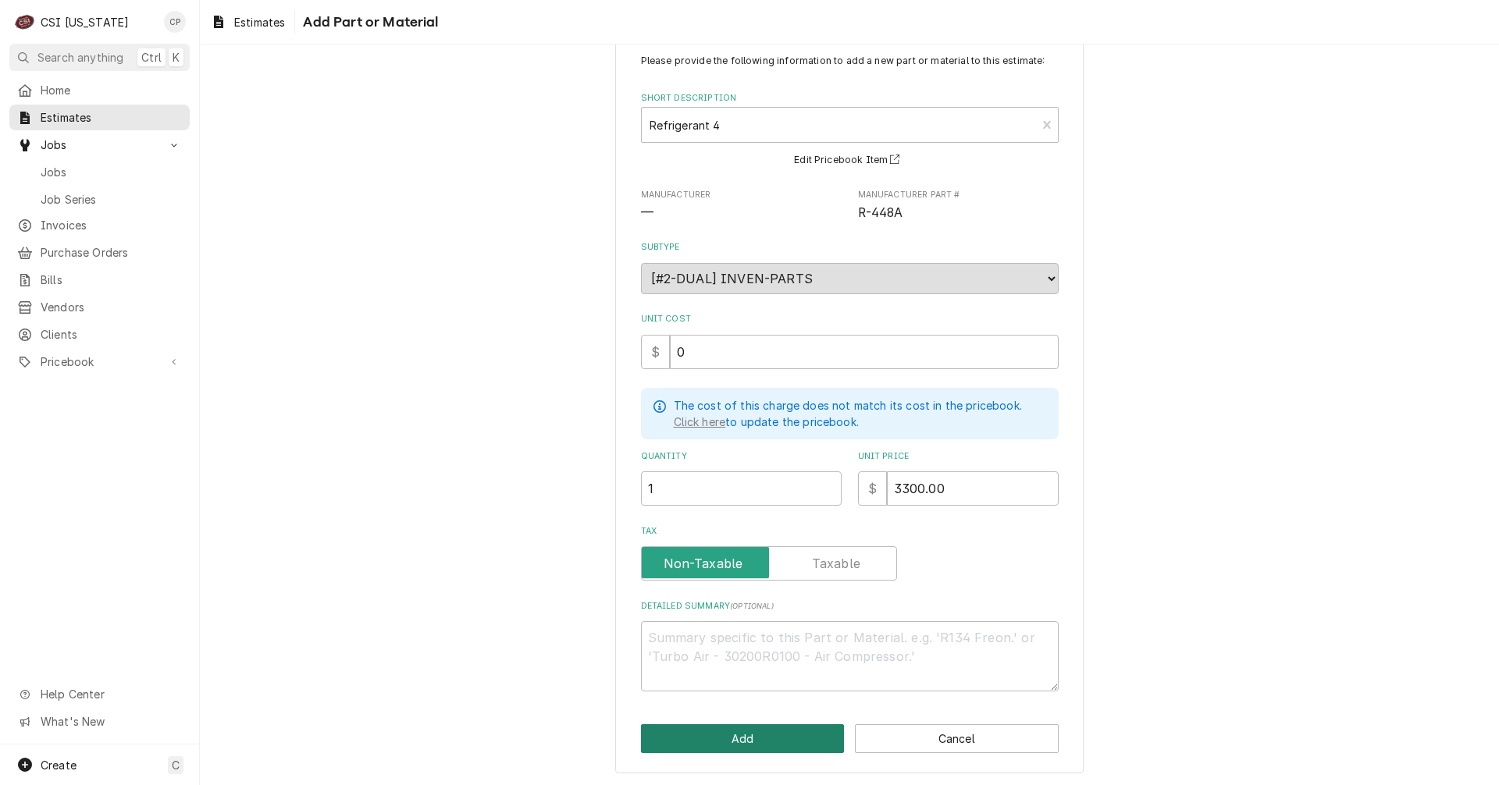
click at [781, 735] on button "Add" at bounding box center [743, 738] width 204 height 29
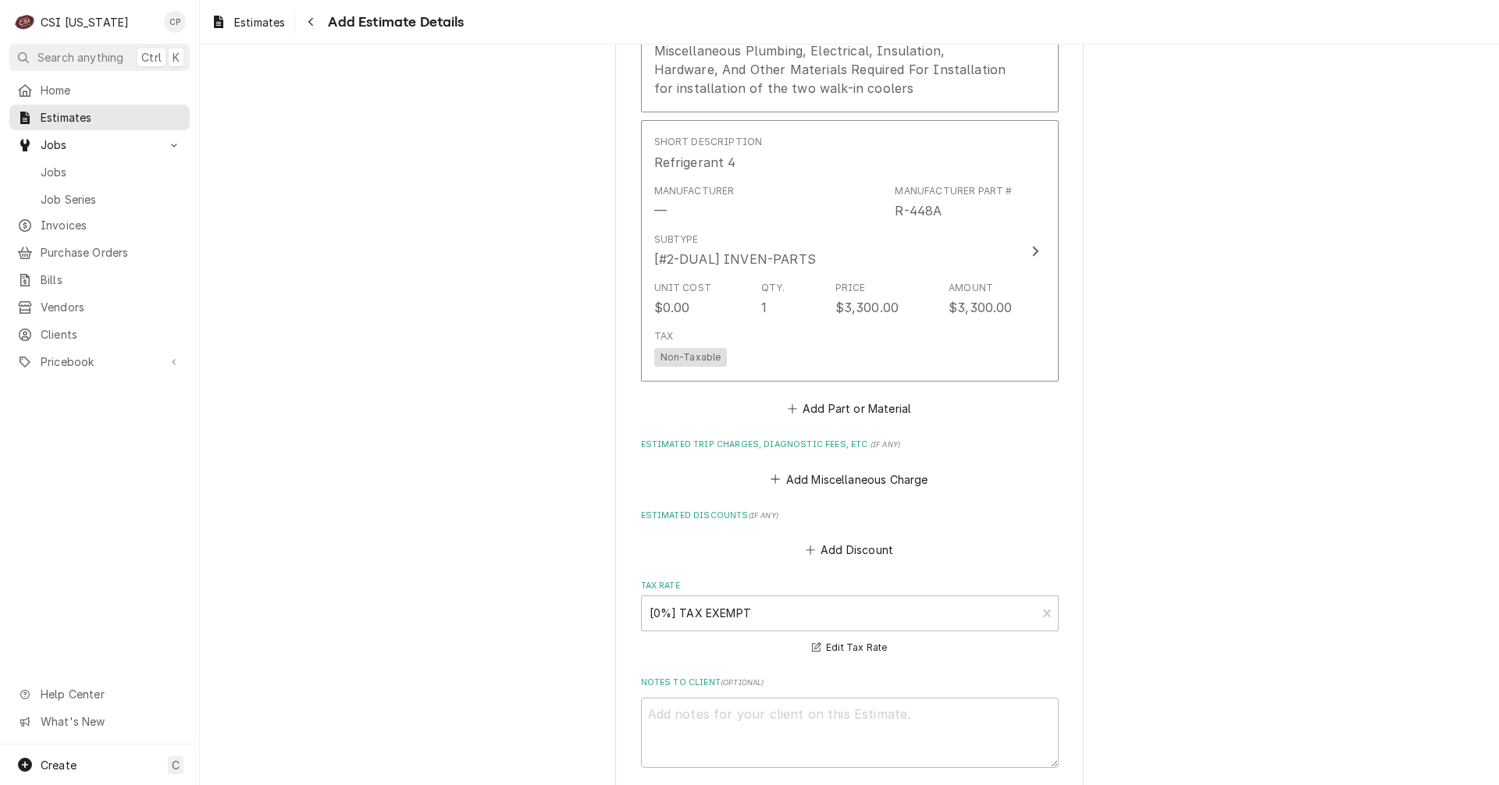
scroll to position [4990, 0]
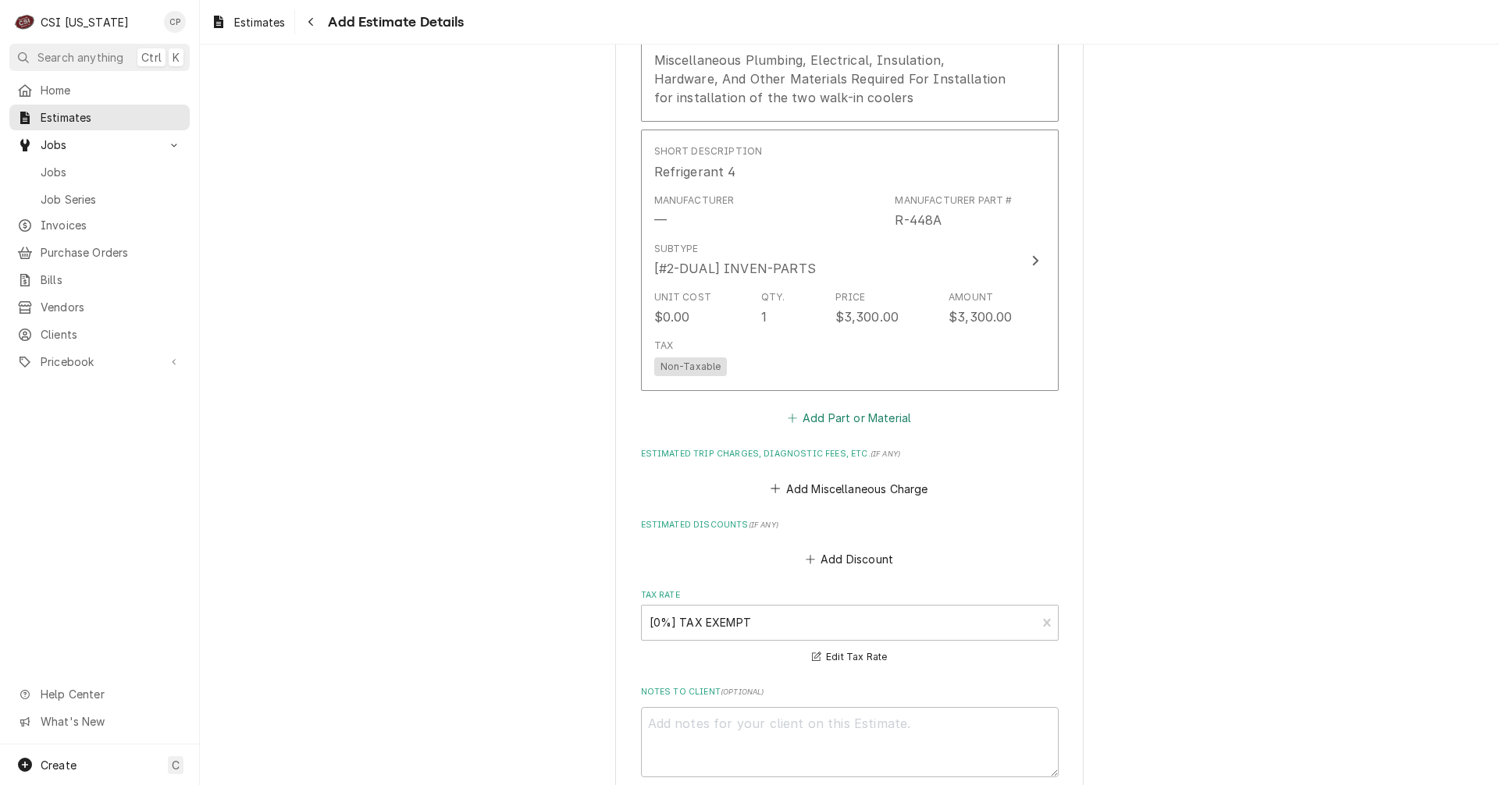
click at [830, 407] on button "Add Part or Material" at bounding box center [848, 418] width 129 height 22
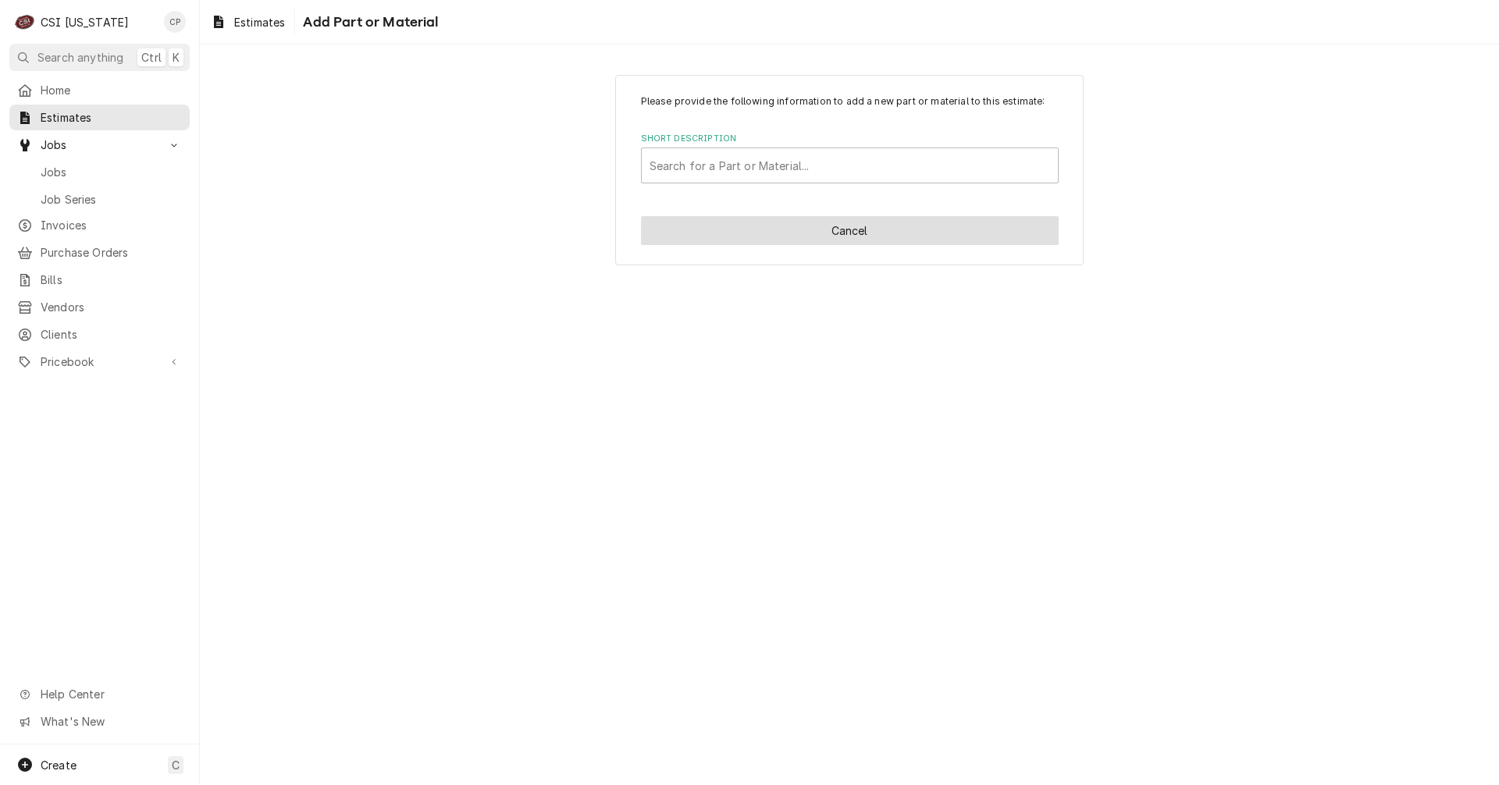
click at [849, 229] on button "Cancel" at bounding box center [850, 230] width 418 height 29
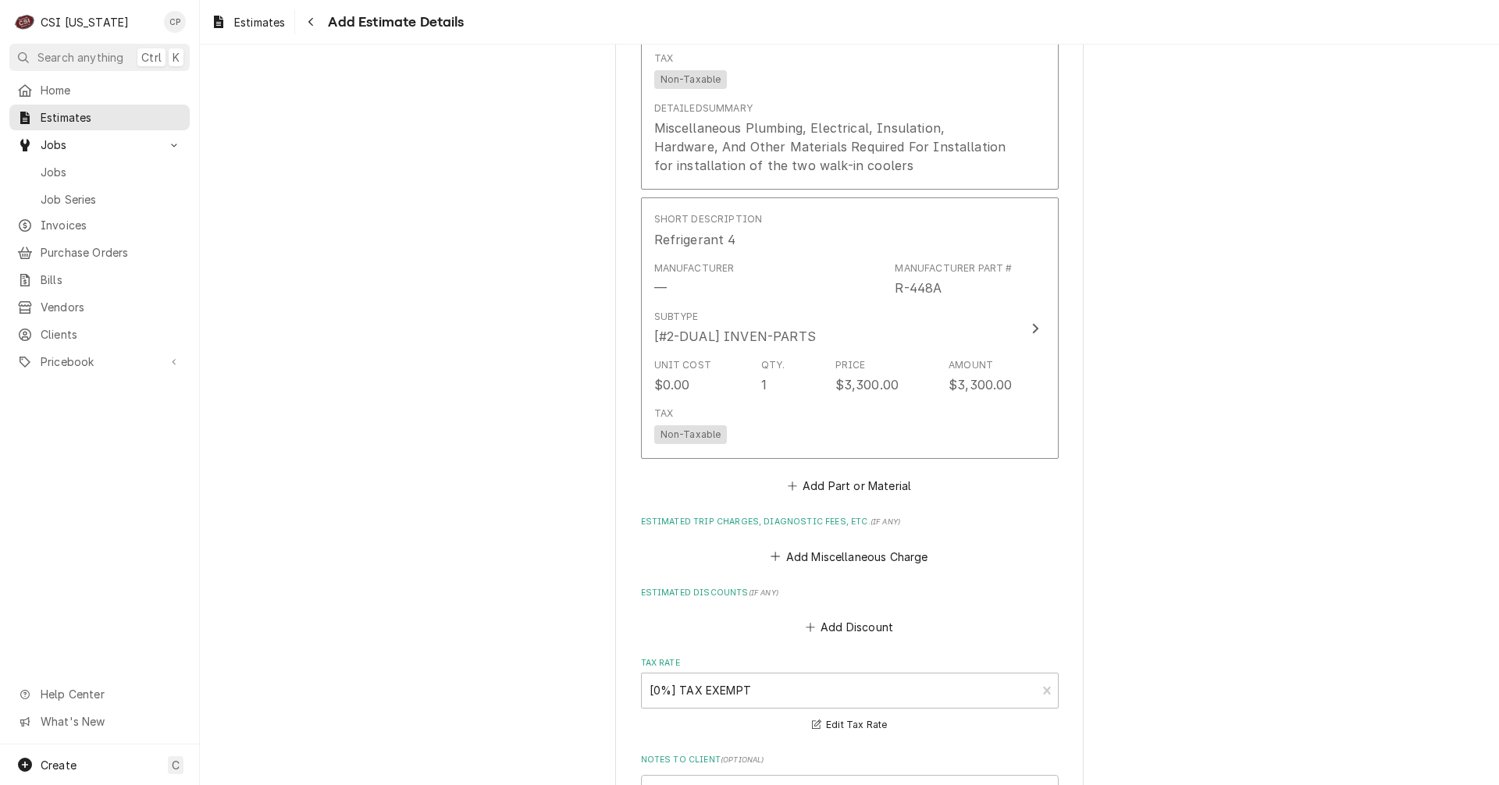
scroll to position [4912, 0]
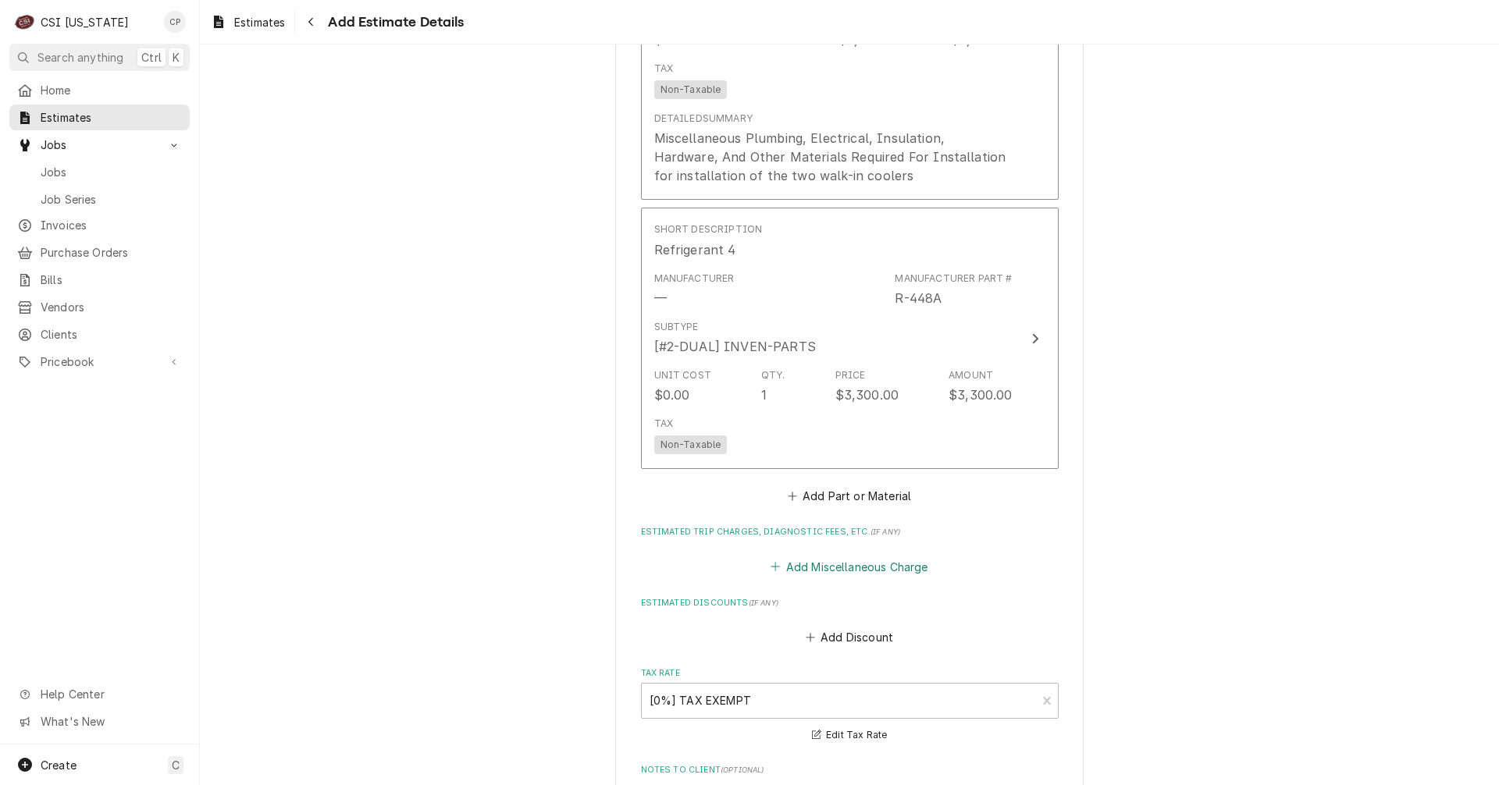
click at [834, 556] on button "Add Miscellaneous Charge" at bounding box center [849, 567] width 162 height 22
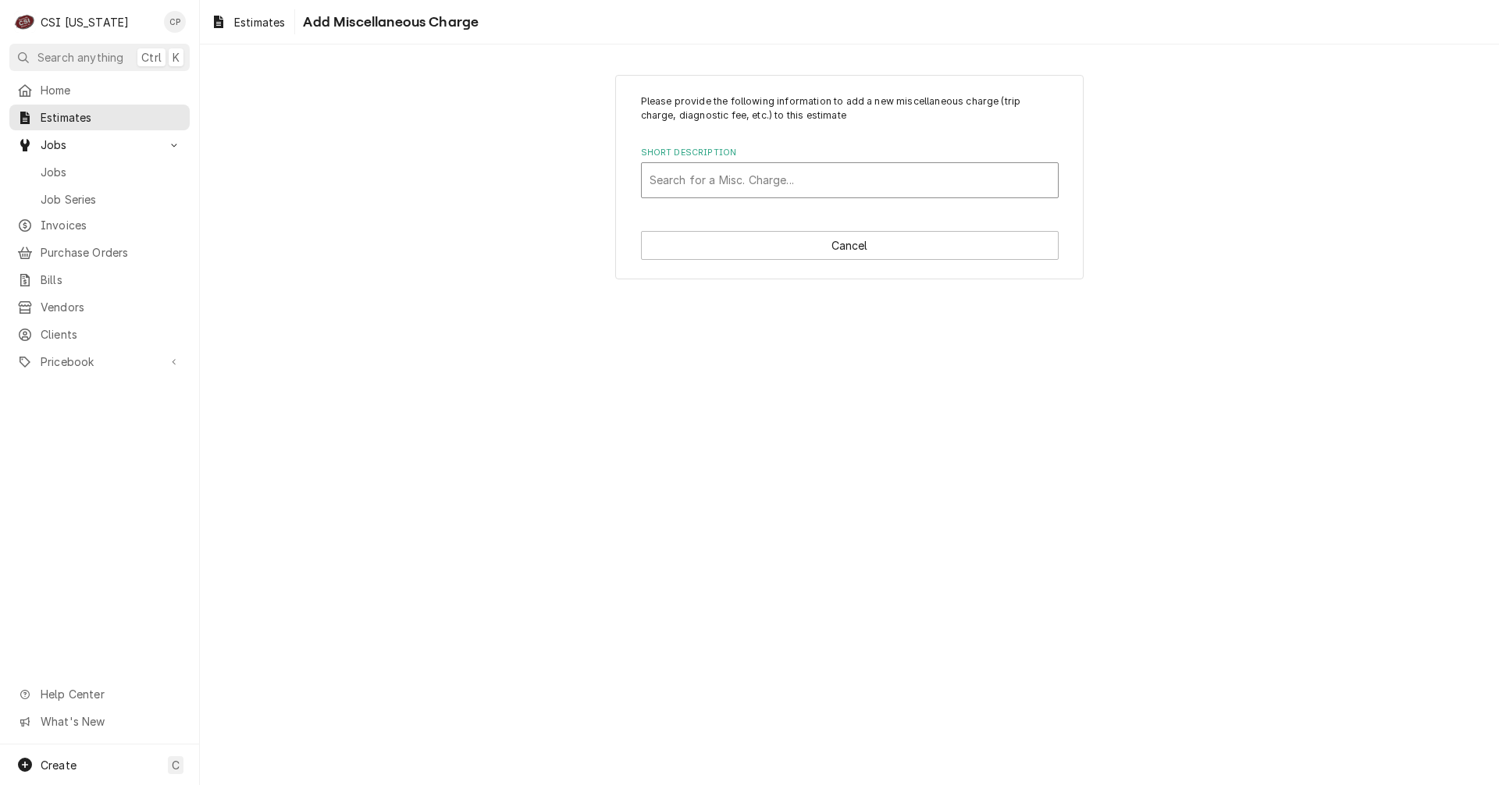
click at [725, 179] on div "Short Description" at bounding box center [849, 180] width 400 height 28
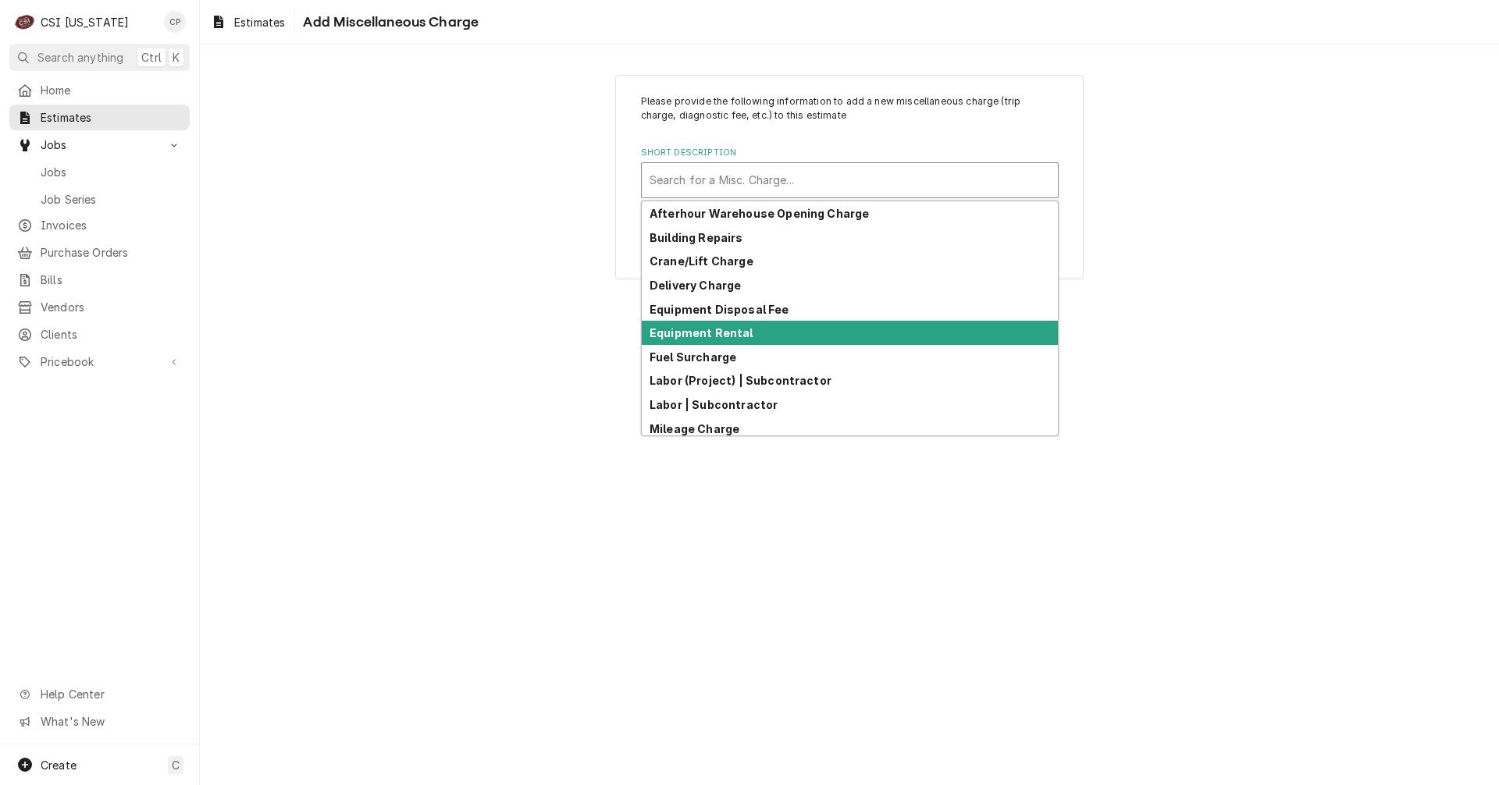
click at [716, 340] on div "Equipment Rental" at bounding box center [850, 333] width 416 height 24
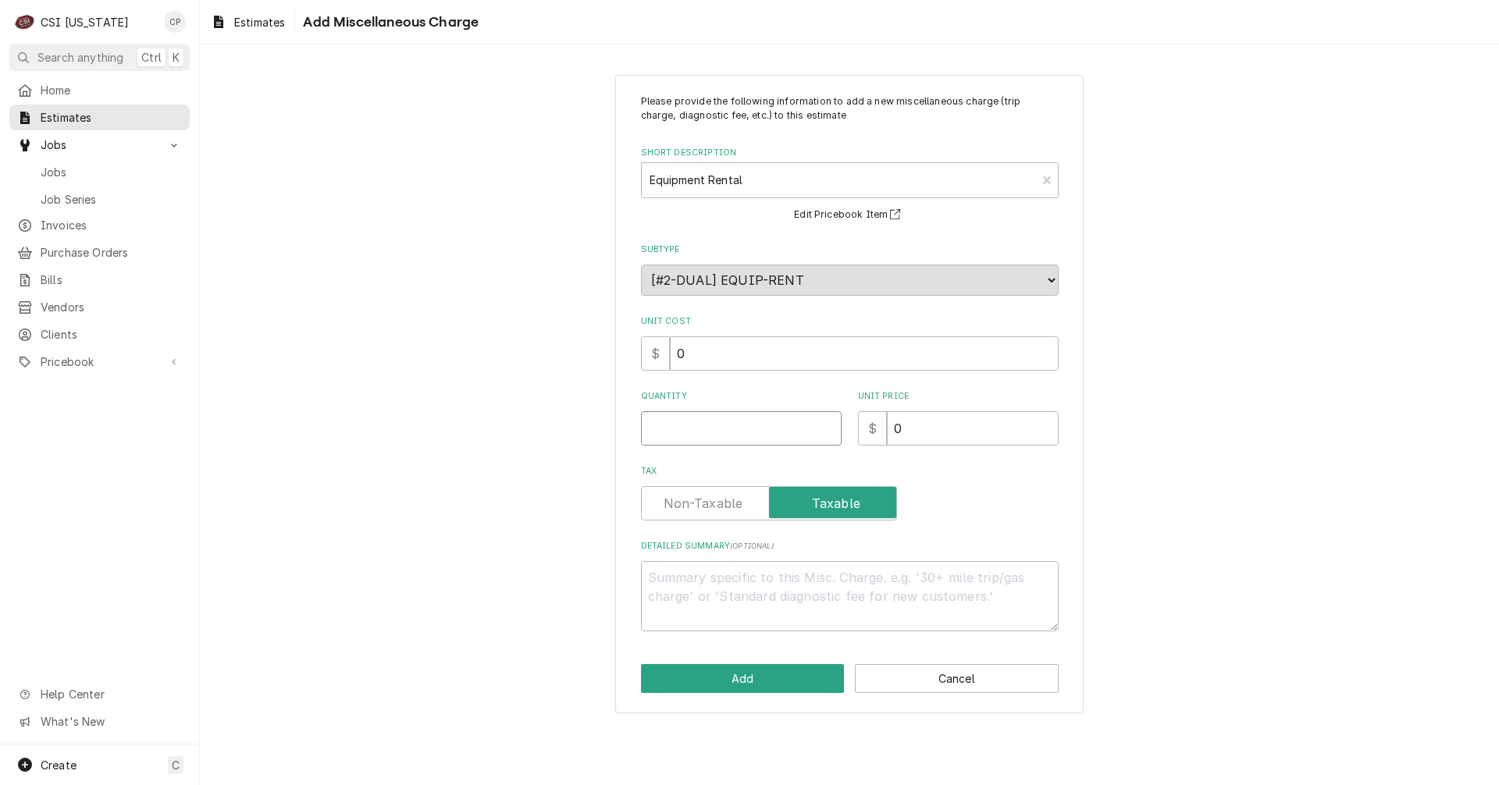
click at [747, 424] on input "Quantity" at bounding box center [741, 428] width 201 height 34
click at [726, 503] on label "Tax" at bounding box center [769, 503] width 256 height 34
click at [726, 503] on input "Tax" at bounding box center [769, 503] width 242 height 34
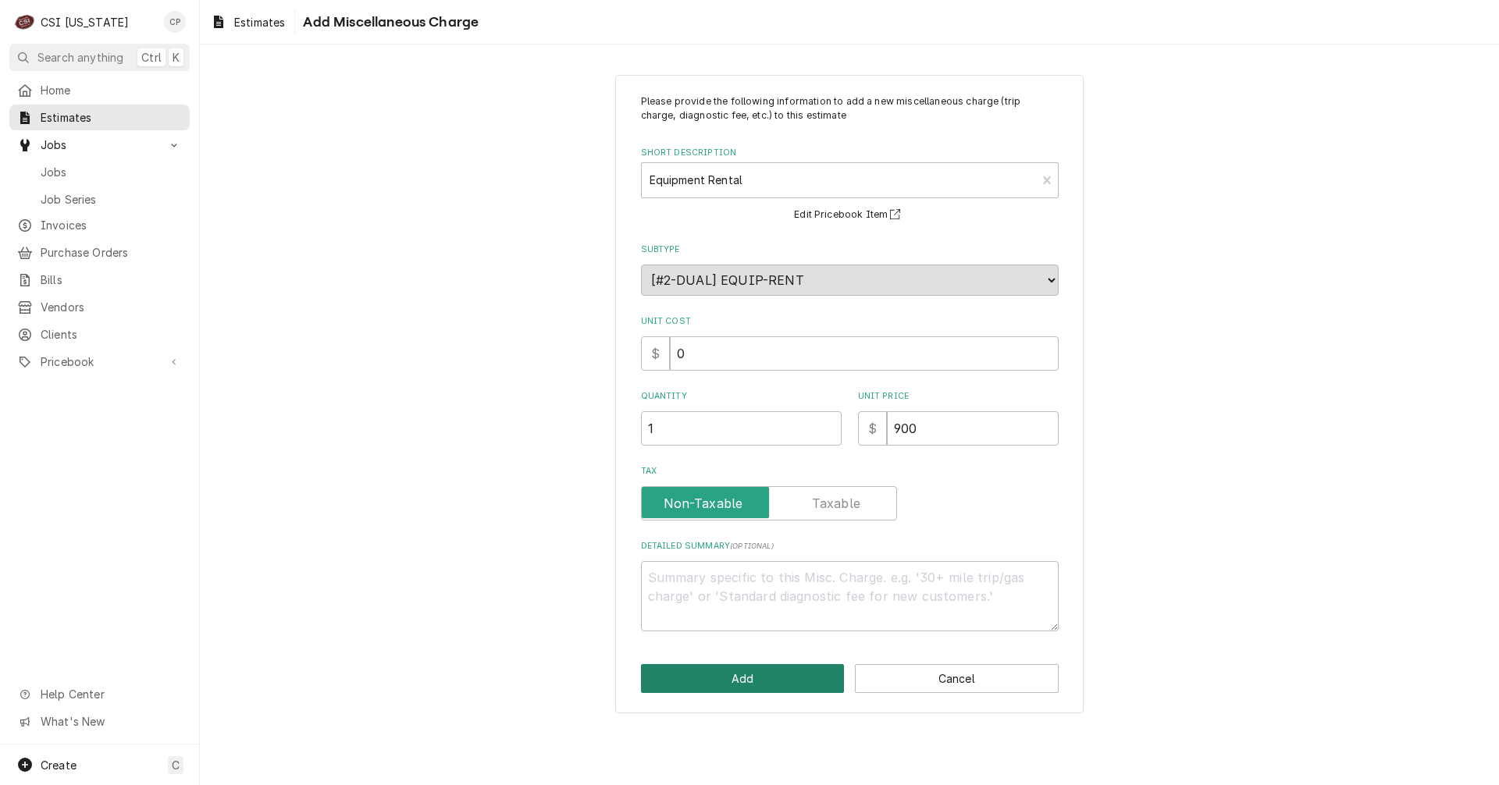
click at [767, 683] on button "Add" at bounding box center [743, 678] width 204 height 29
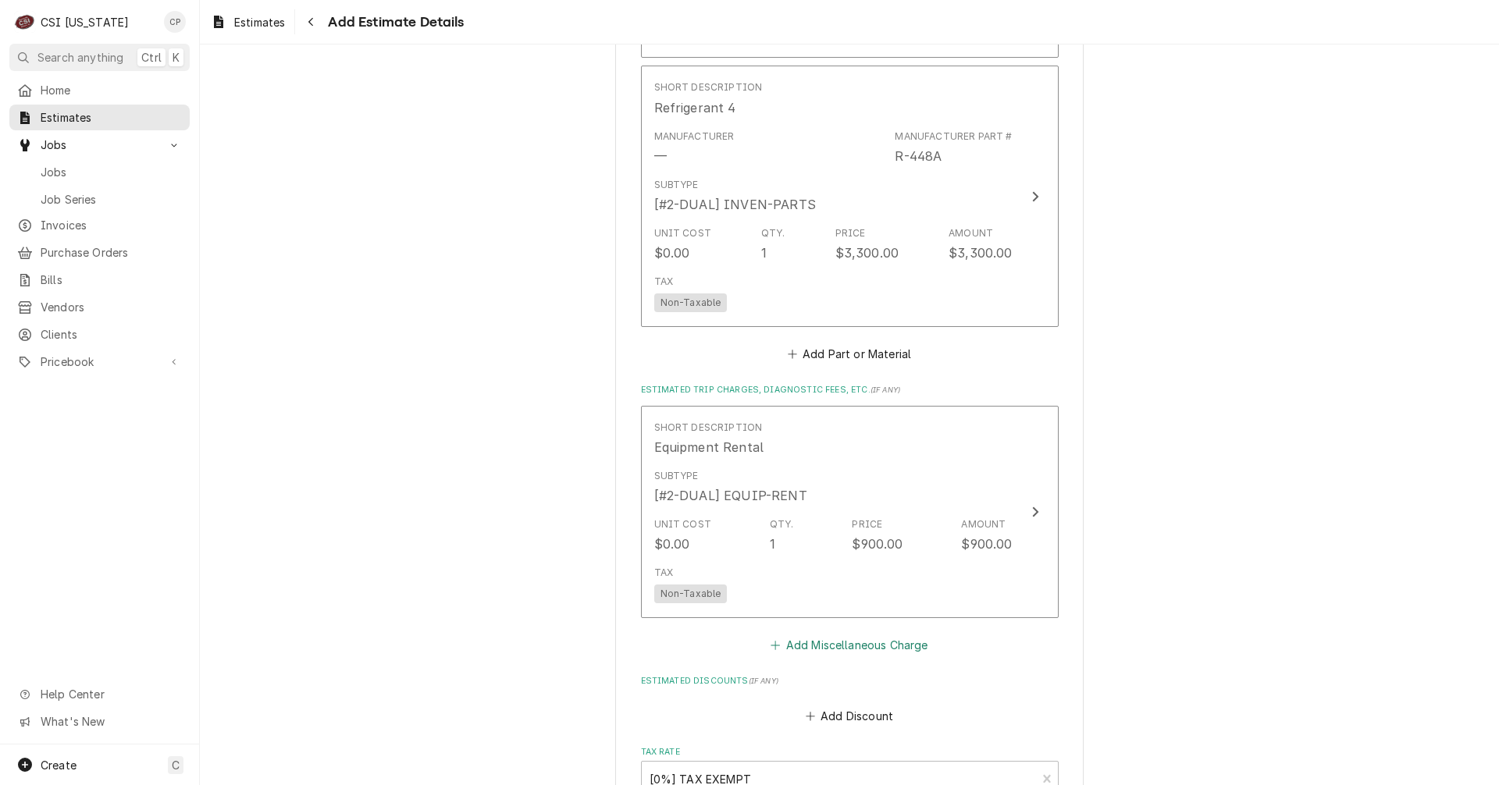
scroll to position [4976, 0]
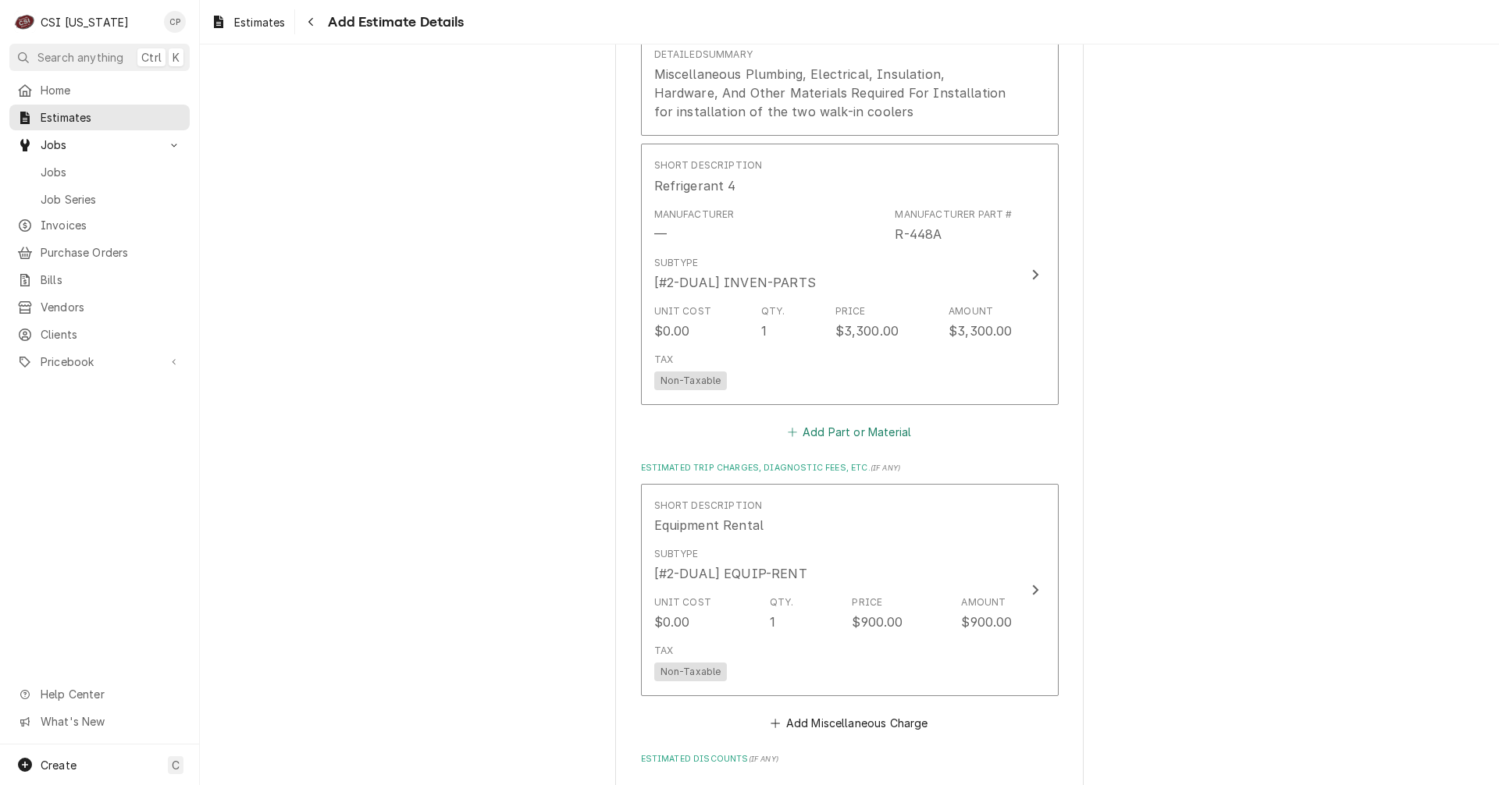
click at [845, 422] on button "Add Part or Material" at bounding box center [848, 433] width 129 height 22
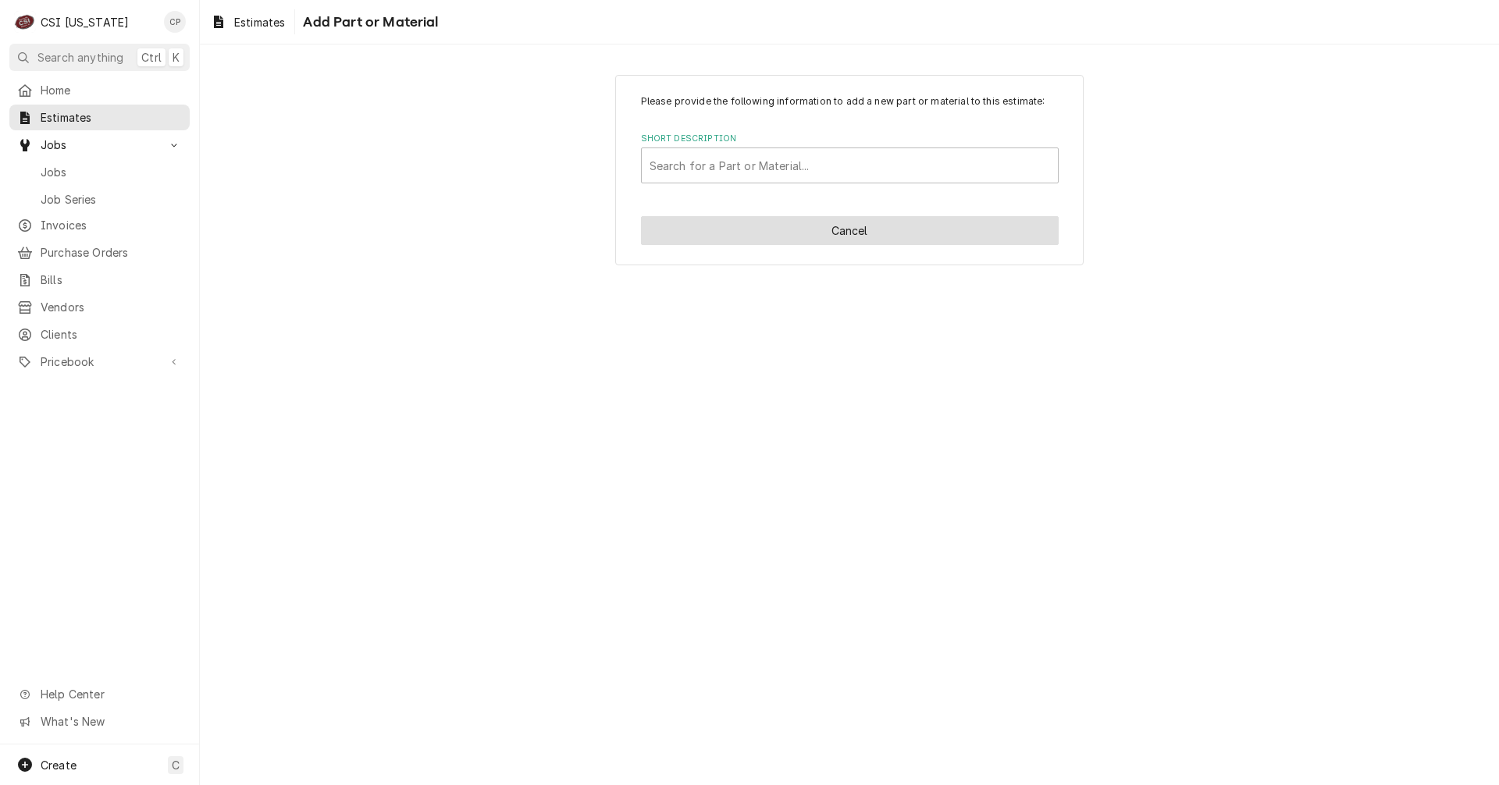
click at [855, 230] on button "Cancel" at bounding box center [850, 230] width 418 height 29
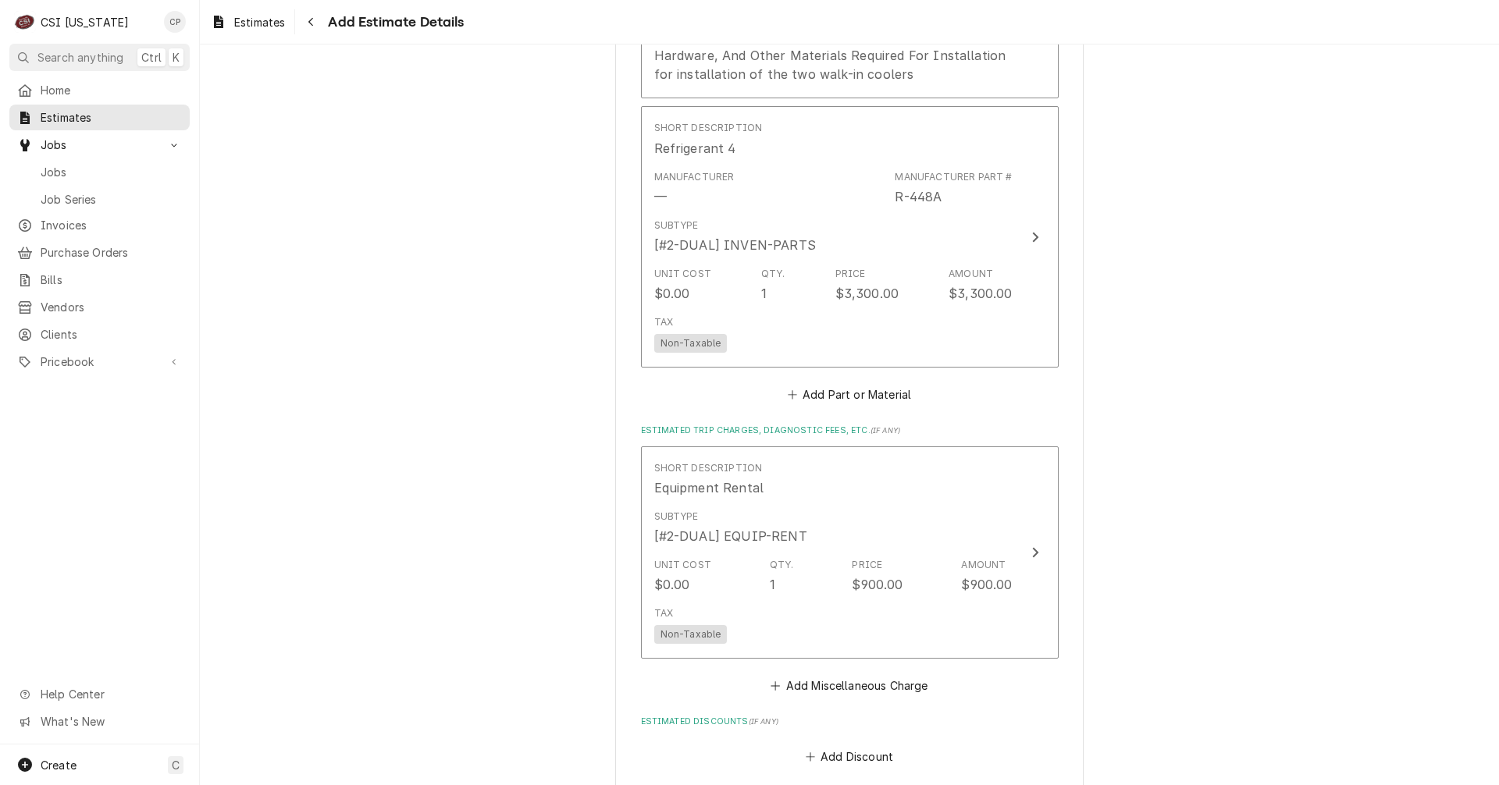
scroll to position [5305, 0]
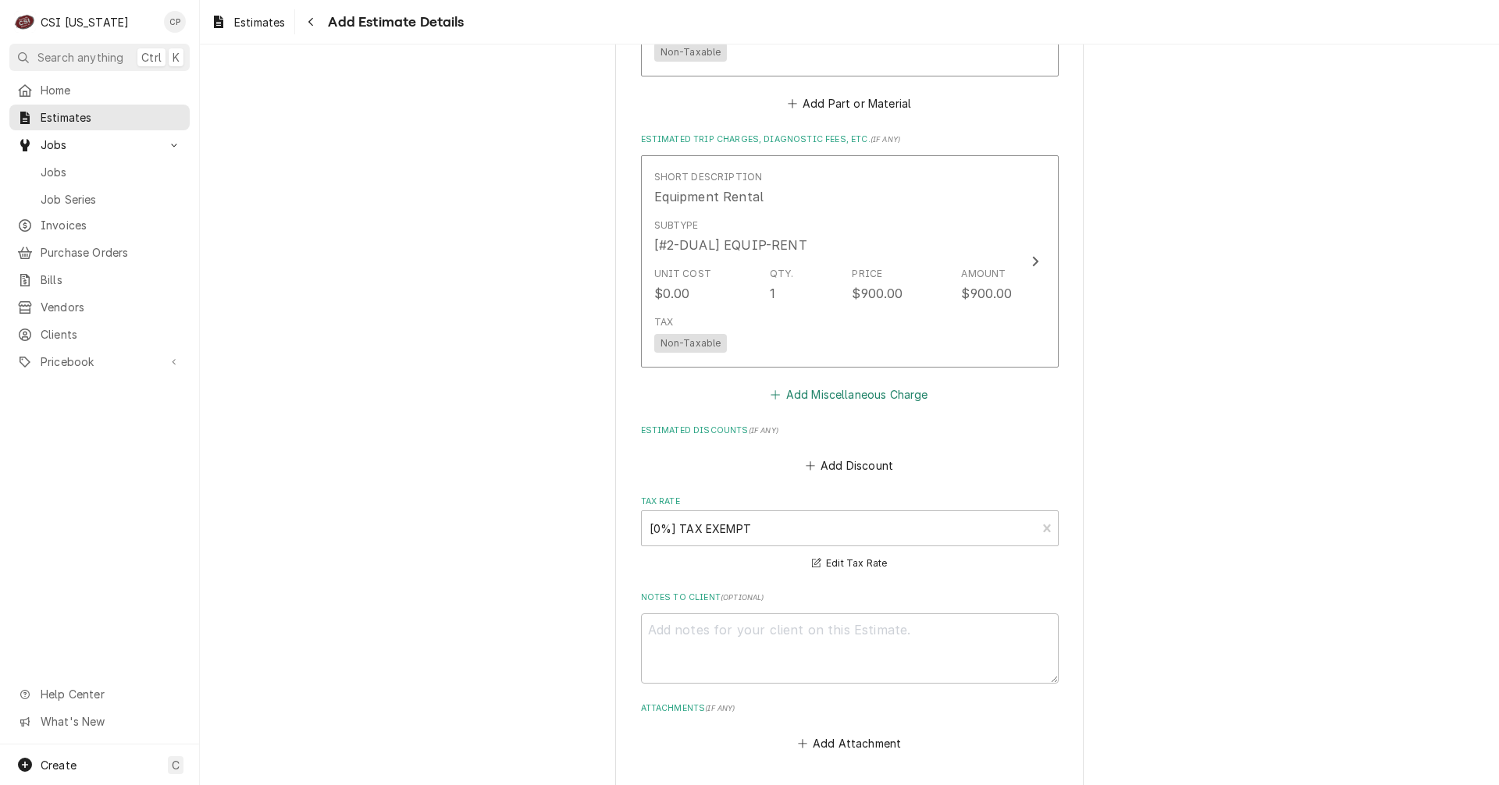
click at [837, 384] on button "Add Miscellaneous Charge" at bounding box center [849, 395] width 162 height 22
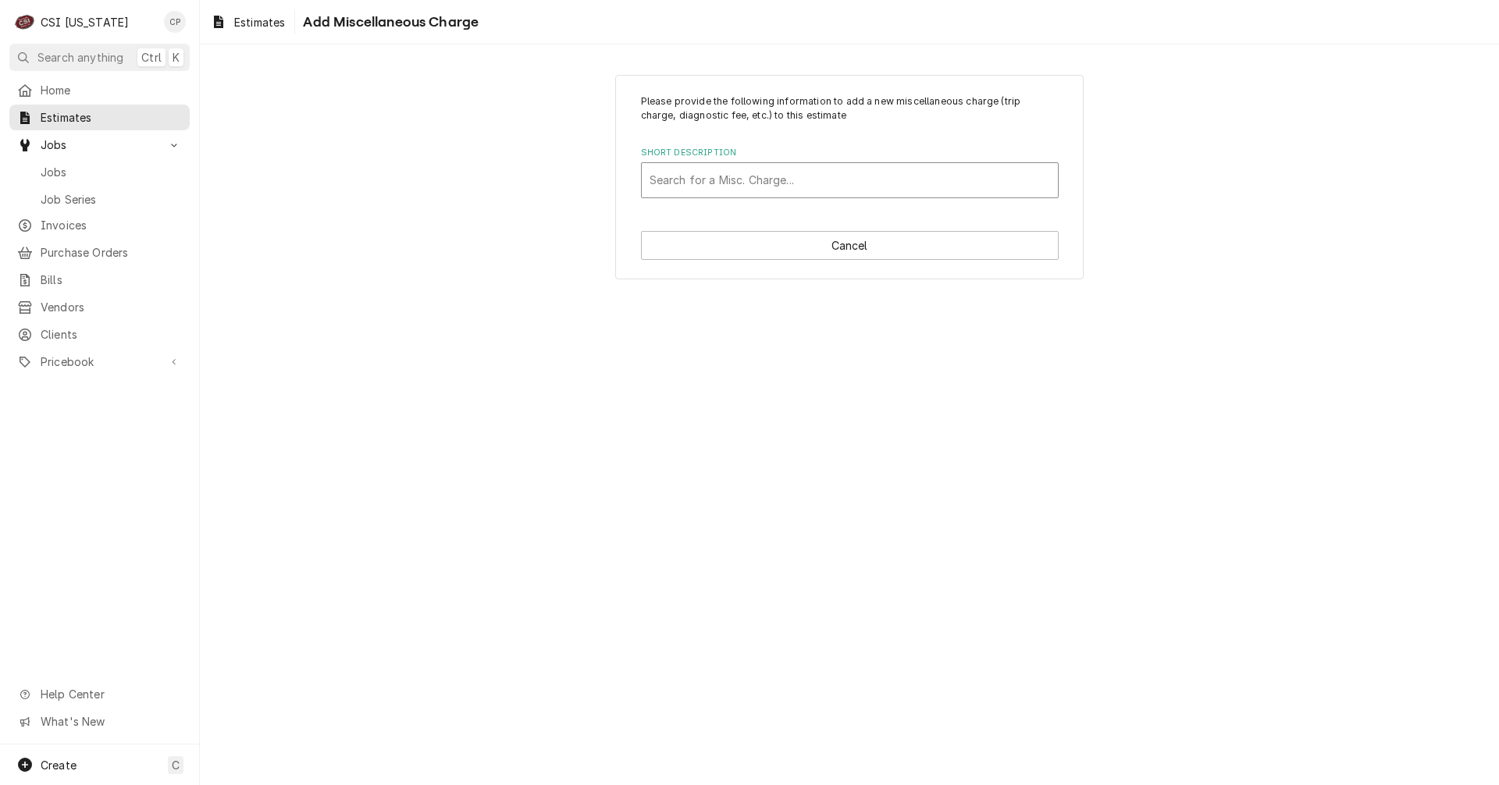
click at [717, 180] on div "Short Description" at bounding box center [849, 180] width 400 height 28
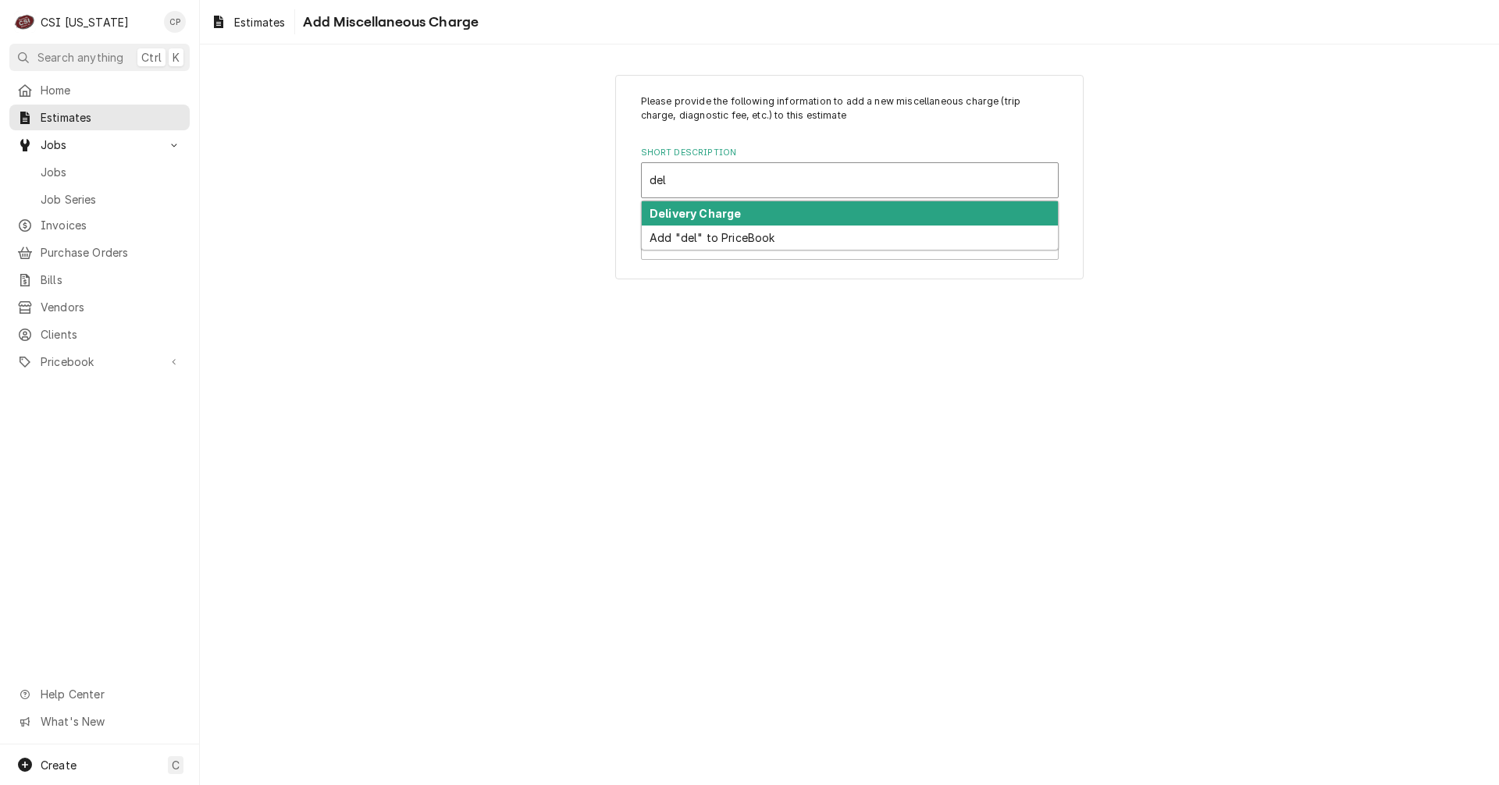
click at [712, 213] on strong "Delivery Charge" at bounding box center [694, 213] width 91 height 13
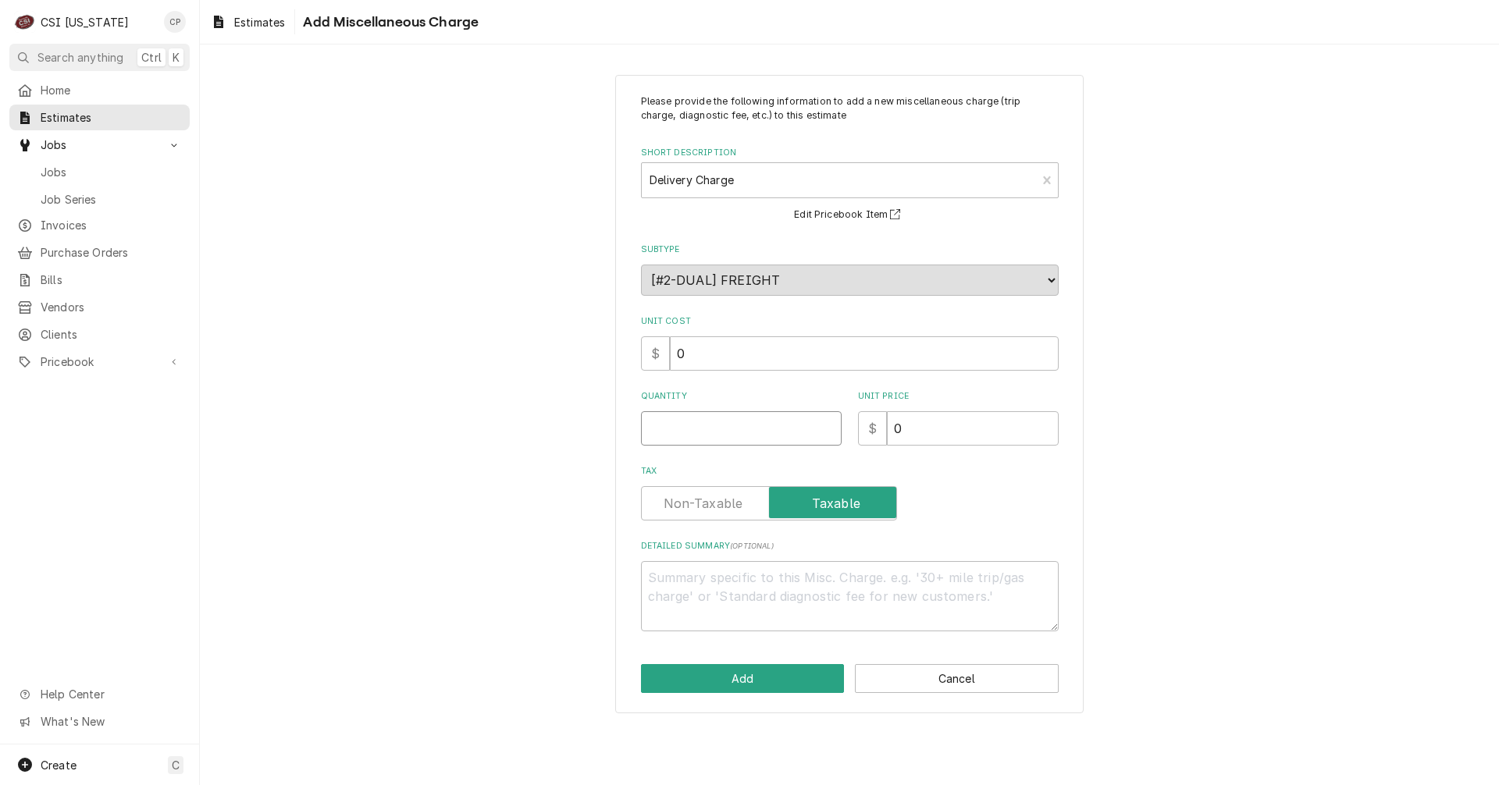
click at [764, 439] on input "Quantity" at bounding box center [741, 428] width 201 height 34
click at [699, 506] on label "Tax" at bounding box center [769, 503] width 256 height 34
click at [699, 506] on input "Tax" at bounding box center [769, 503] width 242 height 34
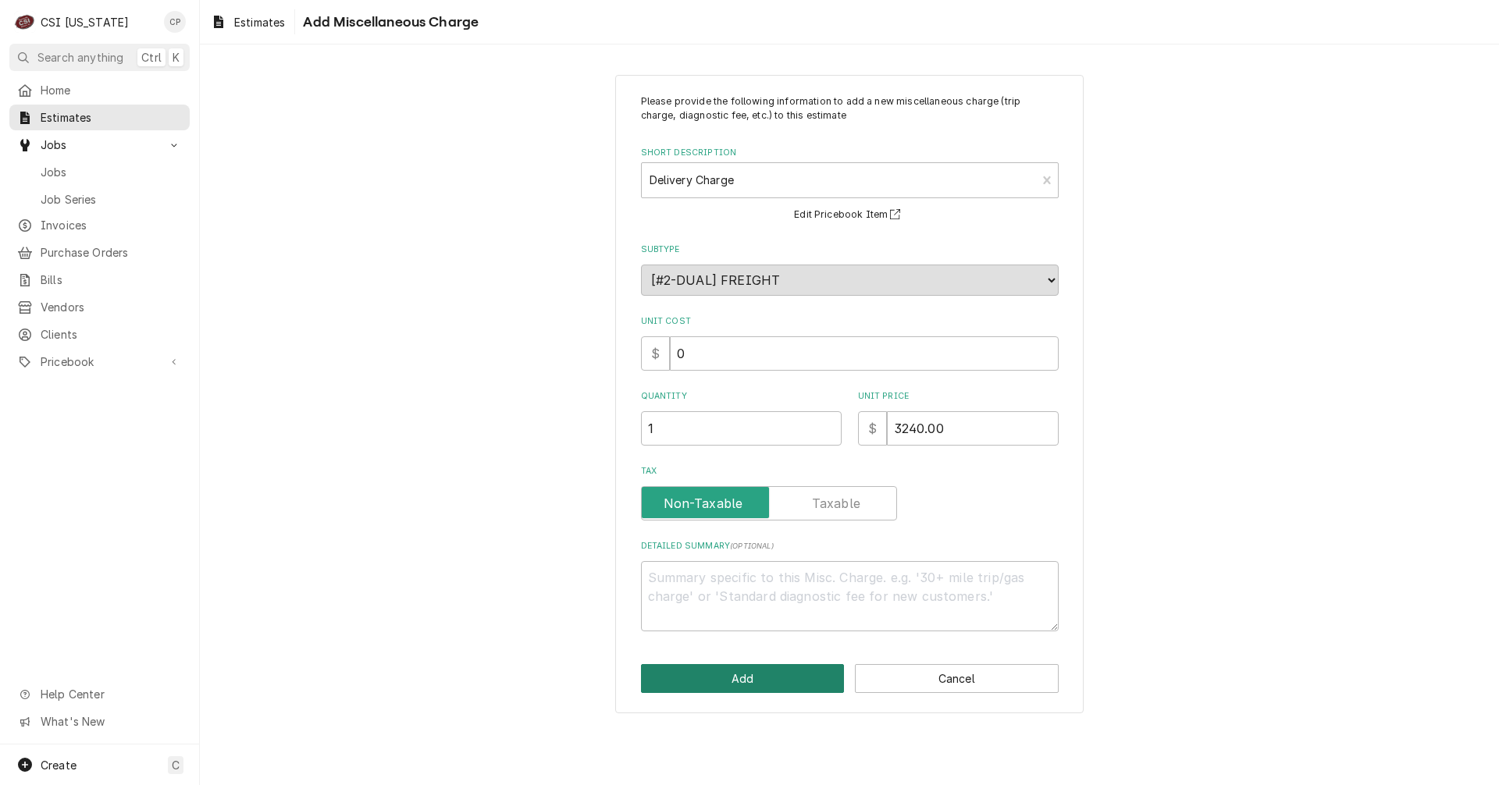
click at [739, 687] on button "Add" at bounding box center [743, 678] width 204 height 29
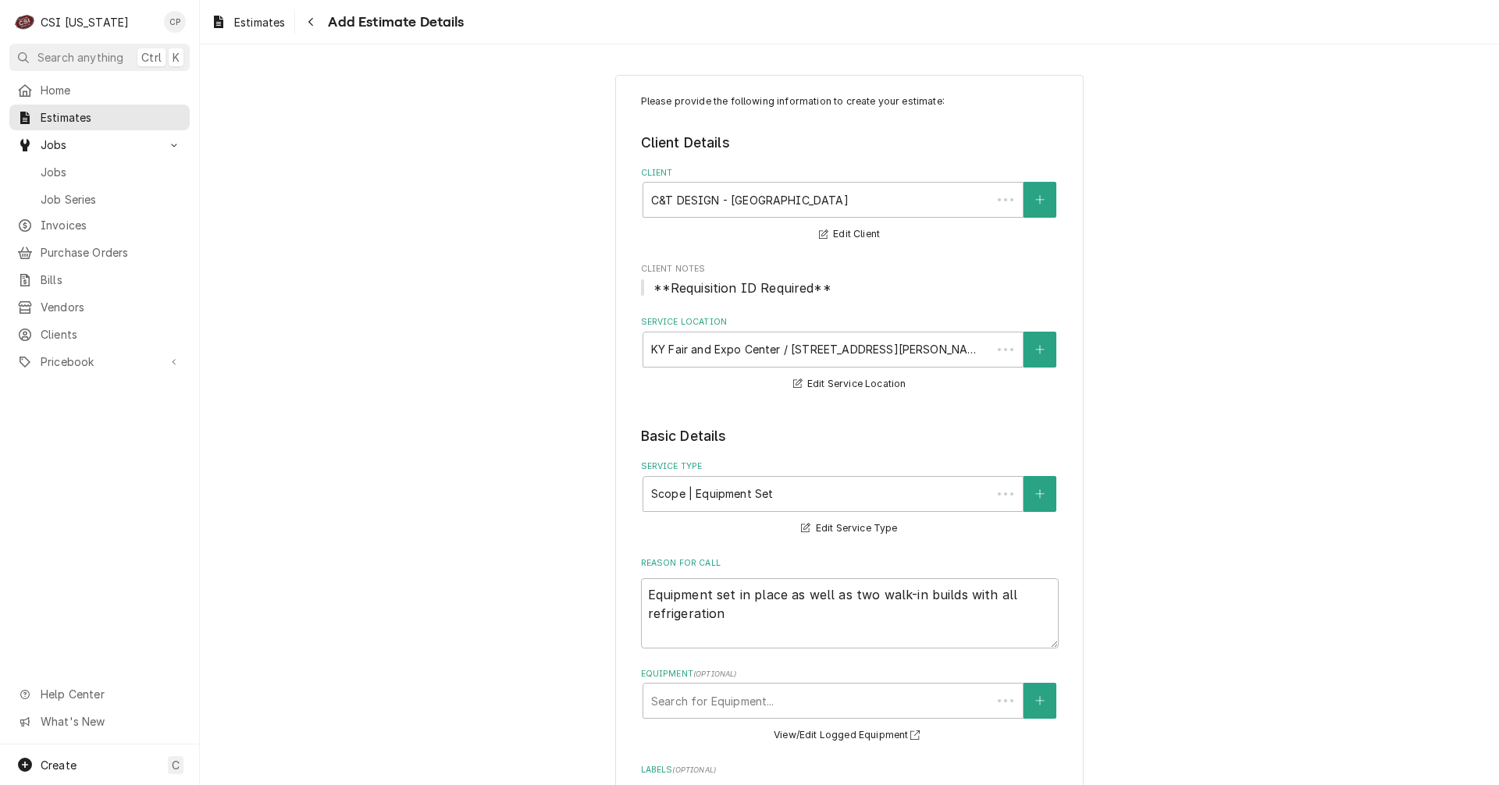
scroll to position [5731, 0]
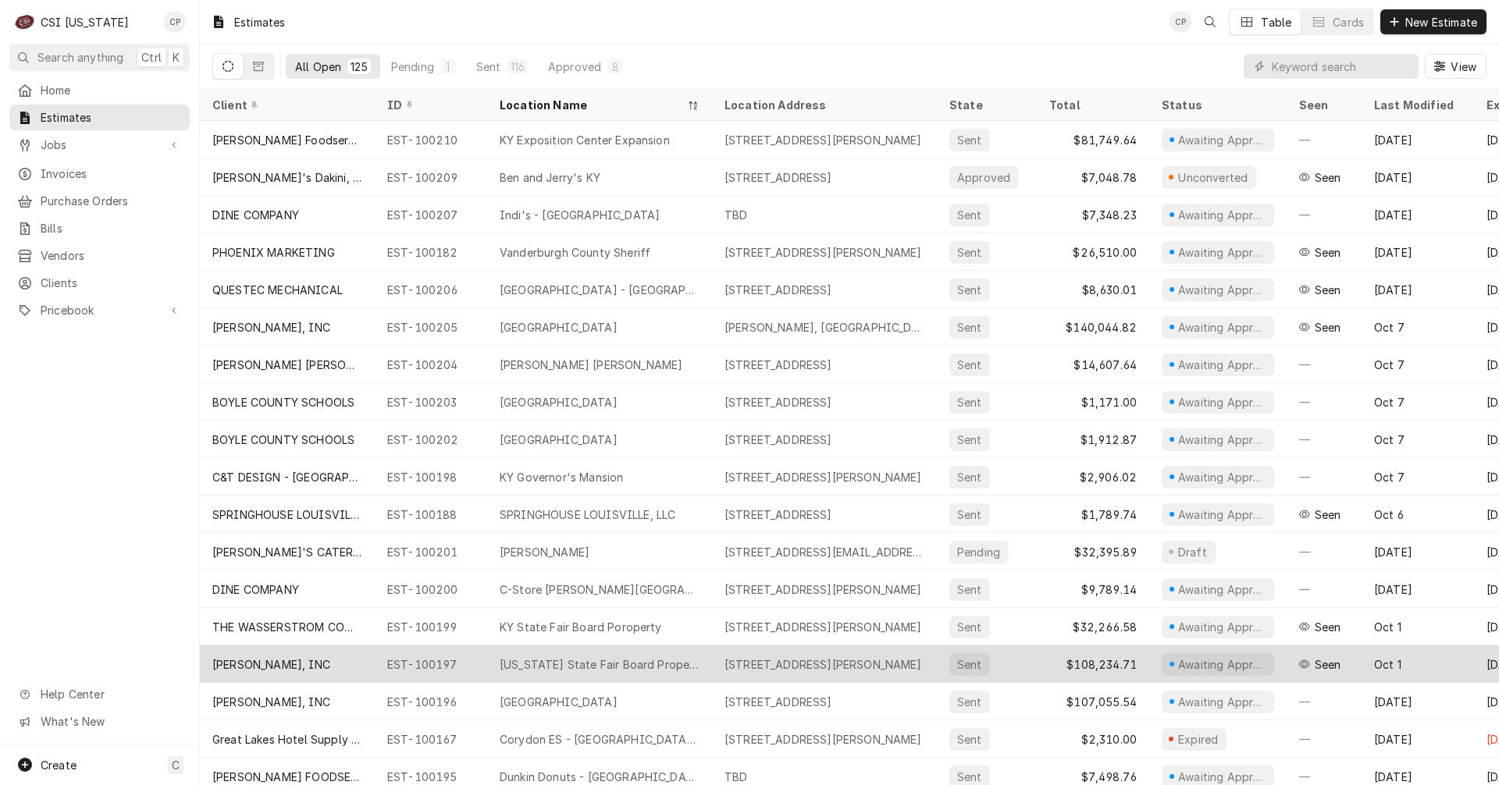
click at [596, 658] on div "Kentucky State Fair Board Property" at bounding box center [600, 664] width 200 height 16
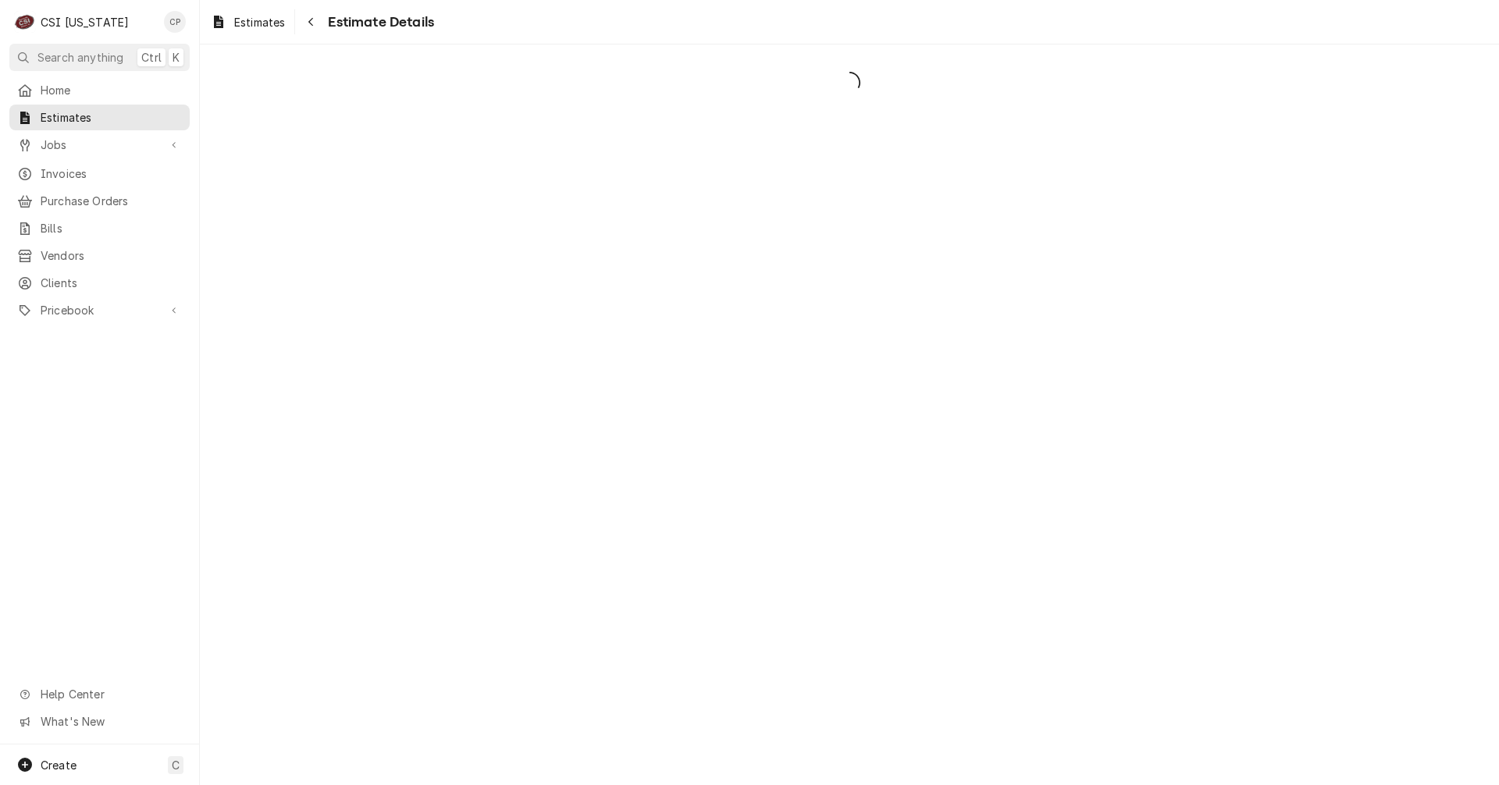
click at [596, 658] on div "C CSI Kentucky CP Search anything Ctrl K Home Estimates Jobs Jobs Job Series In…" at bounding box center [749, 392] width 1499 height 785
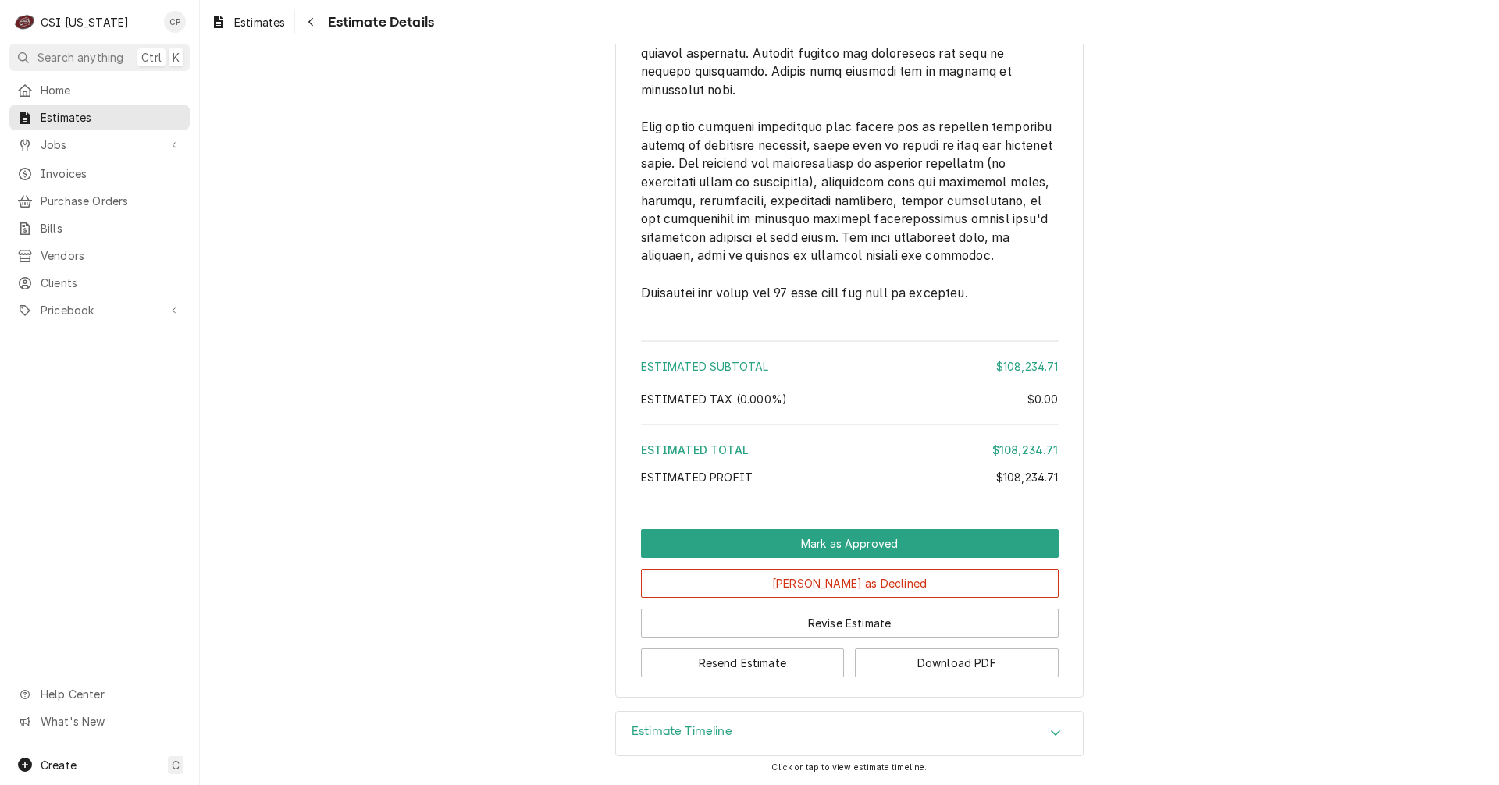
scroll to position [4774, 0]
click at [814, 628] on button "Revise Estimate" at bounding box center [850, 623] width 418 height 29
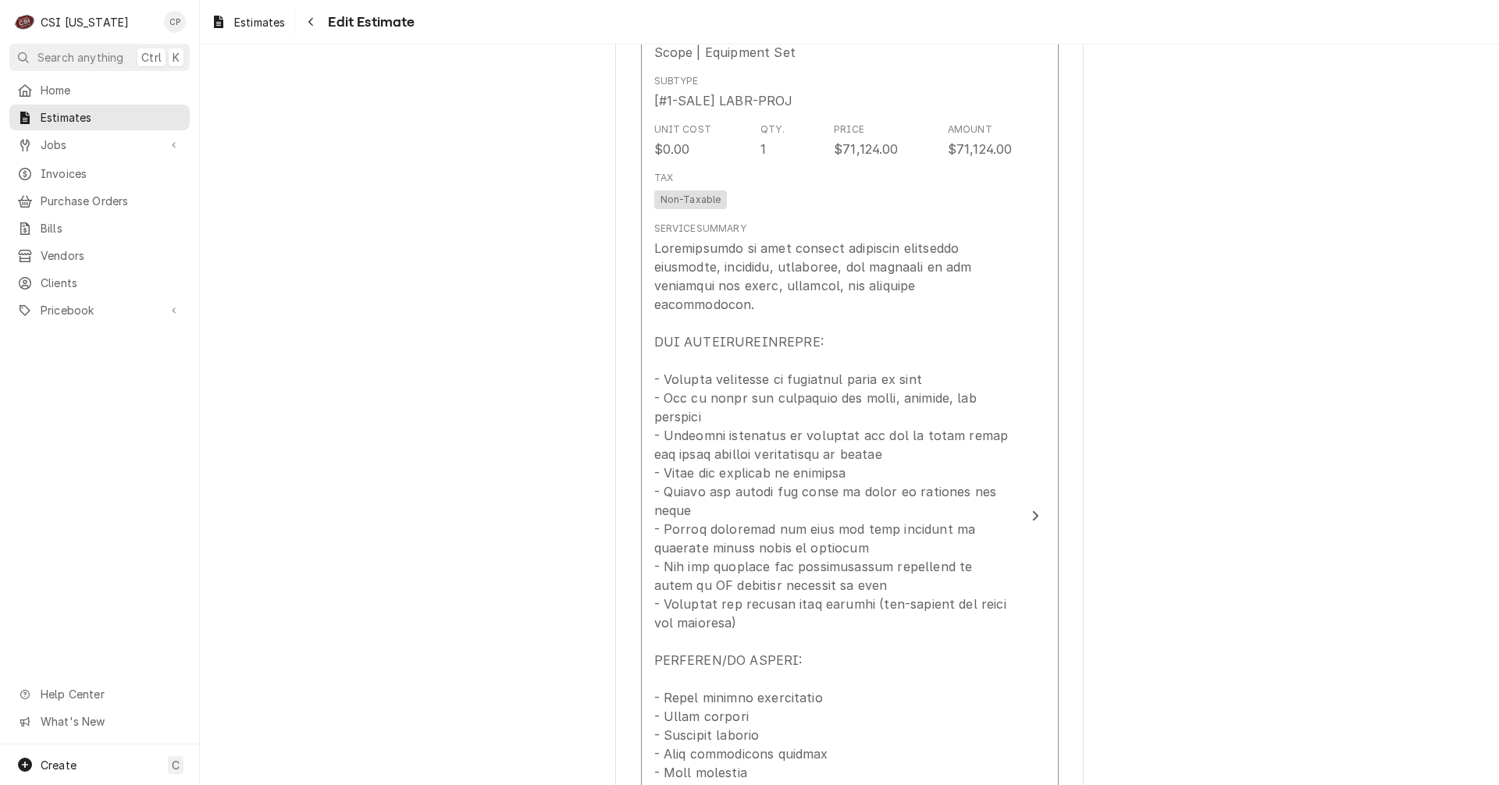
scroll to position [1483, 0]
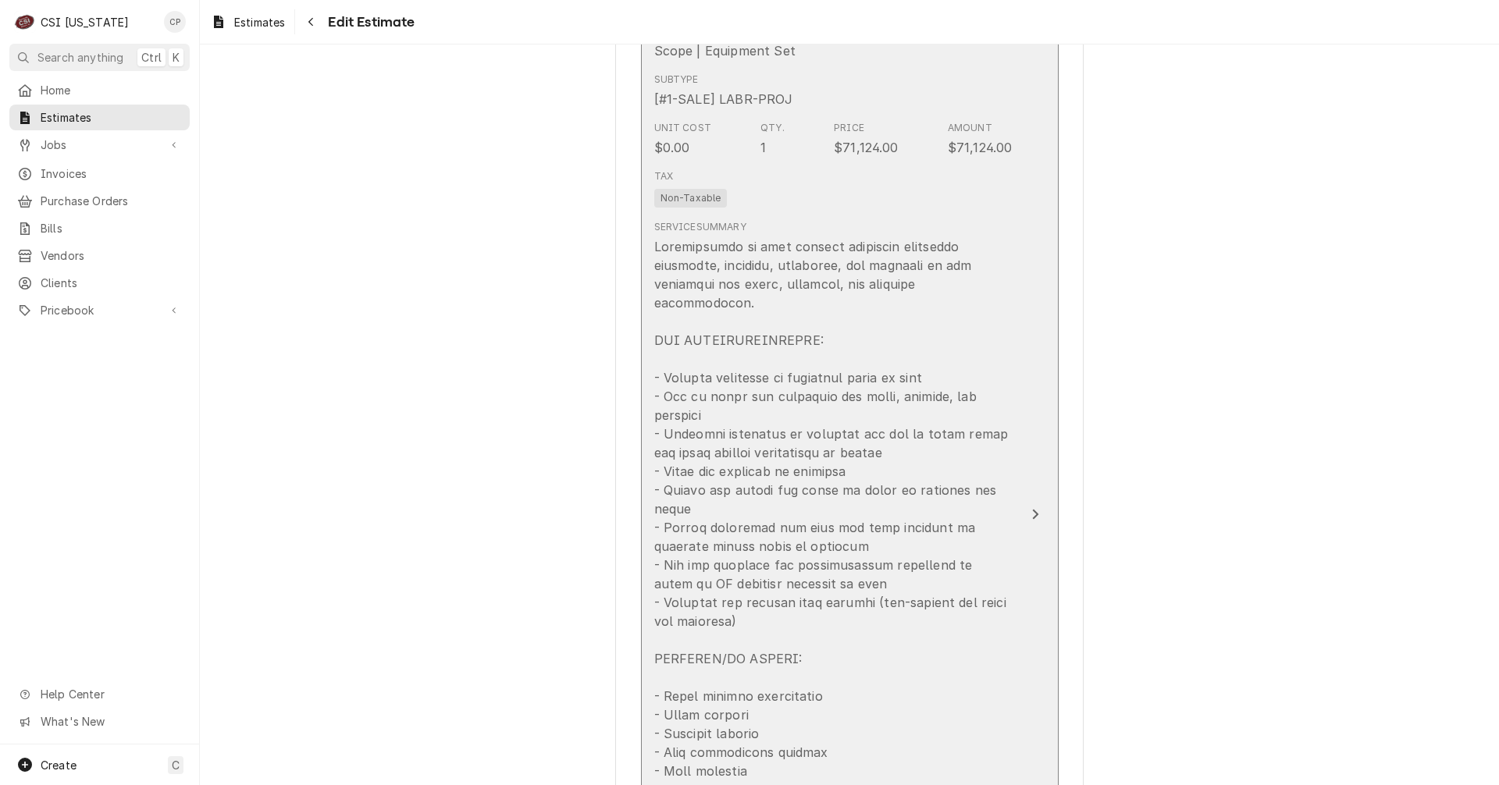
click at [869, 535] on div "Update Line Item" at bounding box center [833, 621] width 358 height 768
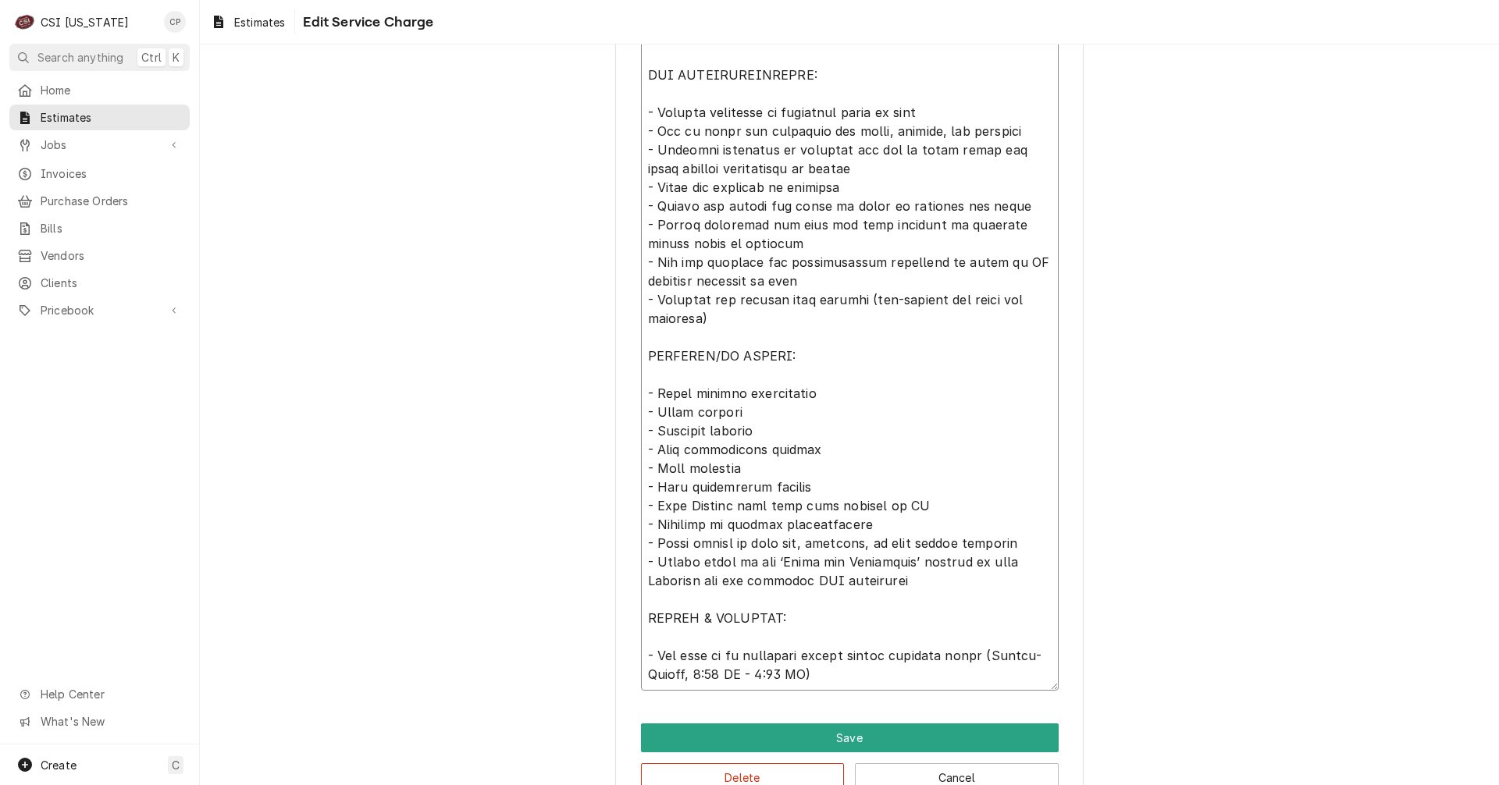
scroll to position [679, 0]
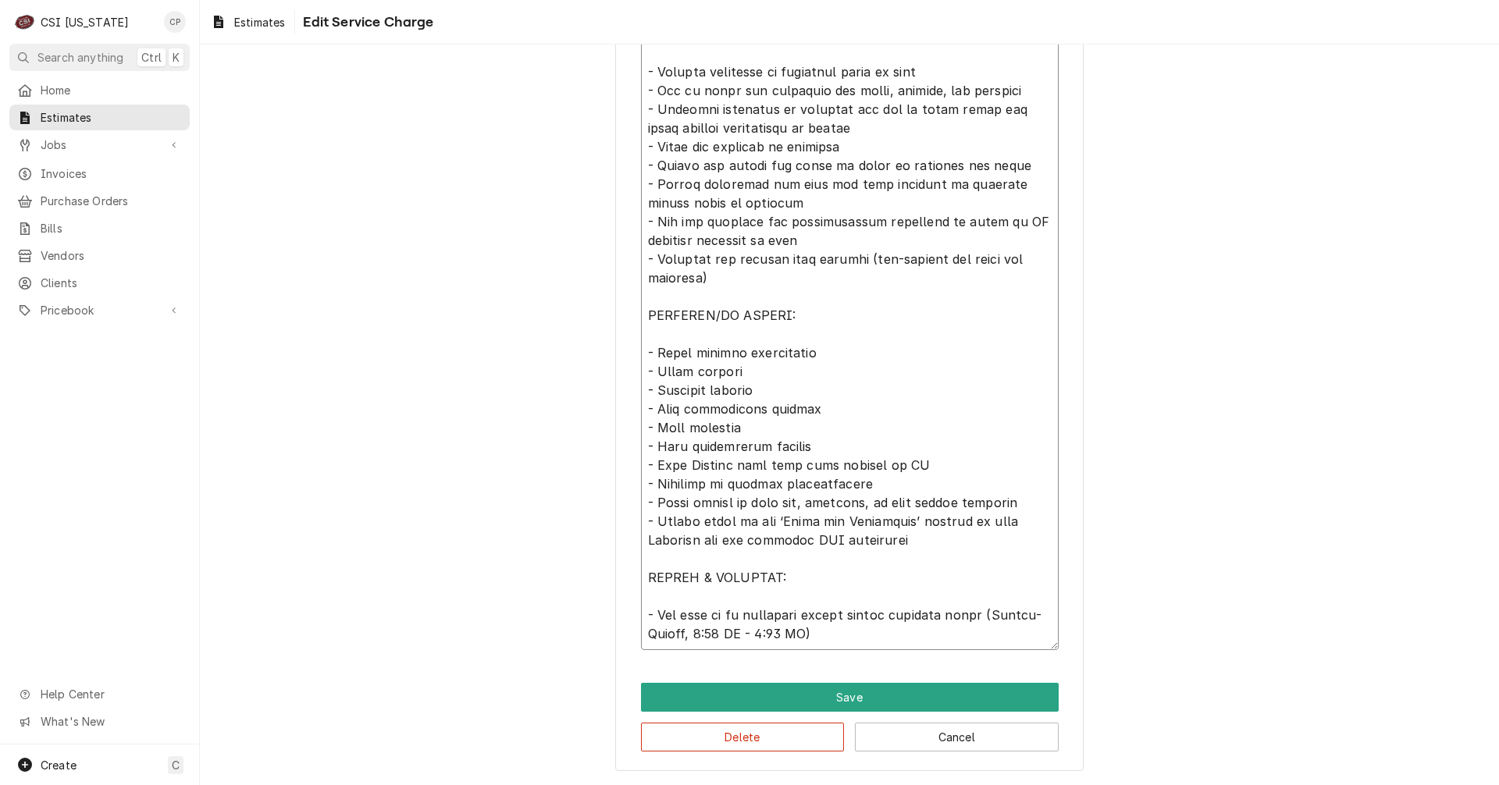
drag, startPoint x: 641, startPoint y: 170, endPoint x: 988, endPoint y: 674, distance: 611.7
click at [988, 674] on div "Use the fields below to edit this service charge Short Description Scope | Equi…" at bounding box center [849, 84] width 468 height 1376
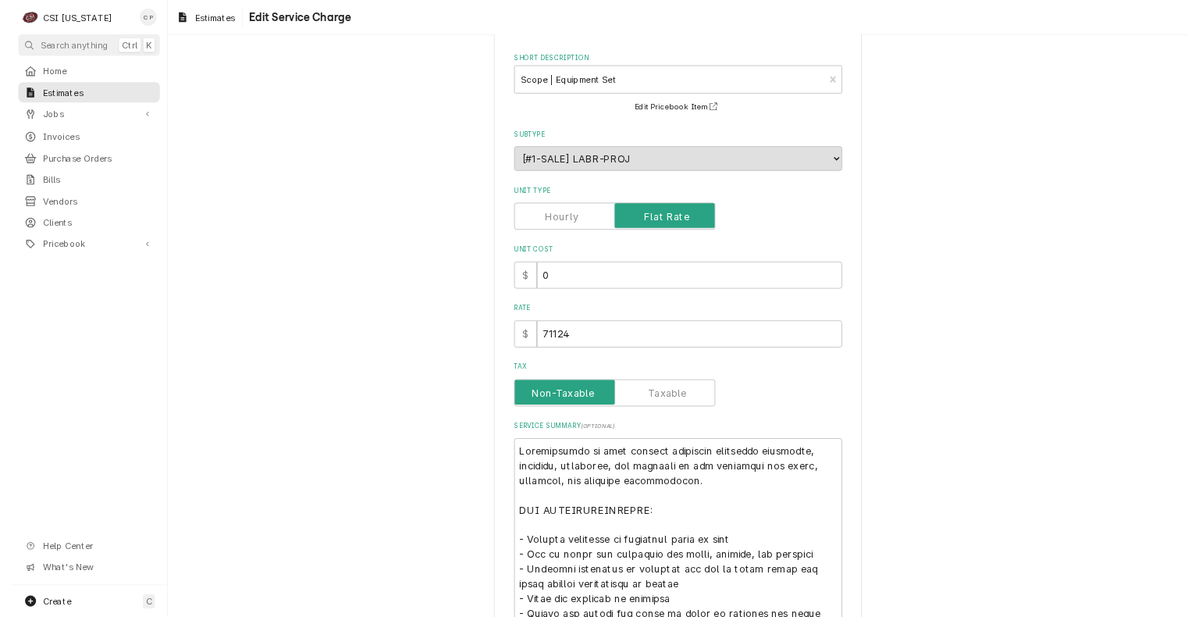
scroll to position [0, 0]
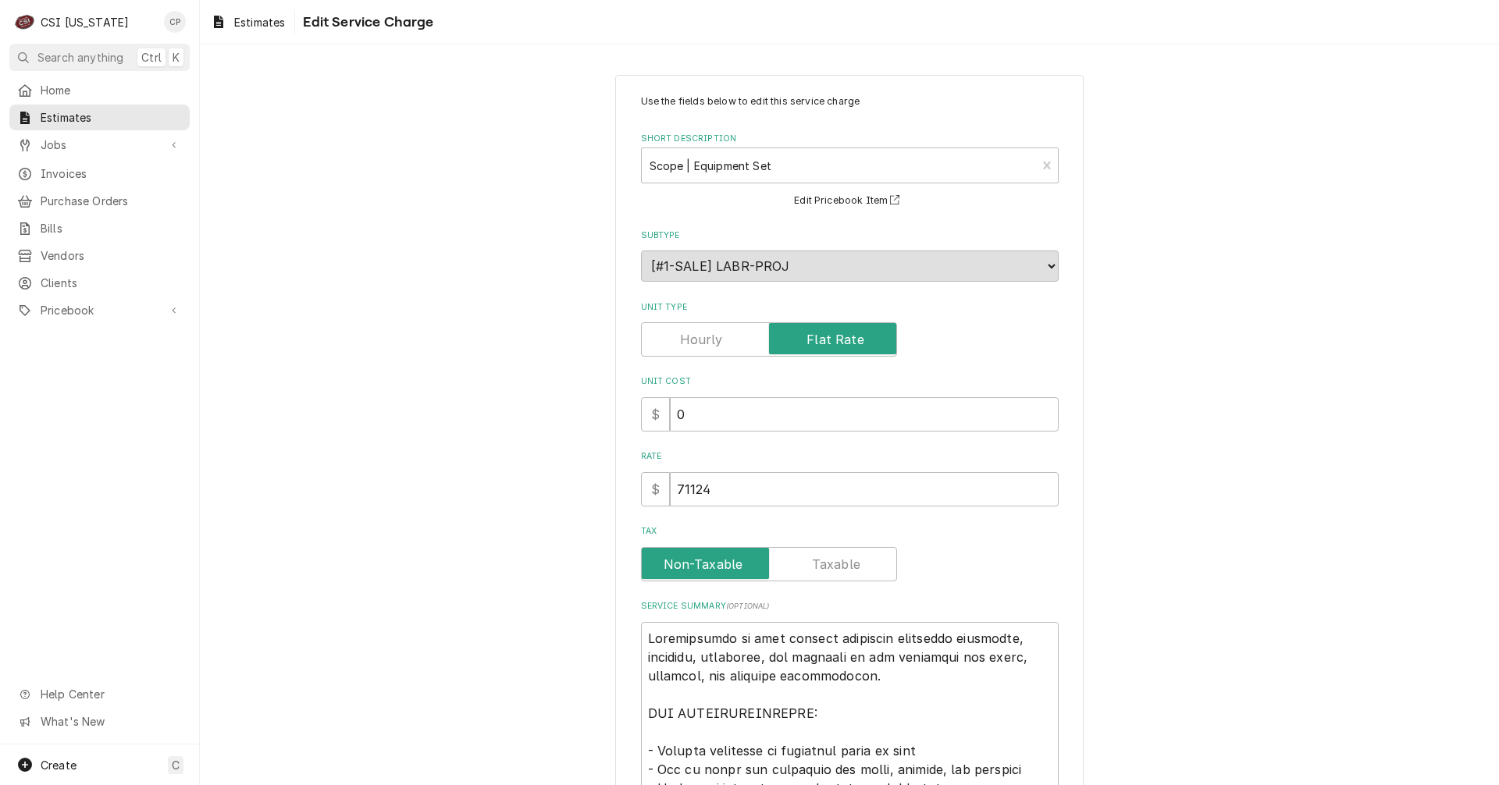
click at [478, 539] on div "Use the fields below to edit this service charge Short Description Scope | Equi…" at bounding box center [849, 763] width 1299 height 1404
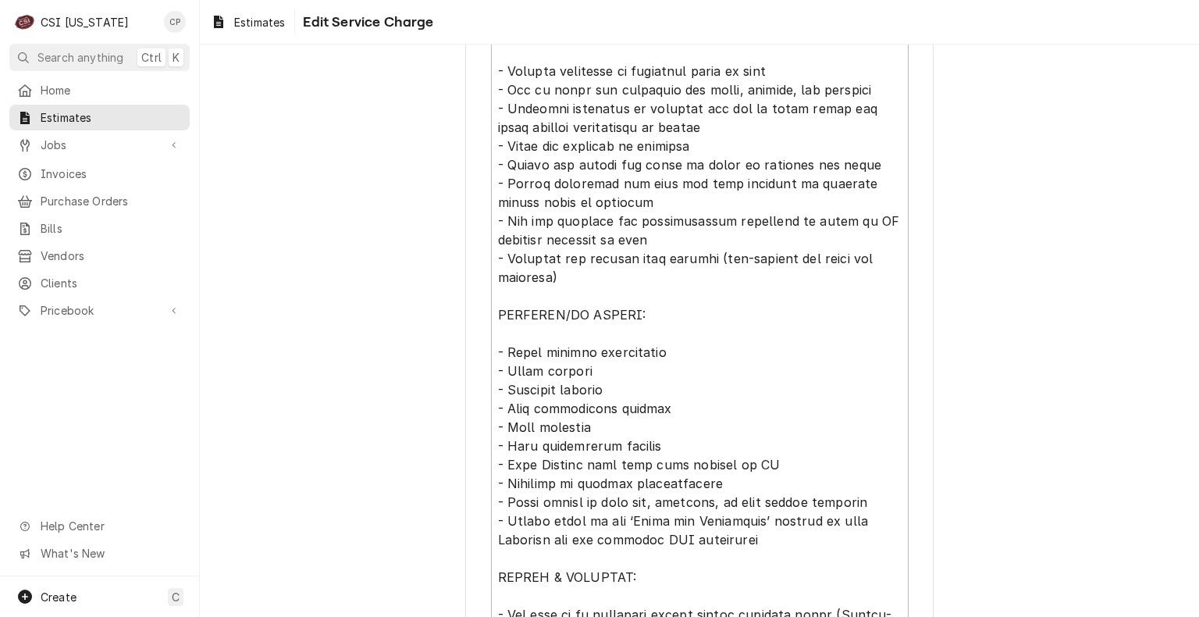
scroll to position [844, 0]
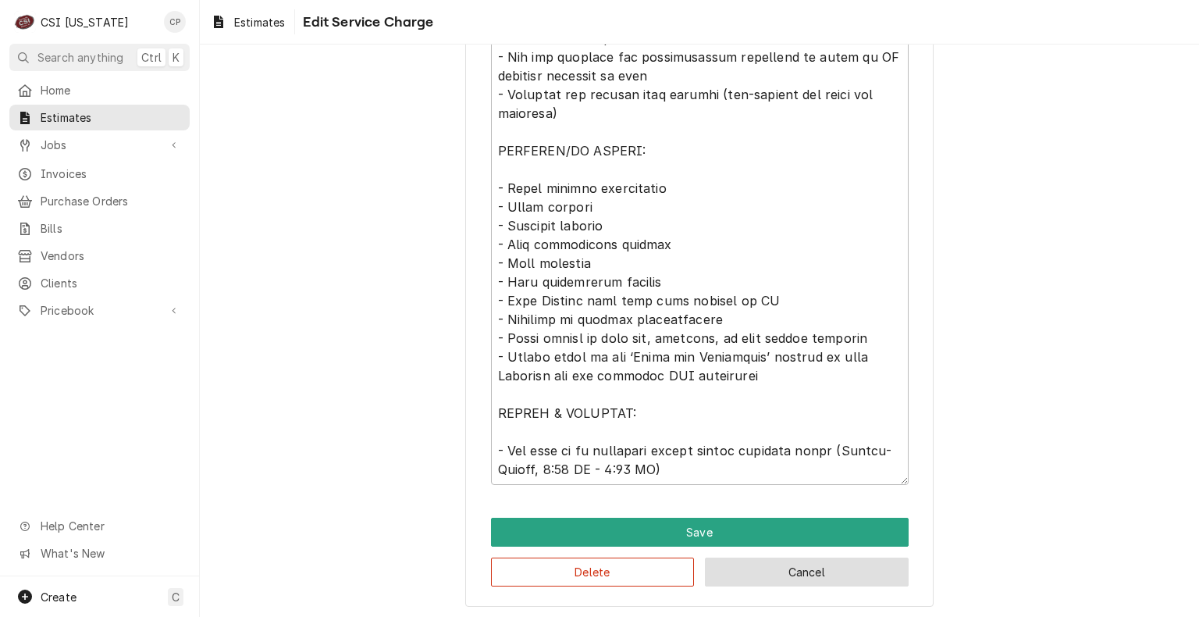
click at [812, 567] on button "Cancel" at bounding box center [807, 571] width 204 height 29
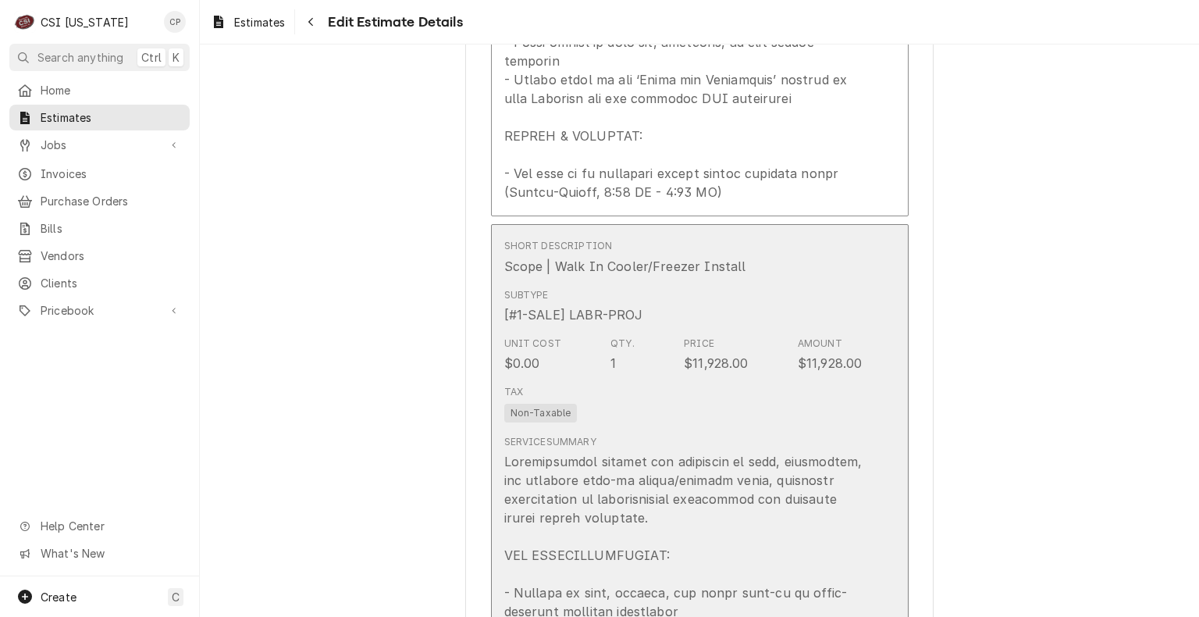
scroll to position [2323, 0]
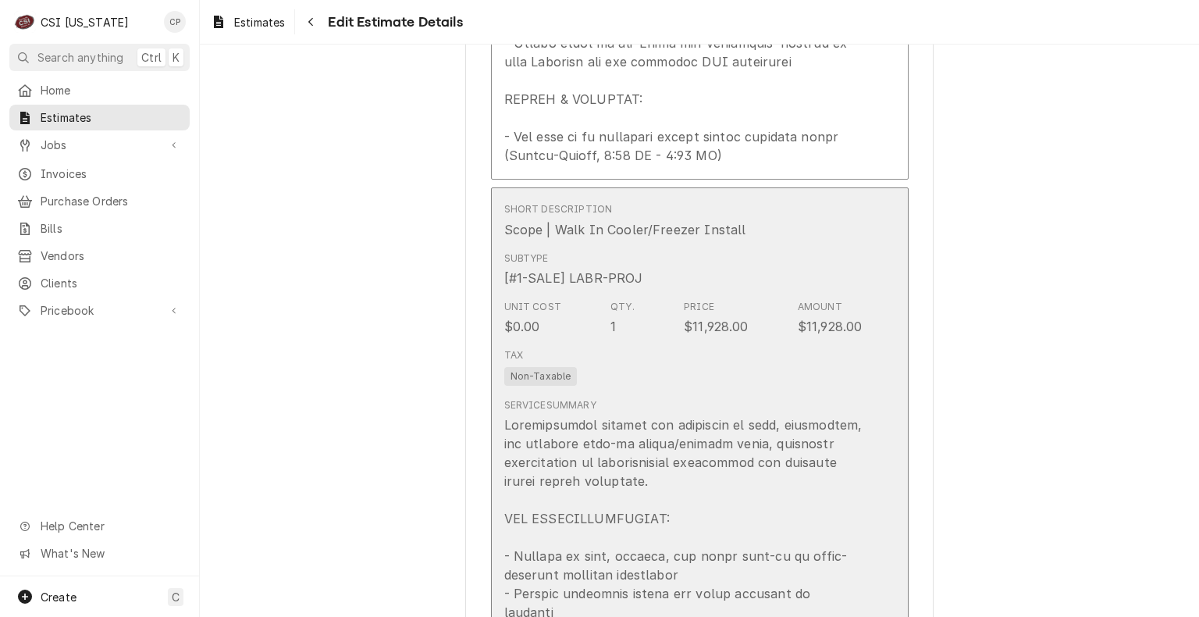
click at [875, 618] on div "Update Line Item" at bounding box center [885, 627] width 20 height 19
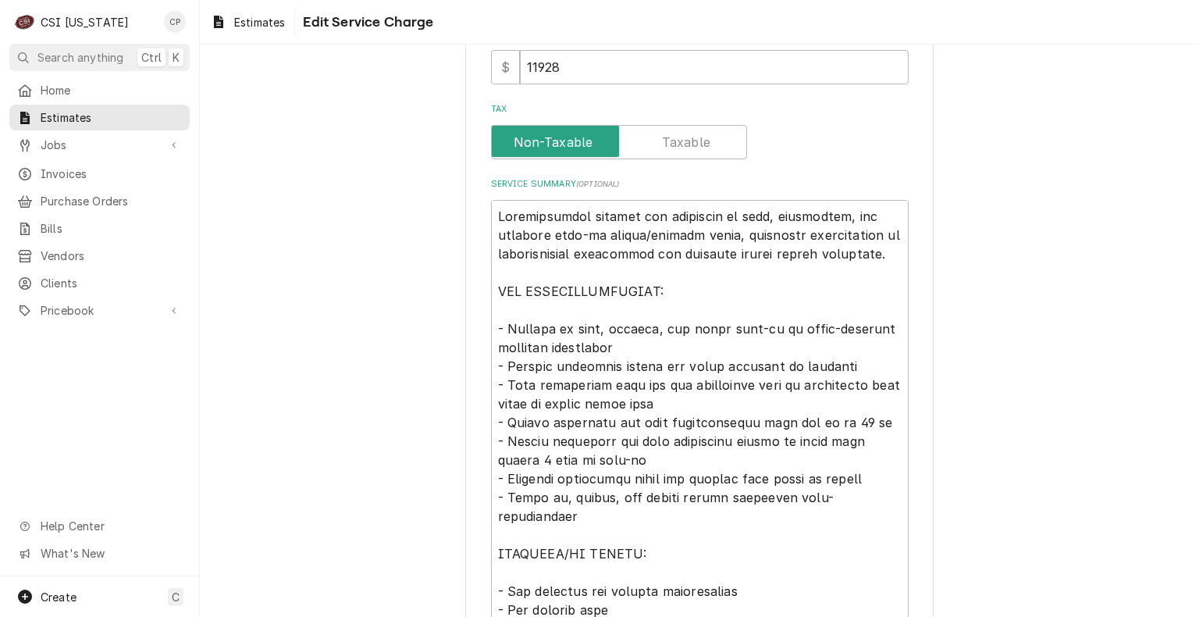
scroll to position [468, 0]
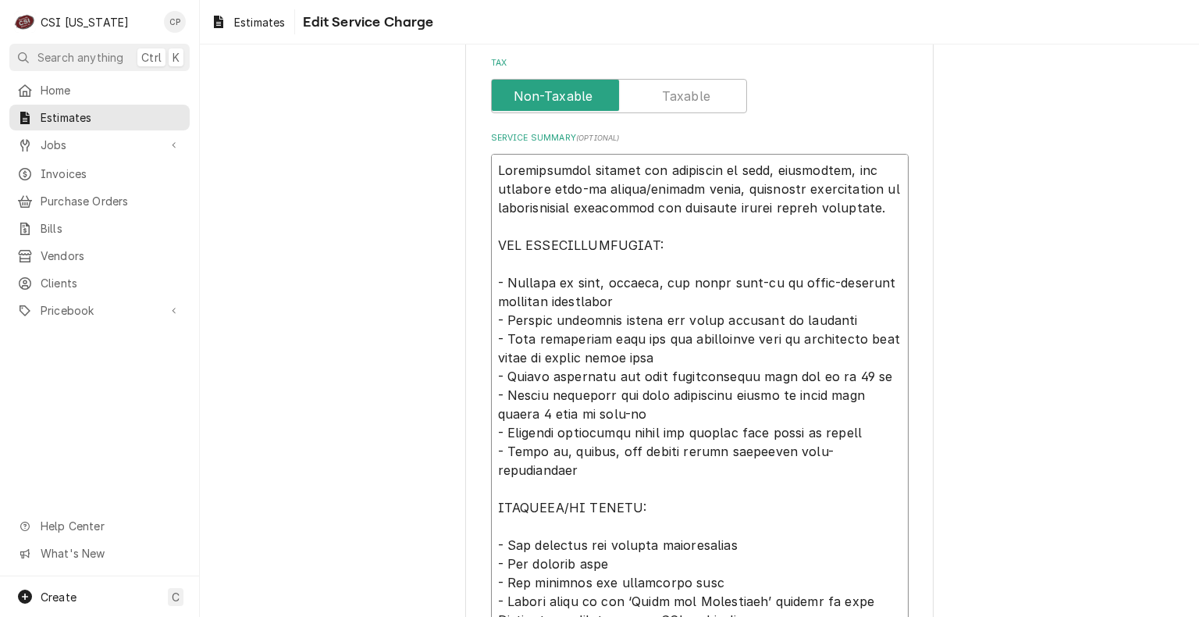
drag, startPoint x: 712, startPoint y: 414, endPoint x: 632, endPoint y: 425, distance: 80.5
click at [632, 425] on textarea "Service Summary ( optional )" at bounding box center [700, 432] width 418 height 557
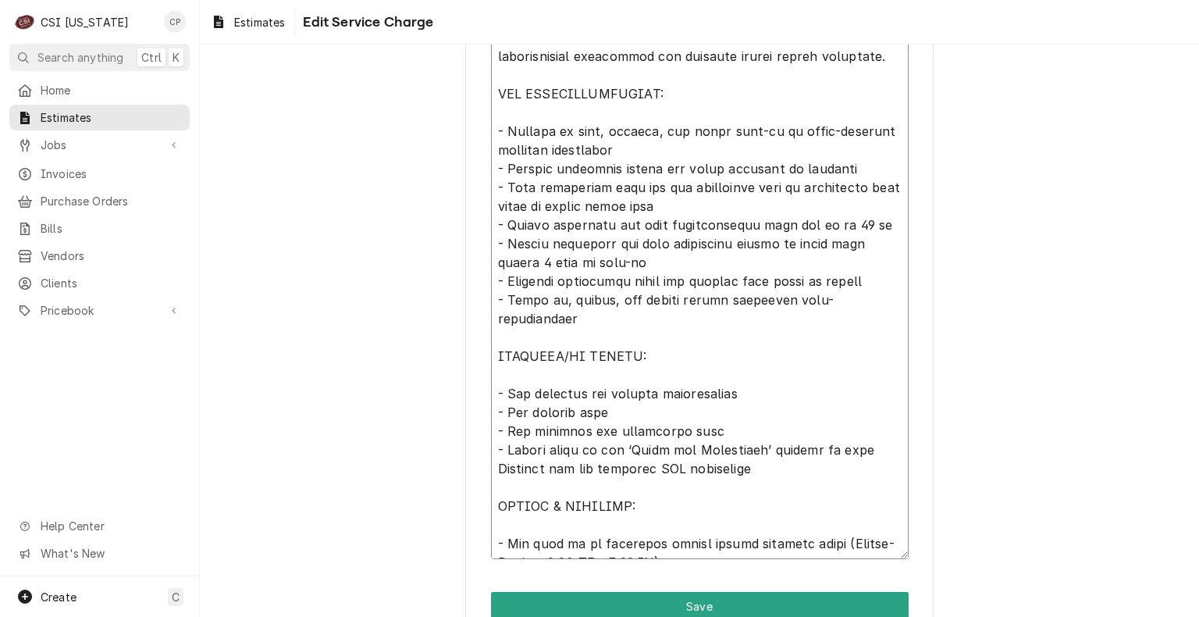
scroll to position [694, 0]
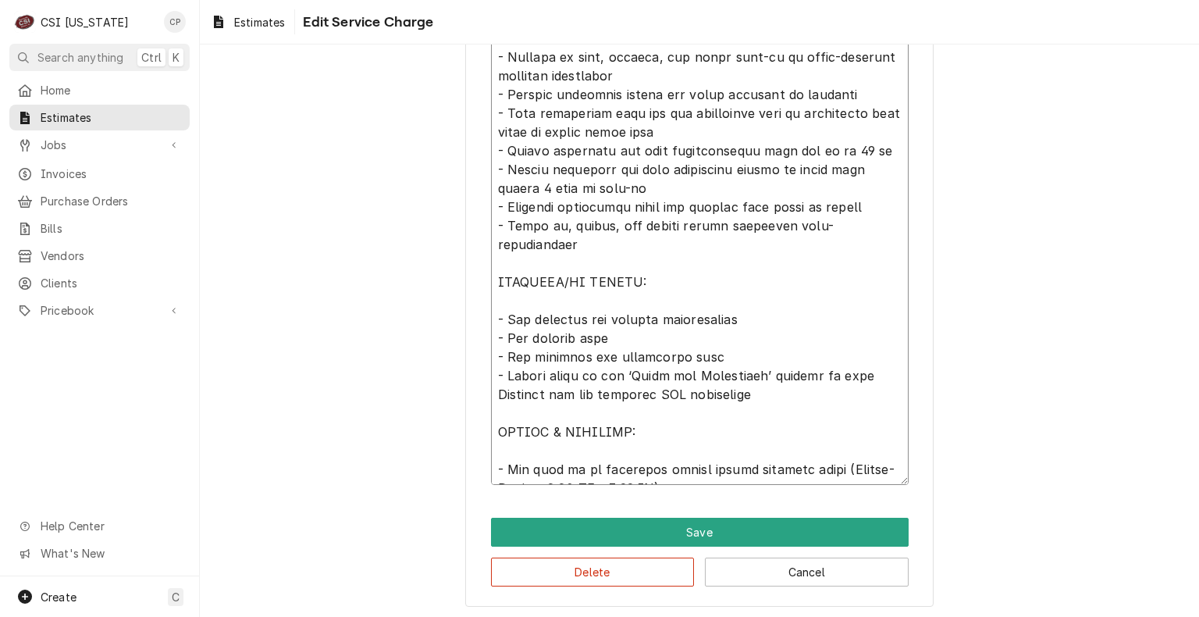
drag, startPoint x: 487, startPoint y: 164, endPoint x: 882, endPoint y: 469, distance: 499.2
click at [882, 469] on textarea "Service Summary ( optional )" at bounding box center [700, 206] width 418 height 557
click at [814, 570] on button "Cancel" at bounding box center [807, 571] width 204 height 29
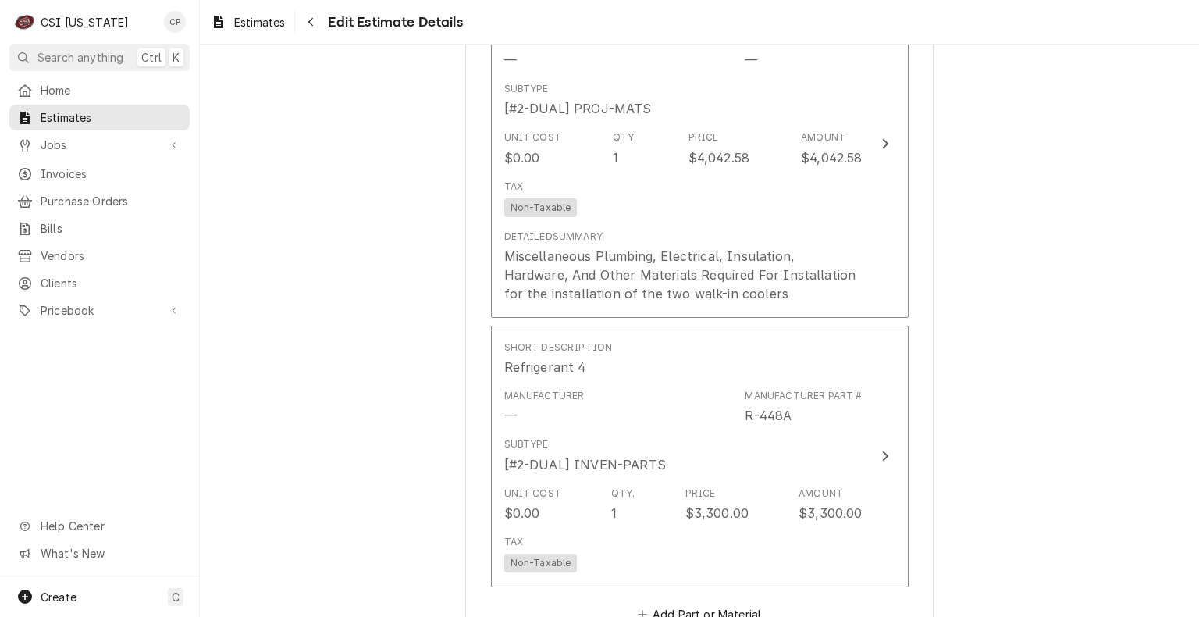
scroll to position [4850, 0]
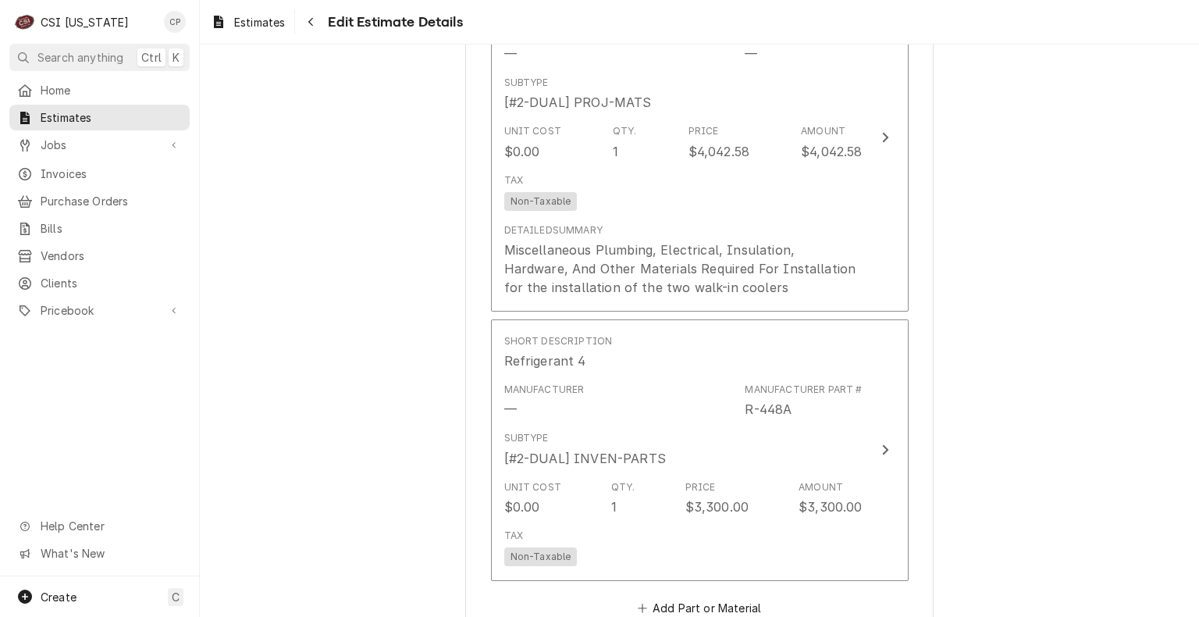
type textarea "x"
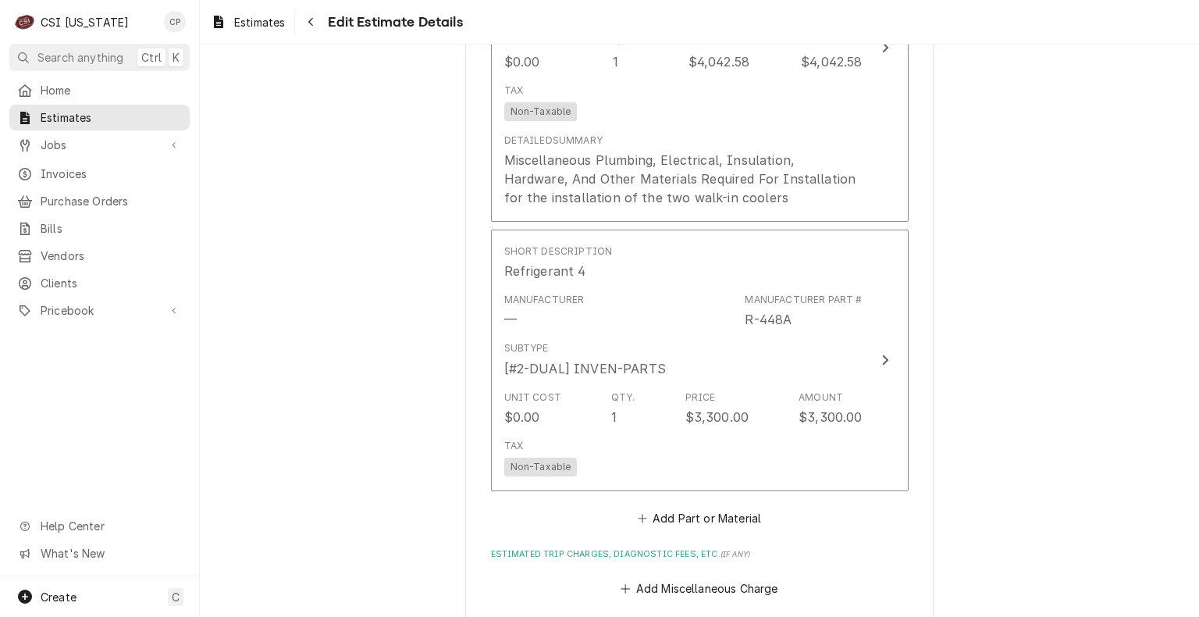
scroll to position [5084, 0]
